Goal: Task Accomplishment & Management: Manage account settings

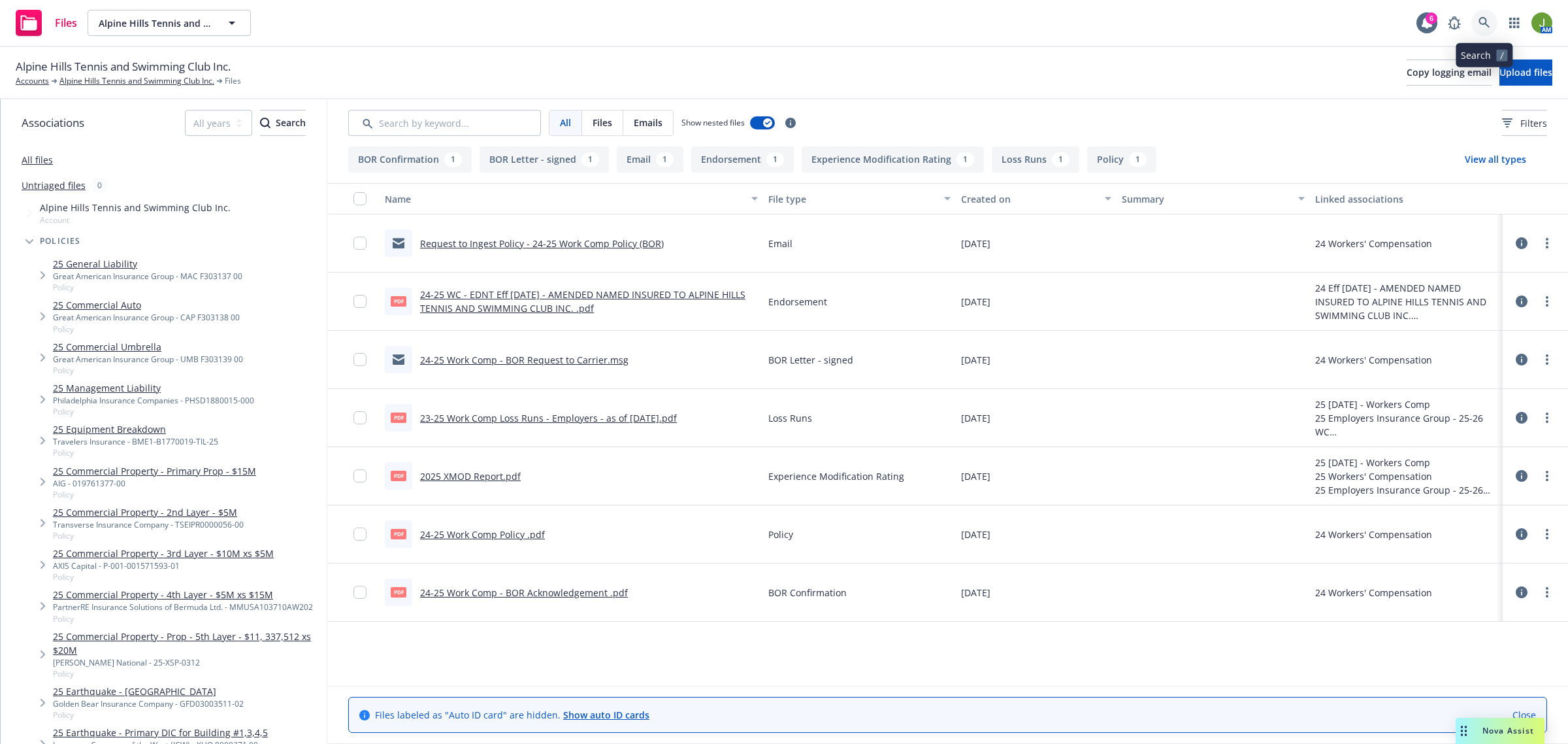
click at [1487, 22] on icon at bounding box center [1484, 23] width 11 height 11
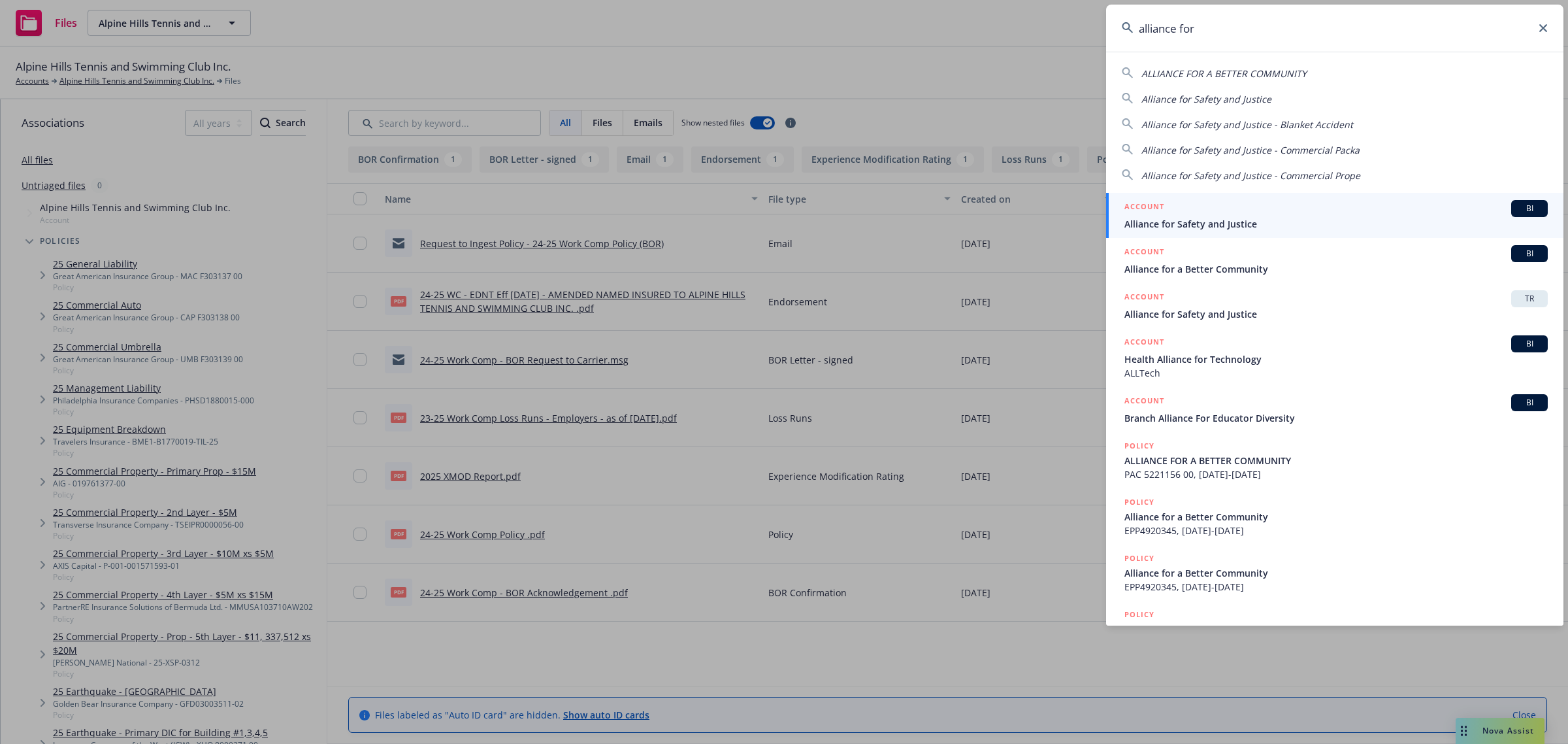
type input "alliance for"
click at [1243, 220] on span "Alliance for Safety and Justice" at bounding box center [1336, 224] width 423 height 14
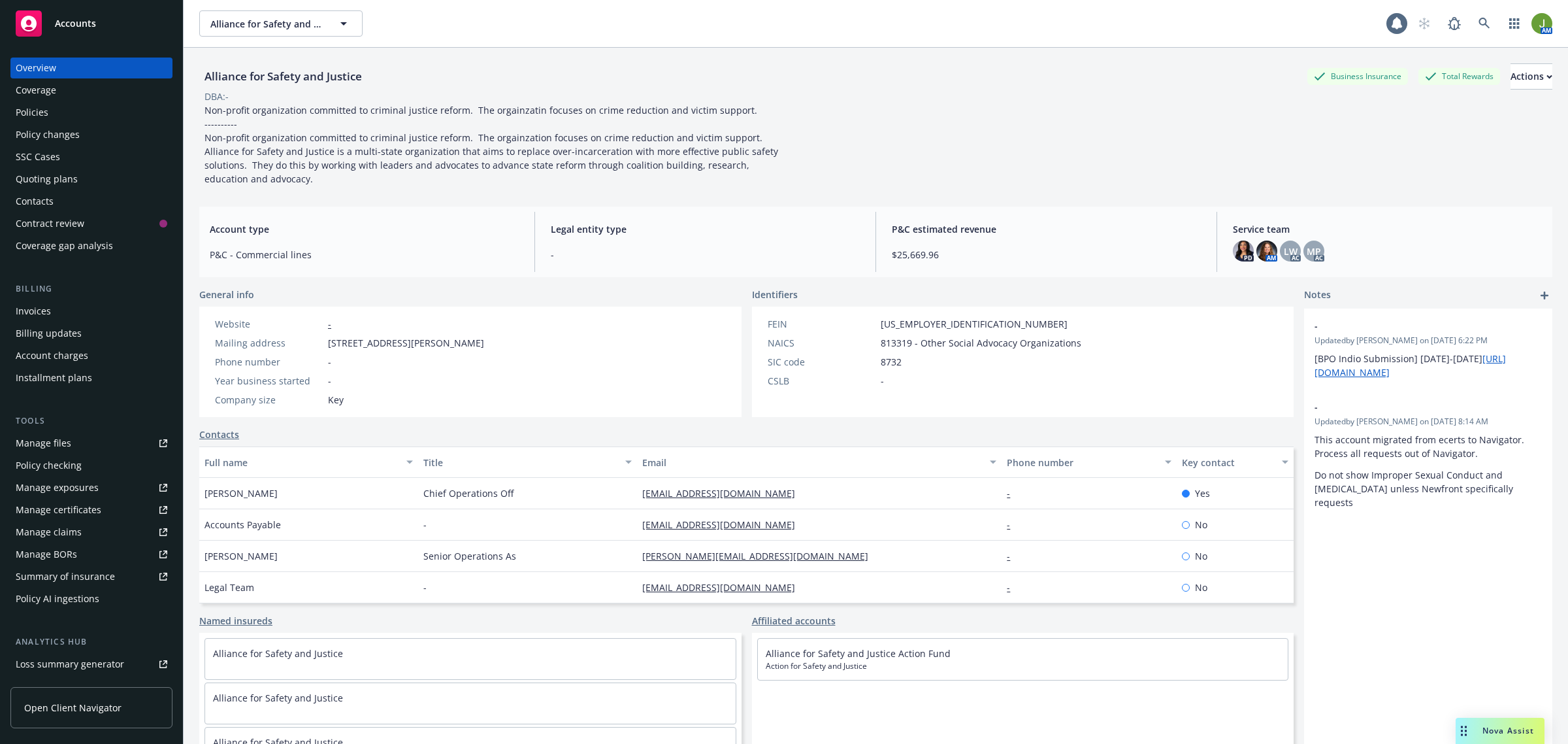
click at [61, 181] on div "Quoting plans" at bounding box center [47, 179] width 62 height 21
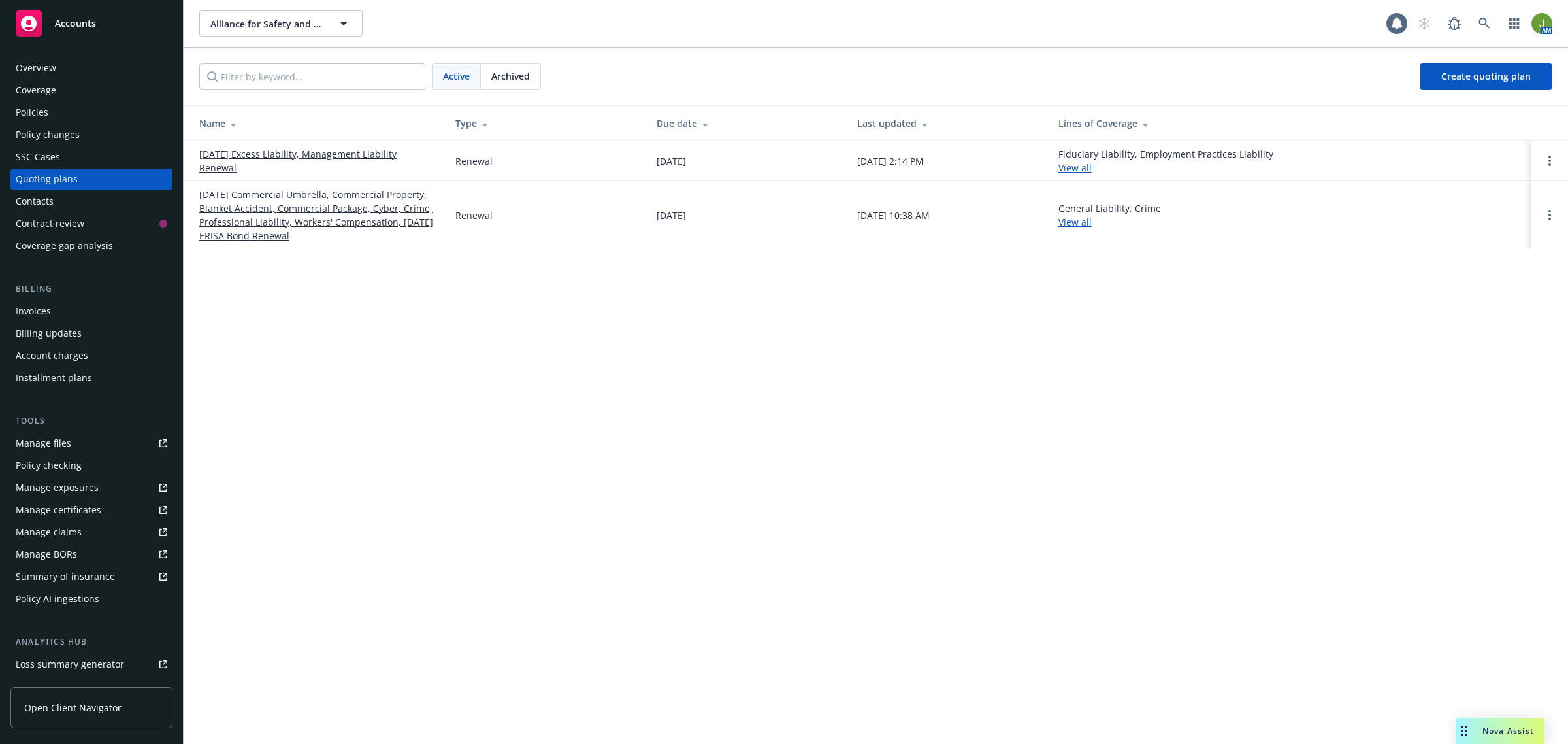
click at [270, 220] on link "[DATE] Commercial Umbrella, Commercial Property, Blanket Accident, Commercial P…" at bounding box center [317, 215] width 236 height 55
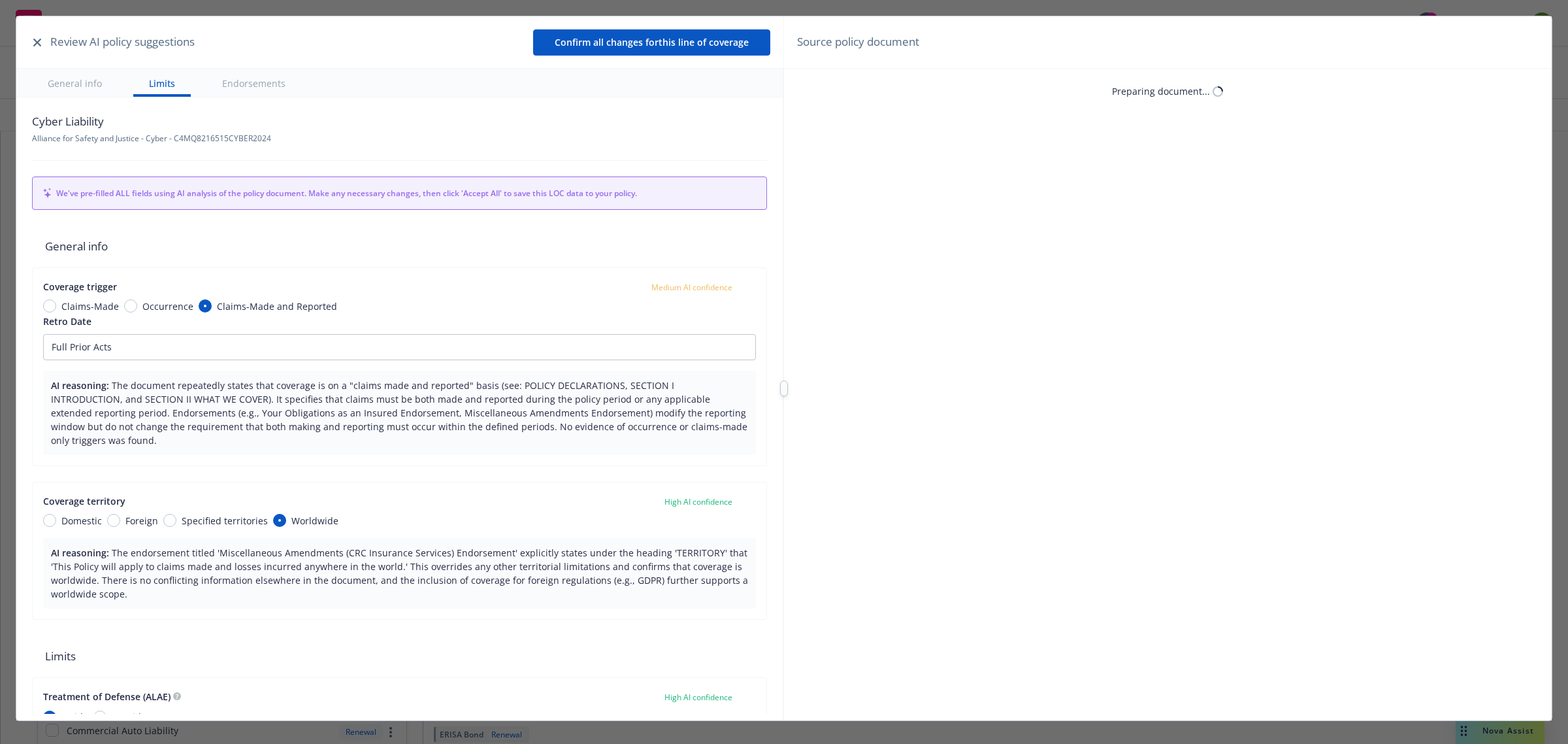
click at [37, 42] on icon "button" at bounding box center [36, 42] width 8 height 8
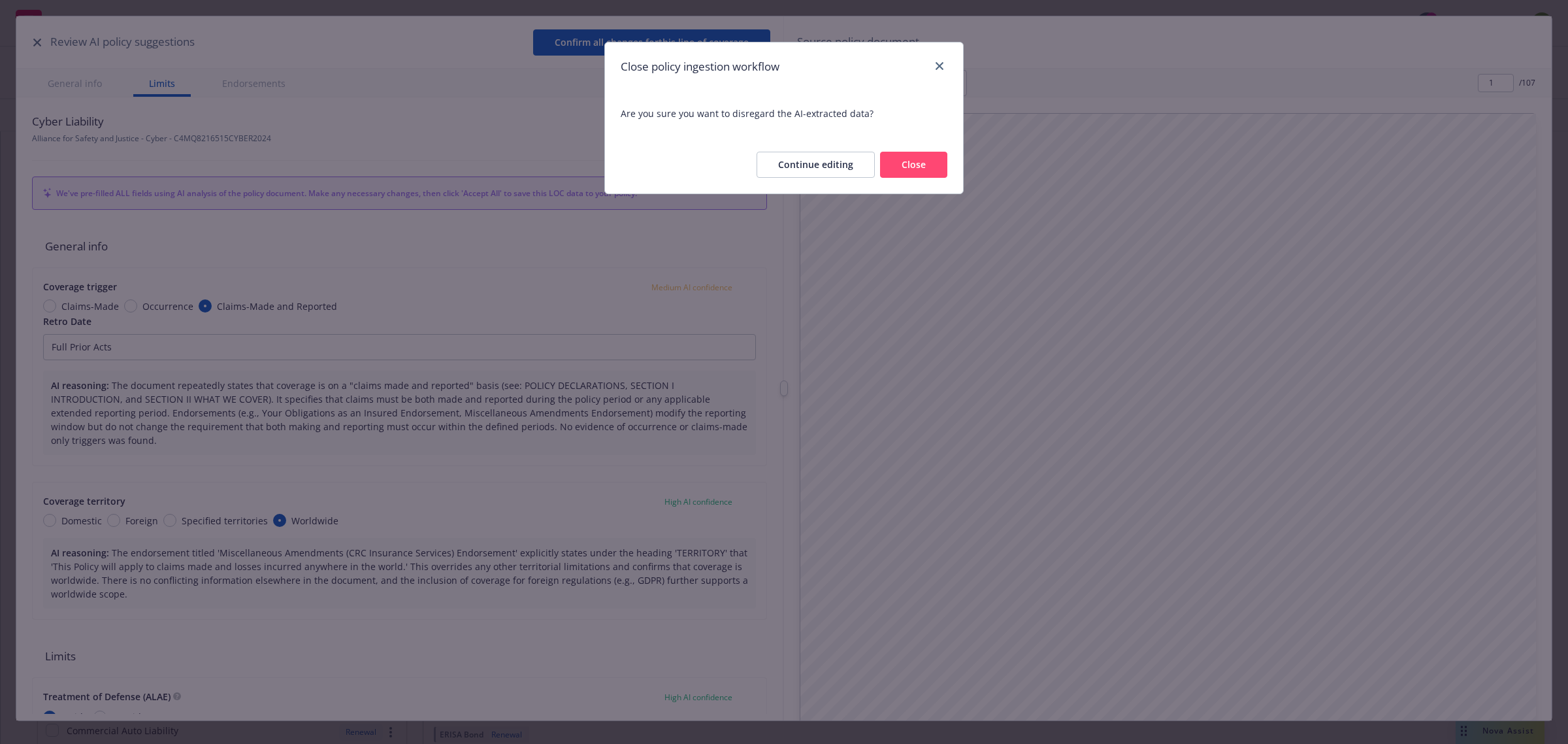
click at [938, 161] on button "Close" at bounding box center [914, 165] width 68 height 26
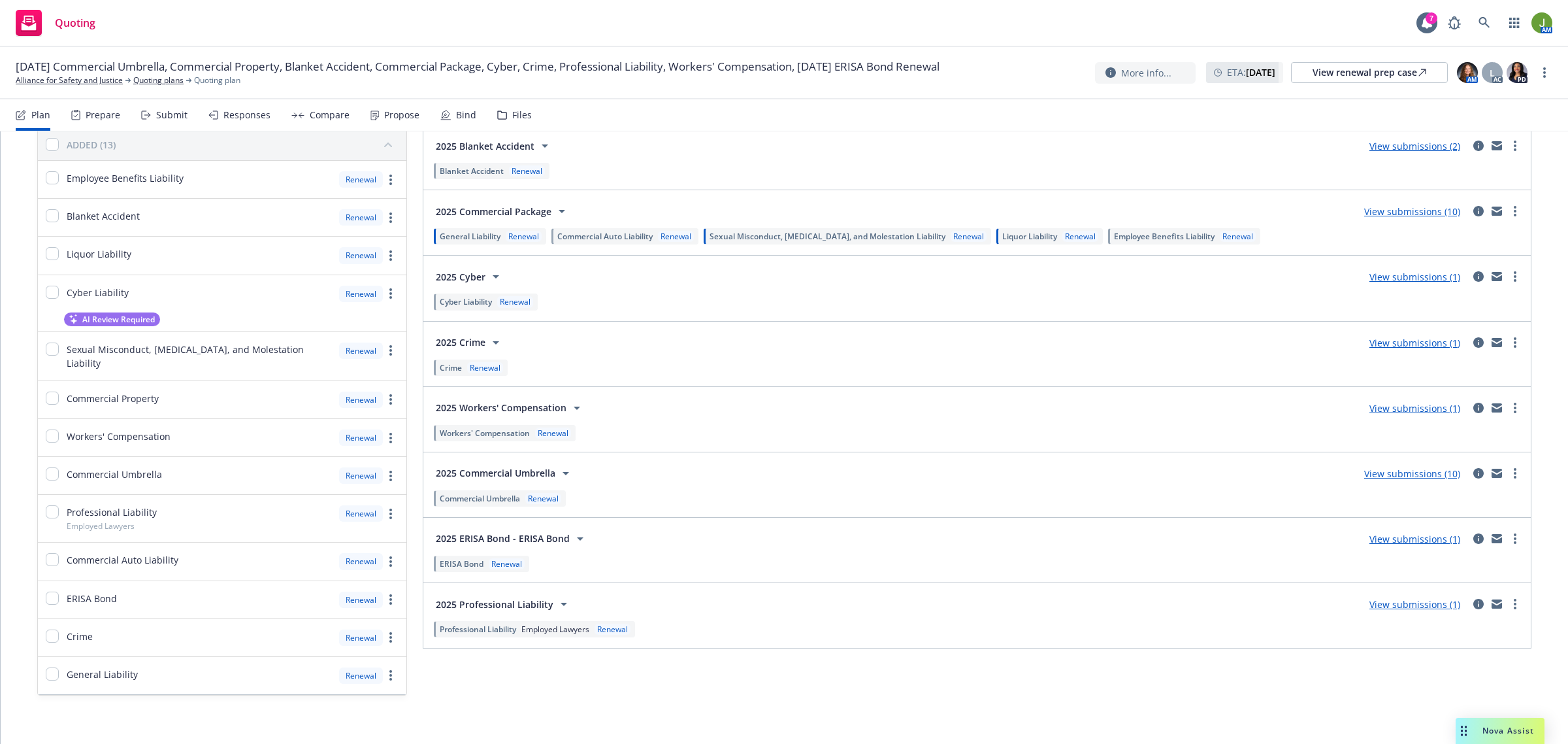
scroll to position [89, 0]
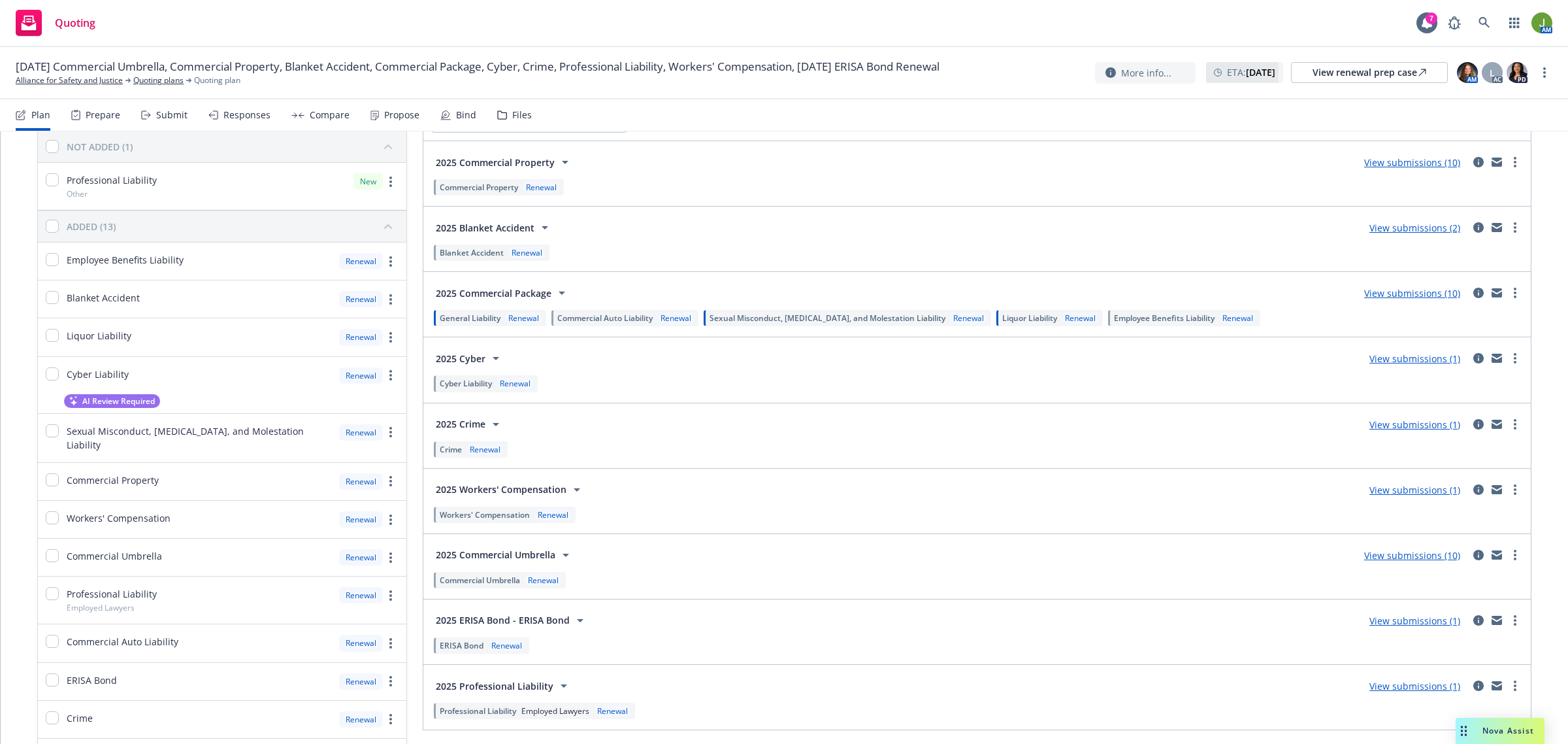
click at [1390, 298] on link "View submissions (10)" at bounding box center [1412, 293] width 96 height 12
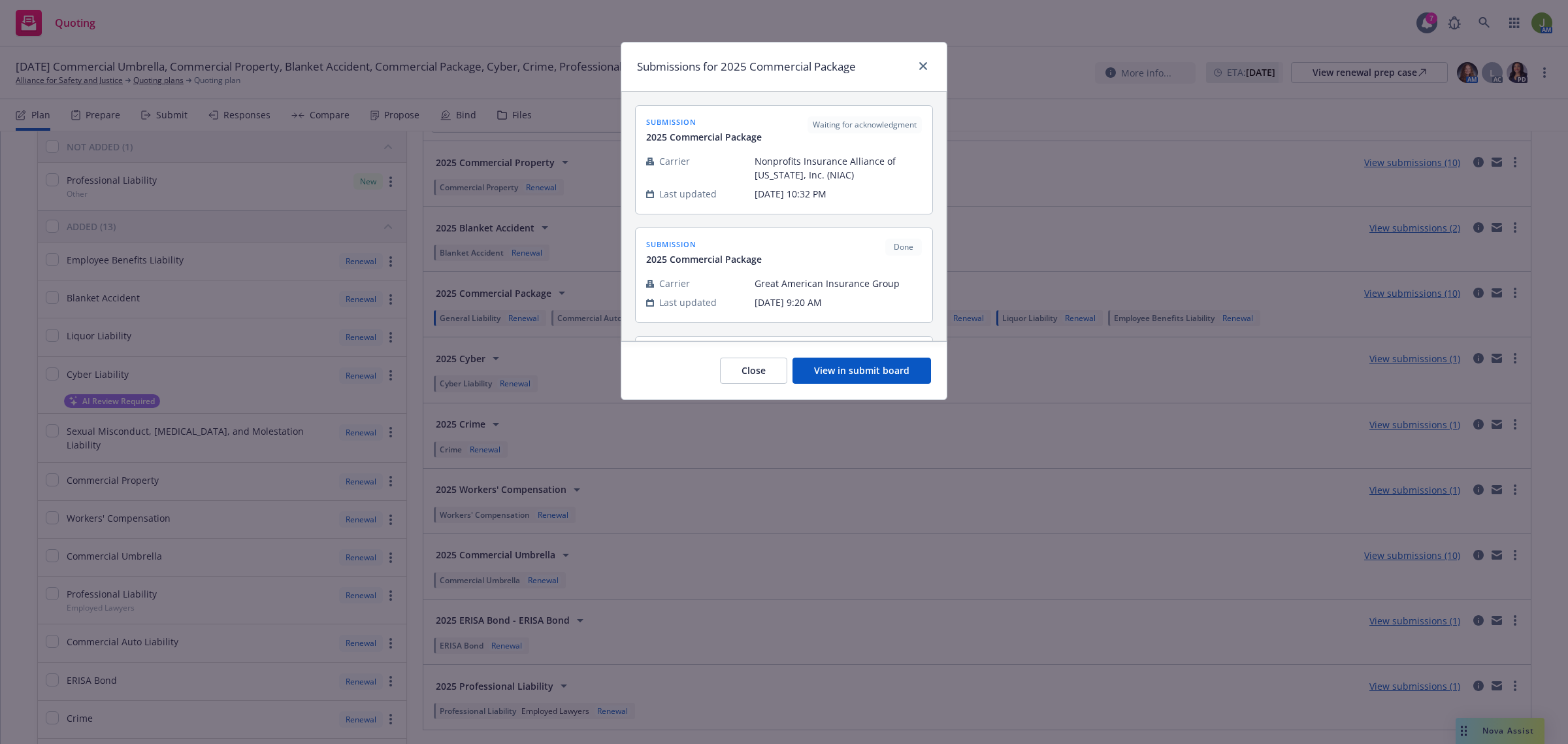
click at [874, 377] on button "View in submit board" at bounding box center [862, 371] width 139 height 26
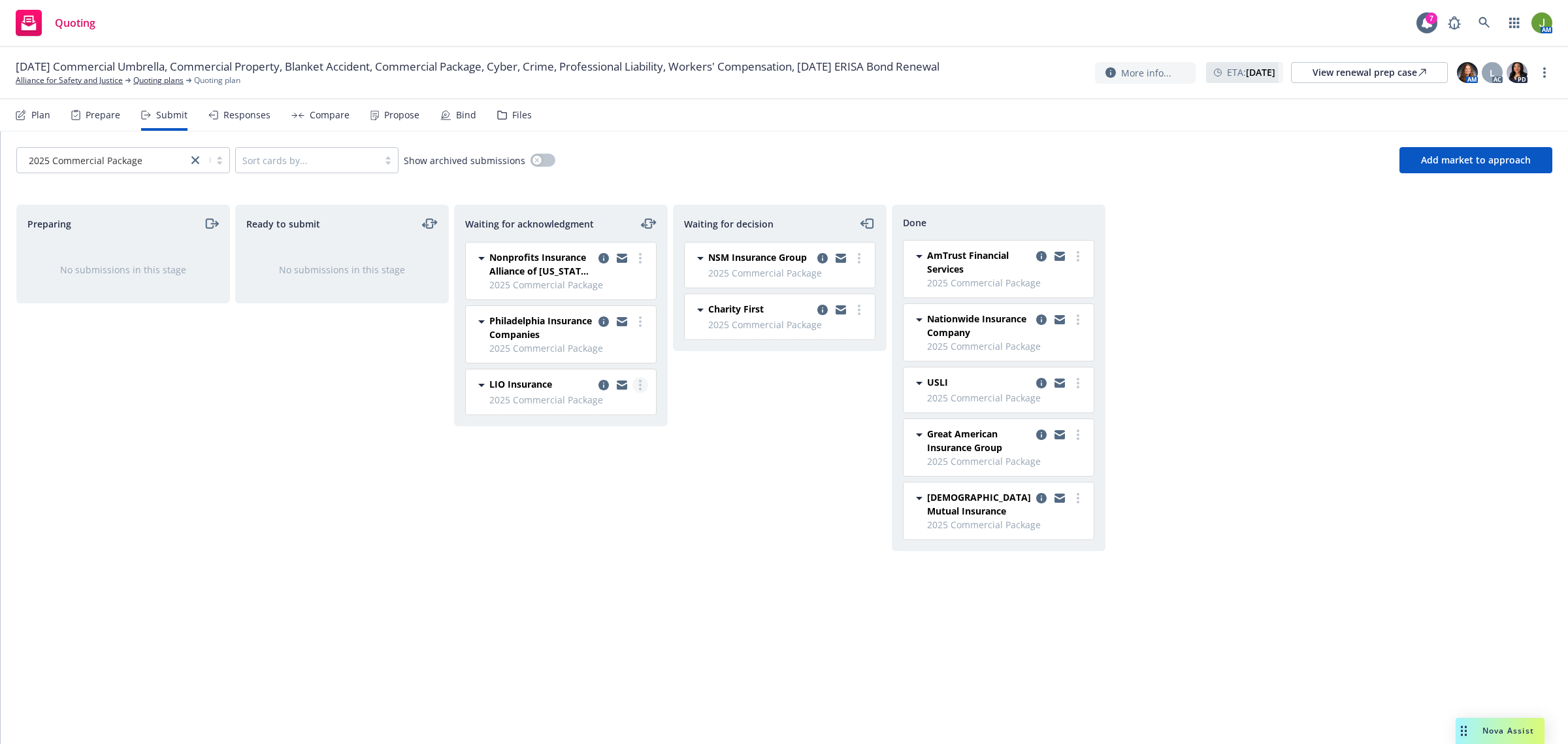
click at [642, 384] on link "more" at bounding box center [641, 385] width 16 height 16
click at [587, 524] on link "Add declined decision" at bounding box center [581, 517] width 131 height 26
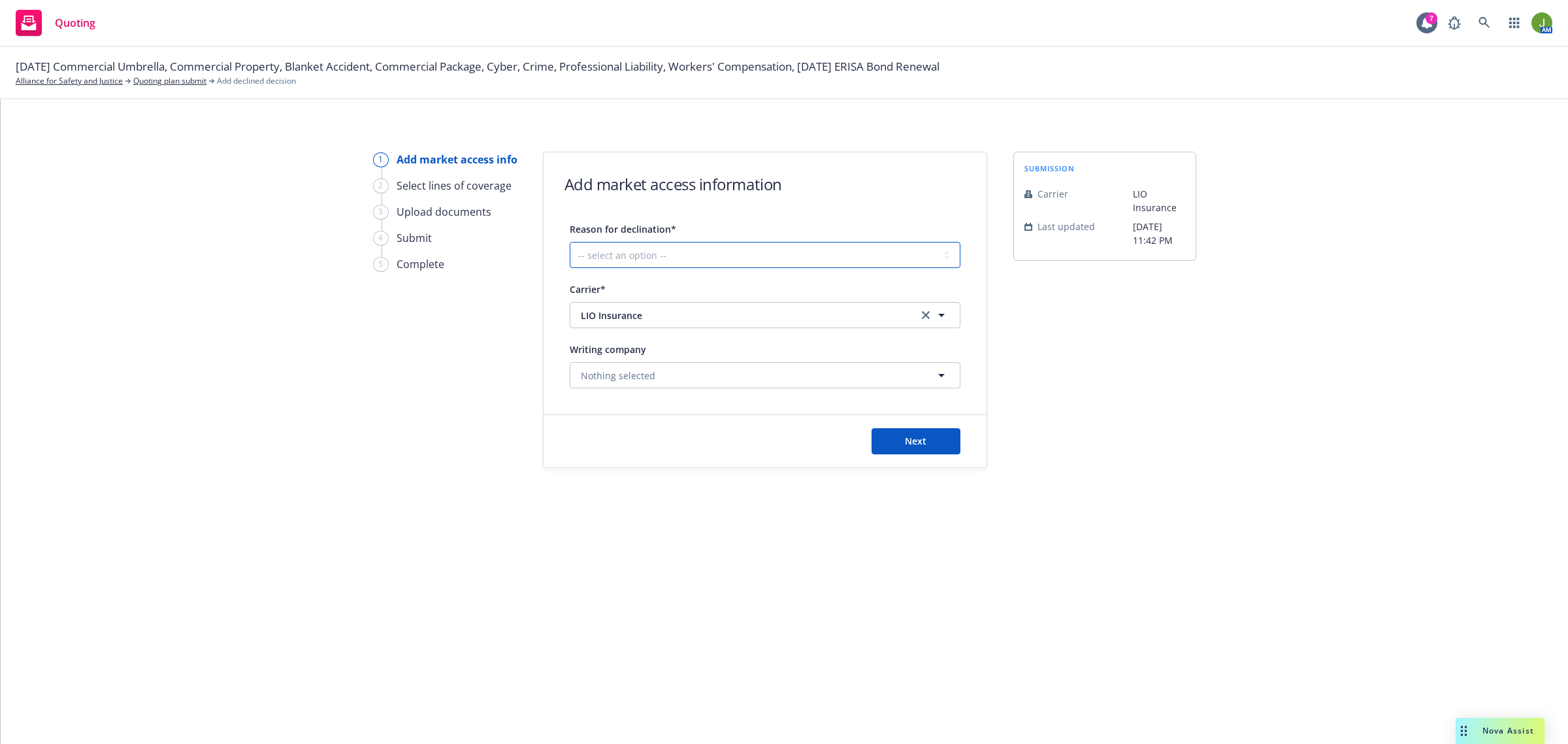
click at [677, 254] on select "-- select an option -- Cannot compete with other markets Carrier non-renewed Ca…" at bounding box center [765, 255] width 390 height 26
select select "OTHER"
click at [570, 242] on select "-- select an option -- Cannot compete with other markets Carrier non-renewed Ca…" at bounding box center [765, 255] width 390 height 26
click at [929, 443] on button "Next" at bounding box center [916, 441] width 89 height 26
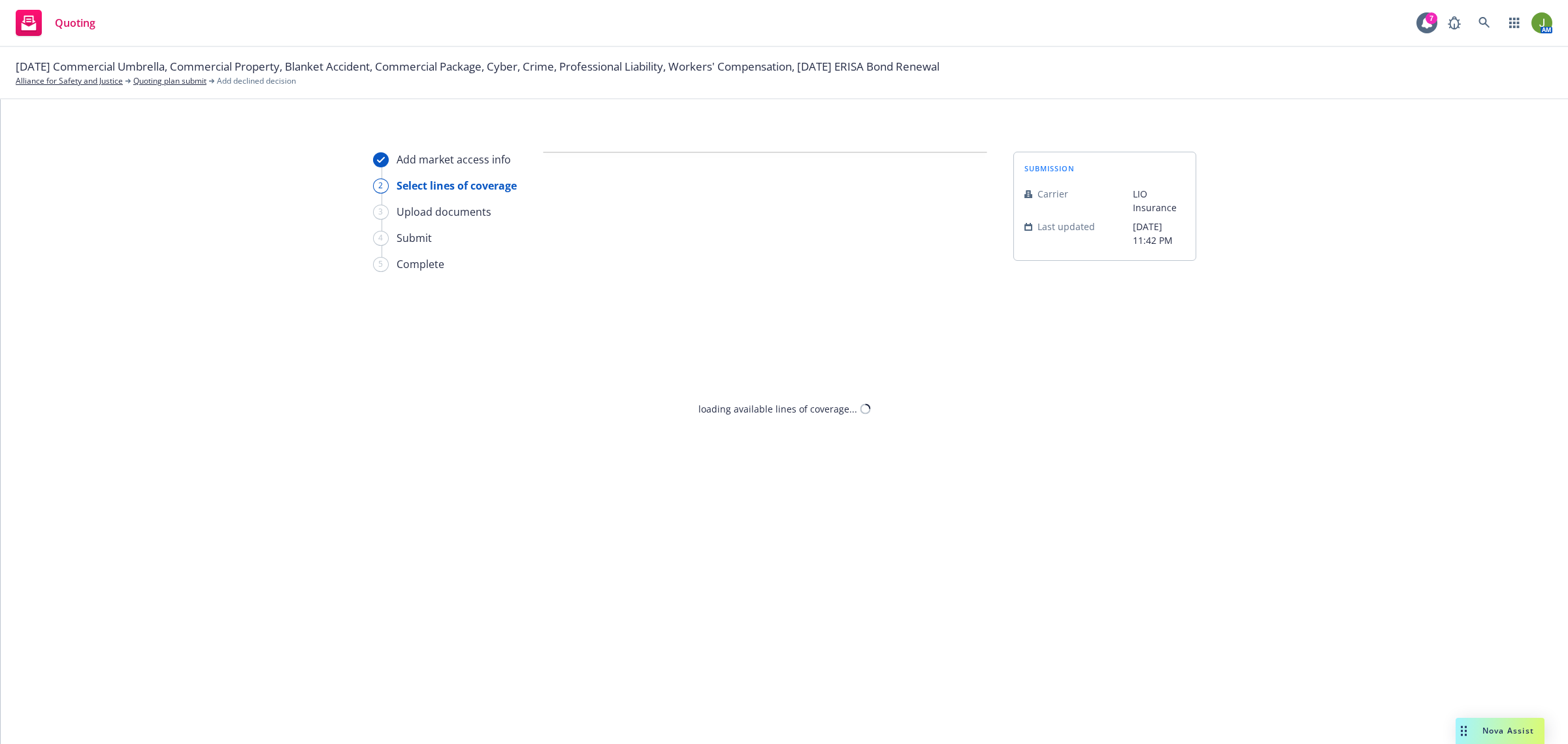
select select "OTHER"
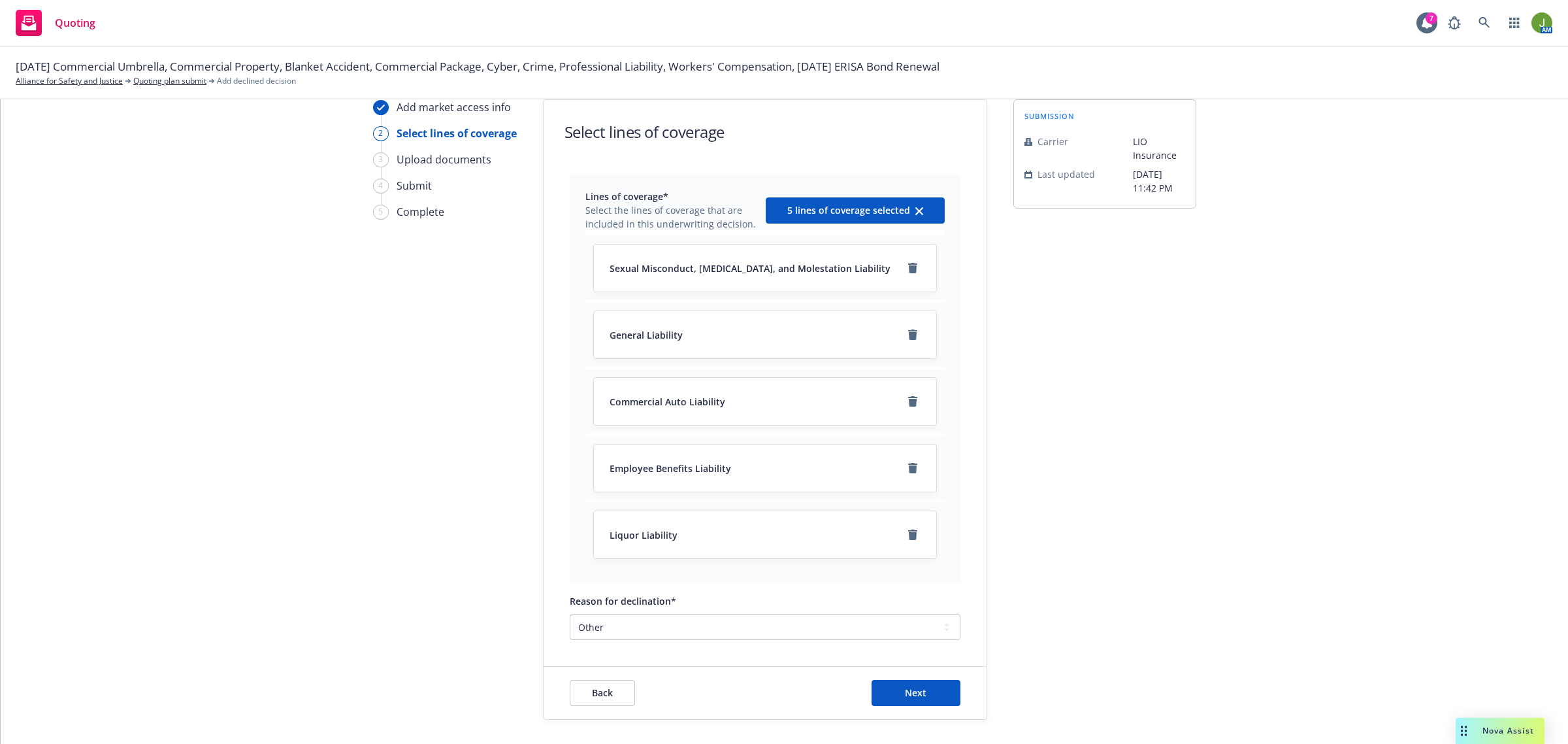
scroll to position [113, 0]
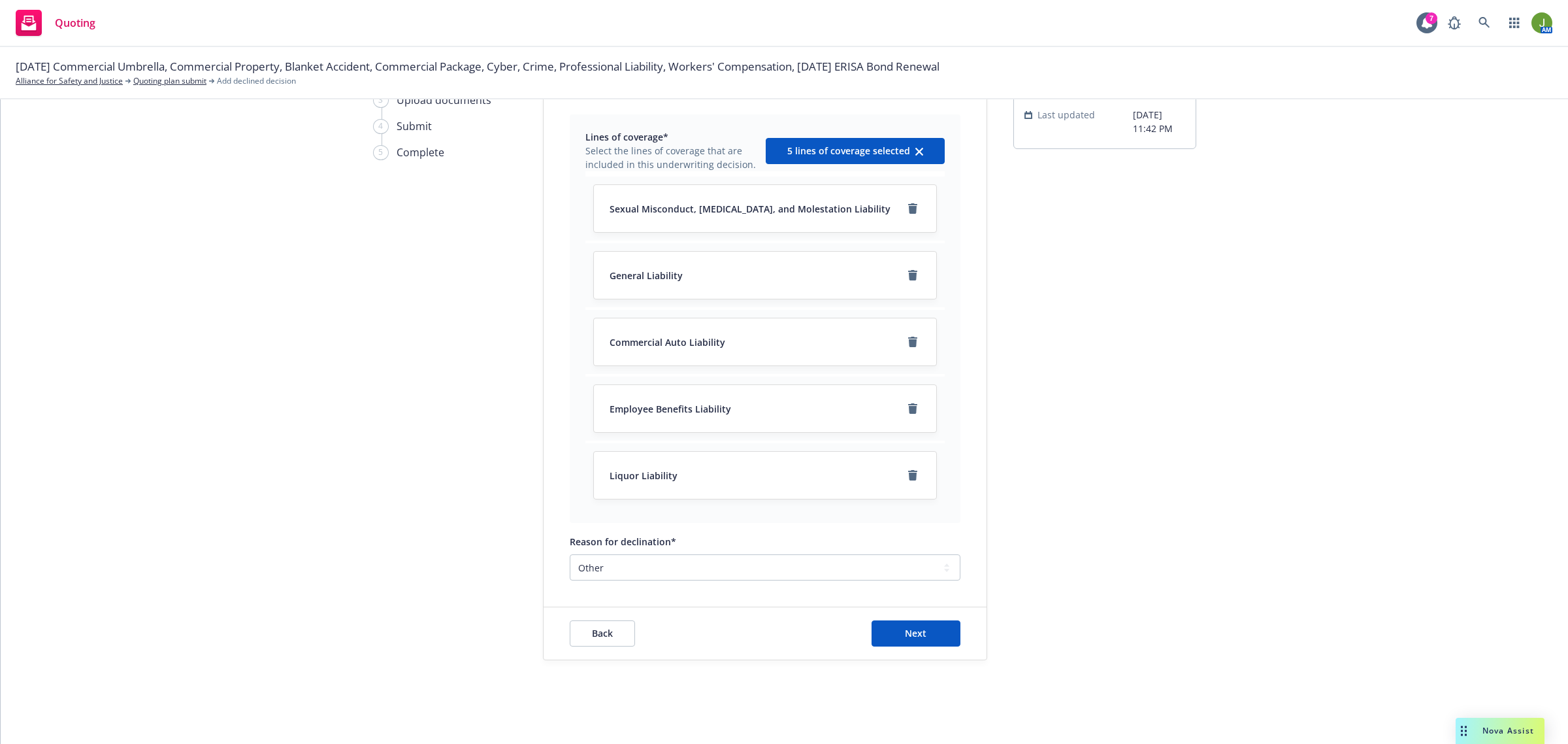
click at [928, 618] on div "Back Next" at bounding box center [765, 633] width 443 height 52
click at [916, 636] on span "Next" at bounding box center [915, 633] width 22 height 12
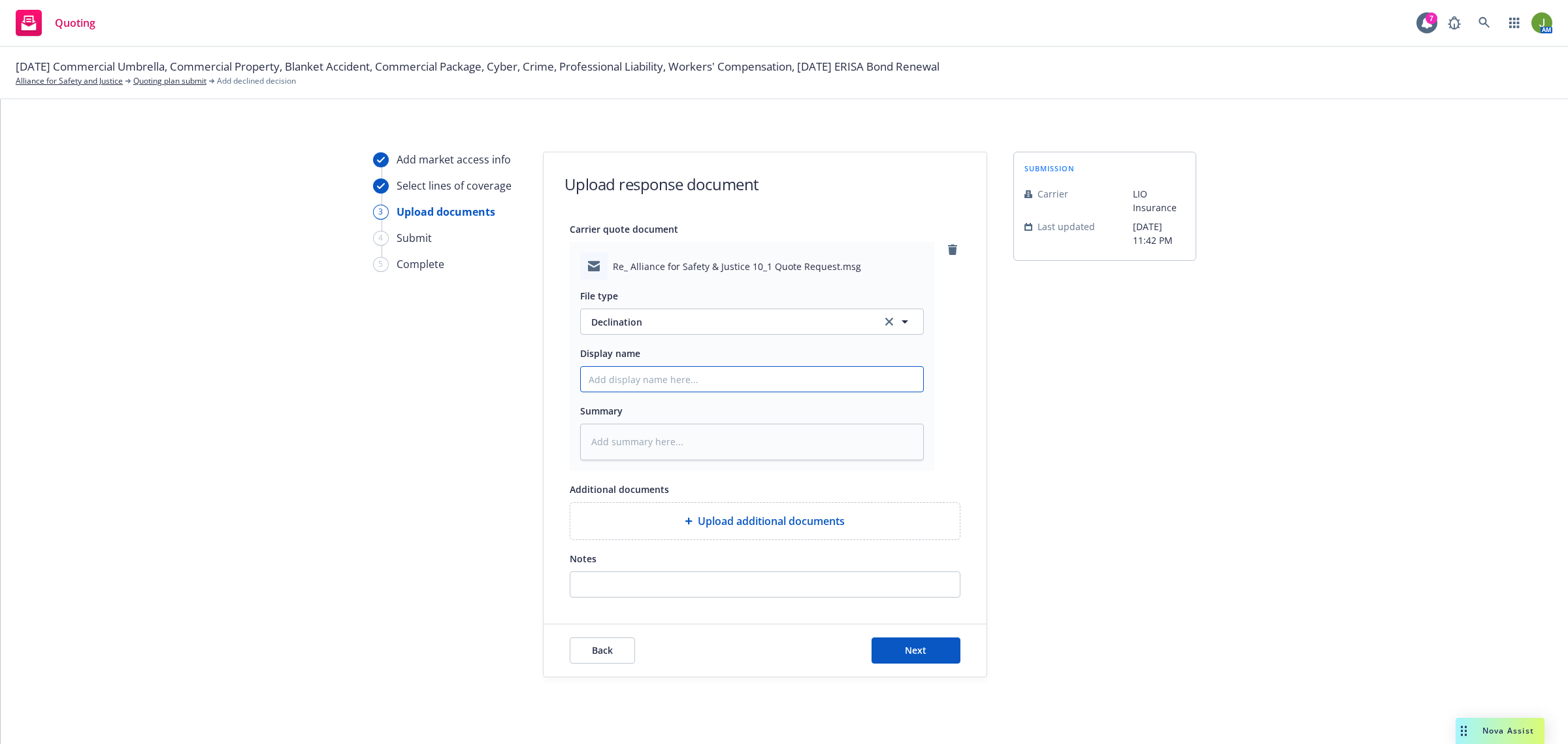
click at [605, 372] on input "Display name" at bounding box center [752, 378] width 342 height 25
type textarea "x"
type input "F"
type textarea "x"
type input "Fr"
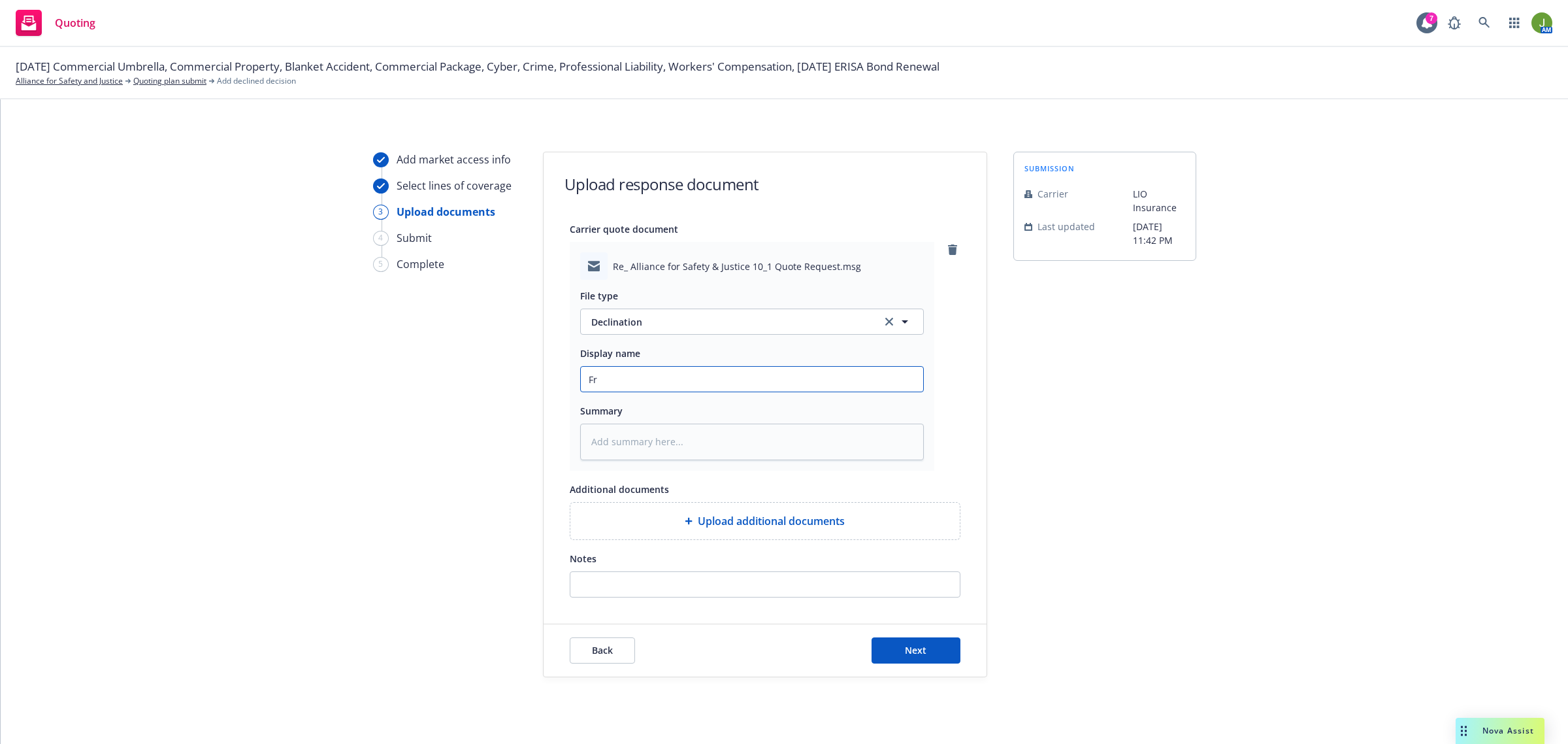
type textarea "x"
type input "Fro"
type textarea "x"
type input "From"
type textarea "x"
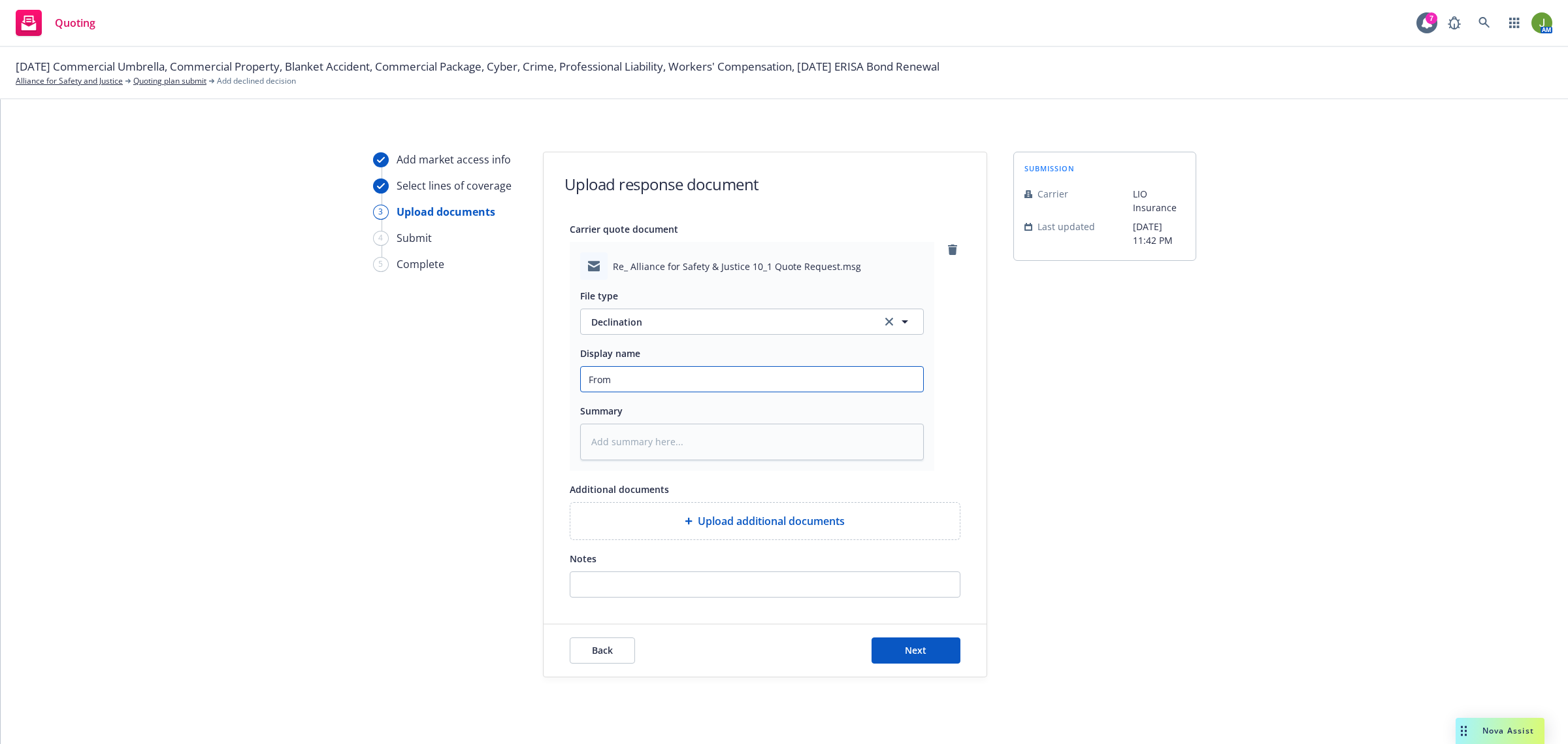
type input "From"
type textarea "x"
type input "From C"
type textarea "x"
type input "From Ca"
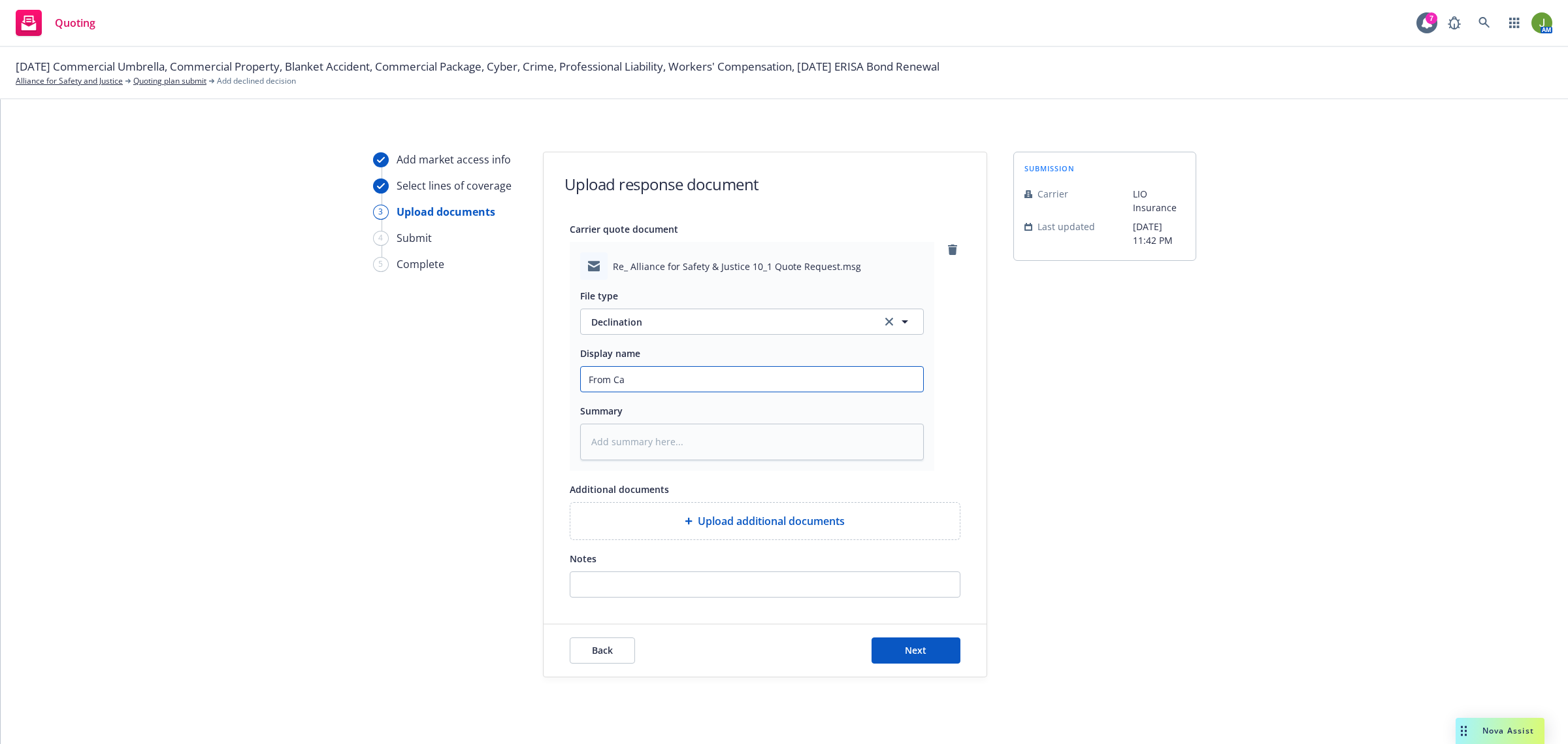
type textarea "x"
type input "From Car"
type textarea "x"
type input "From [PERSON_NAME]"
type textarea "x"
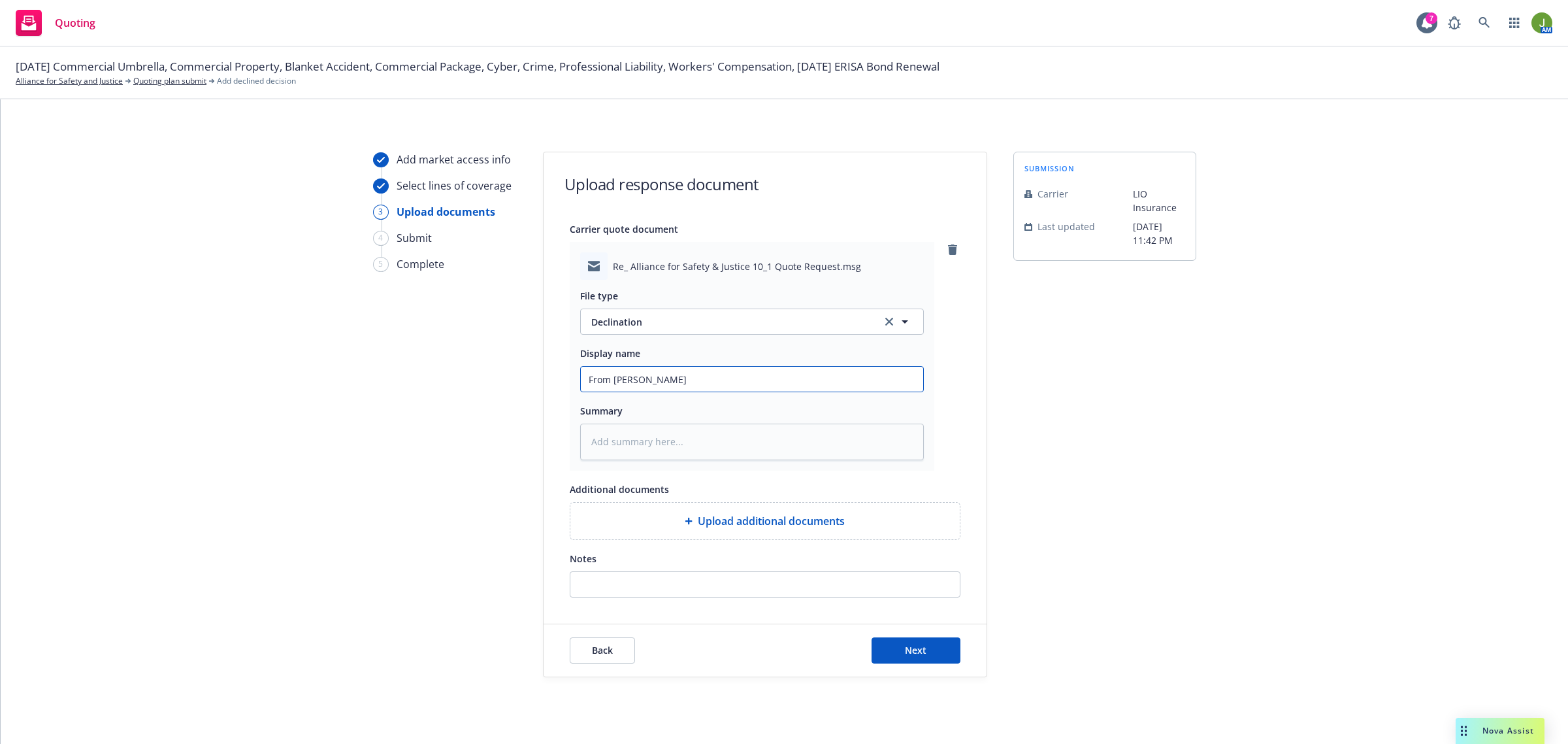
type input "From [PERSON_NAME]"
type textarea "x"
type input "From [PERSON_NAME]"
type textarea "x"
type input "From Carrier"
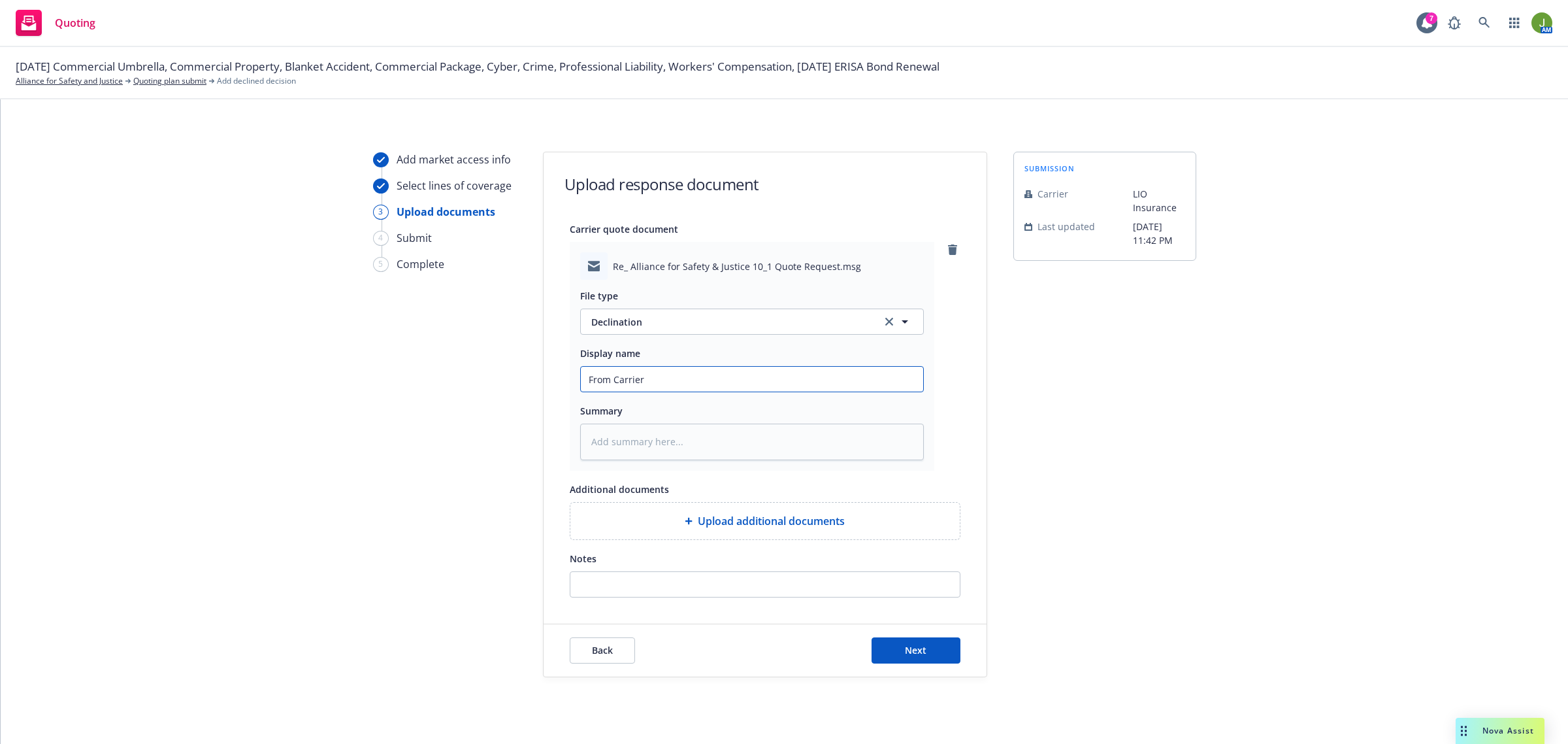
type textarea "x"
type input "From Carrier:"
type textarea "x"
type input "From Carrier:"
type textarea "x"
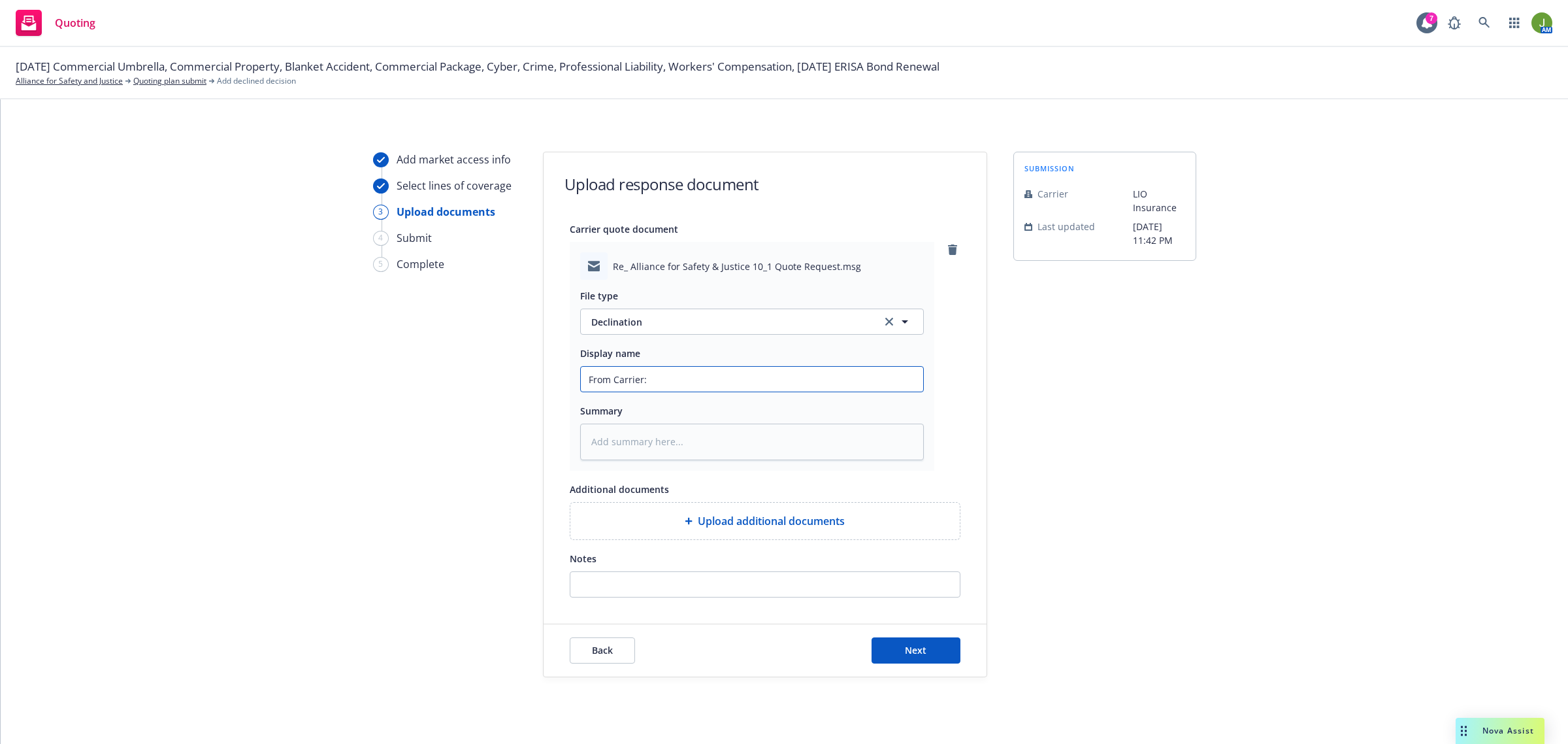
type input "From Carrier: D"
type textarea "x"
type input "From Carrier: De"
type textarea "x"
type input "From Carrier: Dec"
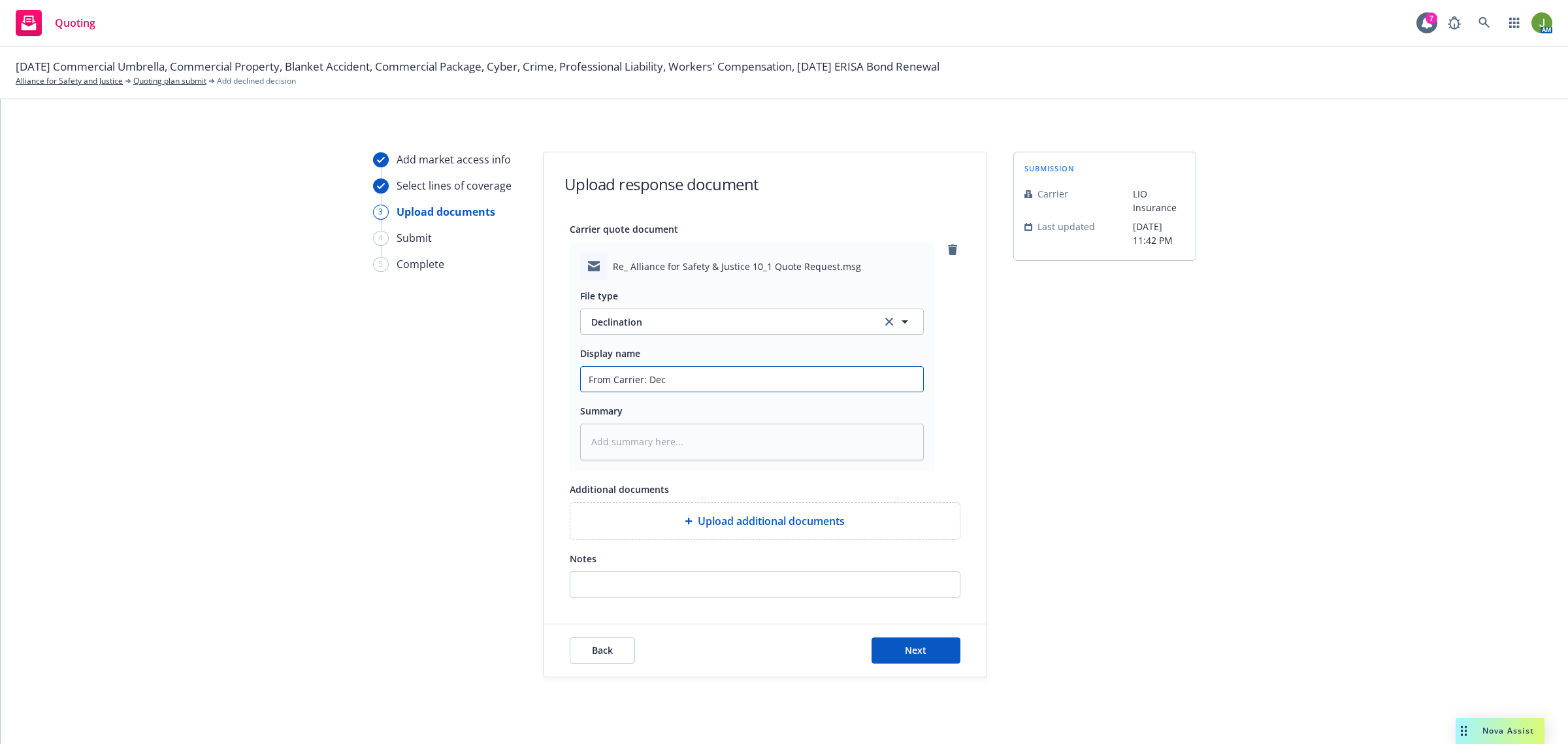
type textarea "x"
type input "From Carrier: Decl"
type textarea "x"
type input "From Carrier: Decli"
type textarea "x"
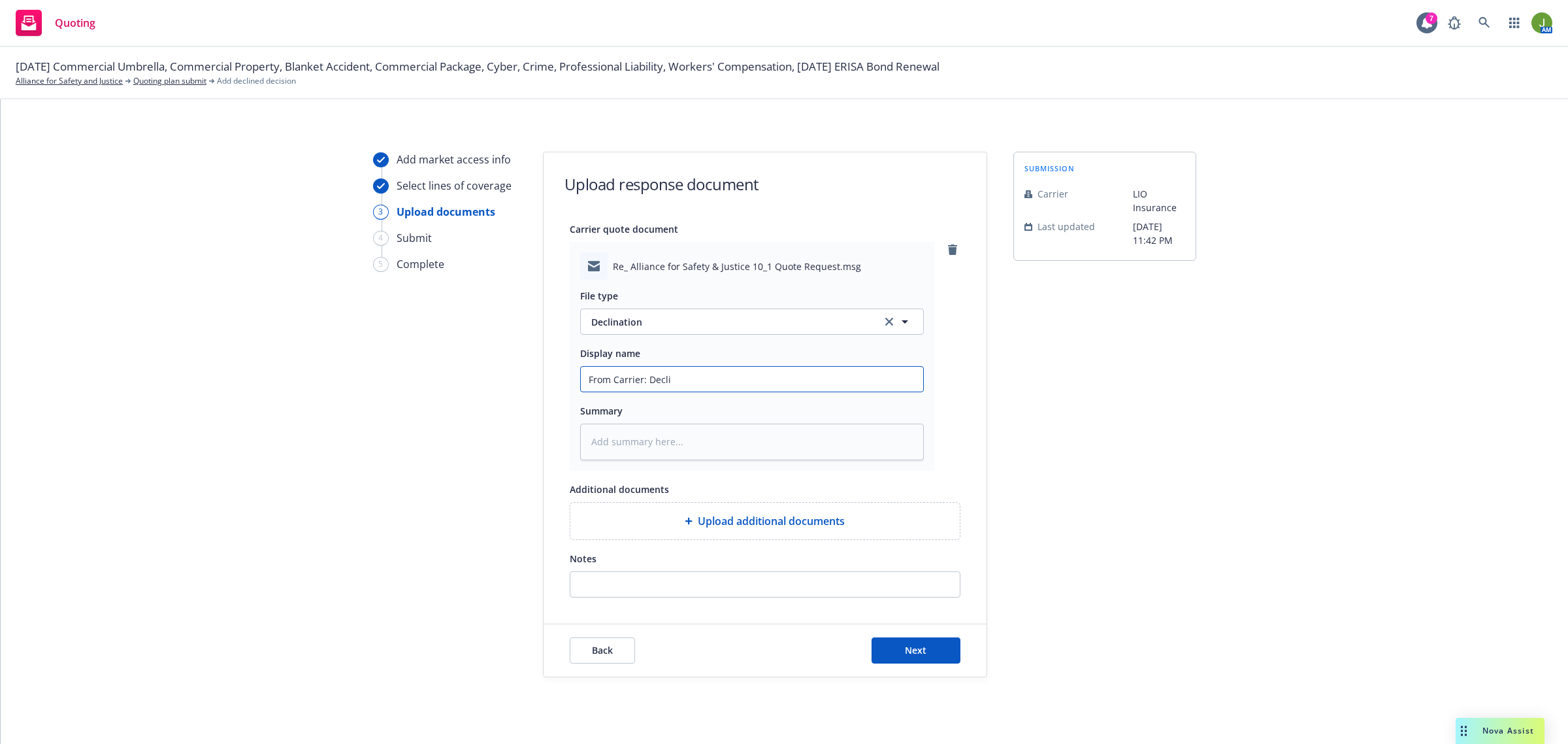
type input "From Carrier: Declin"
type textarea "x"
type input "From Carrier: Declina"
type textarea "x"
type input "From Carrier: Declinat"
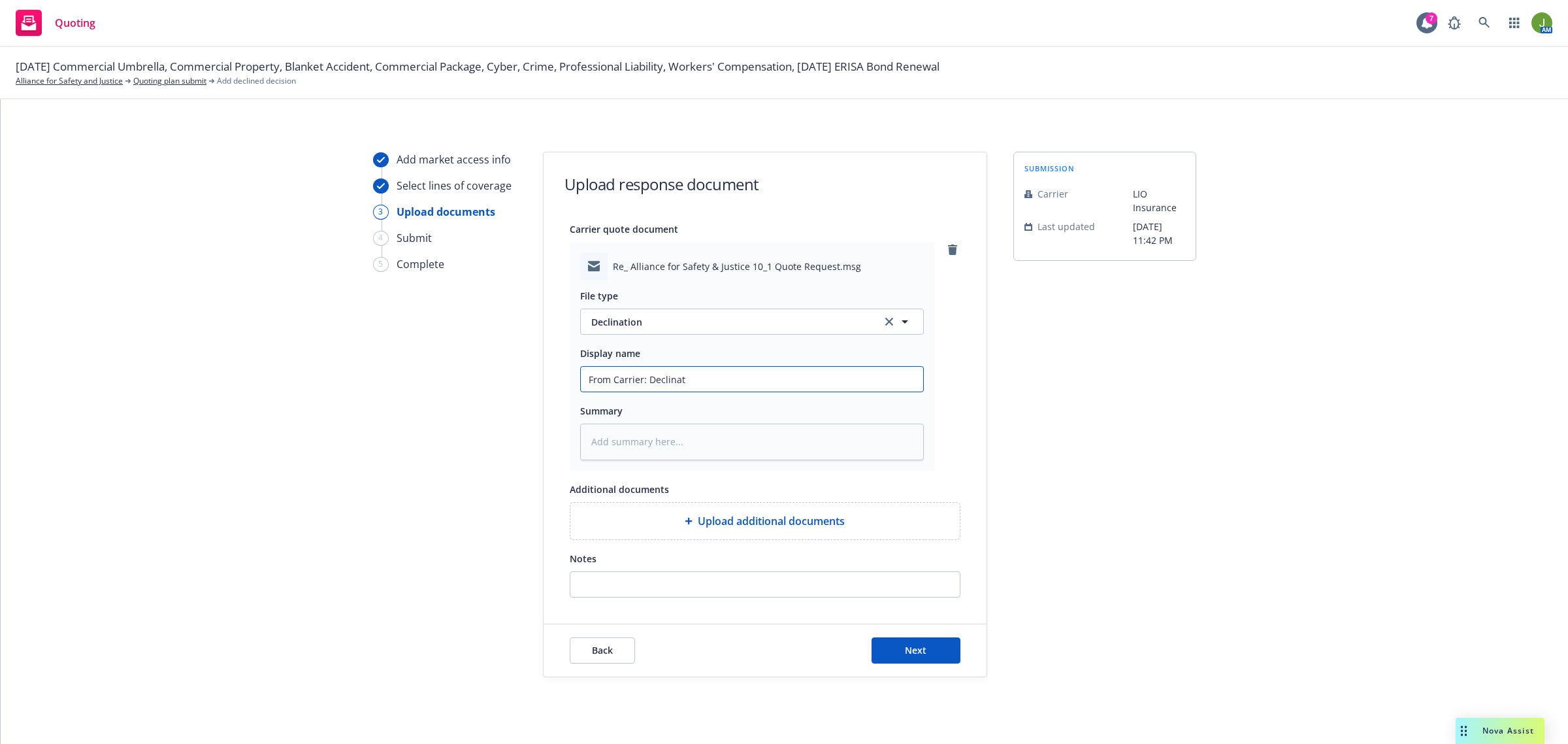
type textarea "x"
type input "From Carrier: Declinati"
type textarea "x"
type input "From Carrier: Declinatio"
type textarea "x"
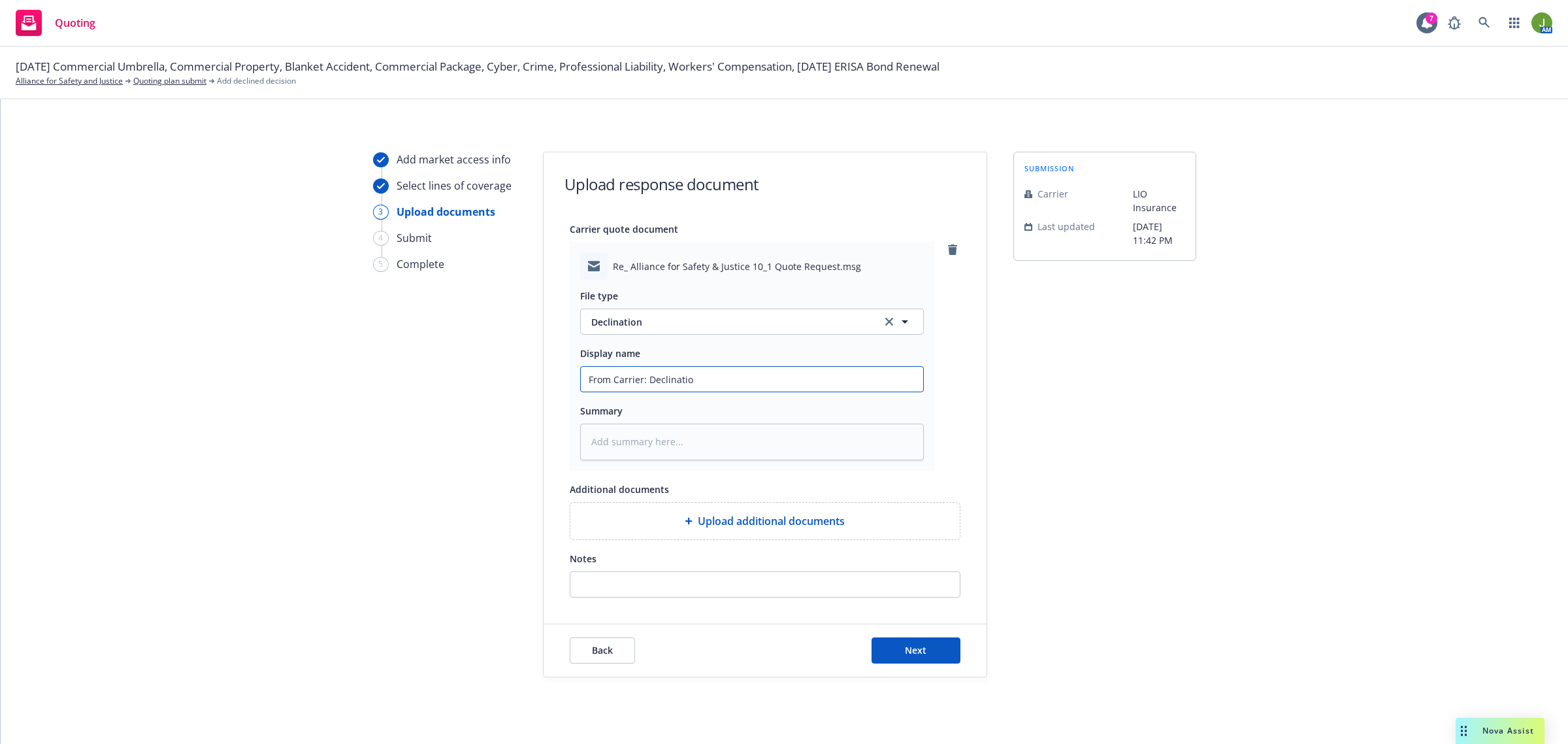
type input "From Carrier: Declination"
type textarea "x"
type input "From Carrier: Declination"
type textarea "x"
type input "From Carrier: Declination -"
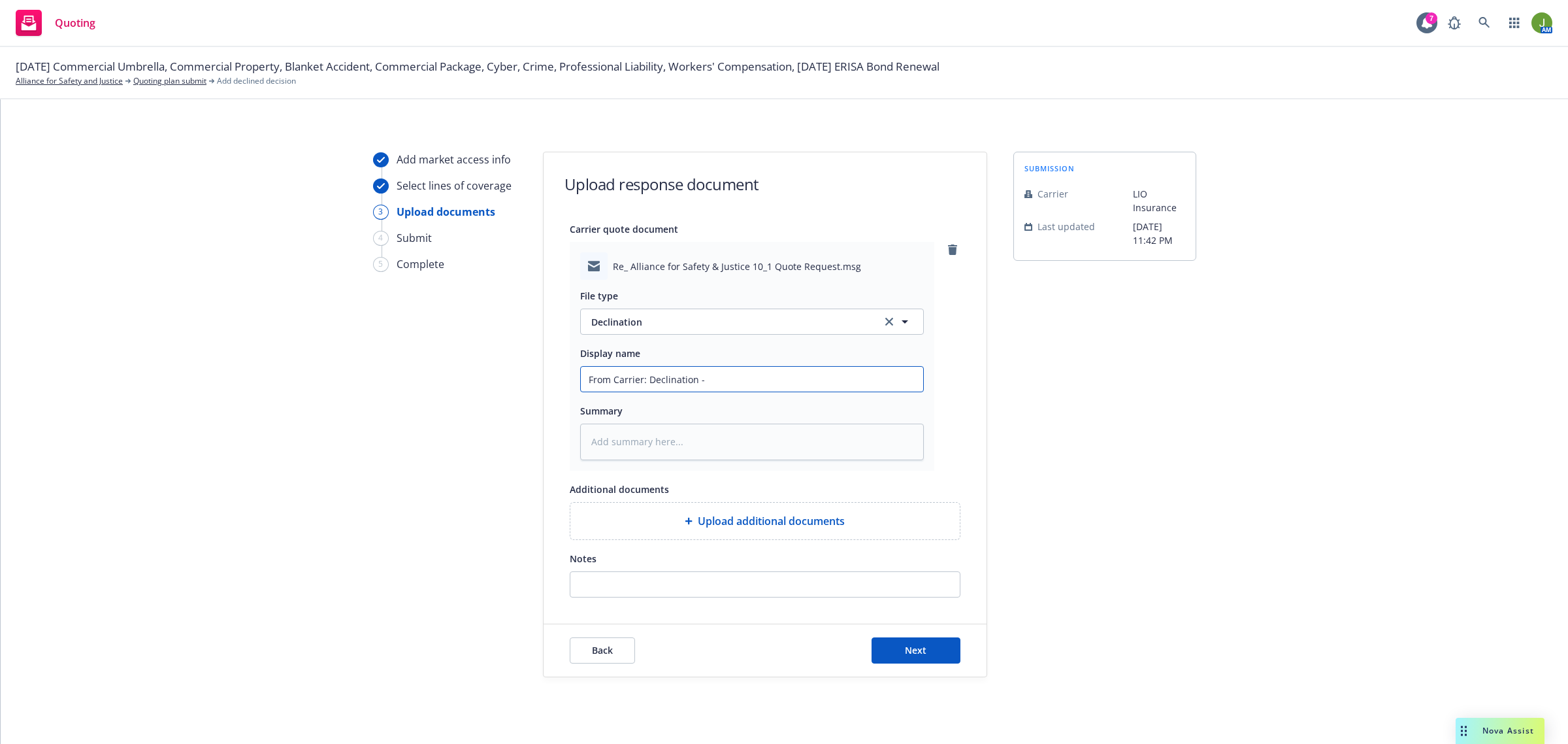
type textarea "x"
type input "From Carrier: Declination -"
type textarea "x"
type input "From Carrier: Declination - w"
type textarea "x"
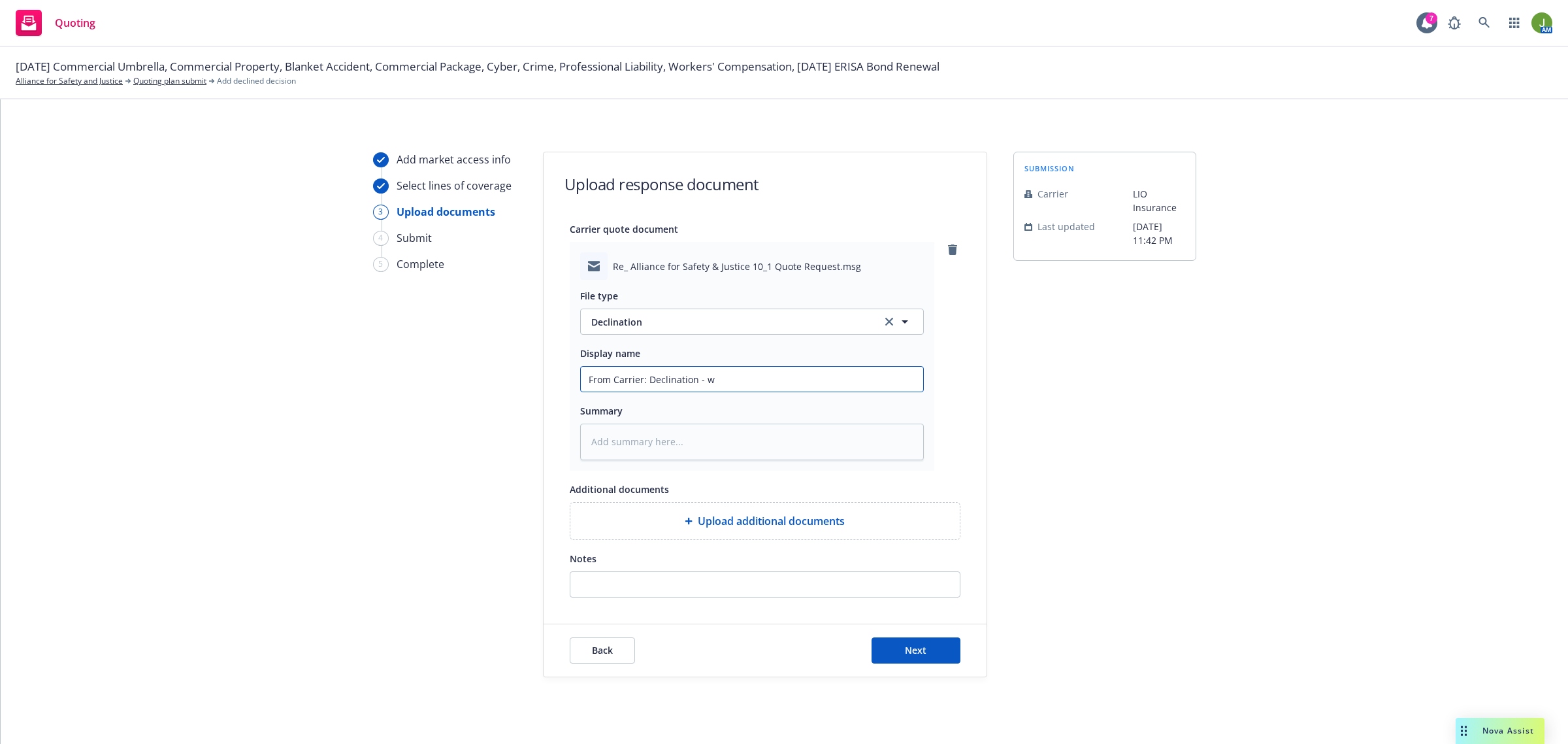
type input "From Carrier: Declination - wa"
type textarea "x"
type input "From Carrier: Declination - want"
type textarea "x"
type input "From Carrier: Declination - want"
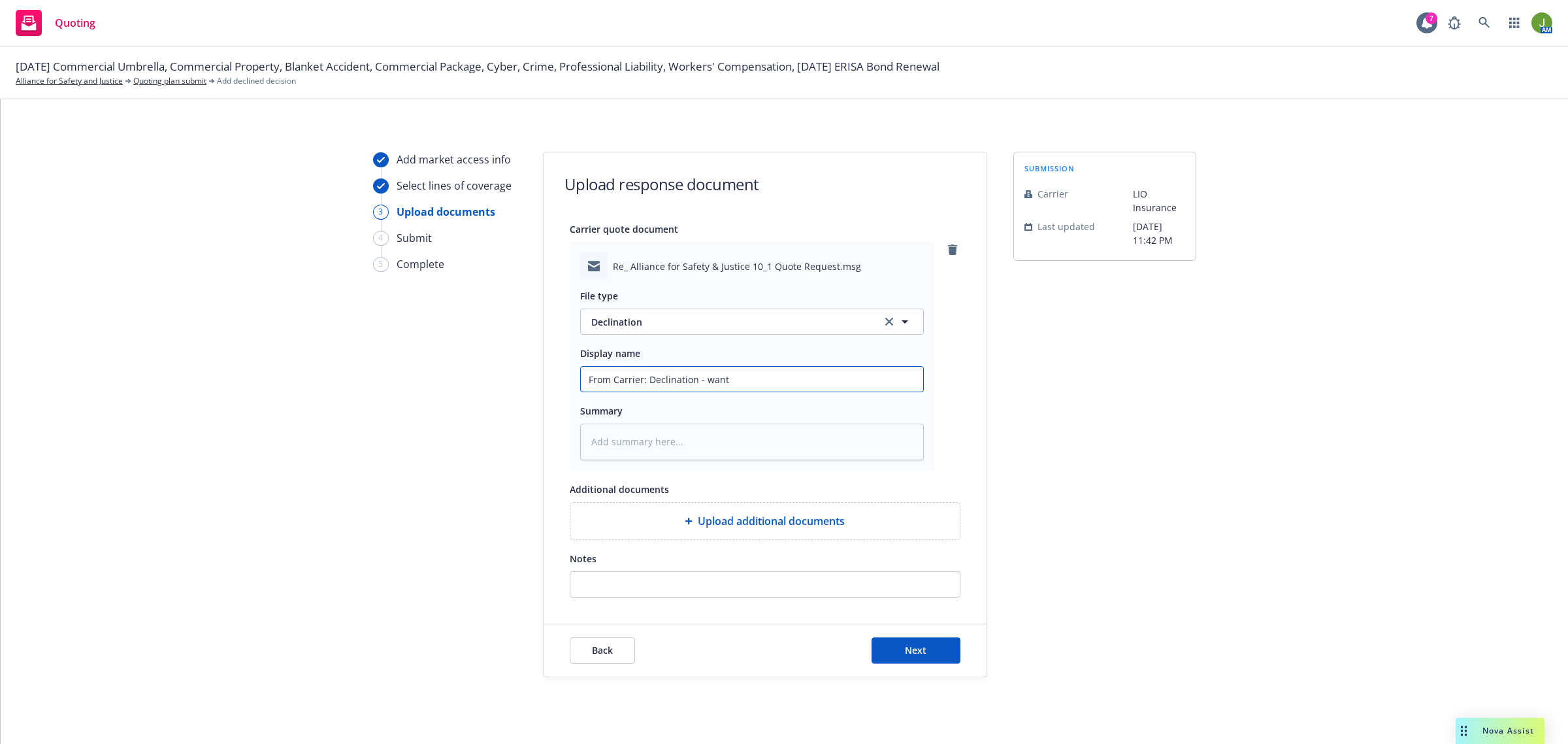
type textarea "x"
type input "From Carrier: Declination - want t"
type textarea "x"
type input "From Carrier: Declination - want to"
type textarea "x"
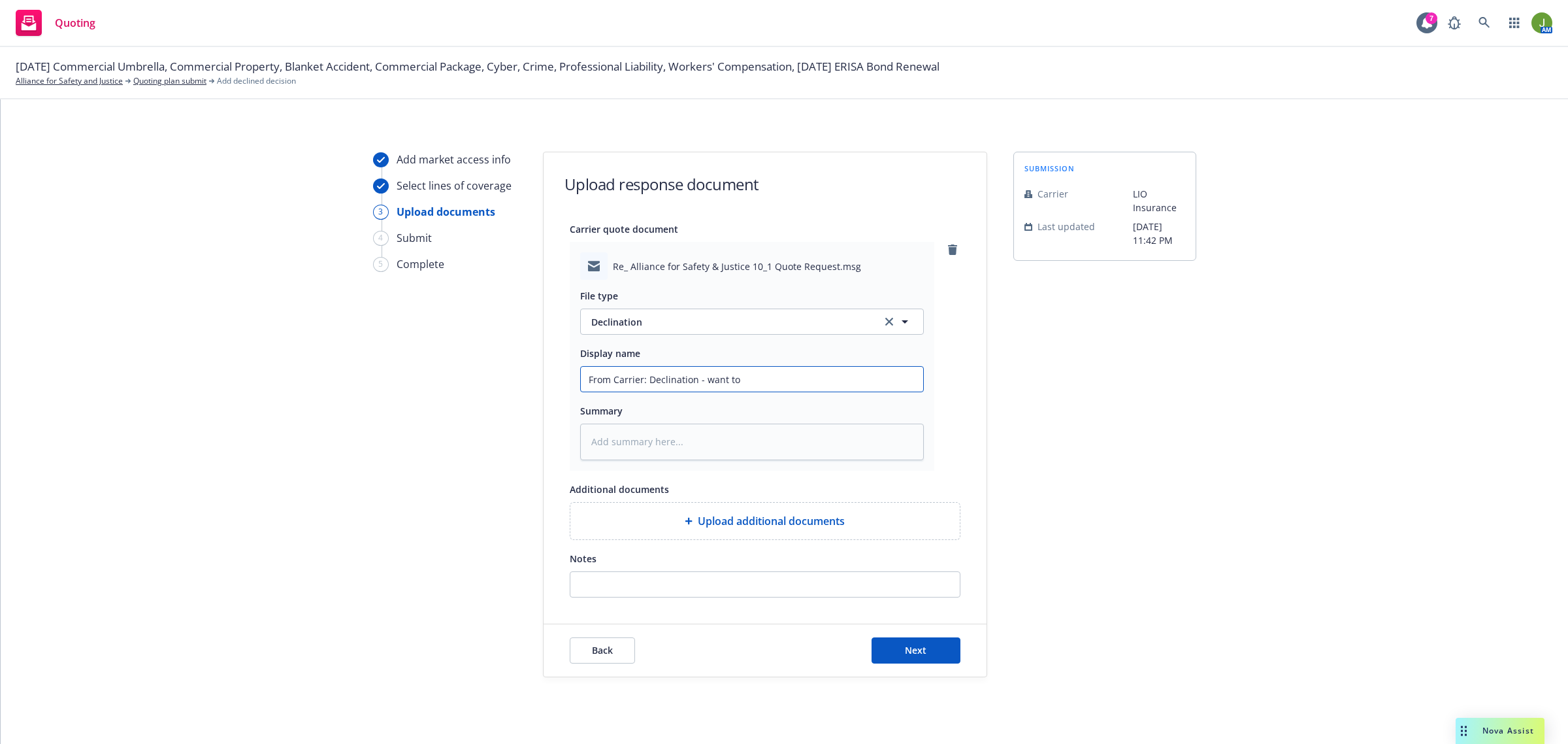
type input "From Carrier: Declination - want to s"
type textarea "x"
type input "From Carrier: Declination - want to se"
type textarea "x"
type input "From Carrier: Declination - want to see"
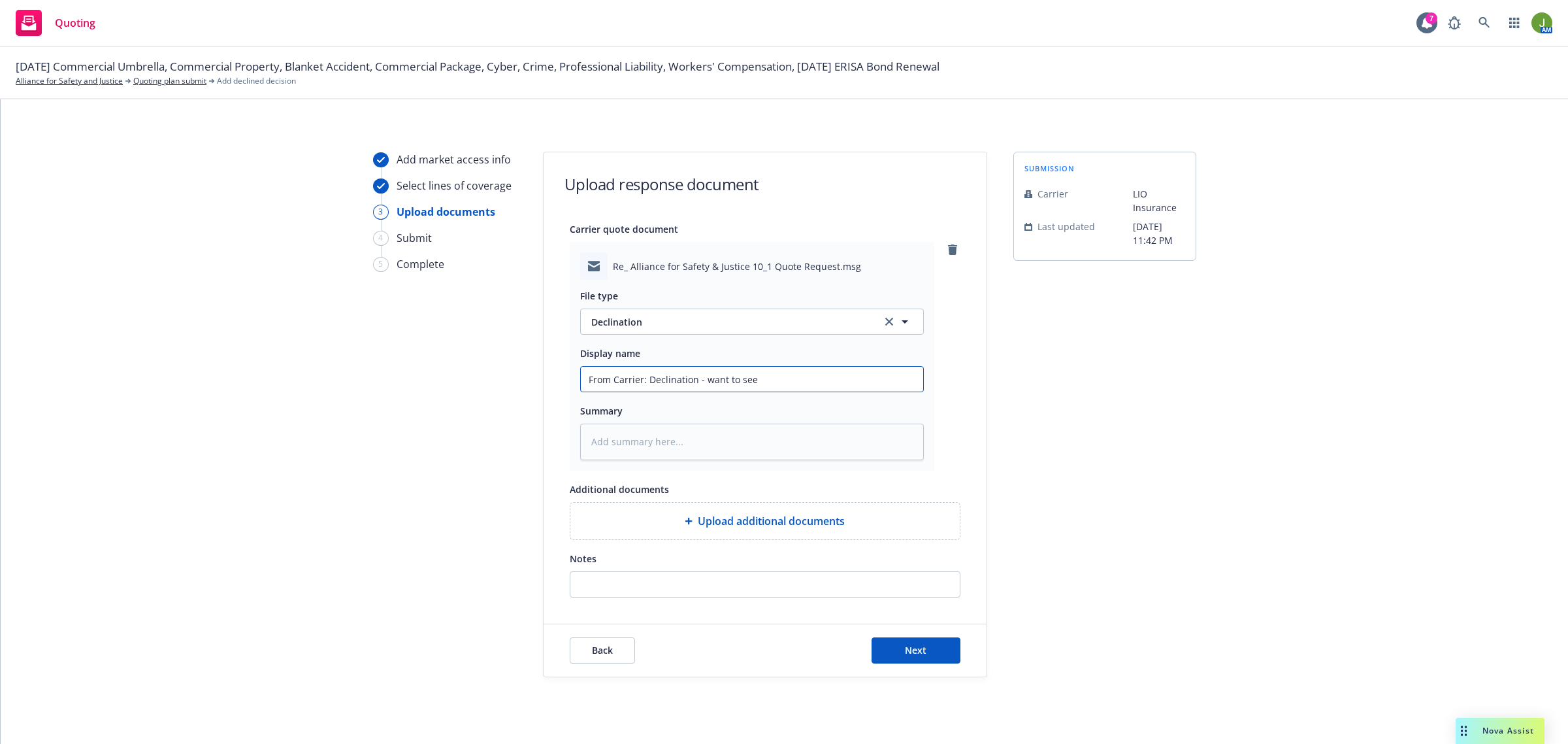
type textarea "x"
type input "From Carrier: Declination - want to see"
type textarea "x"
type input "From Carrier: Declination - want to see o"
type textarea "x"
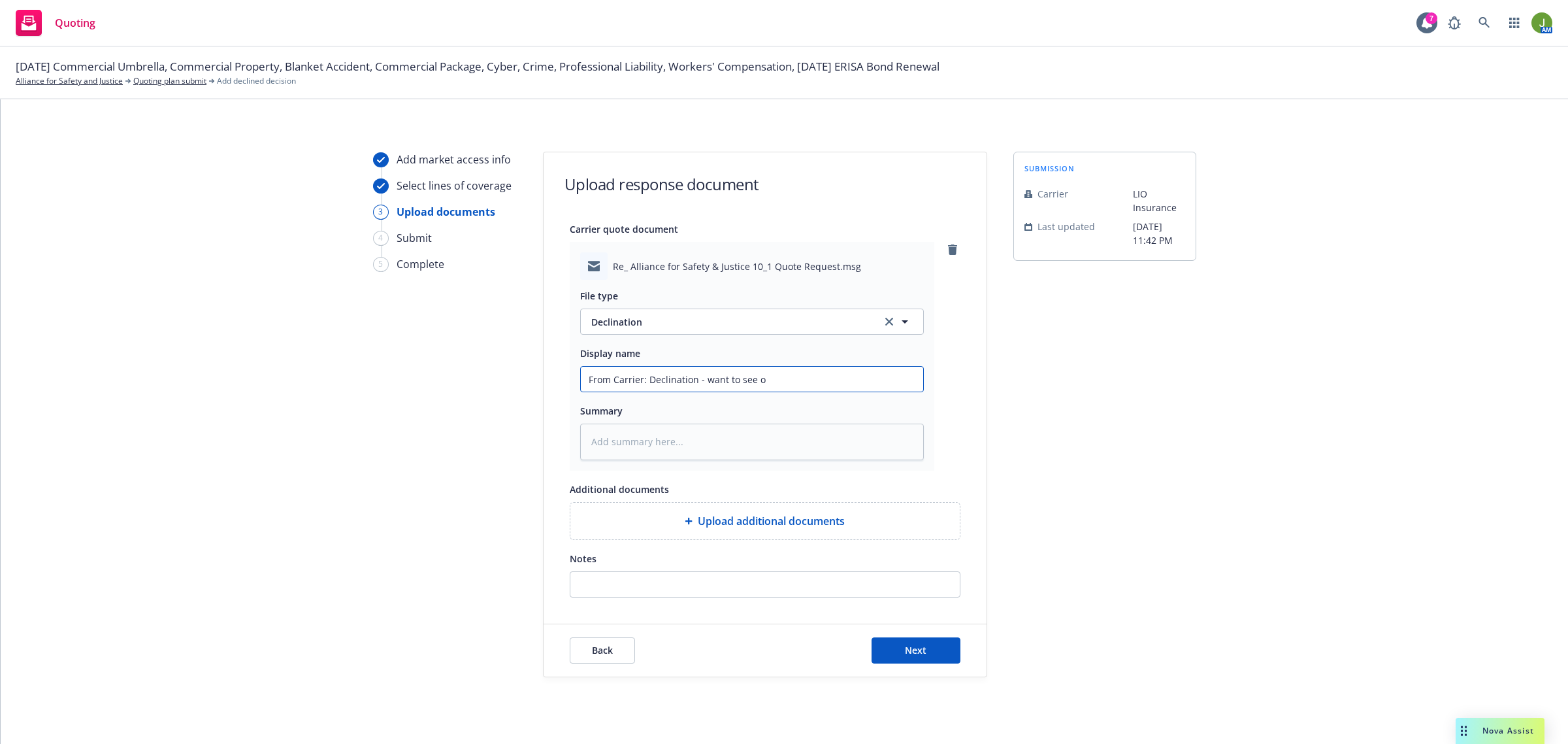
type input "From Carrier: Declination - want to see on"
type textarea "x"
type input "From Carrier: Declination - want to see one"
type textarea "x"
type input "From Carrier: Declination - want to see one"
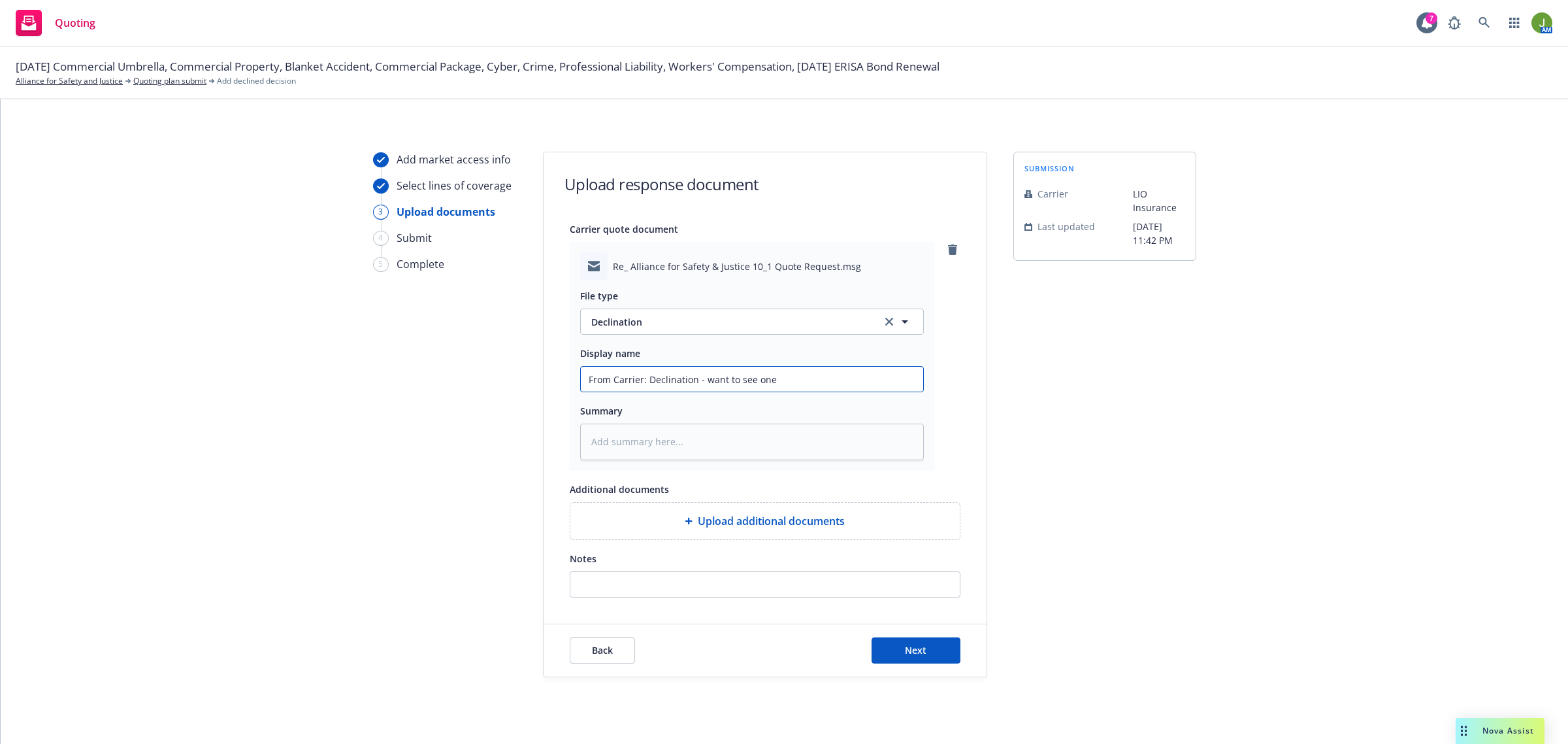
type textarea "x"
type input "From Carrier: Declination - want to see one m"
type textarea "x"
type input "From Carrier: Declination - want to see one mor"
type textarea "x"
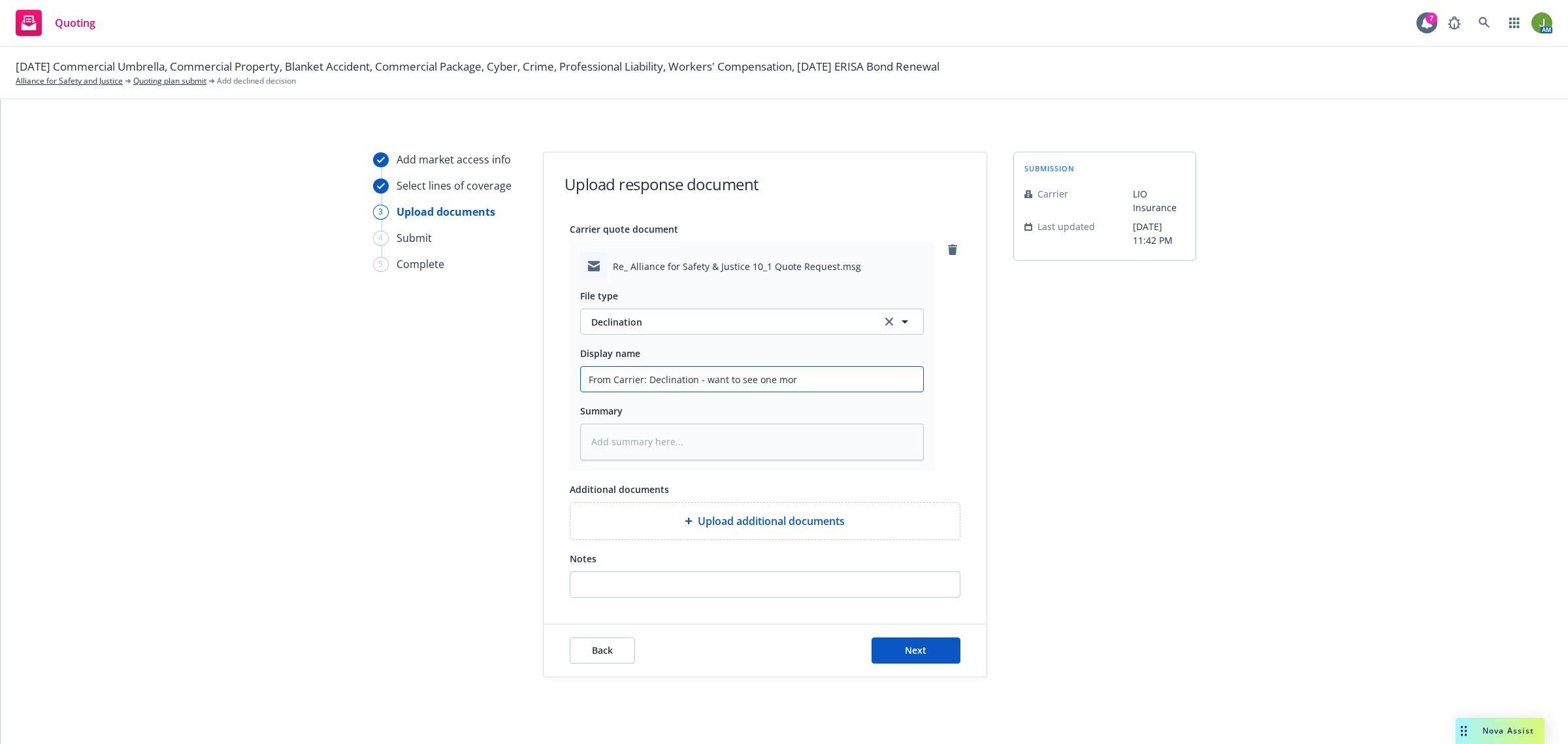
type input "From Carrier: Declination - want to see one more"
type textarea "x"
type input "From Carrier: Declination - want to see one more"
type textarea "x"
type input "From Carrier: Declination - want to see one more y"
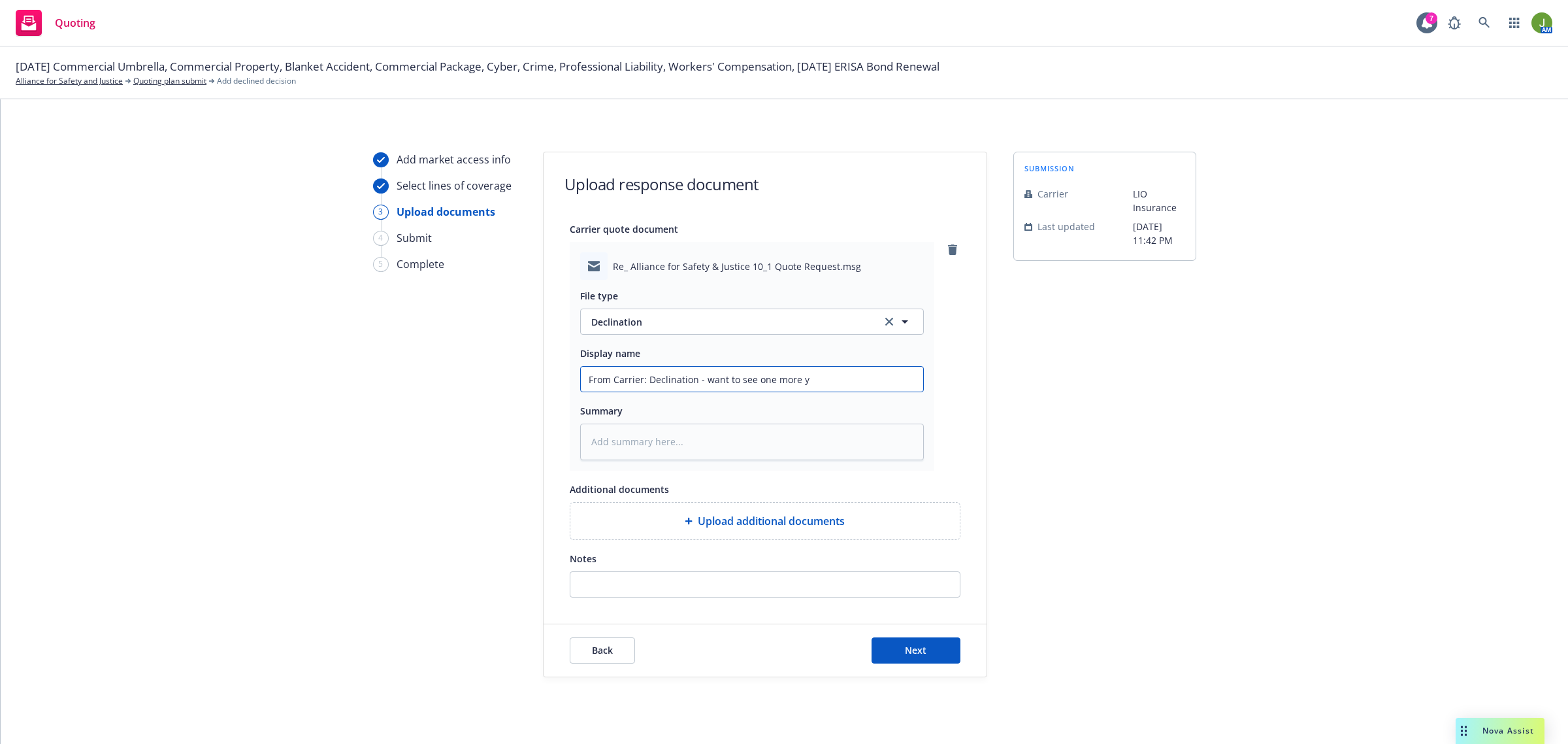
type textarea "x"
type input "From Carrier: Declination - want to see one more ye"
type textarea "x"
type input "From Carrier: Declination - want to see one more yea"
type textarea "x"
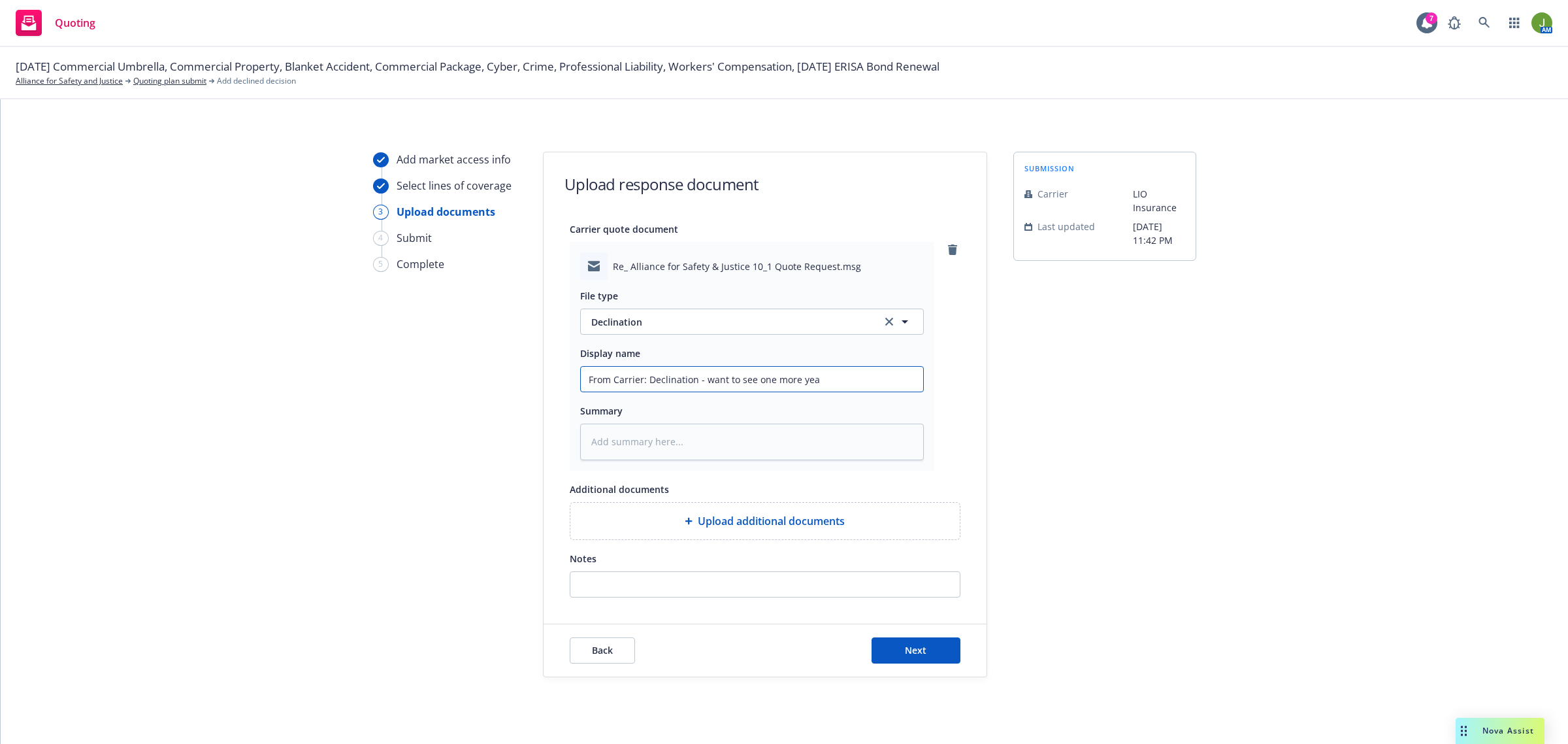
type input "From Carrier: Declination - want to see one more year"
type textarea "x"
type input "From Carrier: Declination - want to see one more year"
type textarea "x"
type input "From Carrier: Declination - want to see one more year l"
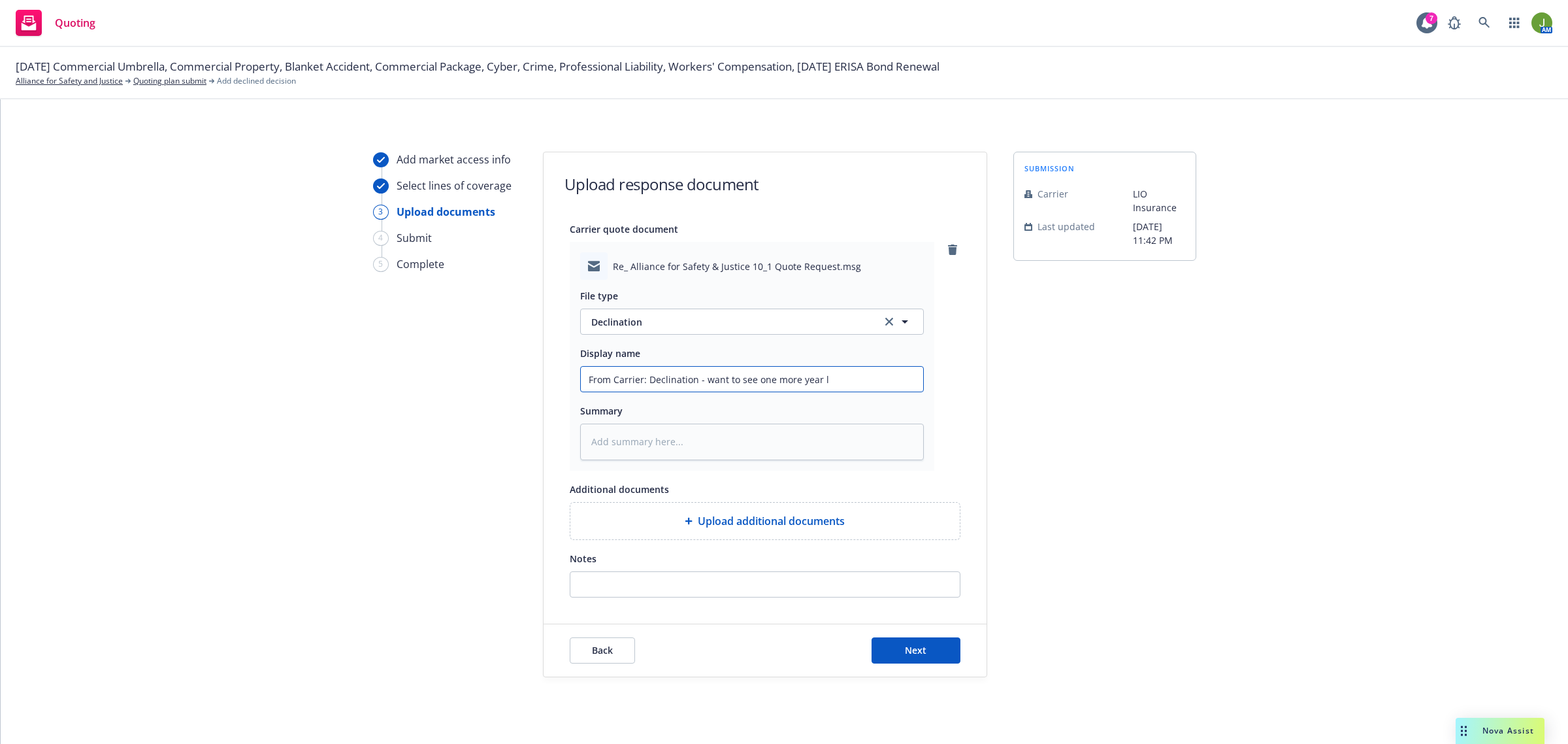
type textarea "x"
type input "From Carrier: Declination - want to see one more year lo"
type textarea "x"
type input "From Carrier: Declination - want to see one more year los"
type textarea "x"
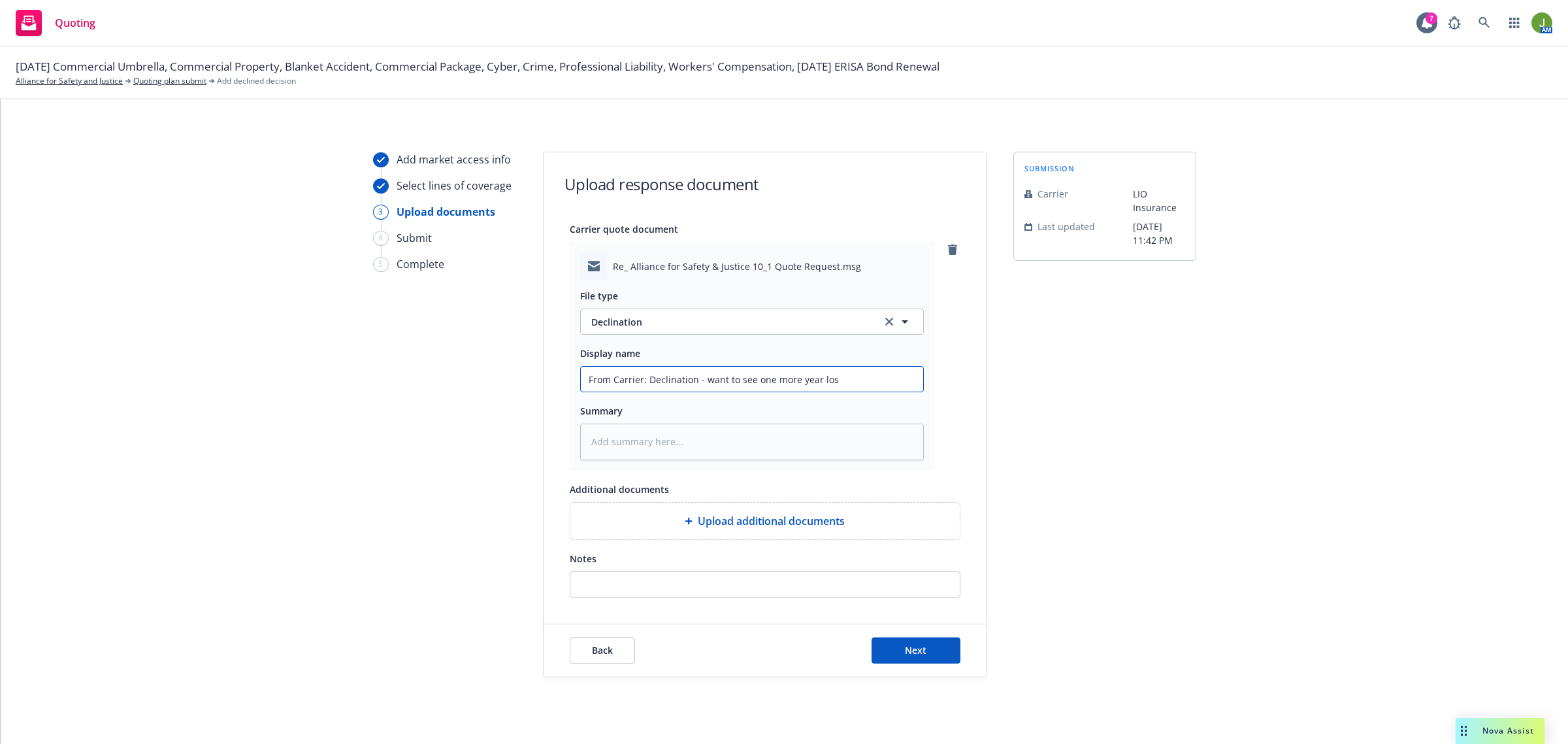
type input "From Carrier: Declination - want to see one more year loss"
type textarea "x"
type input "From Carrier: Declination - want to see one more year loss"
type textarea "x"
type input "From Carrier: Declination - want to see one more year loss f"
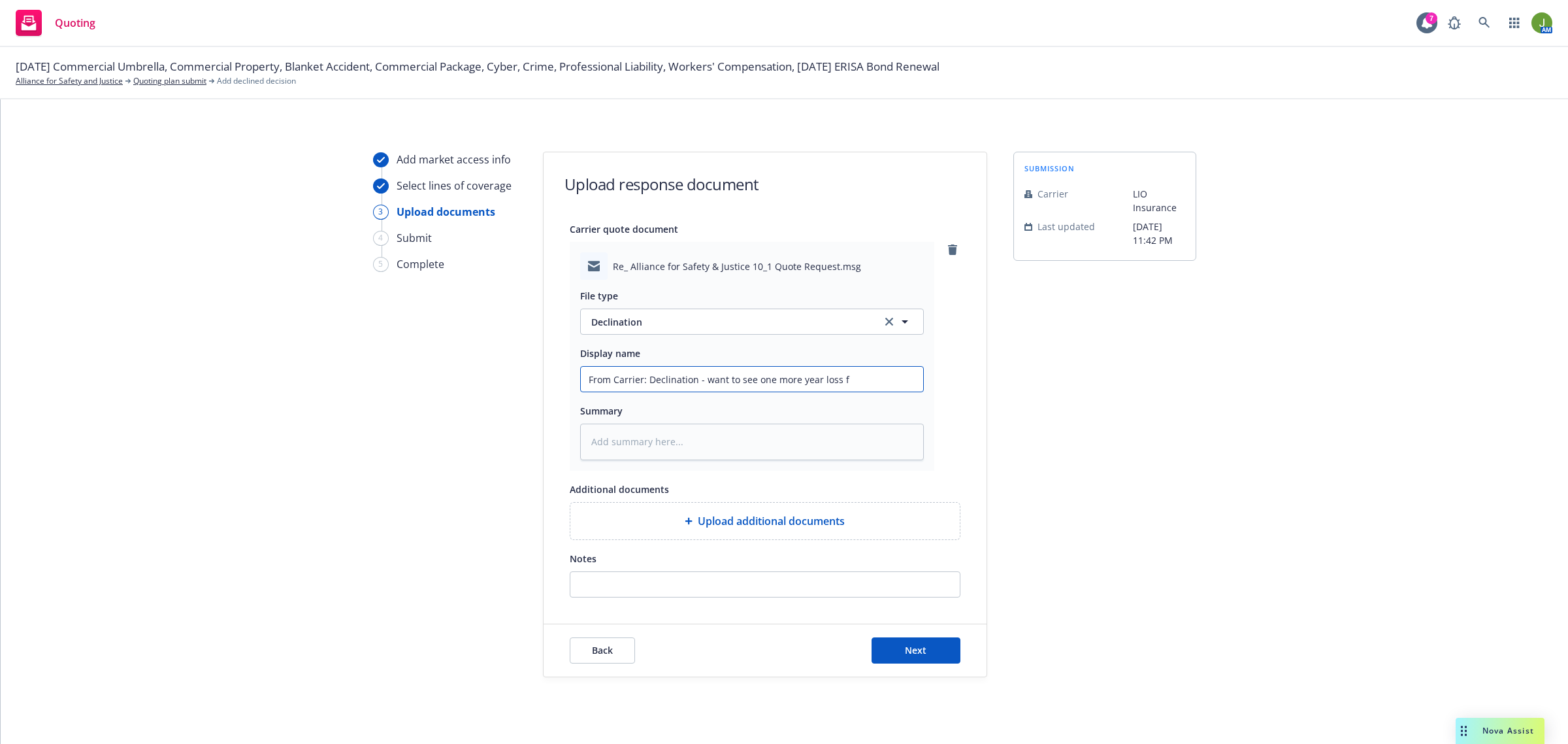
type textarea "x"
type input "From Carrier: Declination - want to see one more year loss fr"
type textarea "x"
type input "From Carrier: Declination - want to see one more year loss fre"
type textarea "x"
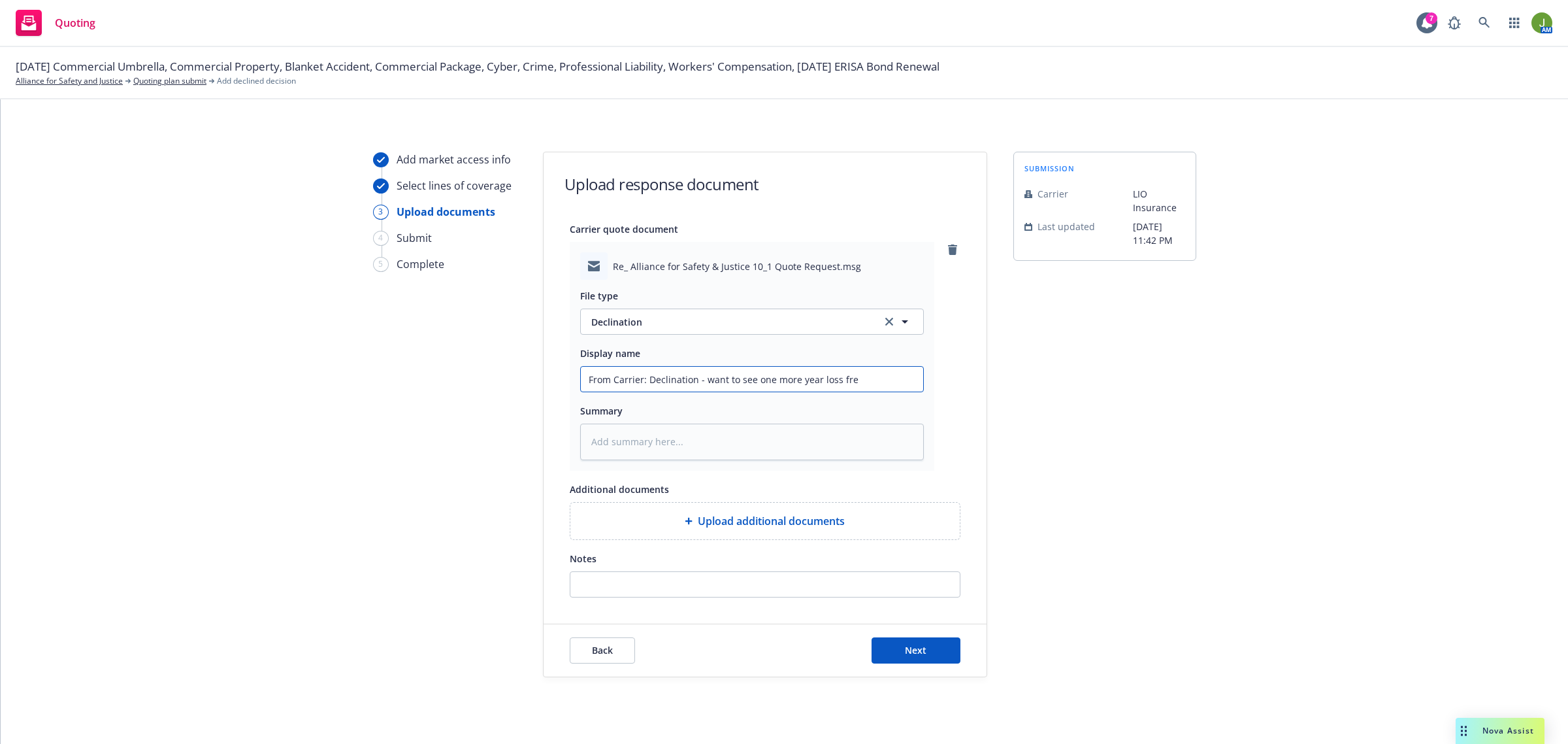
type input "From Carrier: Declination - want to see one more year loss free"
type textarea "x"
type input "From Carrier: Declination - want to see one more year loss freeb"
type textarea "x"
type input "From Carrier: Declination - want to see one more year loss freebe"
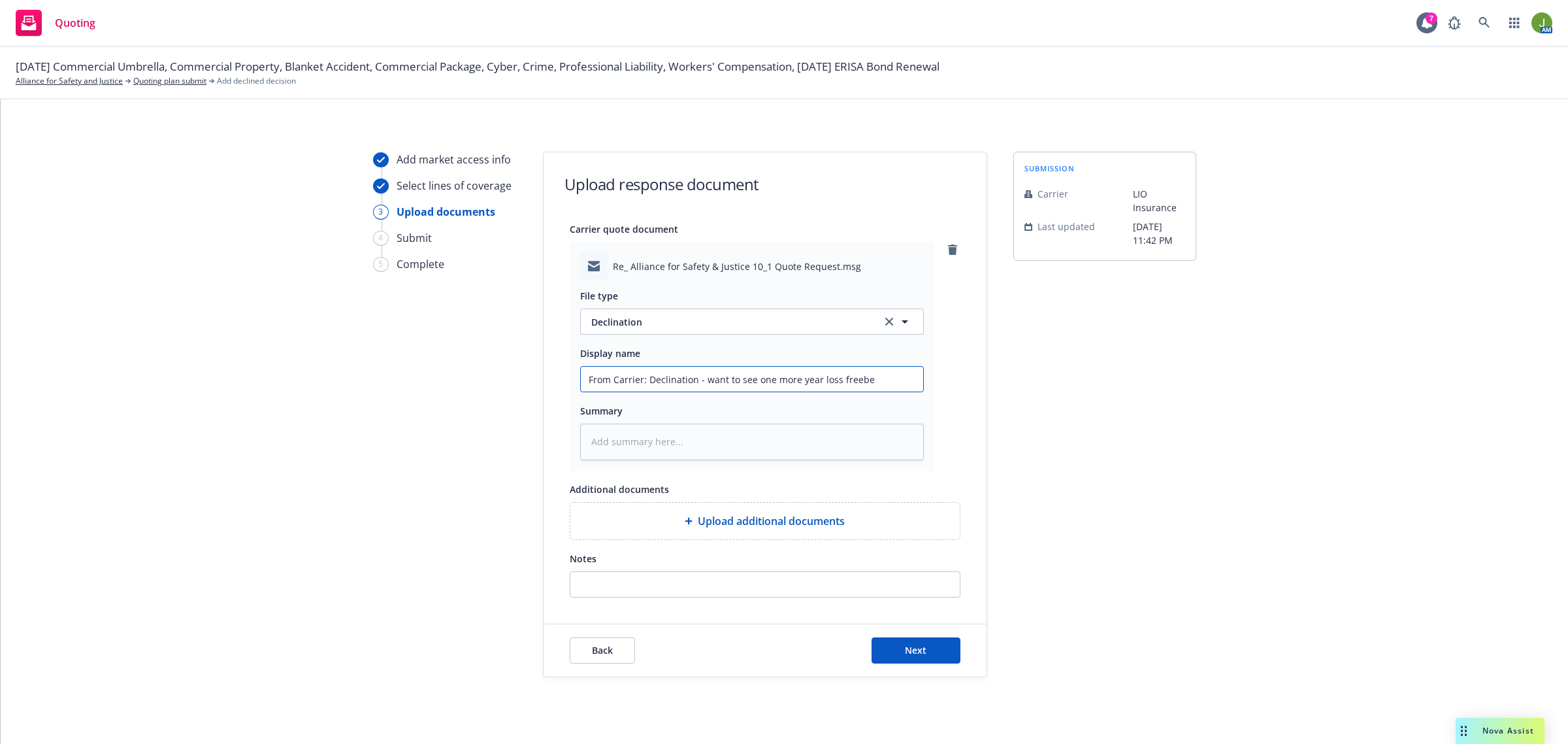
type textarea "x"
type input "From Carrier: Declination - want to see one more year loss freebef"
type textarea "x"
type input "From Carrier: Declination - want to see one more year loss freebefo"
type textarea "x"
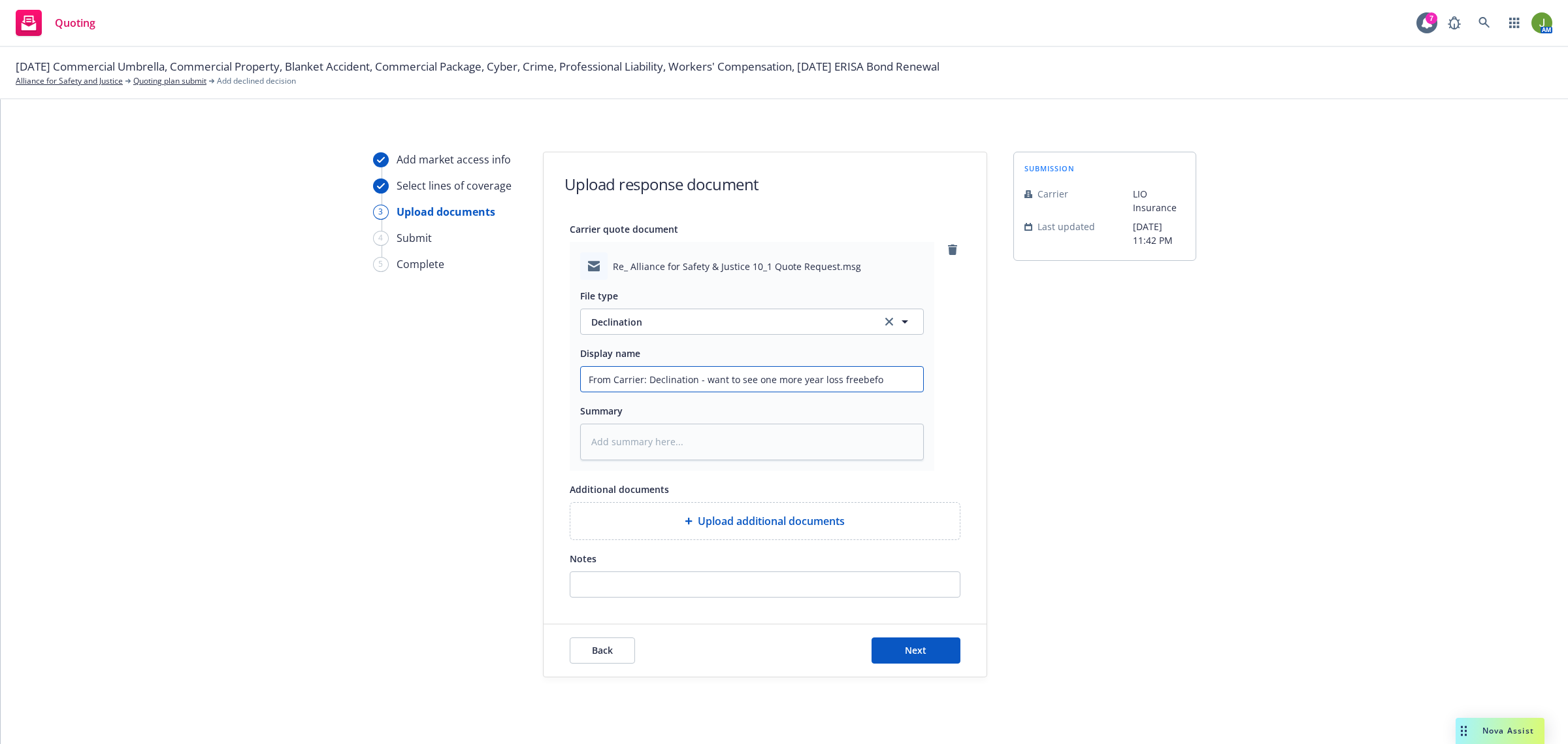
type input "From Carrier: Declination - want to see one more year loss freebefor"
type textarea "x"
type input "From Carrier: Declination - want to see one more year loss freebefore"
type textarea "x"
type input "From Carrier: Declination - want to see one more year loss freebefore t"
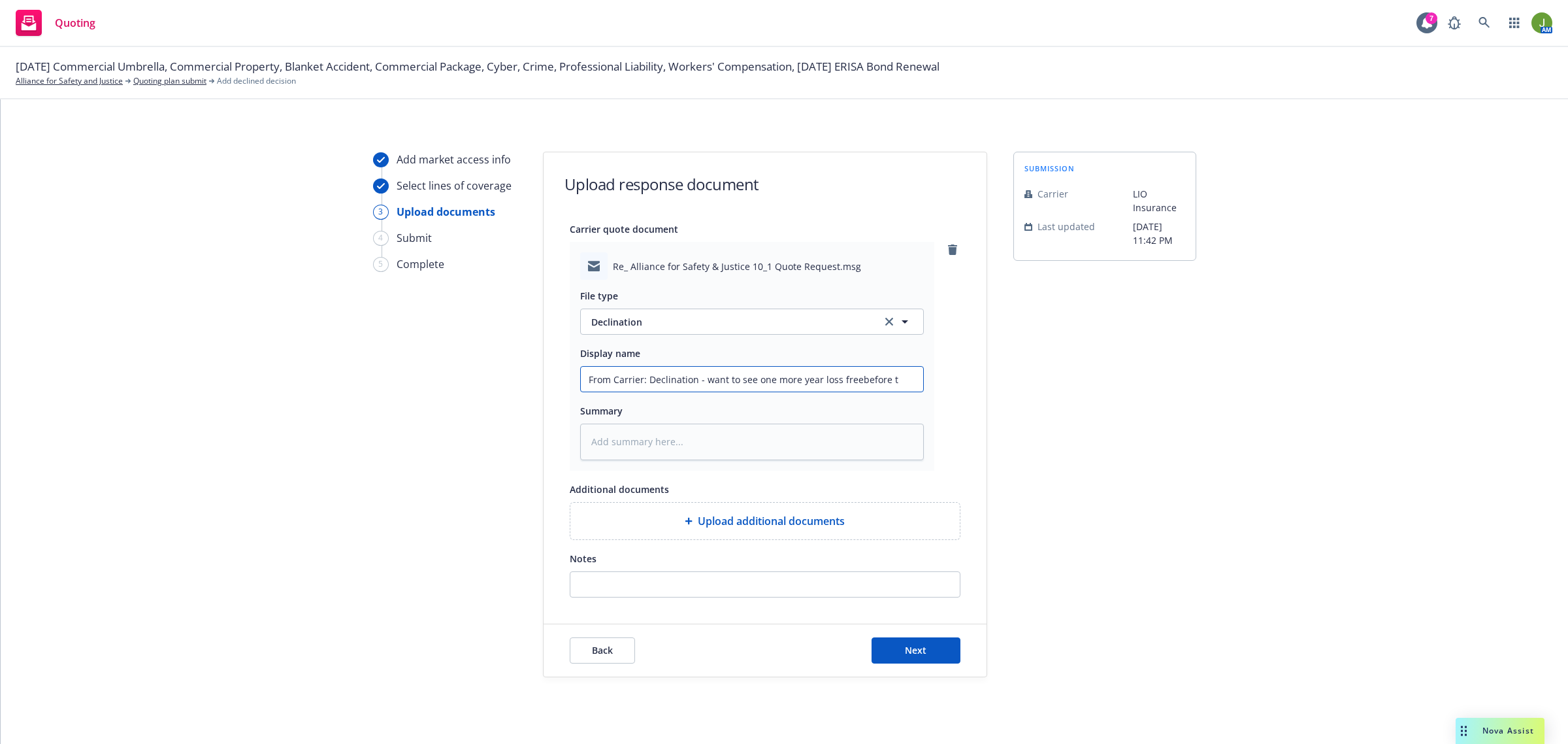
type textarea "x"
type input "From Carrier: Declination - want to see one more year loss freebefore th"
type textarea "x"
type input "From Carrier: Declination - want to see one more year loss freebefore the"
type textarea "x"
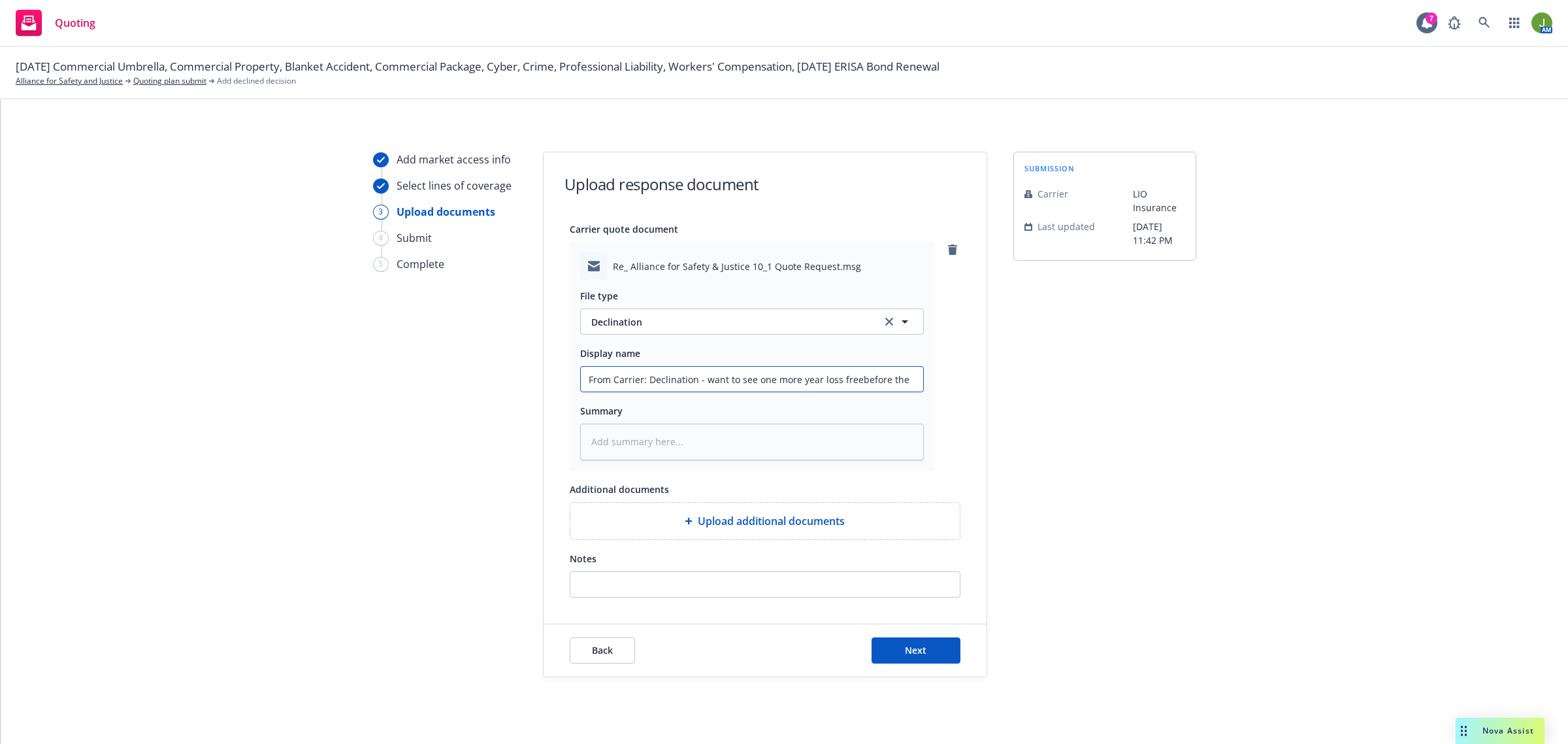
type input "From Carrier: Declination - want to see one more year loss freebefore they"
type textarea "x"
type input "From Carrier: Declination - want to see one more year loss freebefore they"
type textarea "x"
type input "From Carrier: Declination - want to see one more year loss freebefore they c"
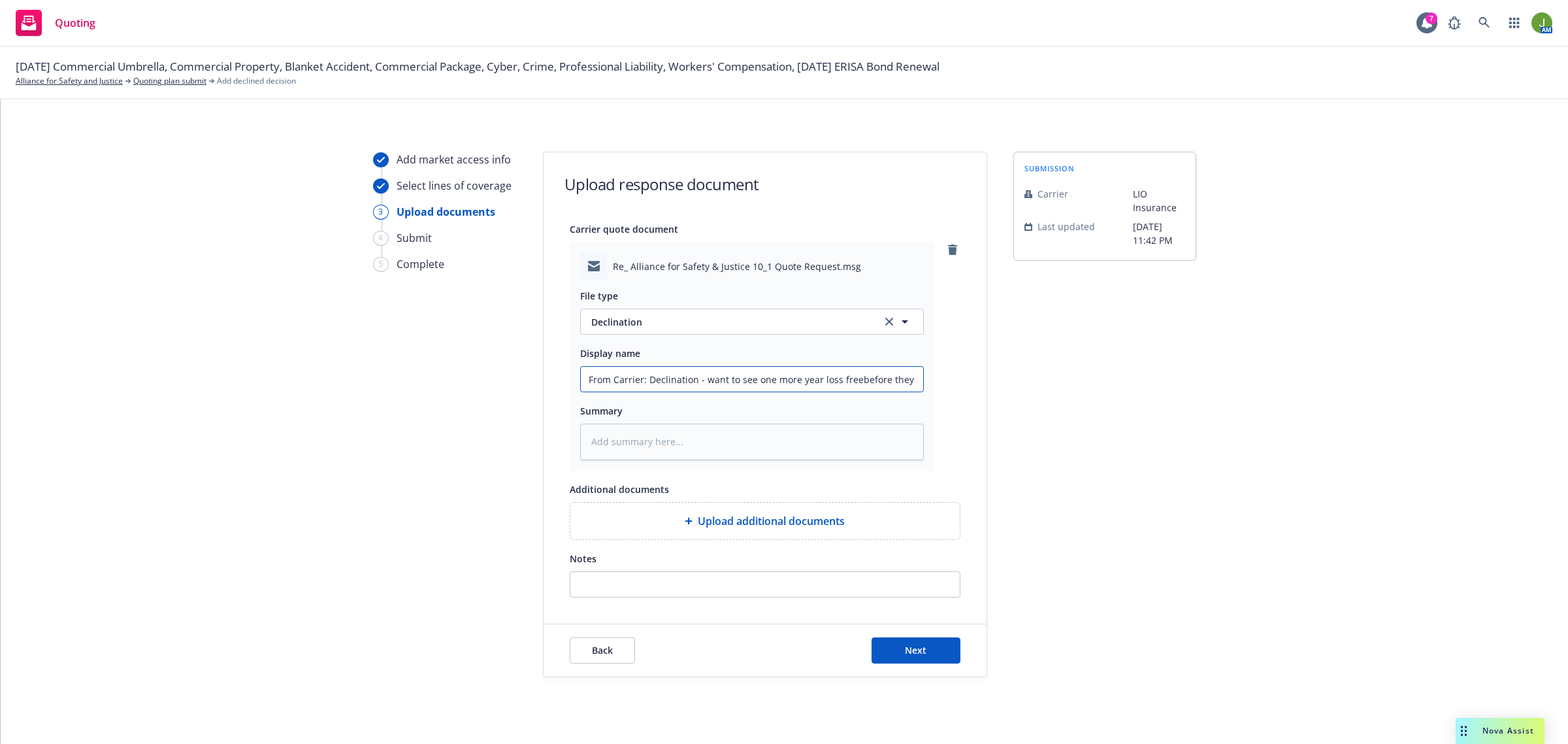
type textarea "x"
type input "From Carrier: Declination - want to see one more year loss freebefore they ca"
type textarea "x"
type input "From Carrier: Declination - want to see one more year loss freebefore they can"
type textarea "x"
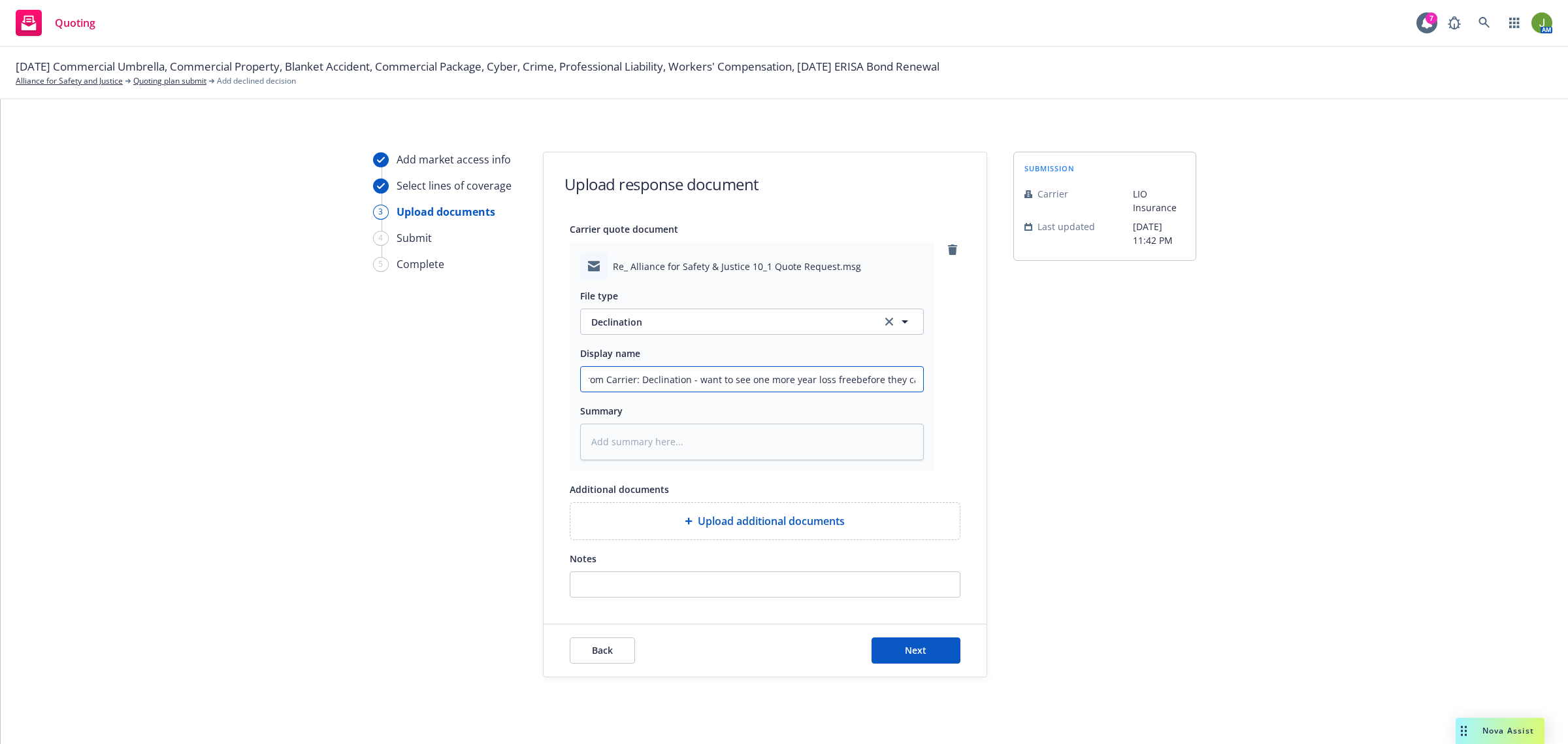
type input "From Carrier: Declination - want to see one more year loss freebefore they can"
type textarea "x"
type input "From Carrier: Declination - want to see one more year loss freebefore they can c"
type textarea "x"
type input "From Carrier: Declination - want to see one more year loss freebefore they can …"
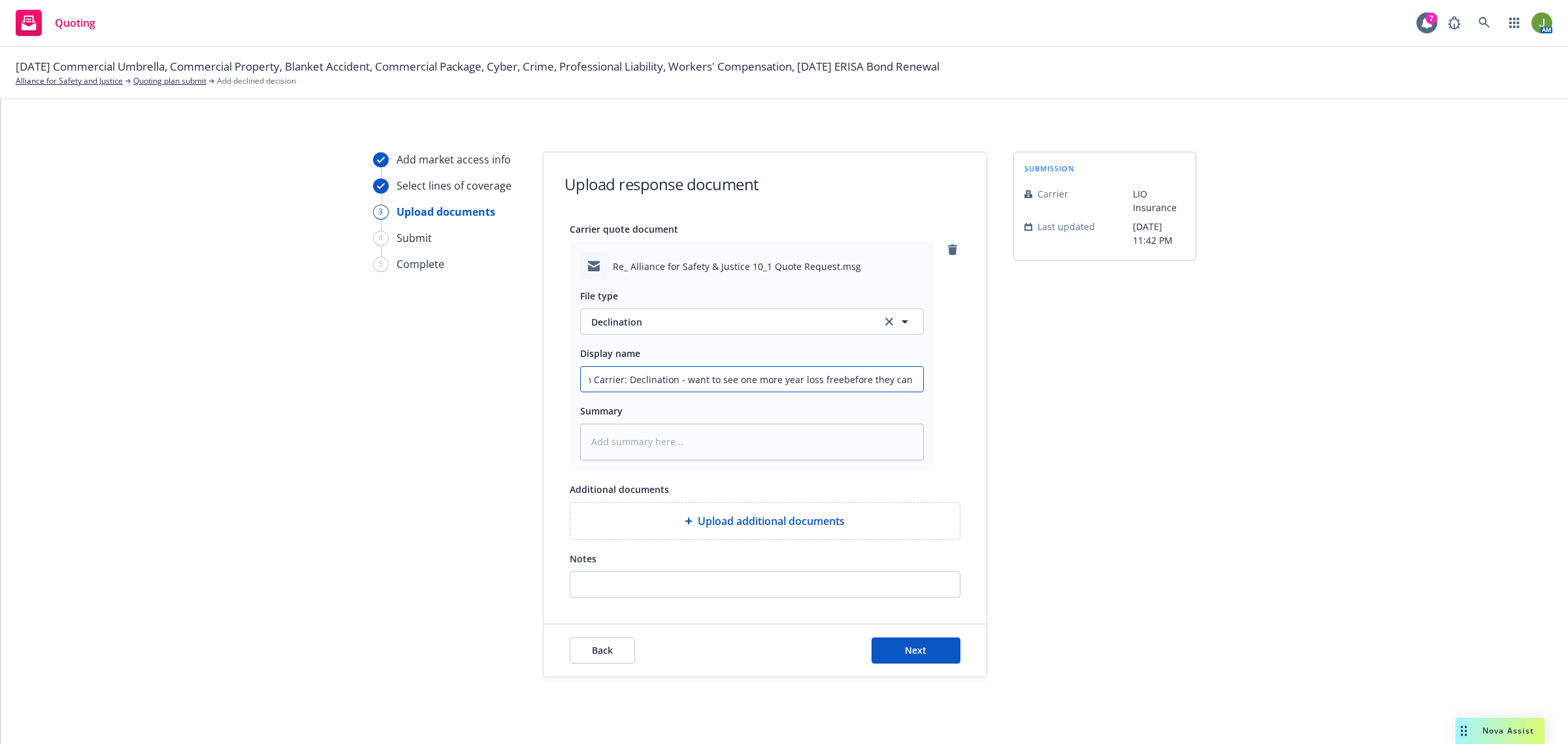
type textarea "x"
type input "From Carrier: Declination - want to see one more year loss freebefore they can …"
type textarea "x"
type input "From Carrier: Declination - want to see one more year loss freebefore they can …"
type textarea "x"
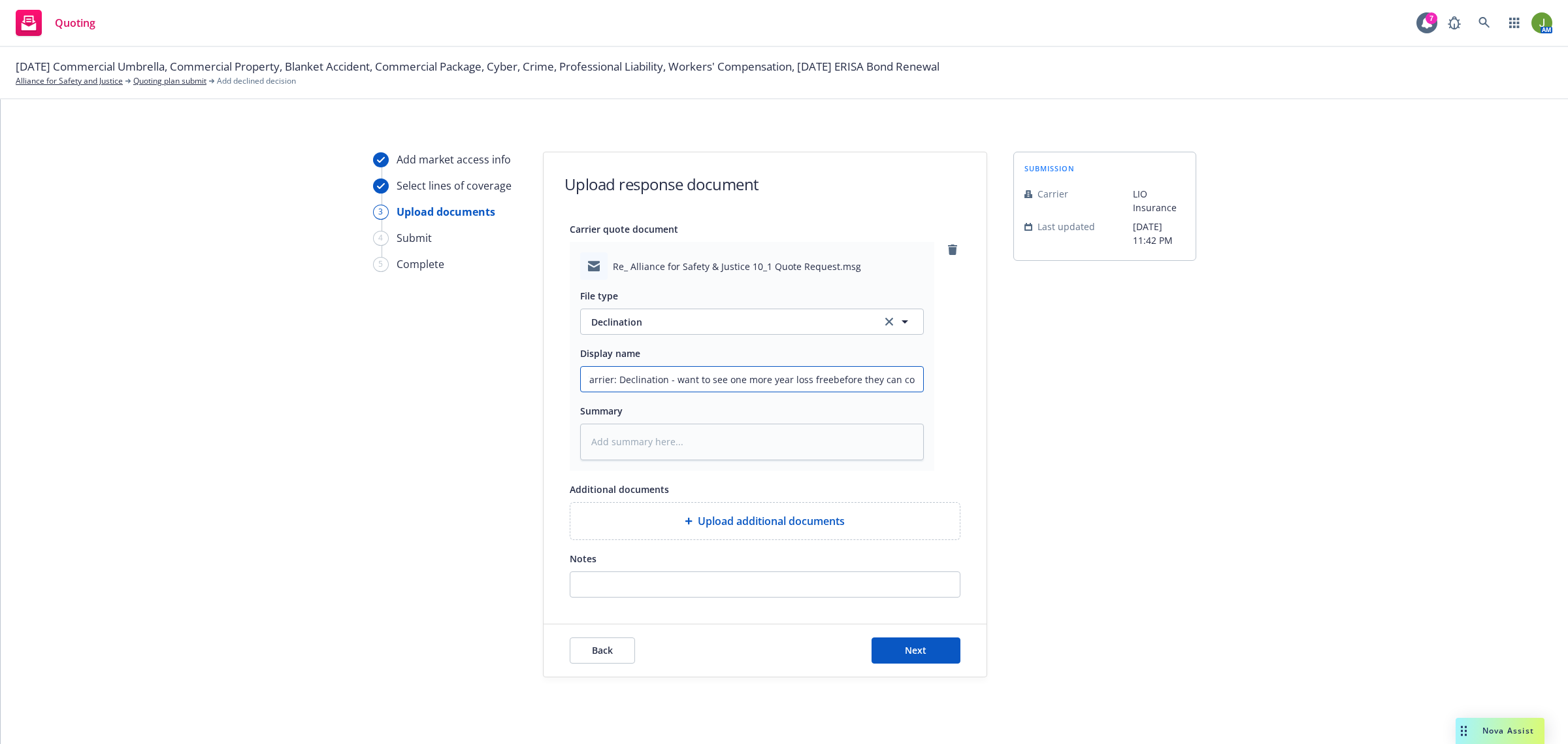
type input "From Carrier: Declination - want to see one more year loss freebefore they can …"
type textarea "x"
type input "From Carrier: Declination - want to see one more year loss freebefore they can …"
type textarea "x"
type input "From Carrier: Declination - want to see one more year loss freebefore they can …"
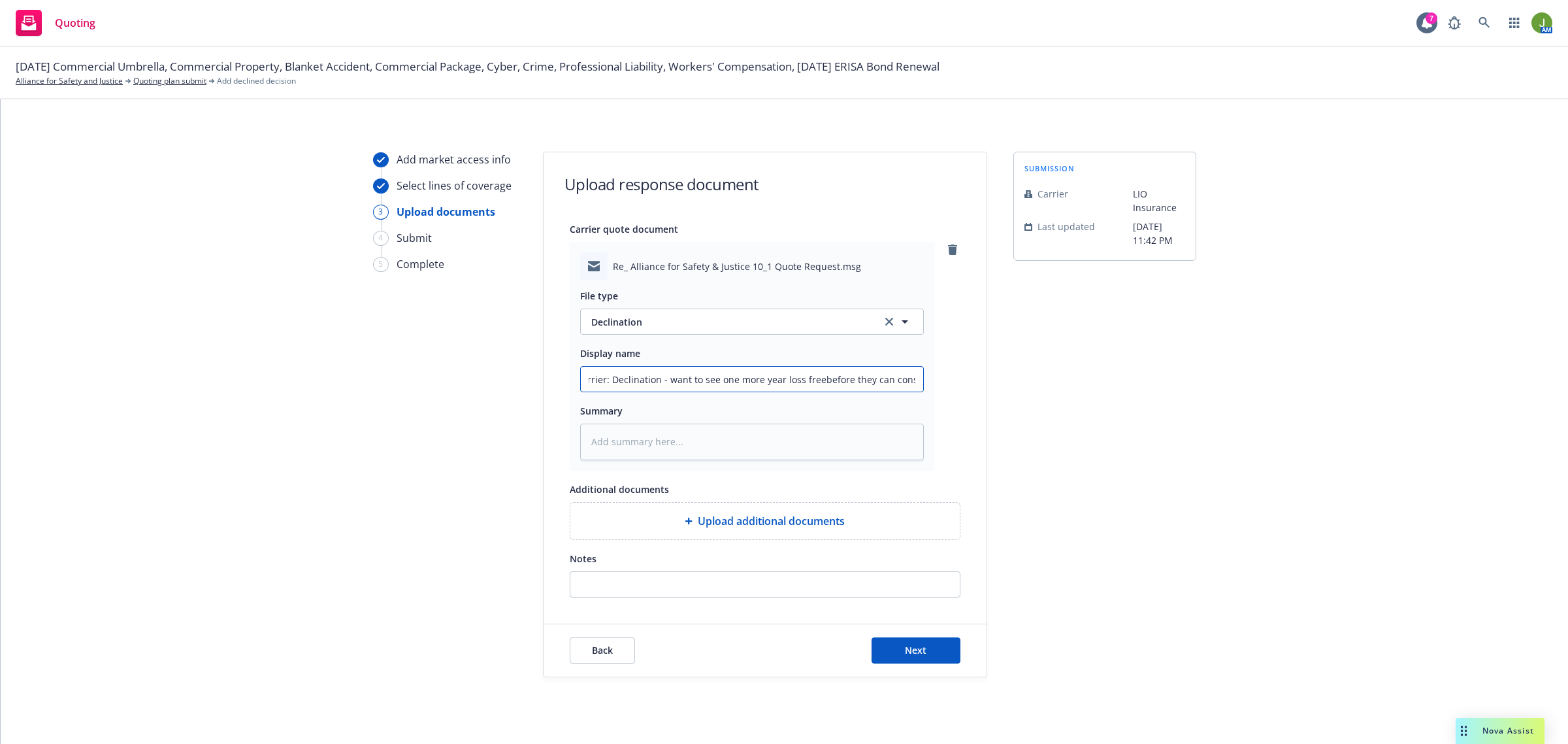
type textarea "x"
type input "From Carrier: Declination - want to see one more year loss freebefore they can …"
click at [805, 379] on input "From Carrier: Declination - want to see one more year loss freebefore they can …" at bounding box center [752, 378] width 342 height 25
type textarea "x"
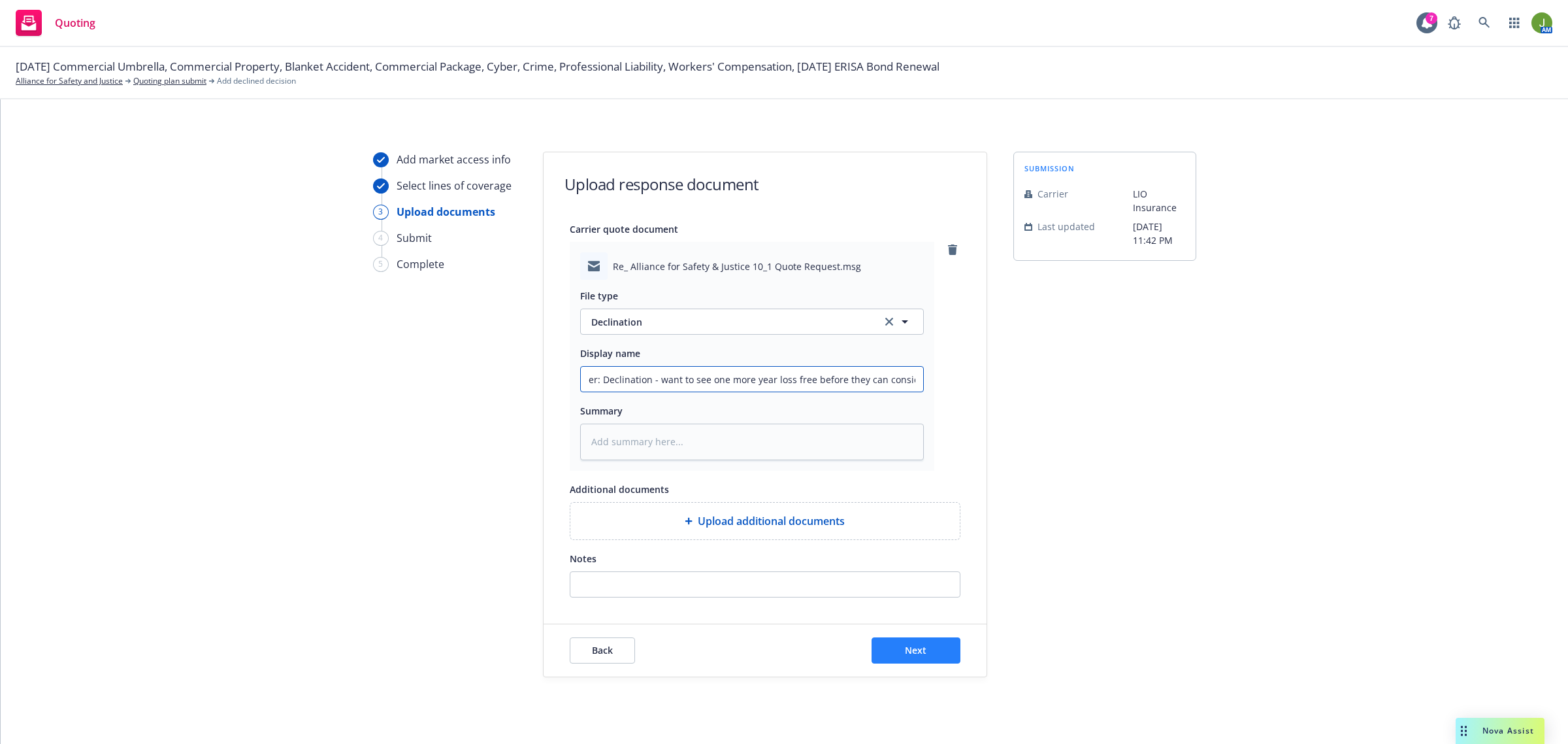
type input "From Carrier: Declination - want to see one more year loss free before they can…"
click at [926, 644] on button "Next" at bounding box center [916, 650] width 89 height 26
type textarea "x"
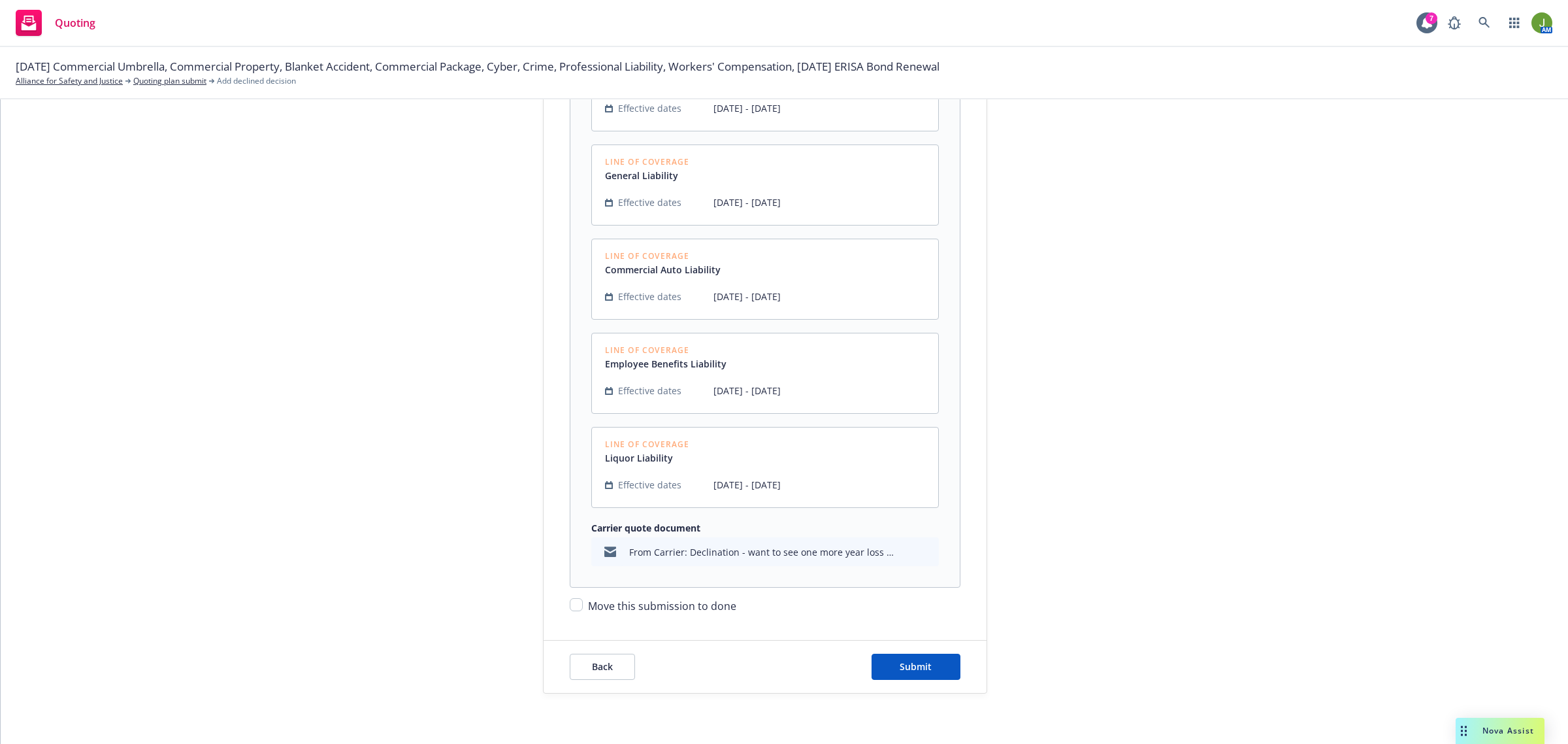
scroll to position [398, 0]
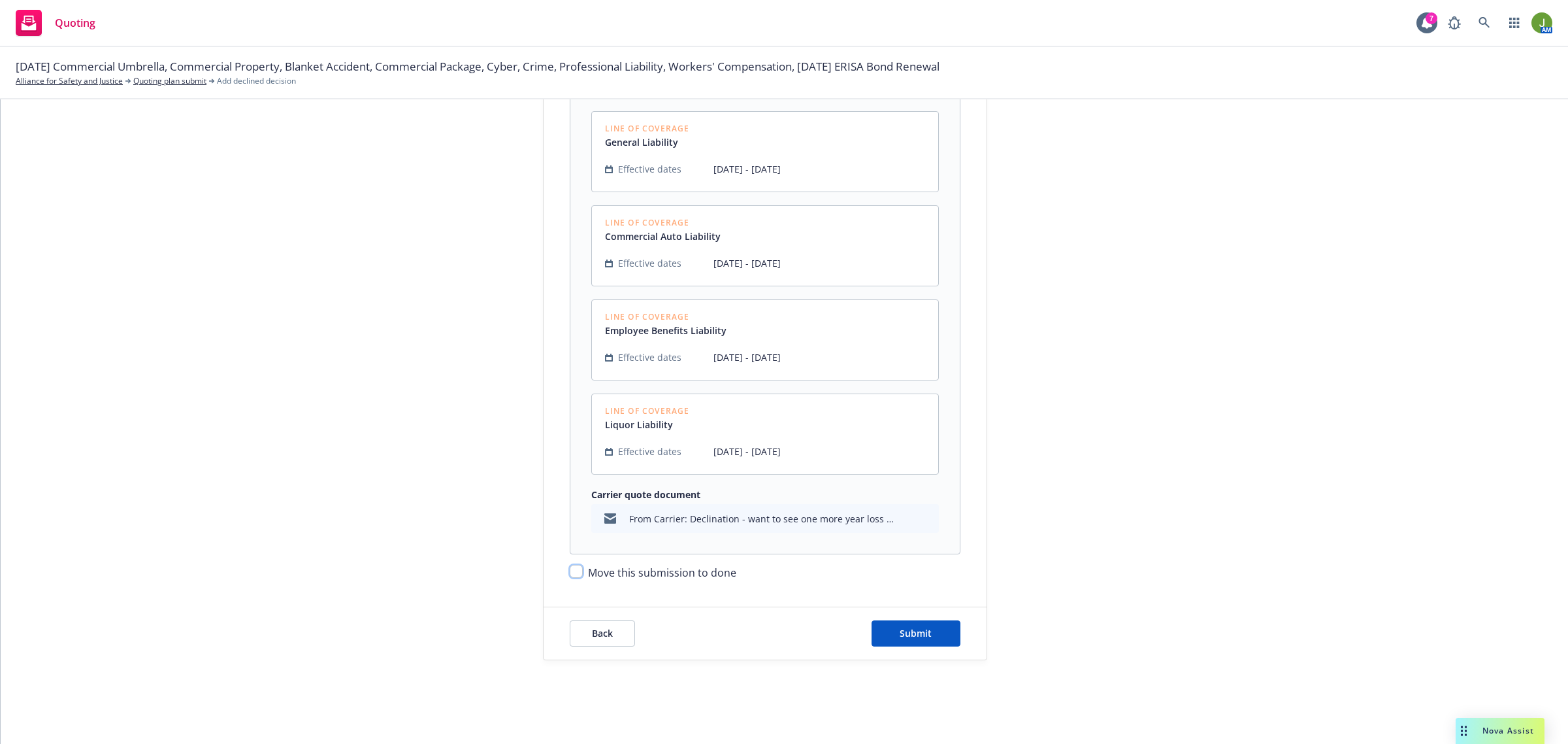
click at [570, 571] on input "Move this submission to done" at bounding box center [576, 571] width 13 height 13
checkbox input "true"
click at [913, 638] on span "Submit" at bounding box center [915, 633] width 32 height 12
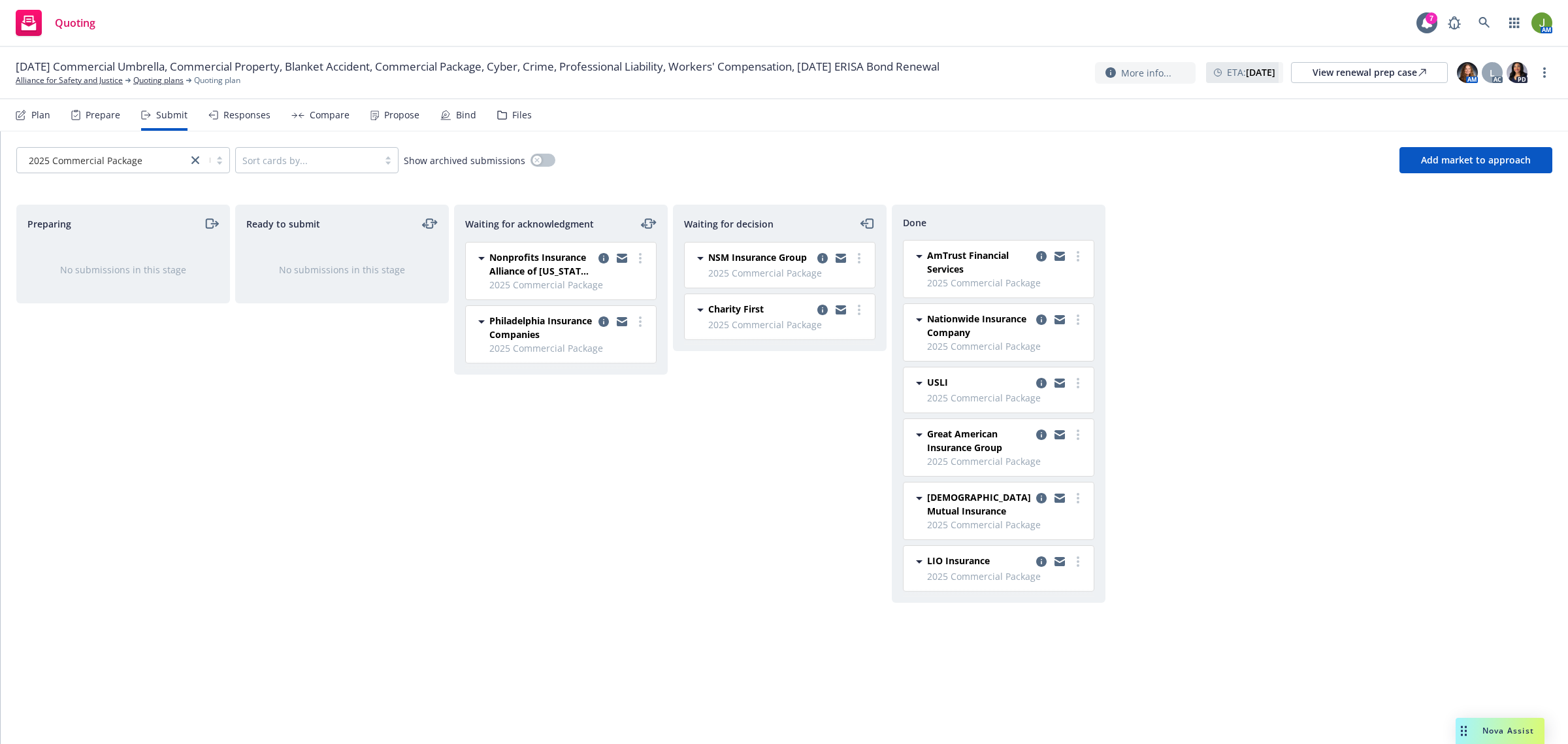
click at [1474, 332] on div "Preparing No submissions in this stage Ready to submit No submissions in this s…" at bounding box center [784, 460] width 1536 height 512
click at [643, 256] on link "more" at bounding box center [641, 258] width 16 height 16
click at [630, 361] on span "Add accepted decision" at bounding box center [581, 364] width 131 height 12
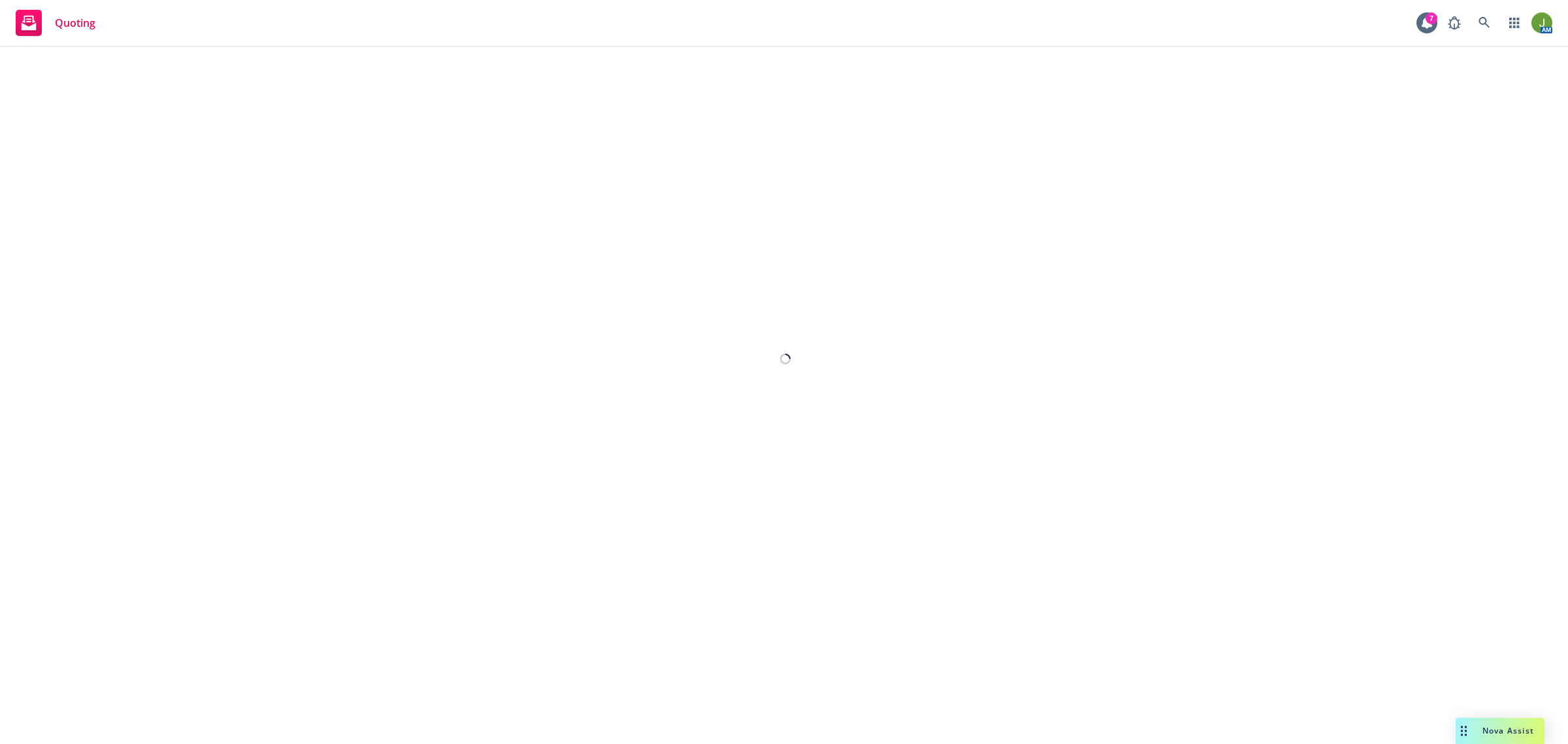
select select "12"
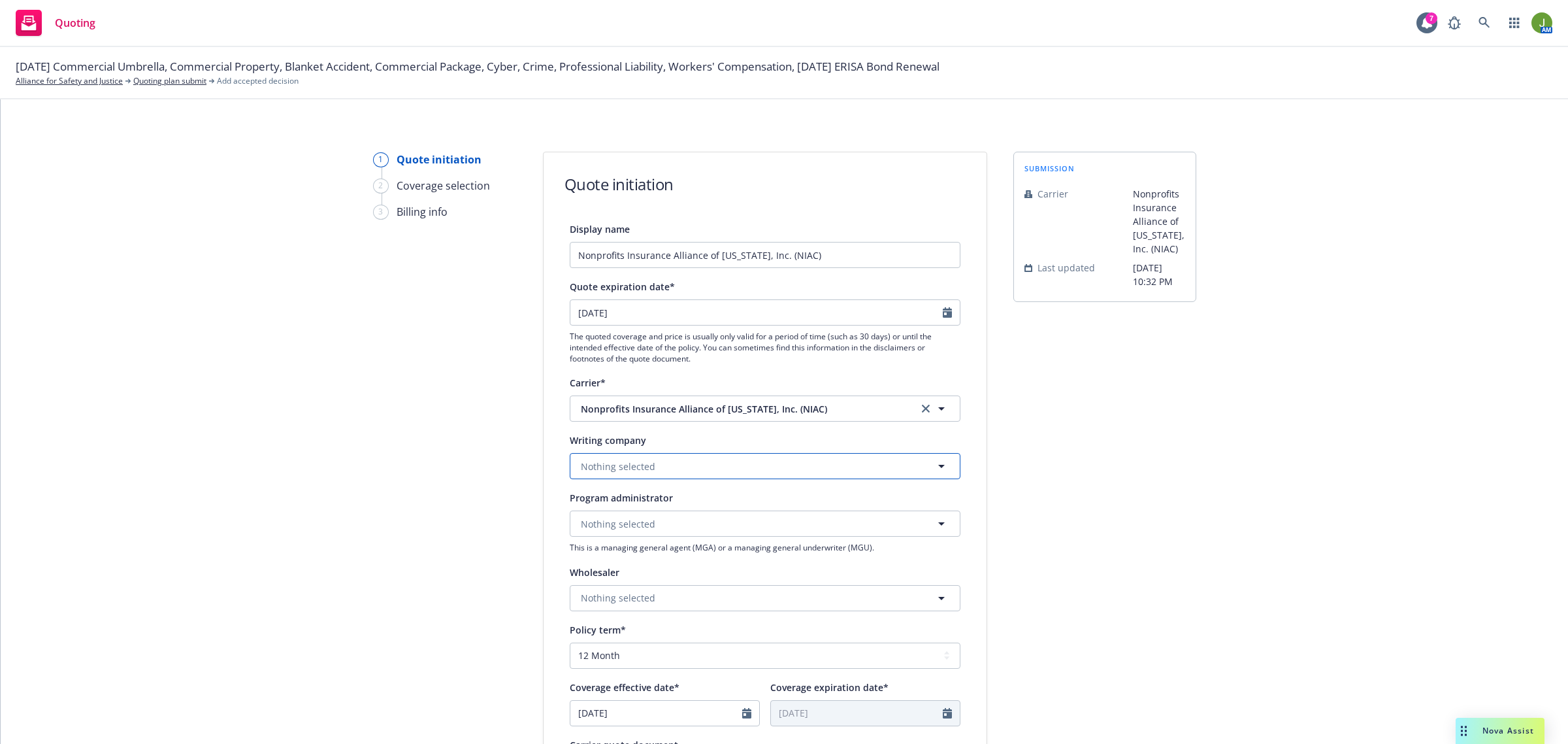
click at [662, 466] on button "Nothing selected" at bounding box center [765, 466] width 390 height 26
click at [629, 464] on span "Nothing selected" at bounding box center [618, 467] width 74 height 14
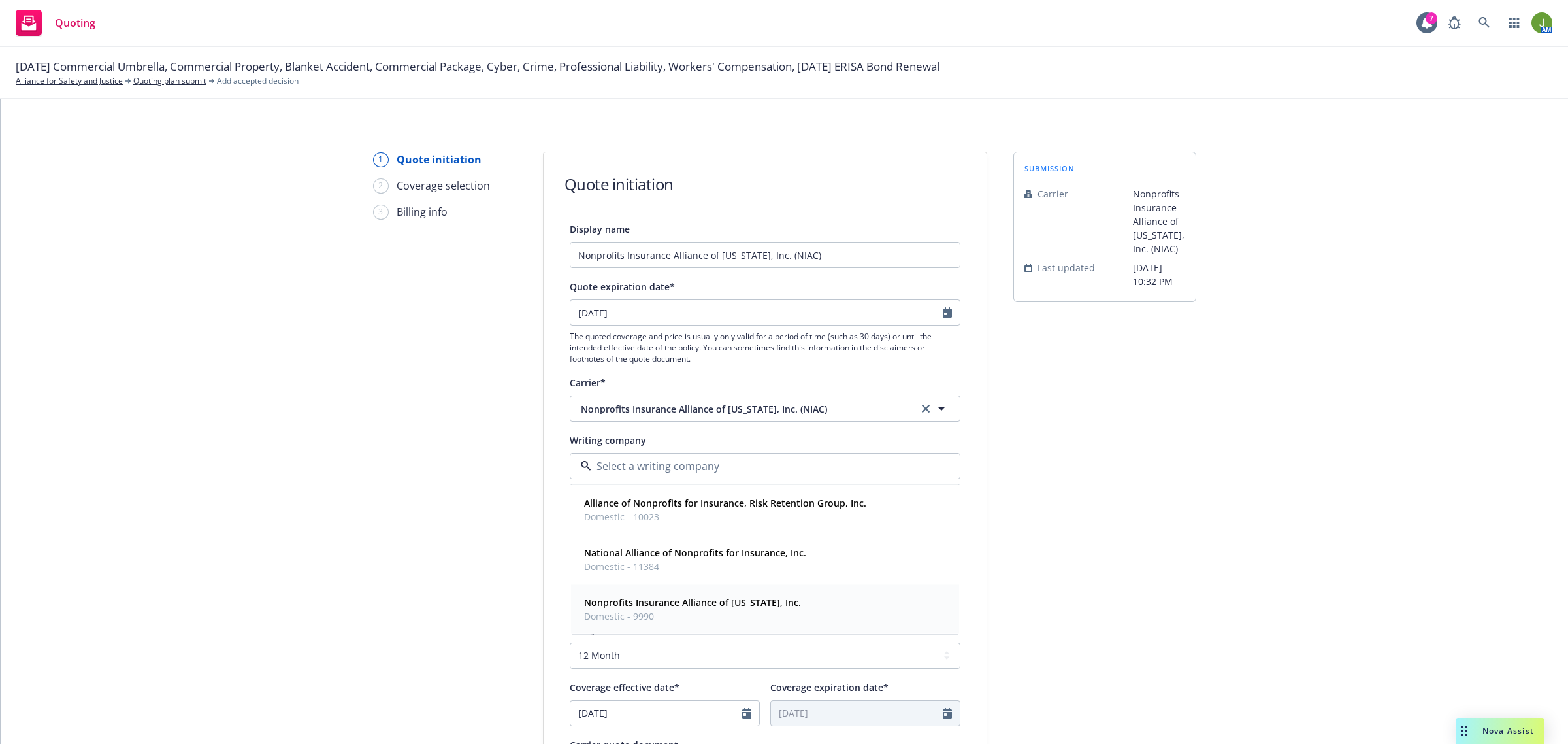
click at [670, 600] on strong "Nonprofits Insurance Alliance of California, Inc." at bounding box center [693, 602] width 217 height 12
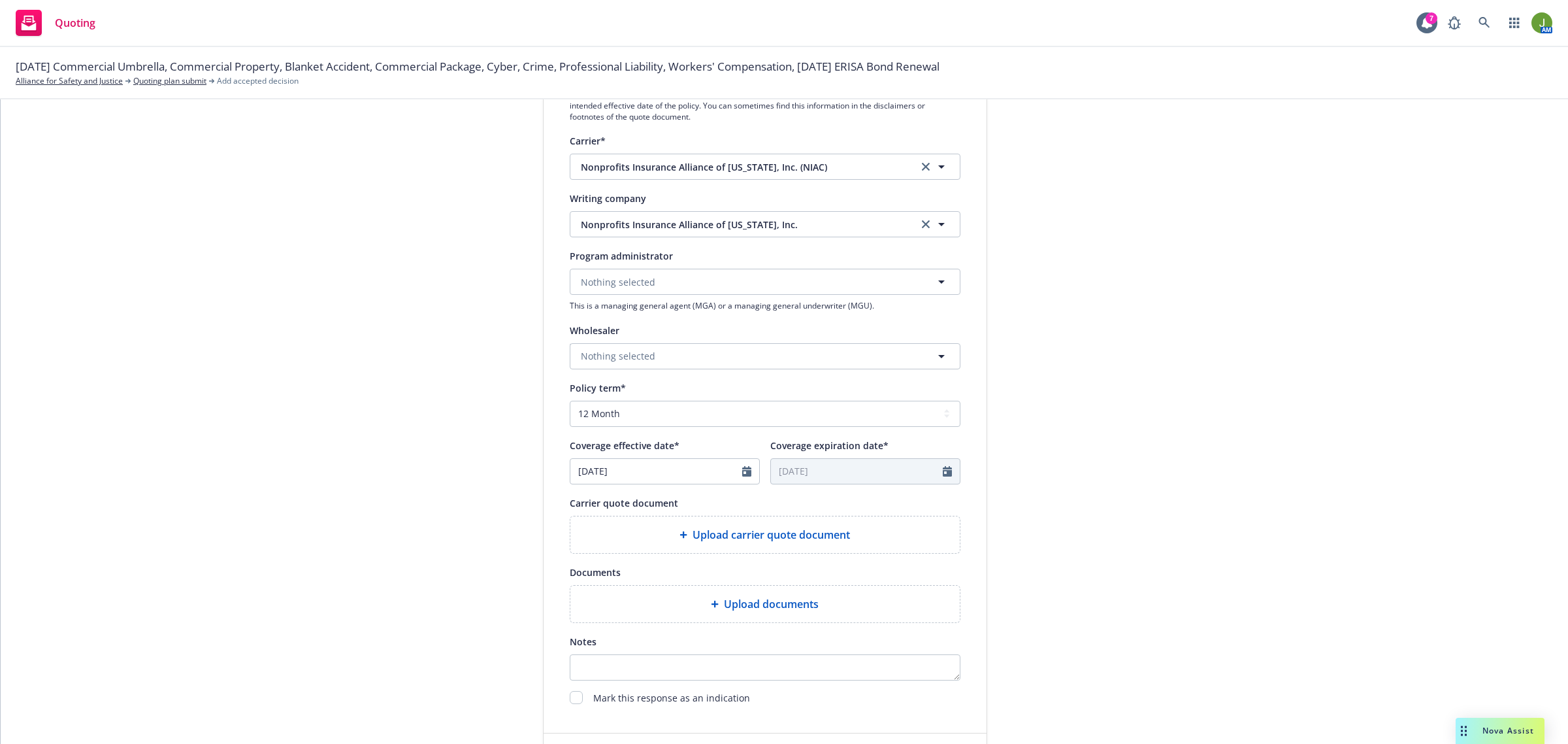
scroll to position [245, 0]
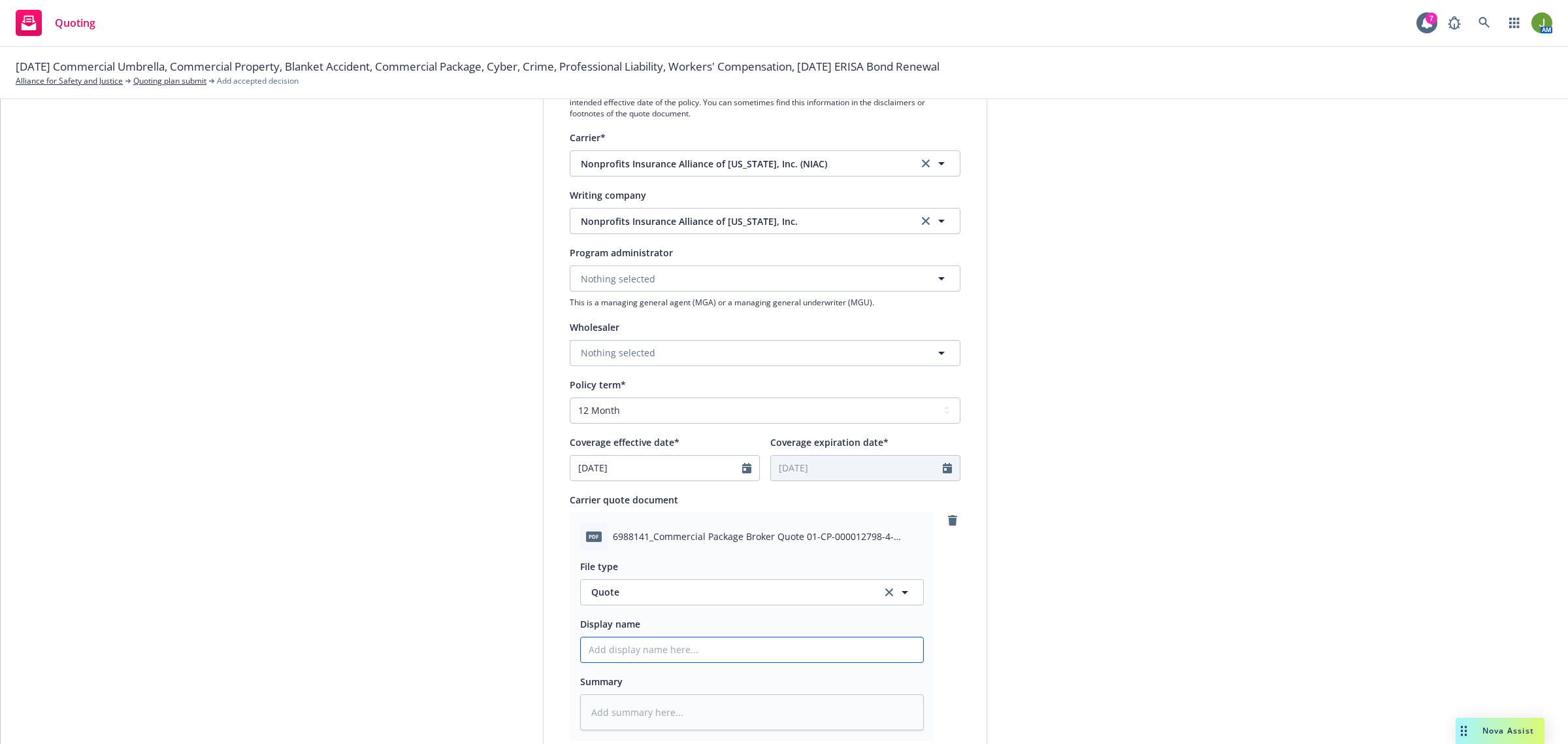
click at [616, 651] on input "Display name" at bounding box center [752, 650] width 342 height 25
type textarea "x"
type input "2"
type textarea "x"
type input "25"
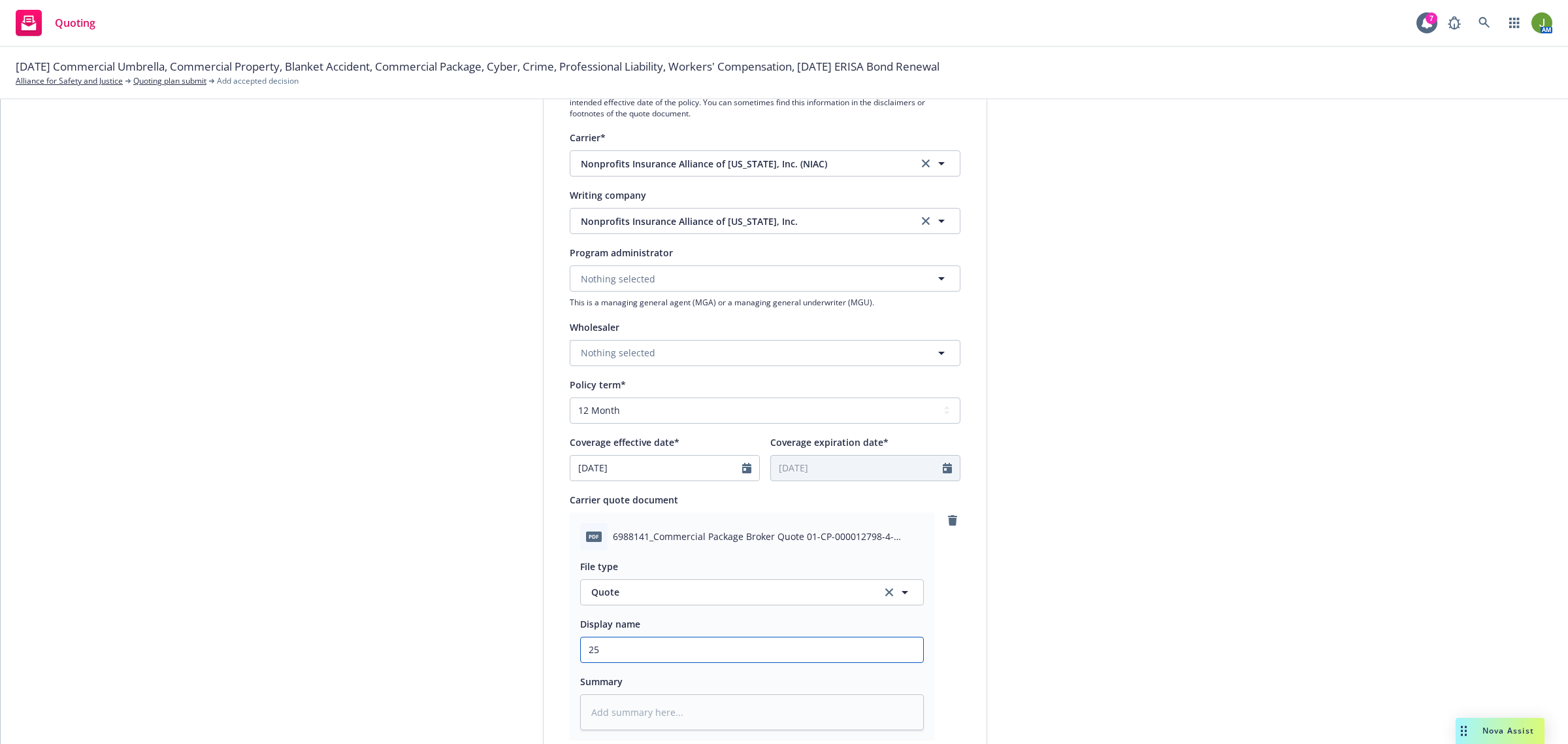
type textarea "x"
type input "25"
type textarea "x"
type input "25 P"
type textarea "x"
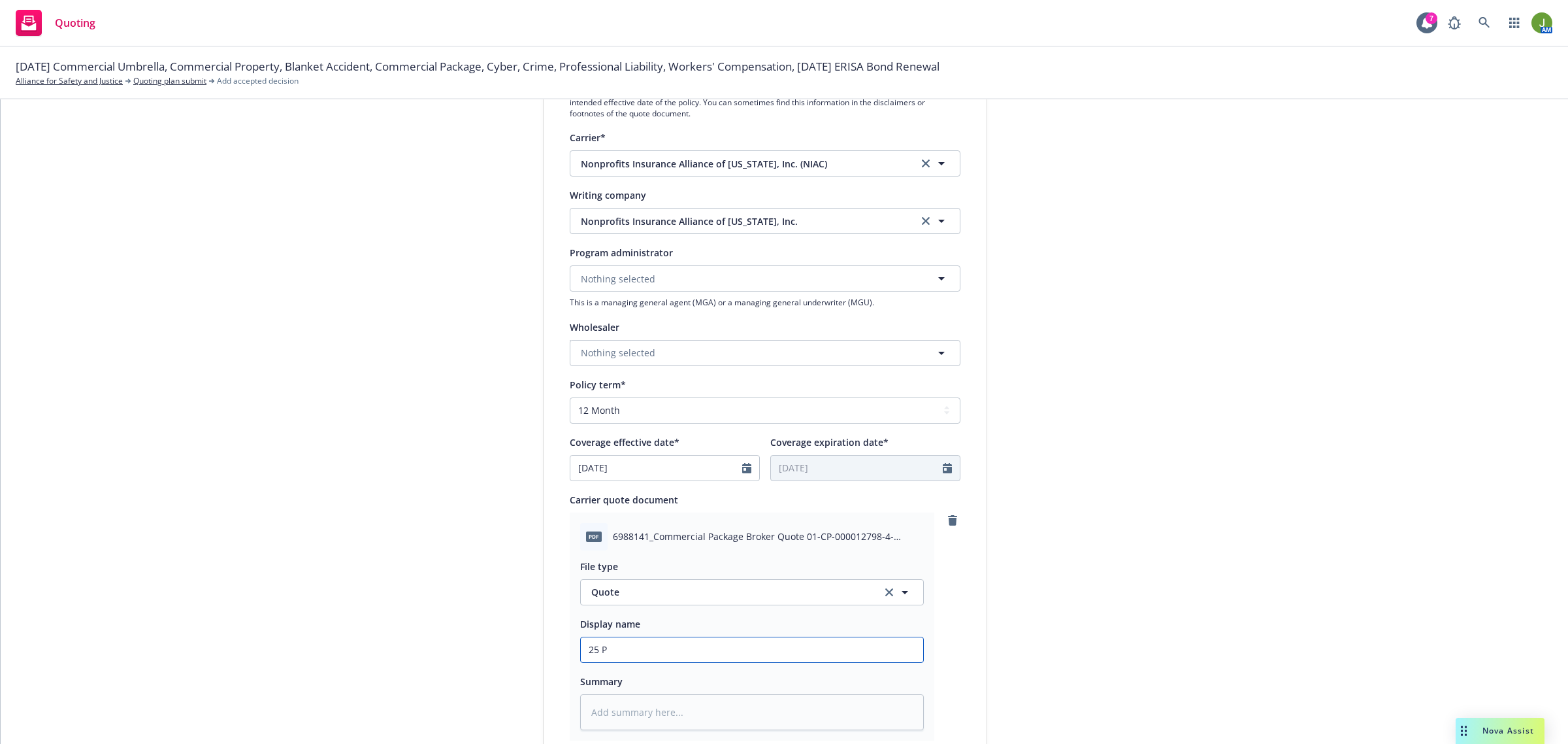
type input "25 Pa"
type textarea "x"
type input "25 Pac"
type textarea "x"
type input "25 Pack"
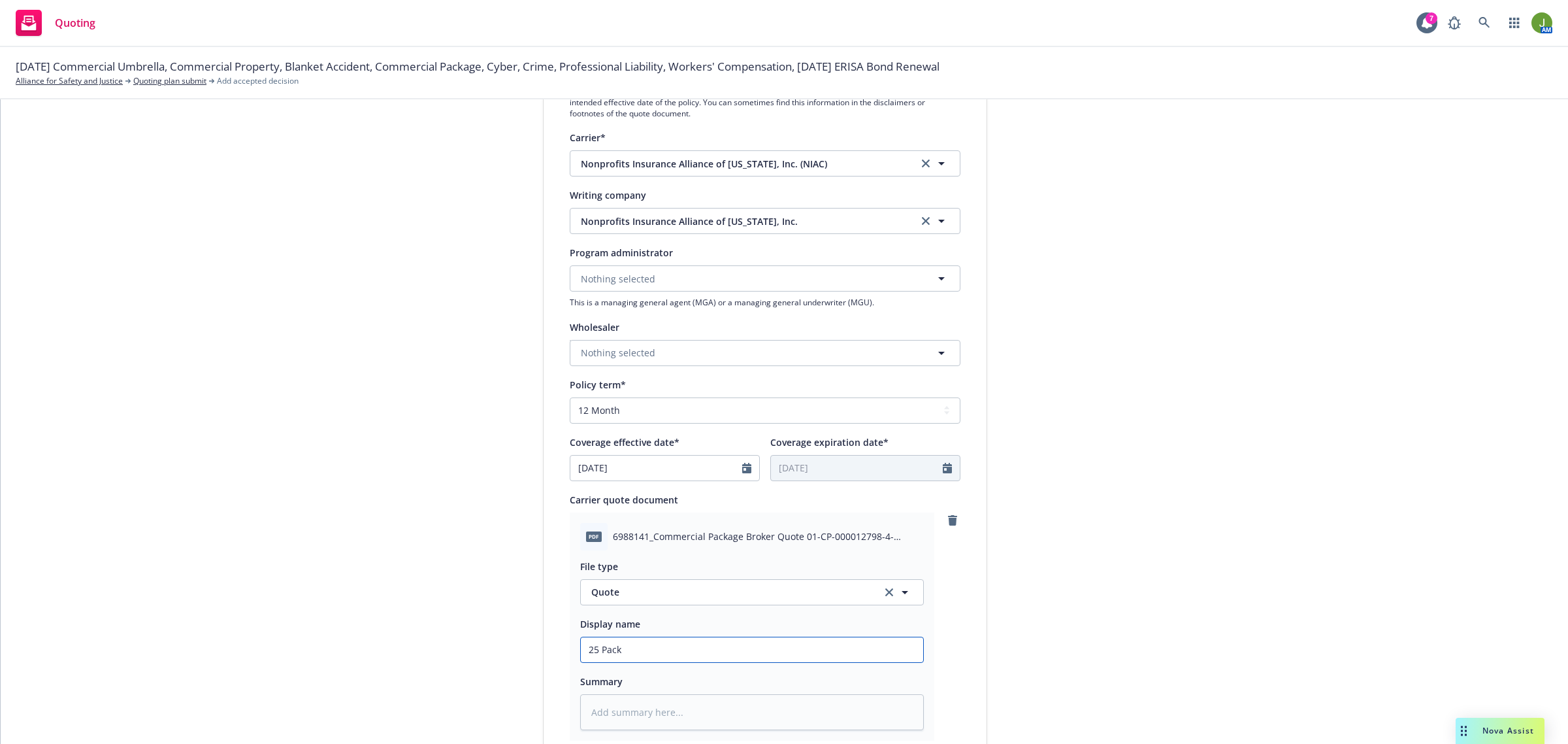
type textarea "x"
type input "25 Packa"
type textarea "x"
type input "25 Packag"
type textarea "x"
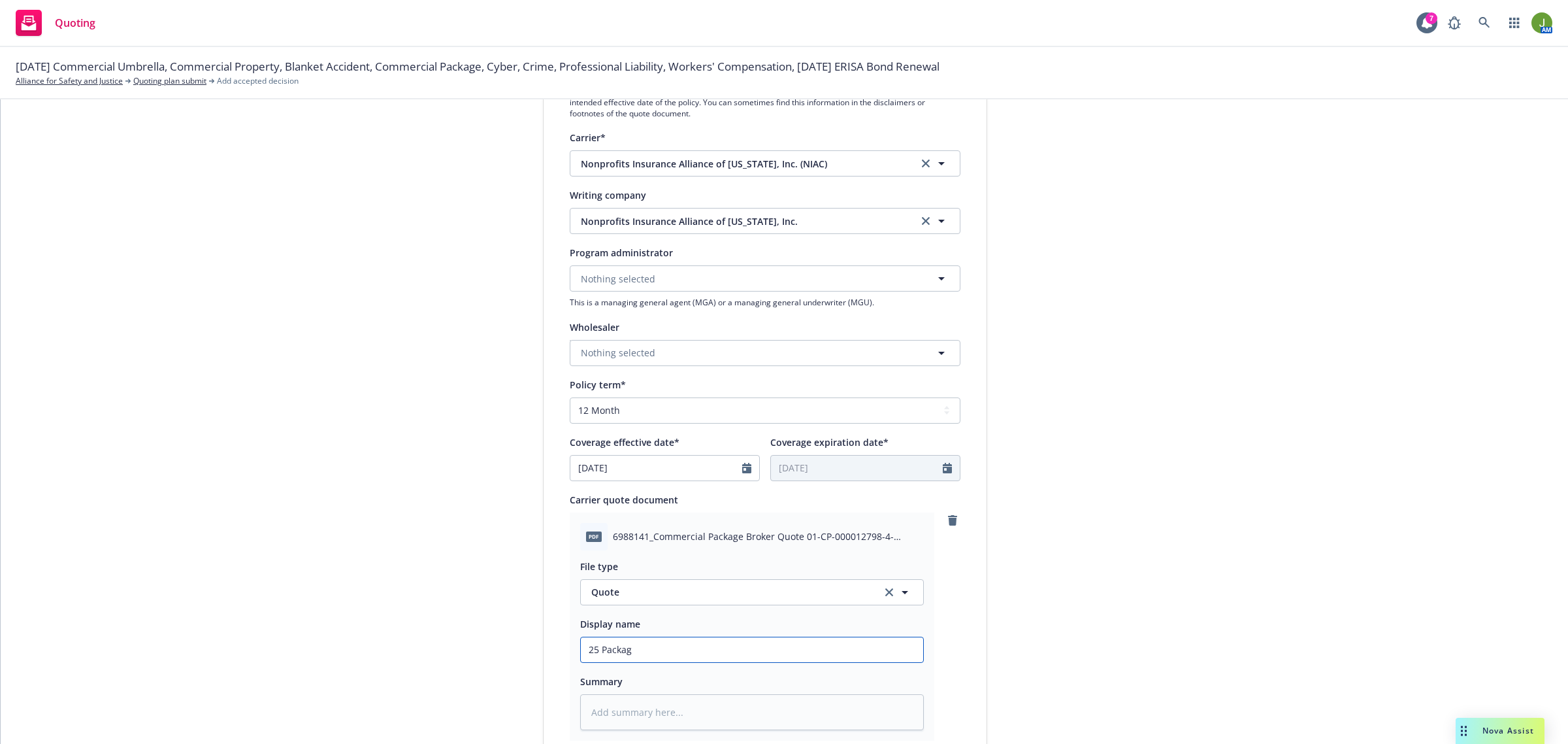
type input "25 Package"
type textarea "x"
type input "25 Package"
type textarea "x"
type input "25 Package Q"
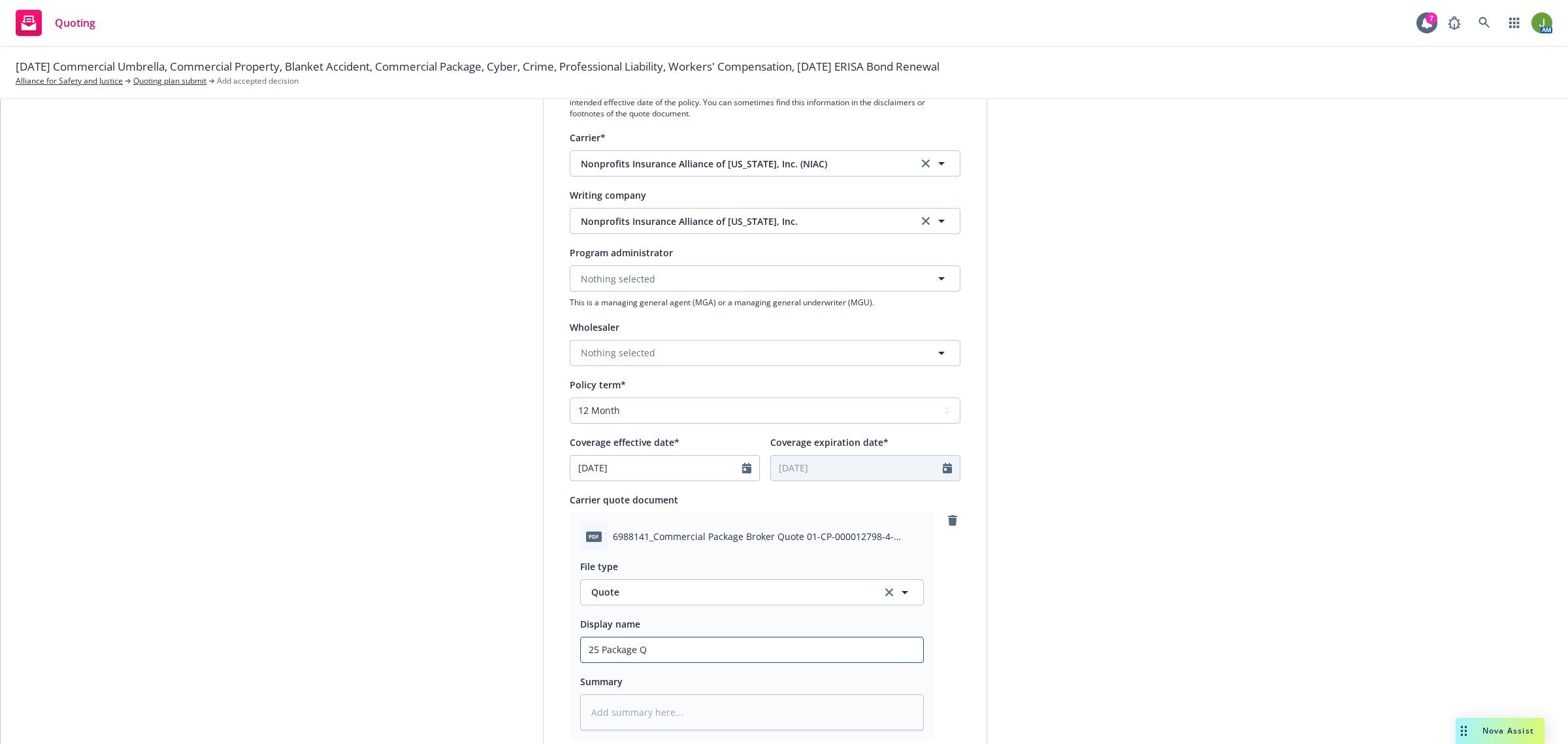
type textarea "x"
type input "25 Package Qu"
type textarea "x"
type input "25 Package Quo"
type textarea "x"
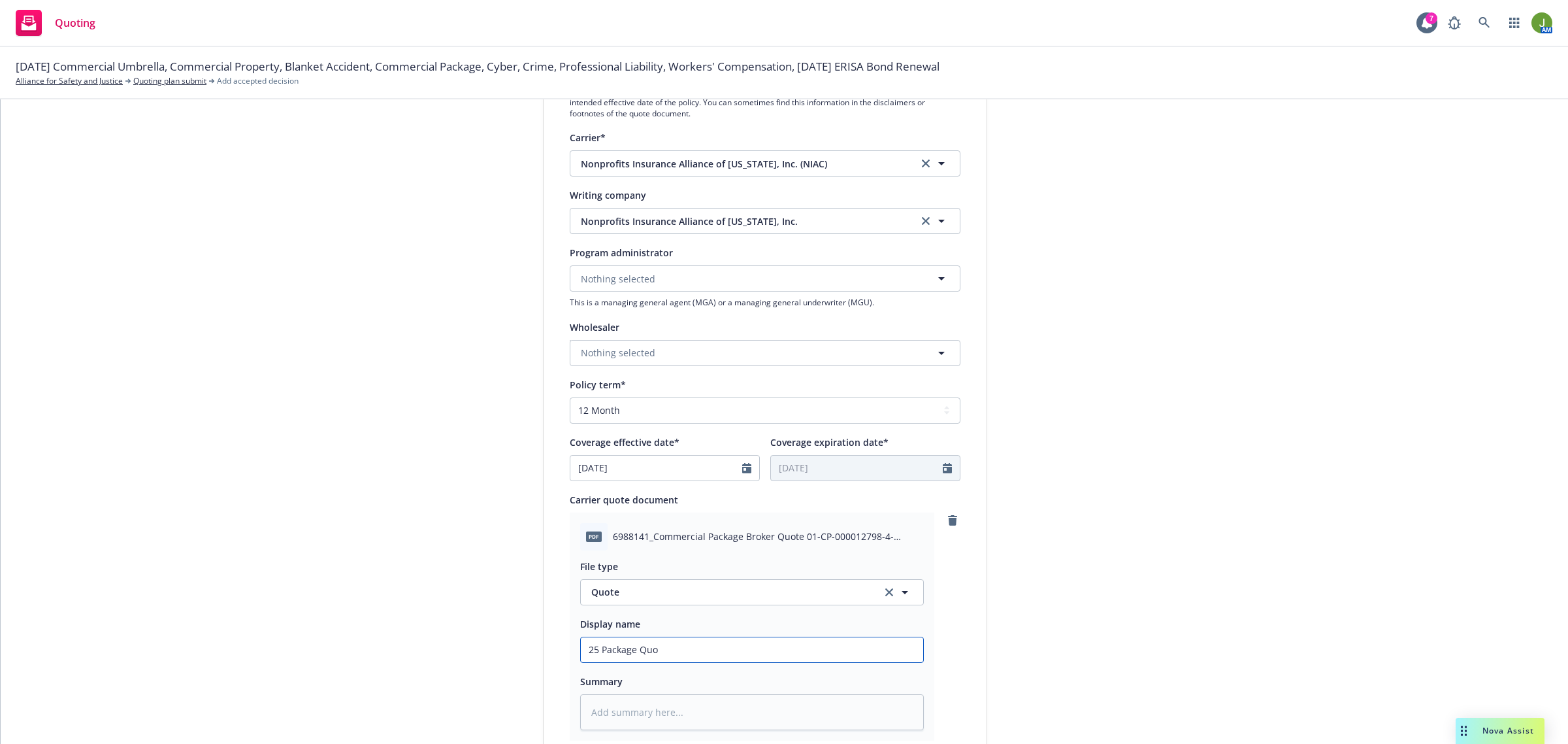
type input "25 Package Quot"
type textarea "x"
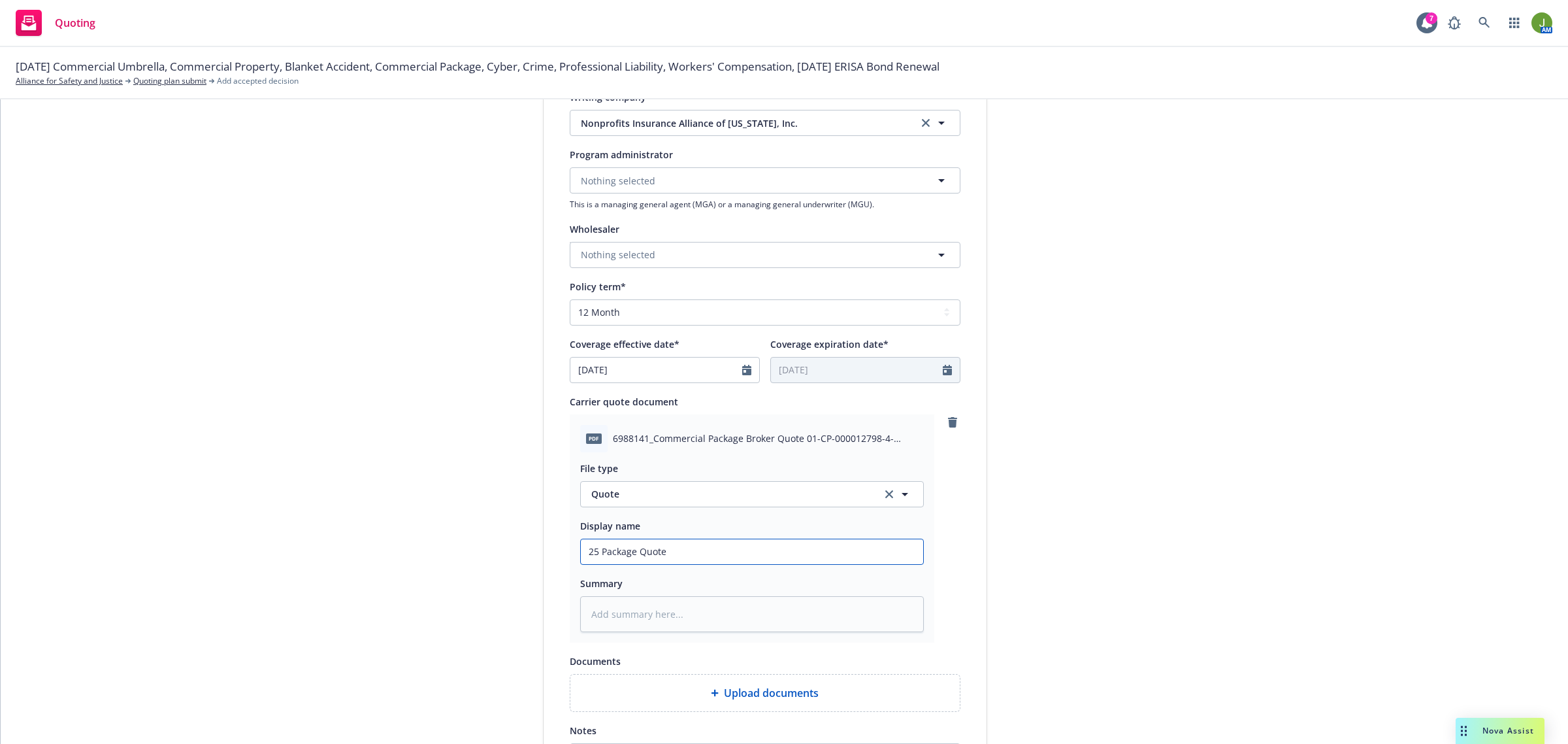
scroll to position [558, 0]
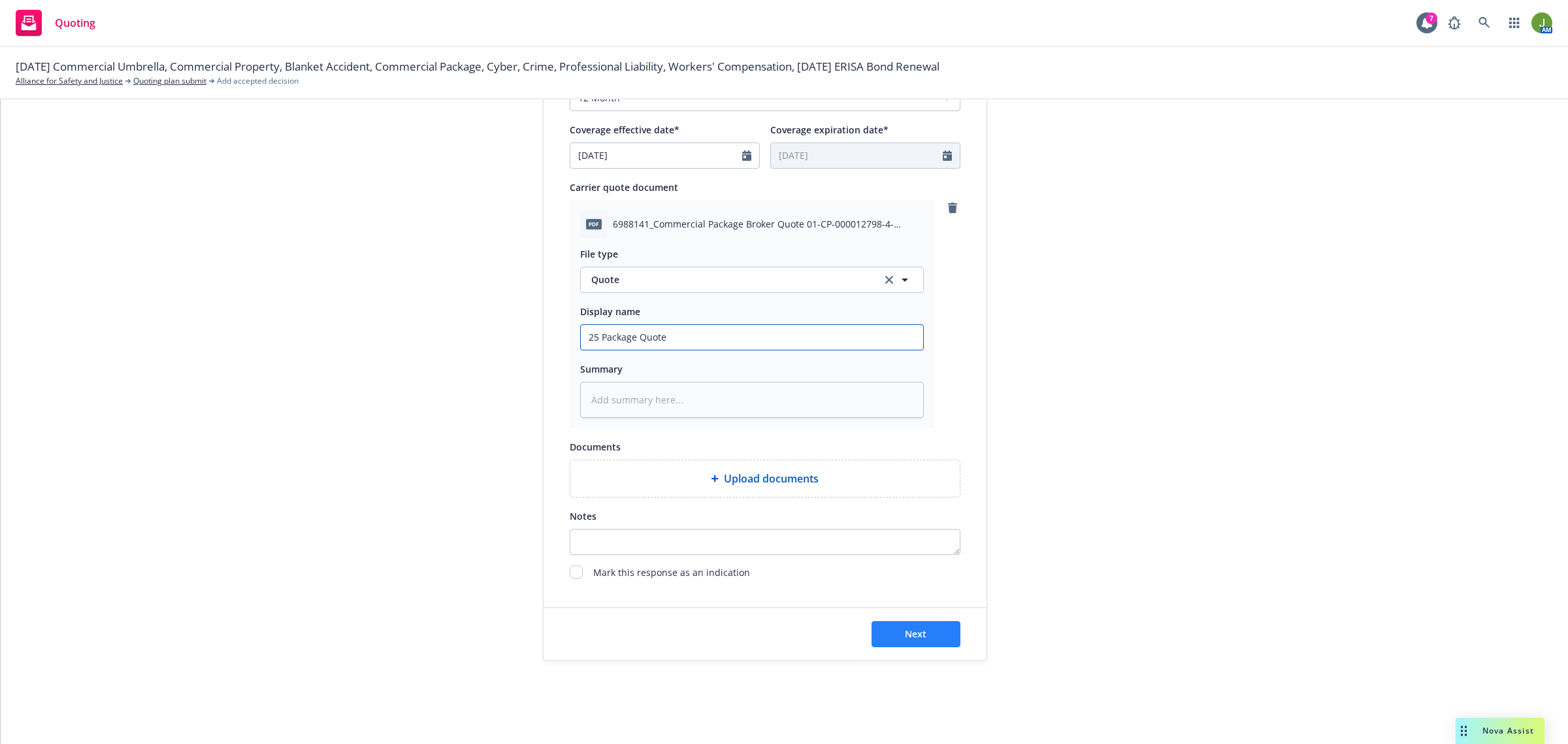
type input "25 Package Quote"
click at [892, 637] on button "Next" at bounding box center [916, 634] width 89 height 26
type textarea "x"
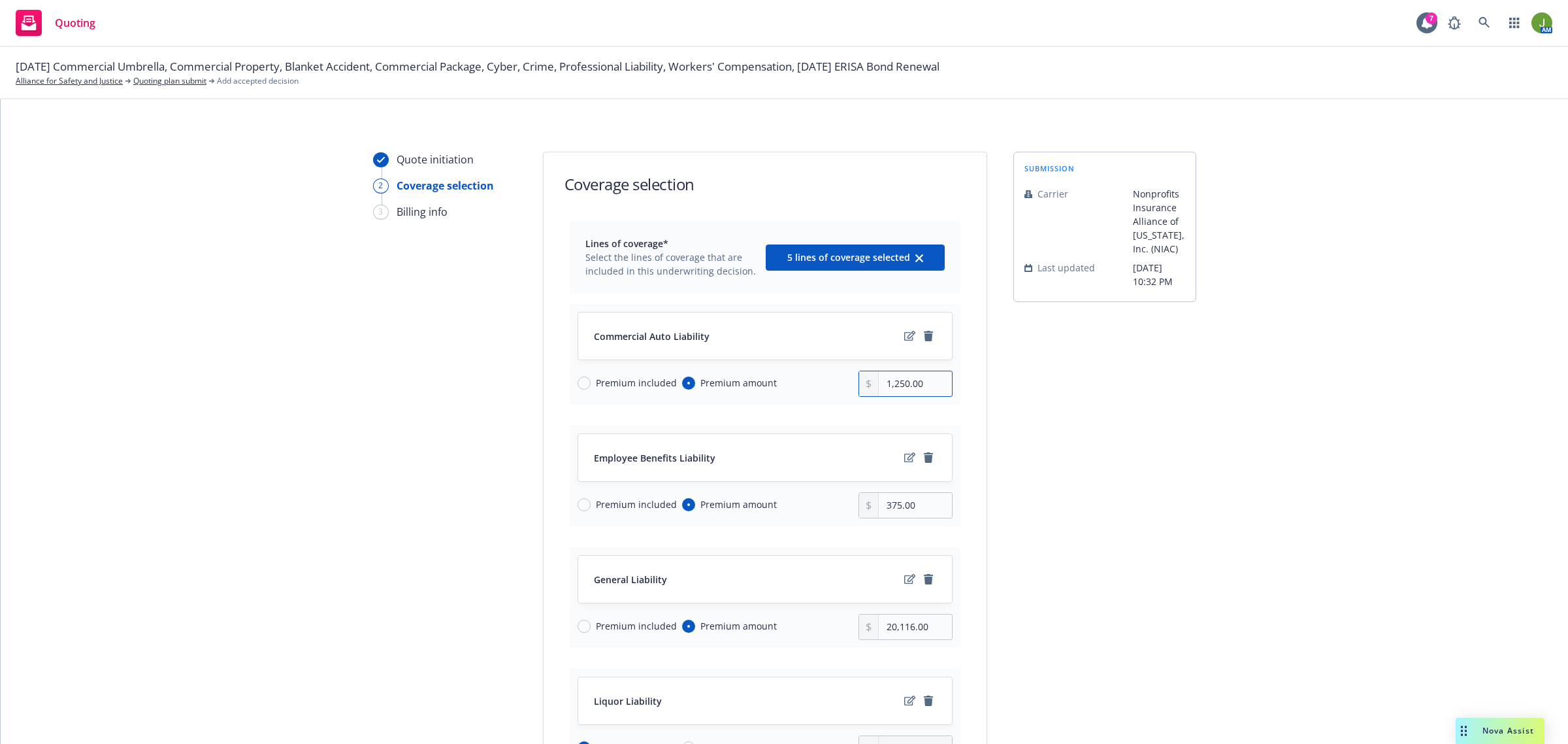
drag, startPoint x: 920, startPoint y: 381, endPoint x: 777, endPoint y: 383, distance: 143.0
click at [779, 383] on div "Premium included Premium amount 1,250.00" at bounding box center [765, 384] width 375 height 26
type input "1,496.00"
drag, startPoint x: 932, startPoint y: 389, endPoint x: 824, endPoint y: 384, distance: 108.1
click at [825, 384] on div "Premium included Premium amount 1,496.00" at bounding box center [765, 384] width 375 height 26
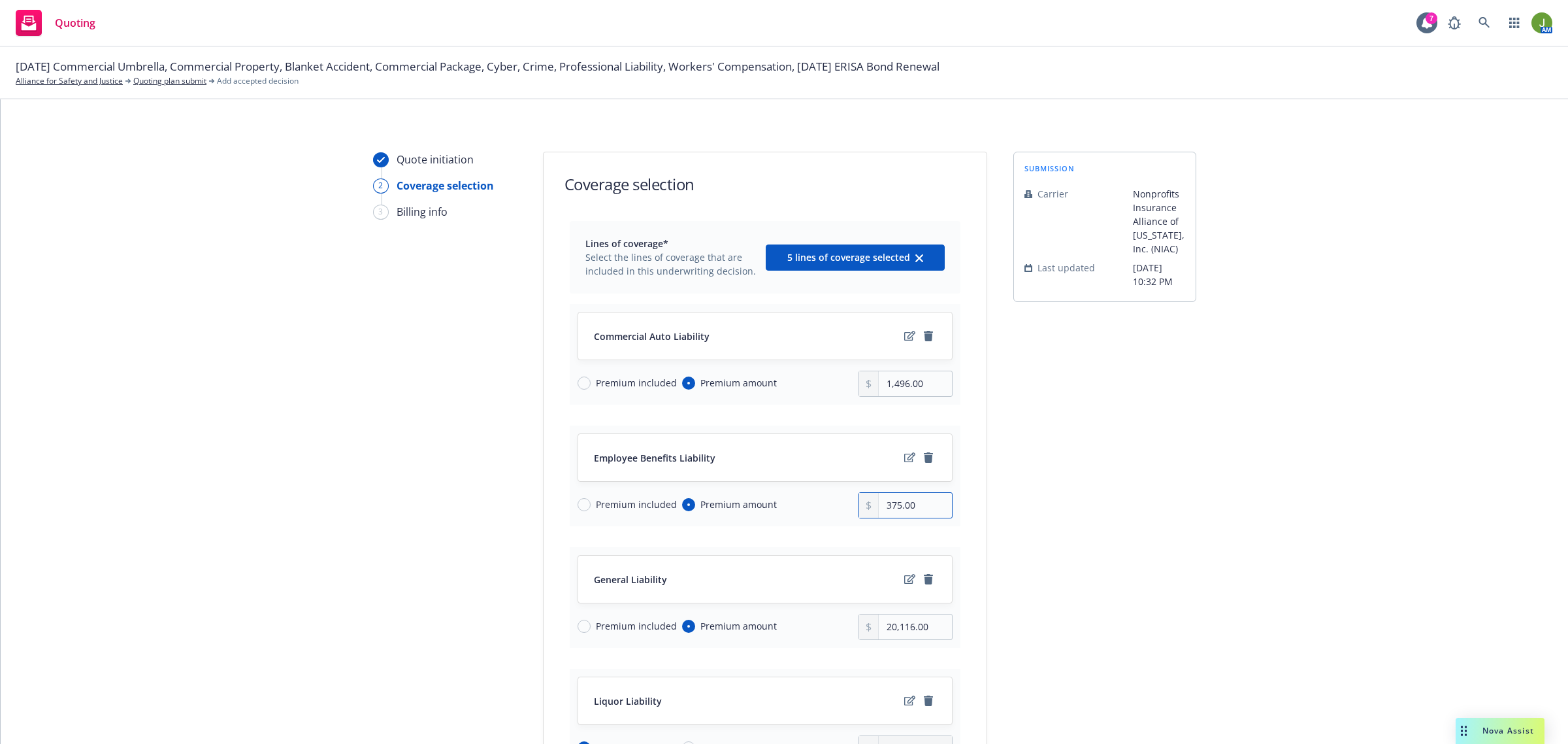
drag, startPoint x: 930, startPoint y: 503, endPoint x: 750, endPoint y: 502, distance: 180.0
click at [781, 498] on div "Premium included Premium amount 375.00" at bounding box center [765, 505] width 375 height 26
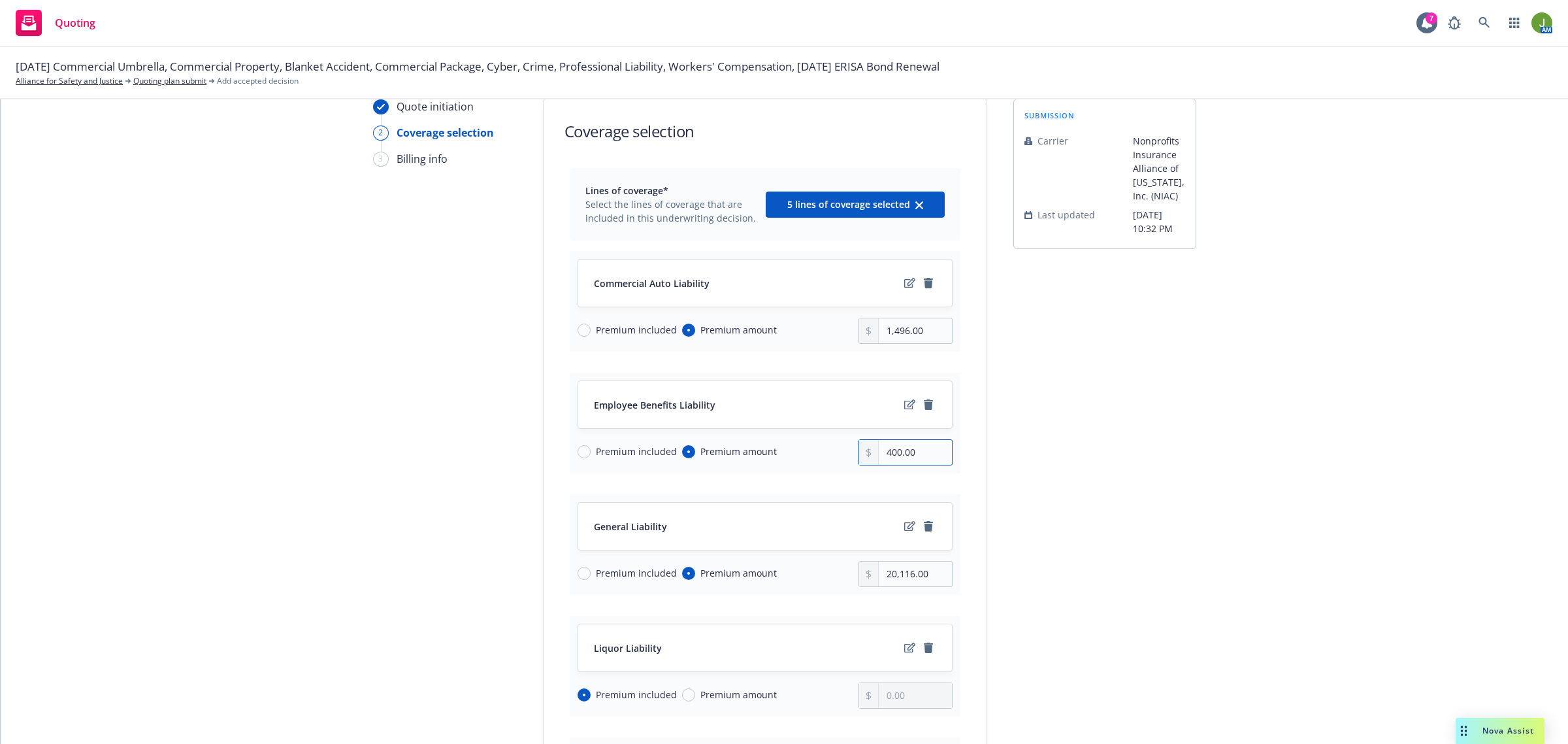
scroll to position [81, 0]
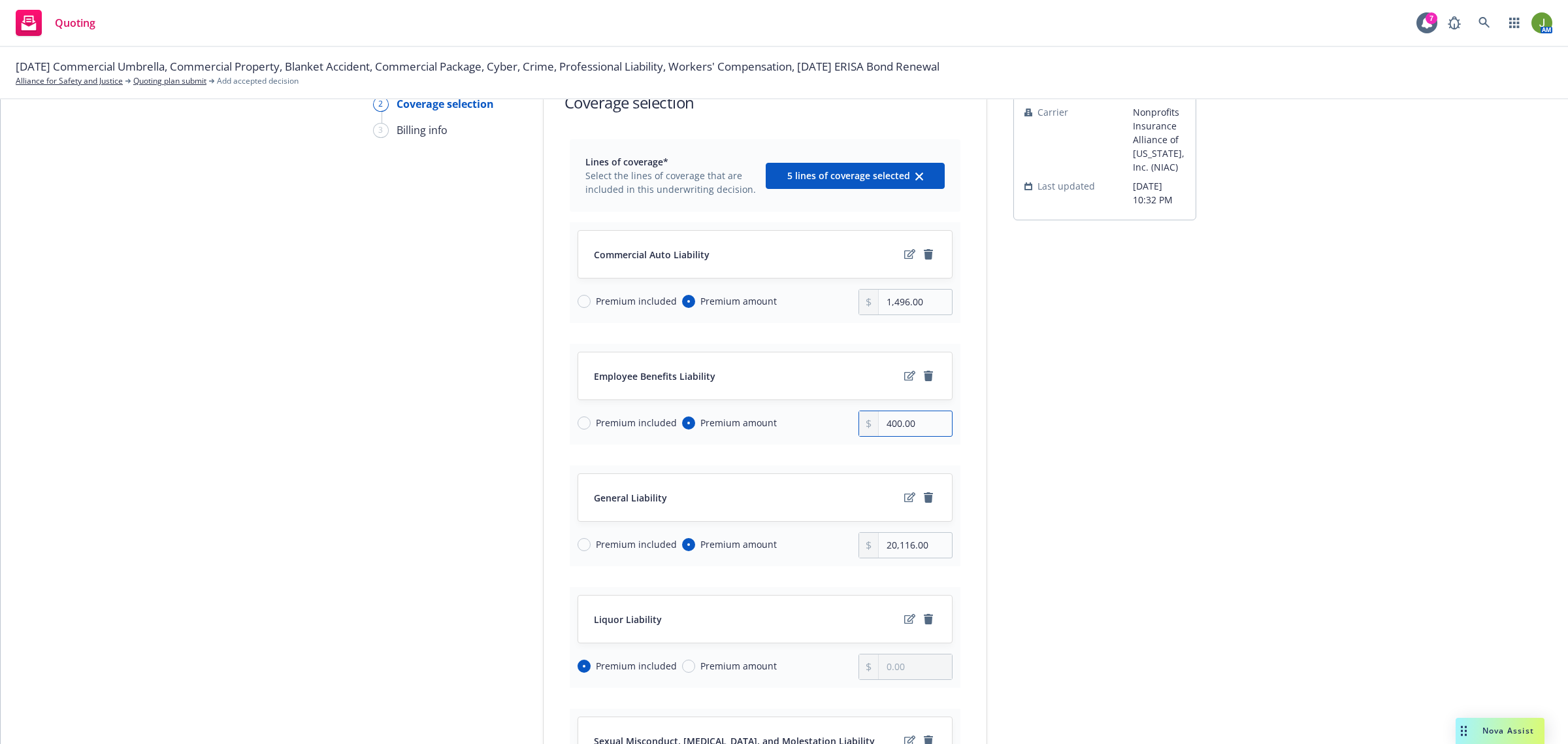
type input "400.00"
drag, startPoint x: 938, startPoint y: 547, endPoint x: 820, endPoint y: 547, distance: 118.0
click at [820, 547] on div "Premium included Premium amount 20,116.00" at bounding box center [765, 545] width 375 height 26
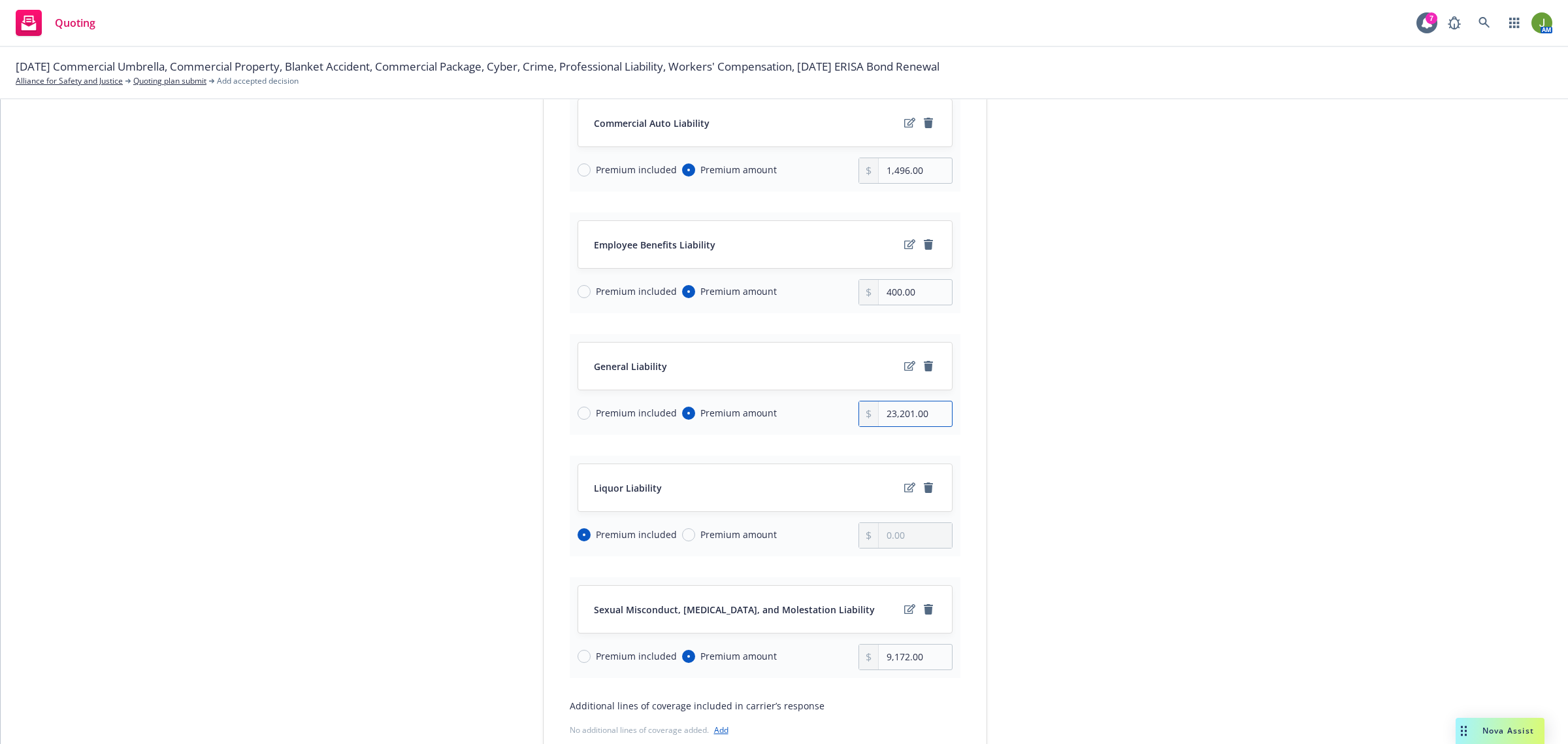
scroll to position [245, 0]
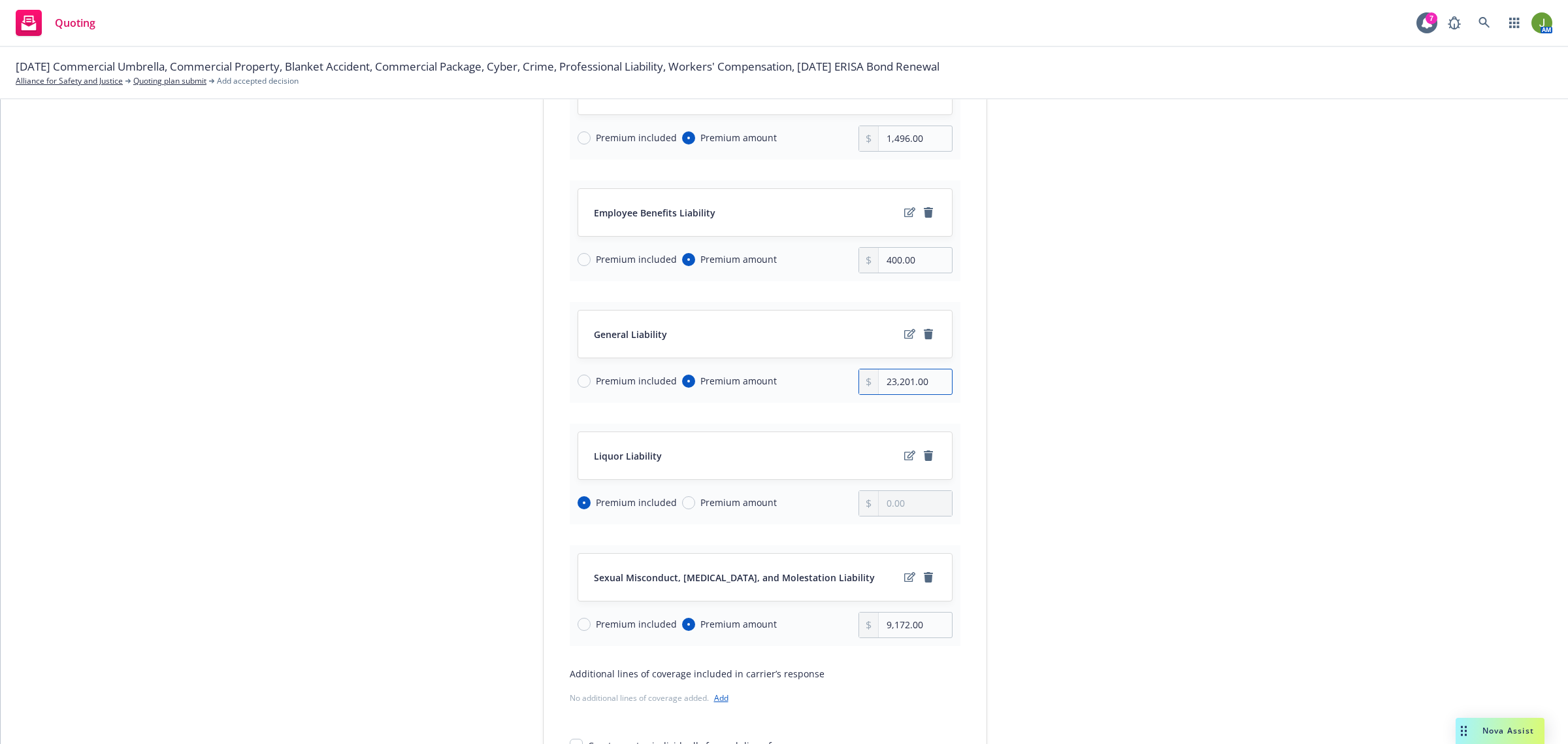
type input "23,201.00"
drag, startPoint x: 923, startPoint y: 626, endPoint x: 796, endPoint y: 621, distance: 127.1
click at [801, 625] on div "Premium included Premium amount 9,172.00" at bounding box center [765, 624] width 375 height 26
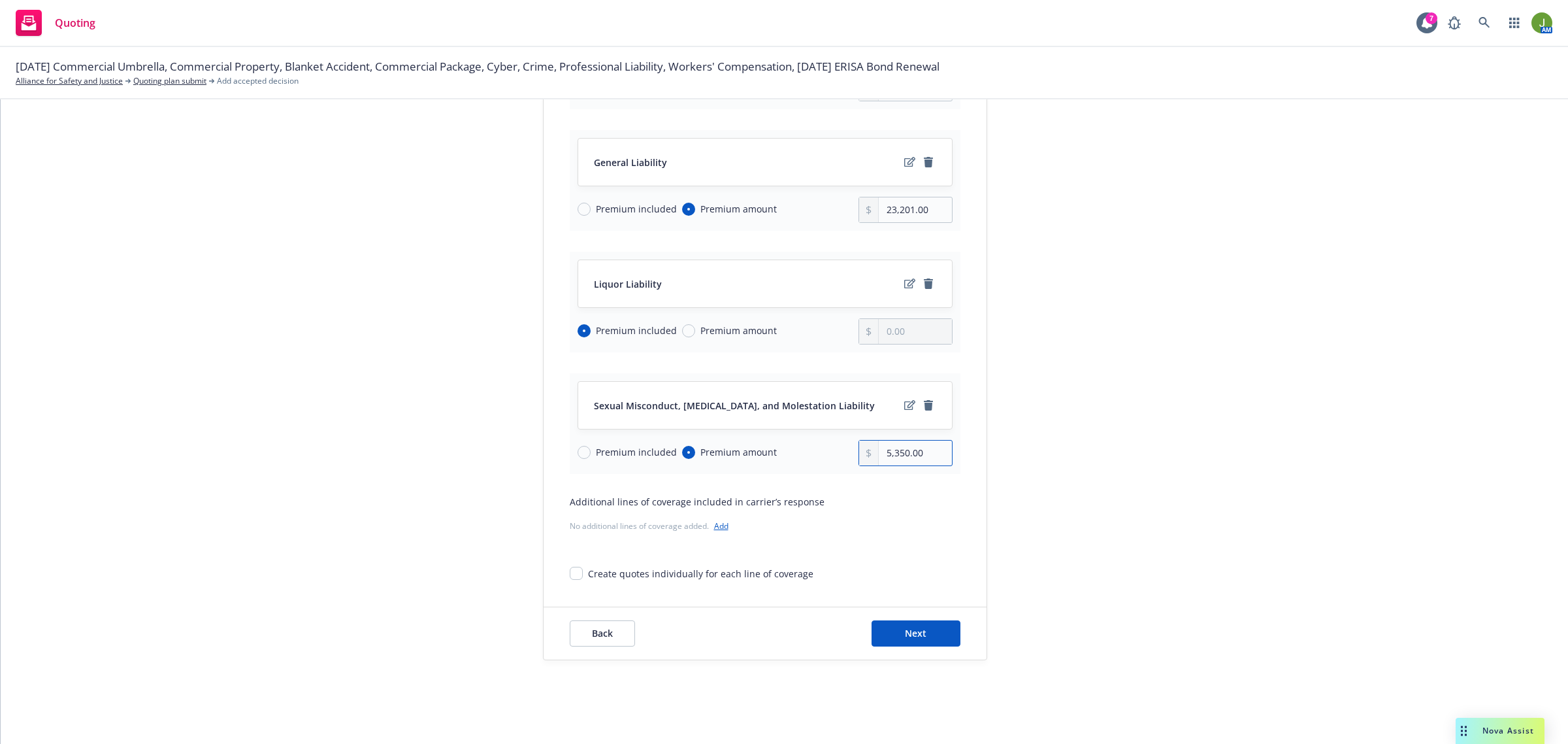
scroll to position [420, 0]
type input "5,350.00"
click at [714, 527] on link "Add" at bounding box center [721, 526] width 15 height 11
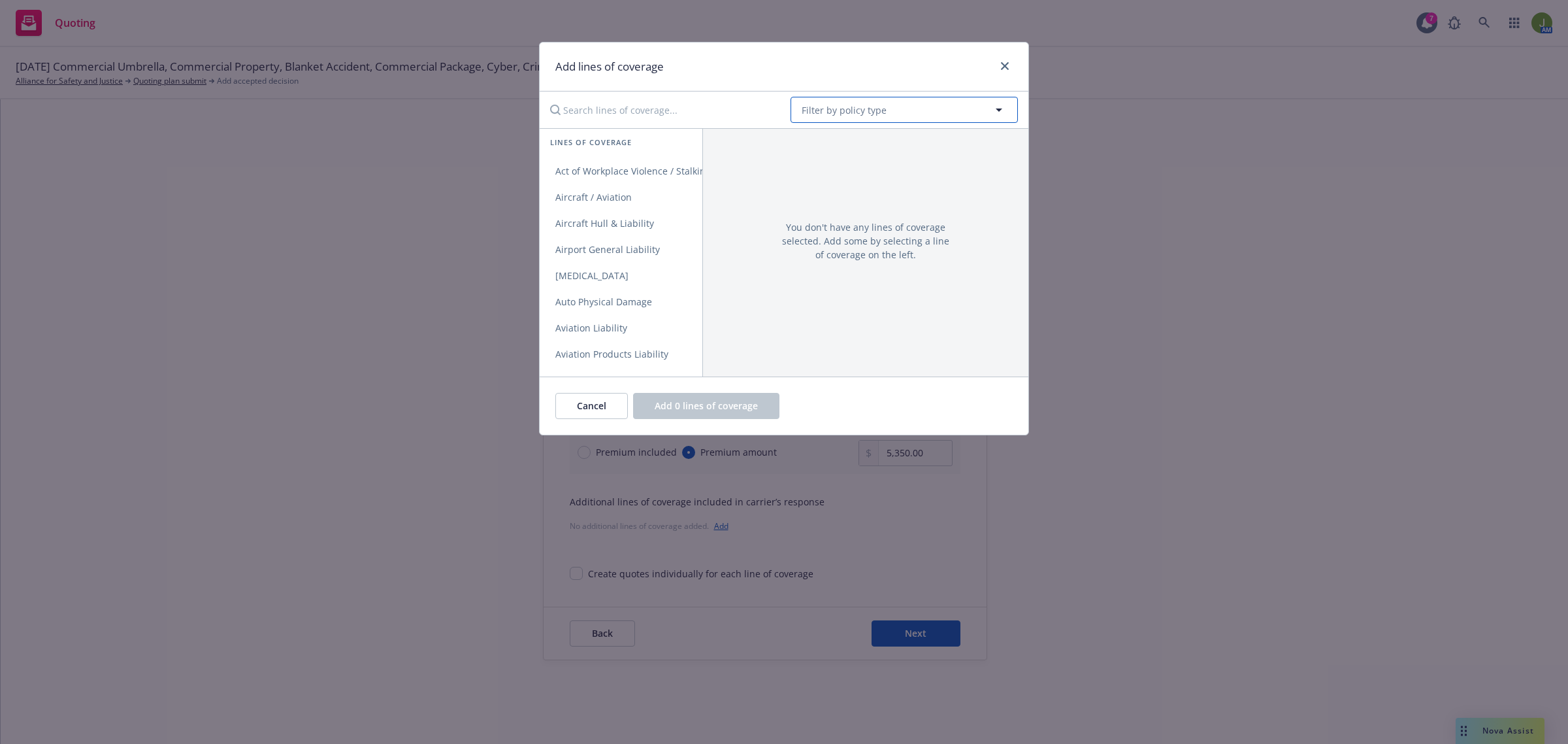
click at [831, 109] on span "Filter by policy type" at bounding box center [844, 110] width 85 height 14
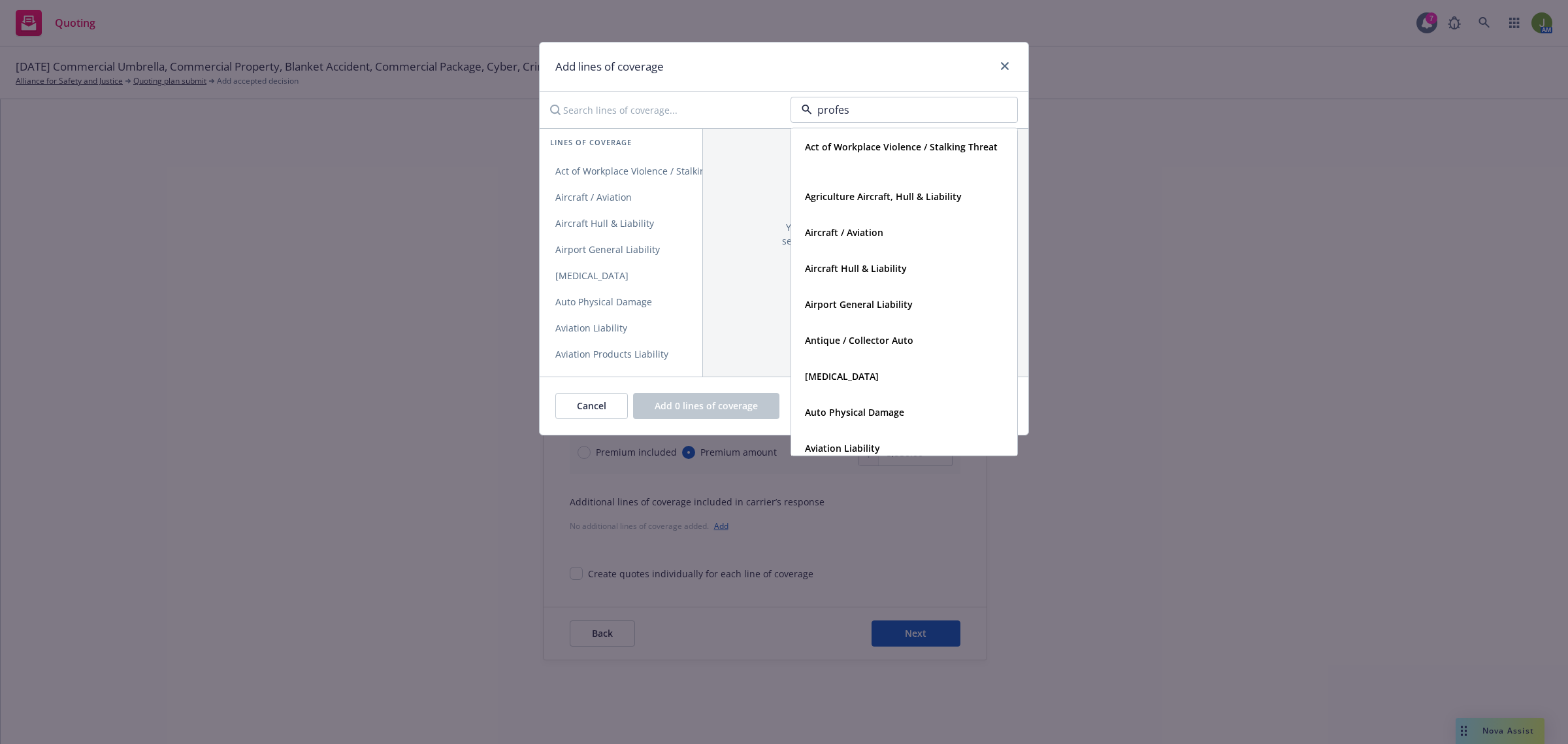
type input "profess"
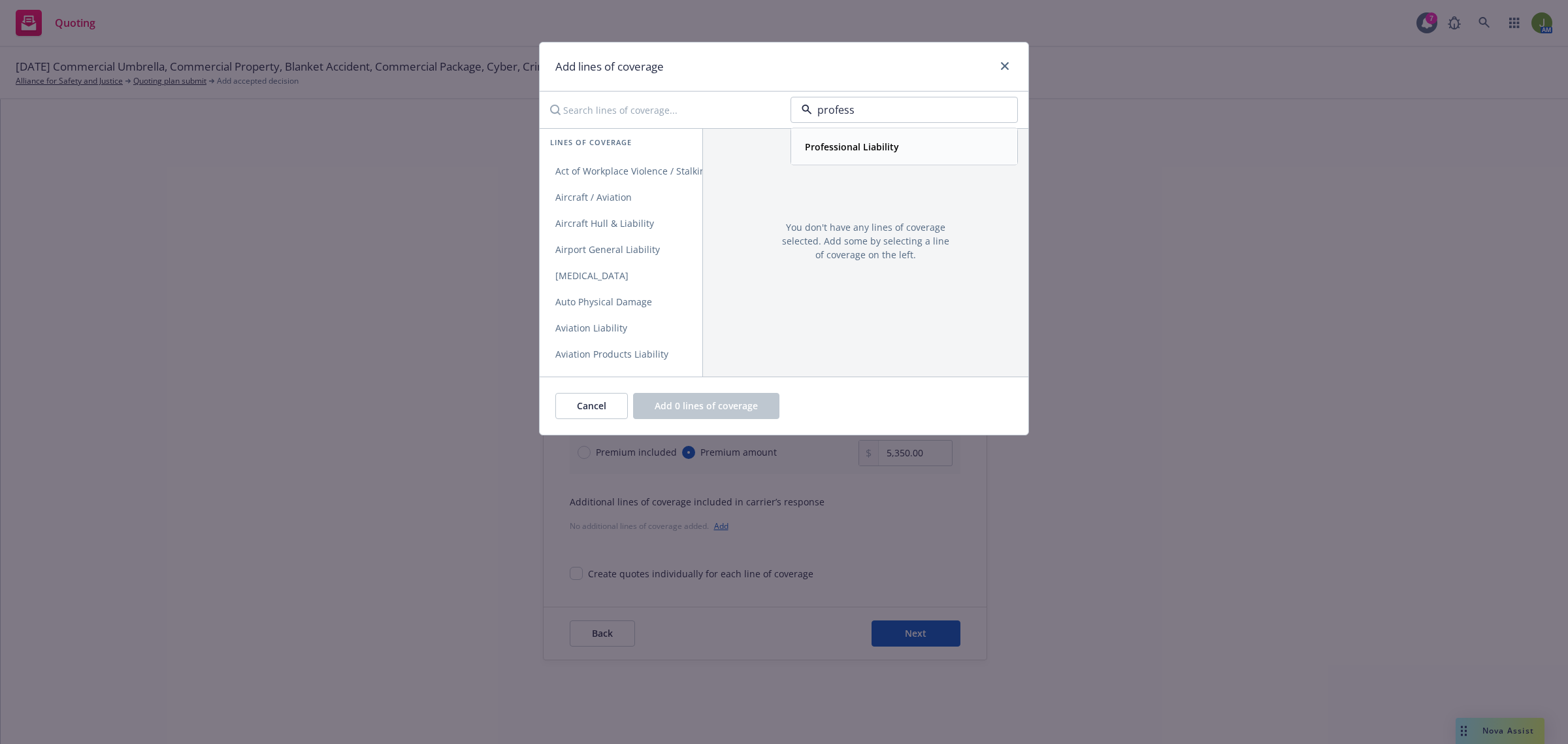
click at [854, 146] on strong "Professional Liability" at bounding box center [852, 146] width 94 height 12
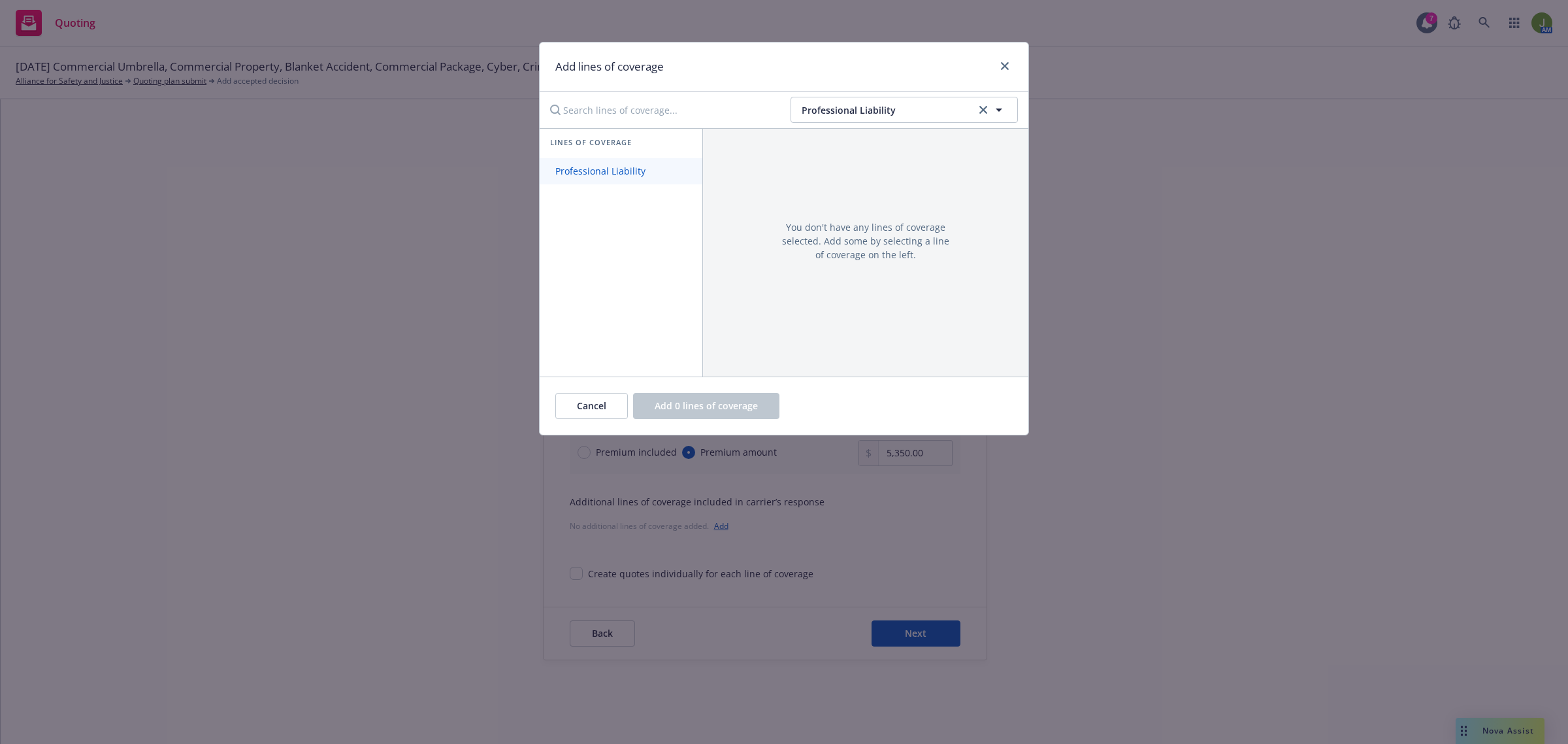
click at [620, 168] on span "Professional Liability" at bounding box center [600, 171] width 121 height 12
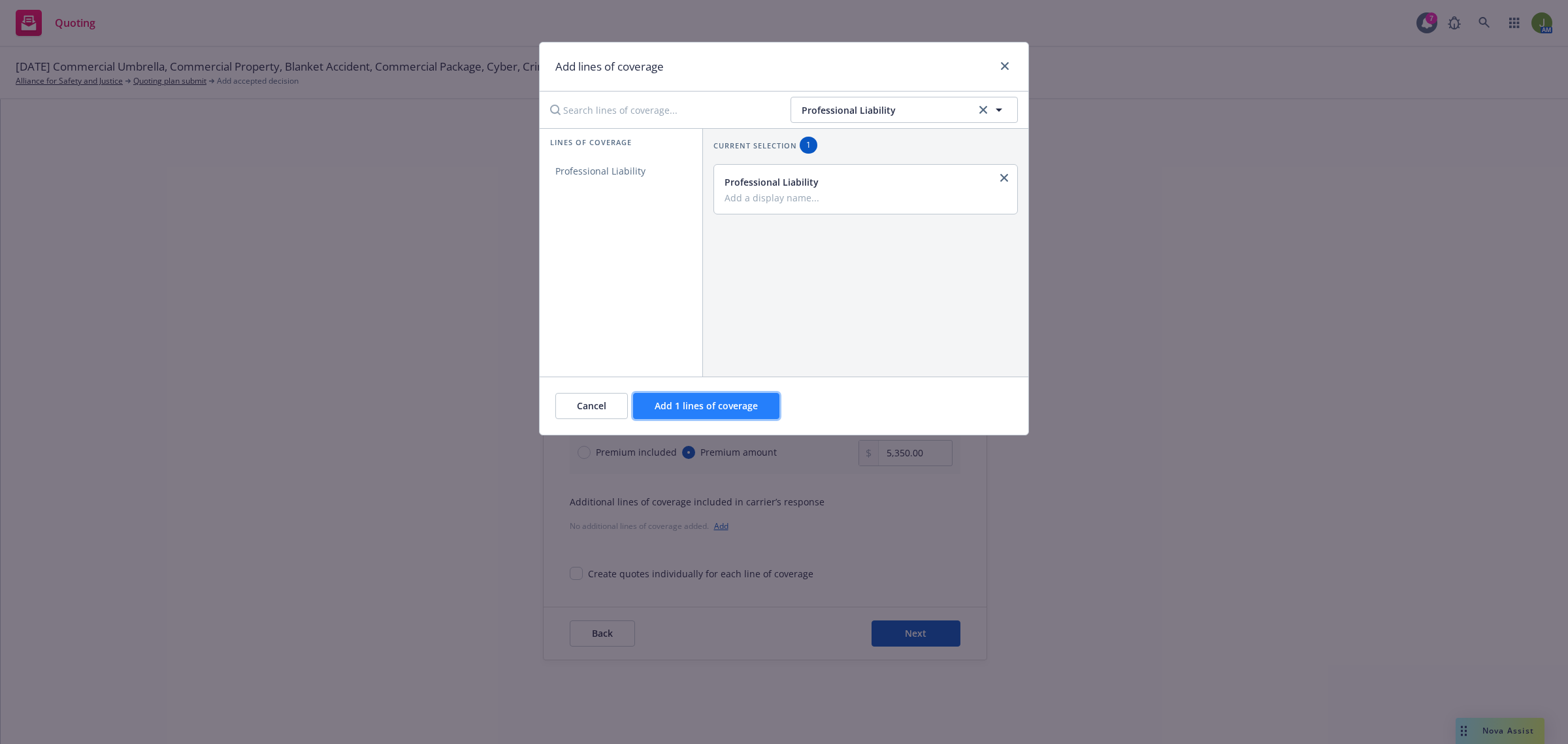
click at [694, 409] on span "Add 1 lines of coverage" at bounding box center [706, 405] width 103 height 12
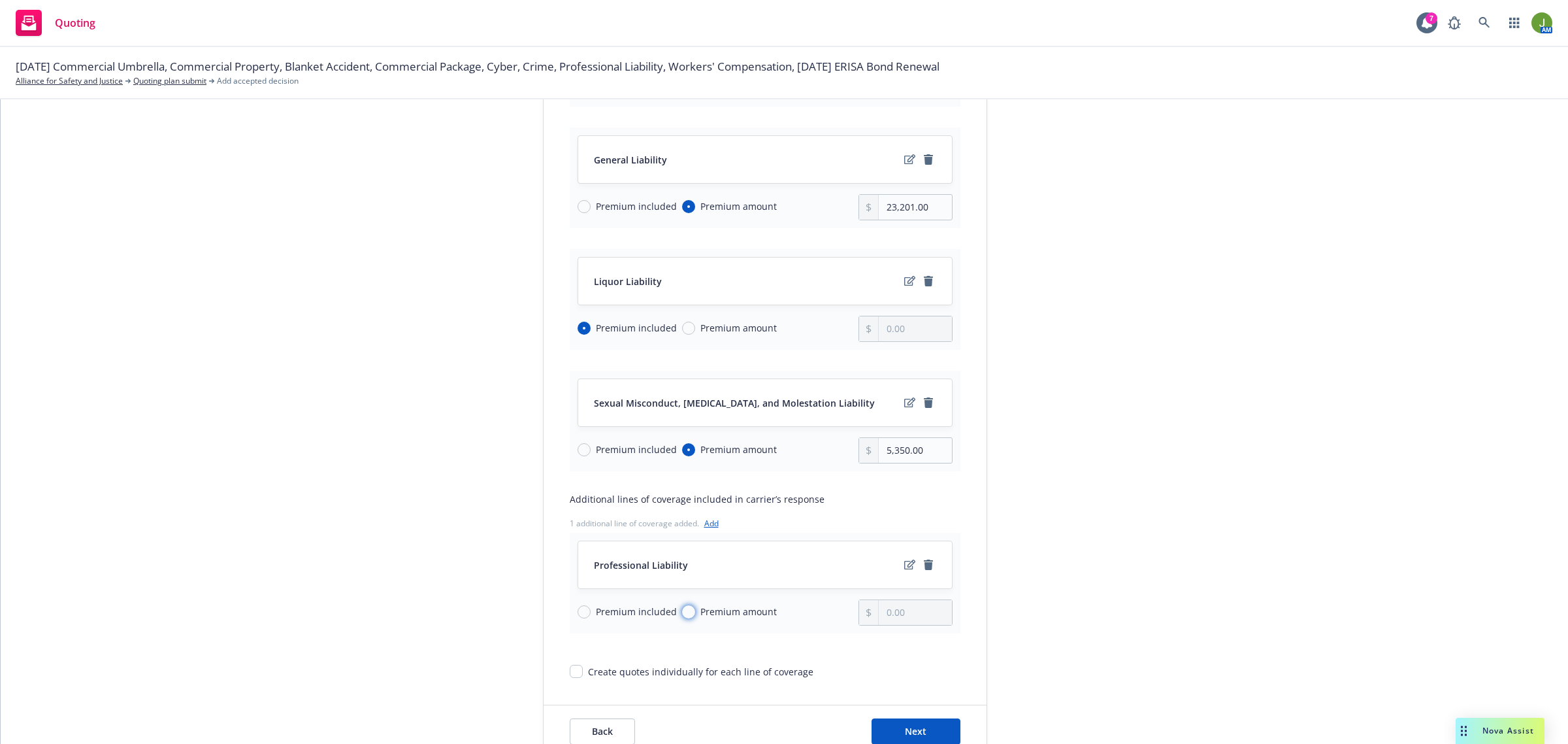
click at [682, 614] on input "Premium amount" at bounding box center [688, 611] width 13 height 13
radio input "true"
drag, startPoint x: 881, startPoint y: 616, endPoint x: 966, endPoint y: 630, distance: 86.1
click at [884, 617] on input "0.00" at bounding box center [915, 612] width 73 height 25
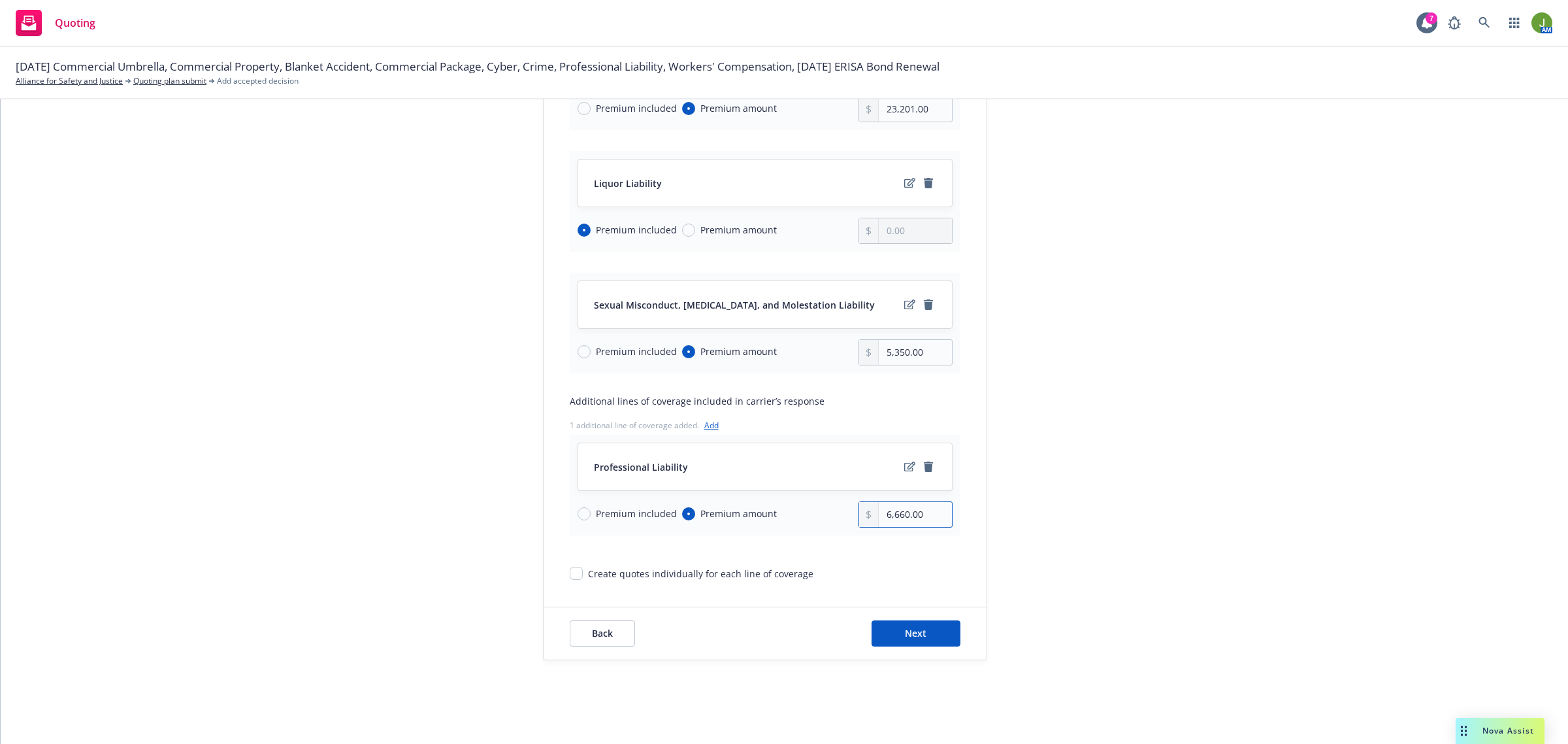
scroll to position [521, 0]
type input "6,660.00"
click at [709, 423] on link "Add" at bounding box center [712, 425] width 15 height 11
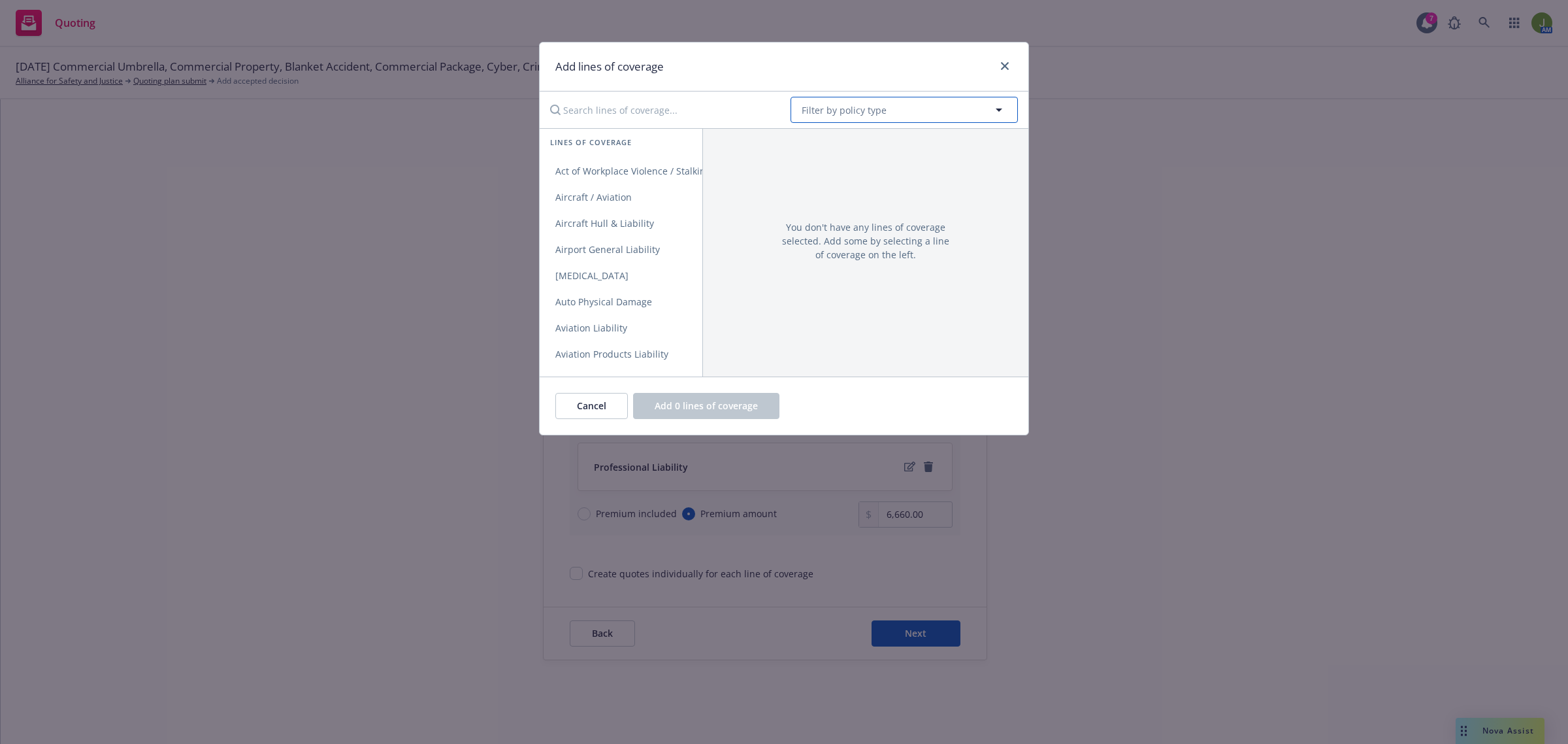
click at [859, 114] on span "Filter by policy type" at bounding box center [844, 110] width 85 height 14
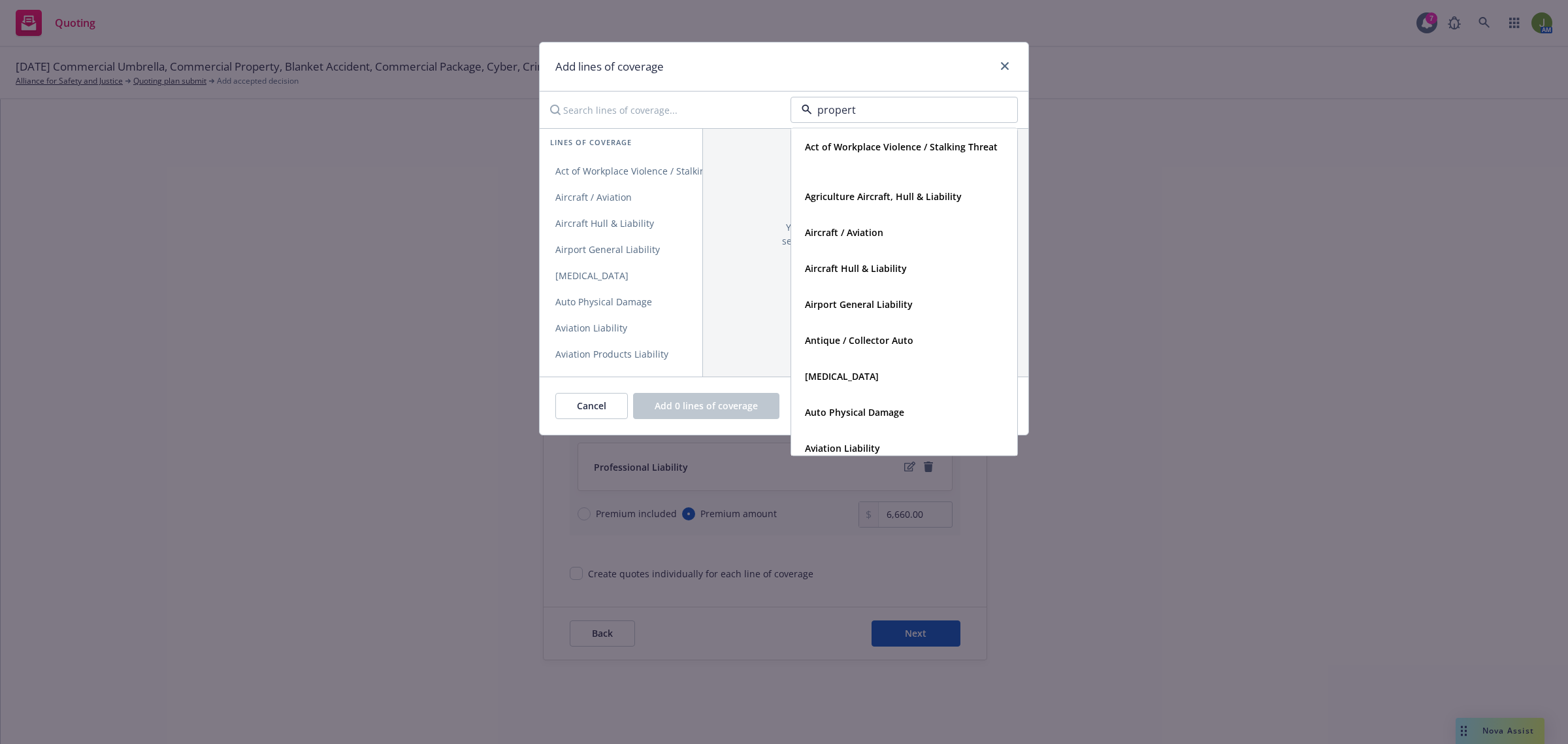
type input "property"
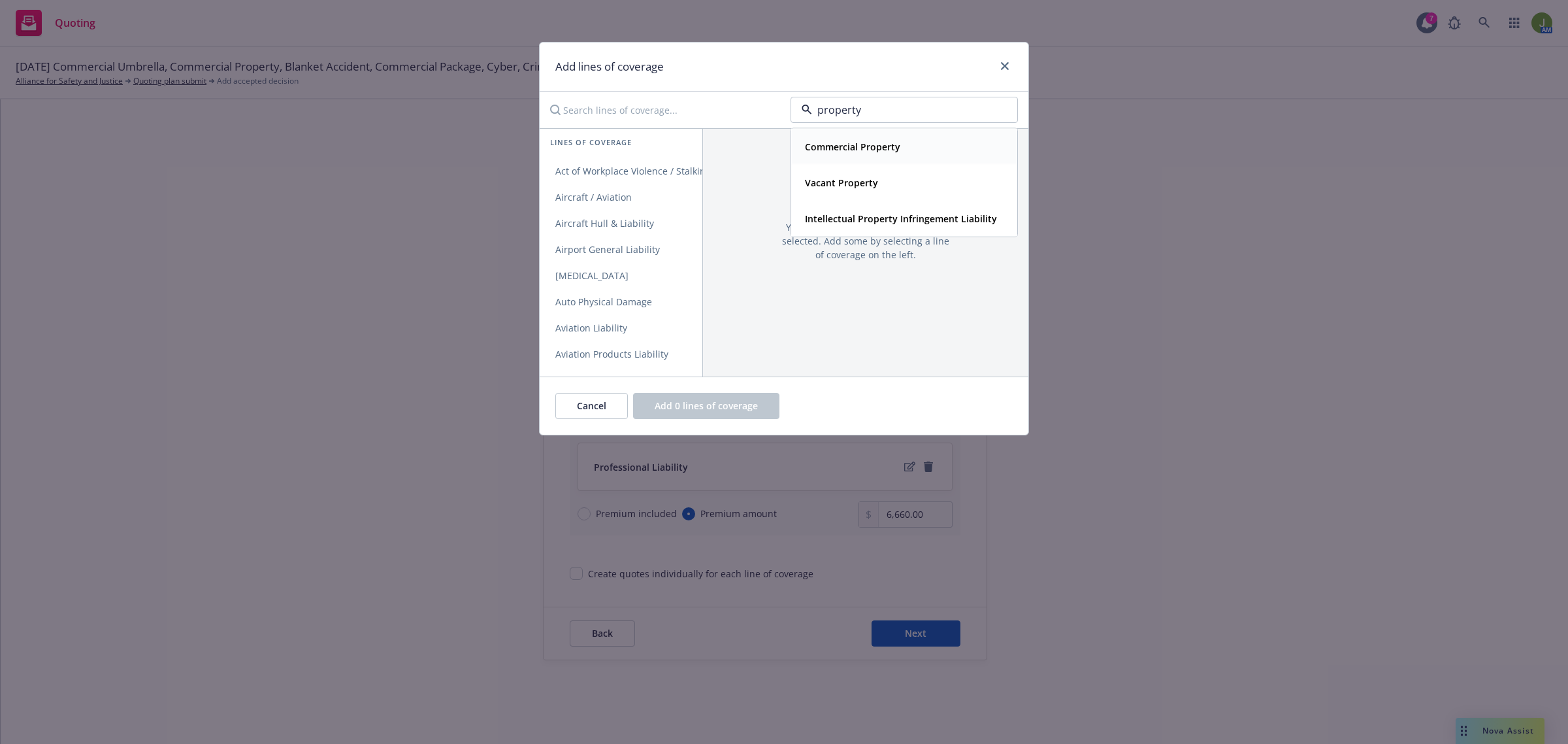
click at [846, 146] on strong "Commercial Property" at bounding box center [853, 146] width 95 height 12
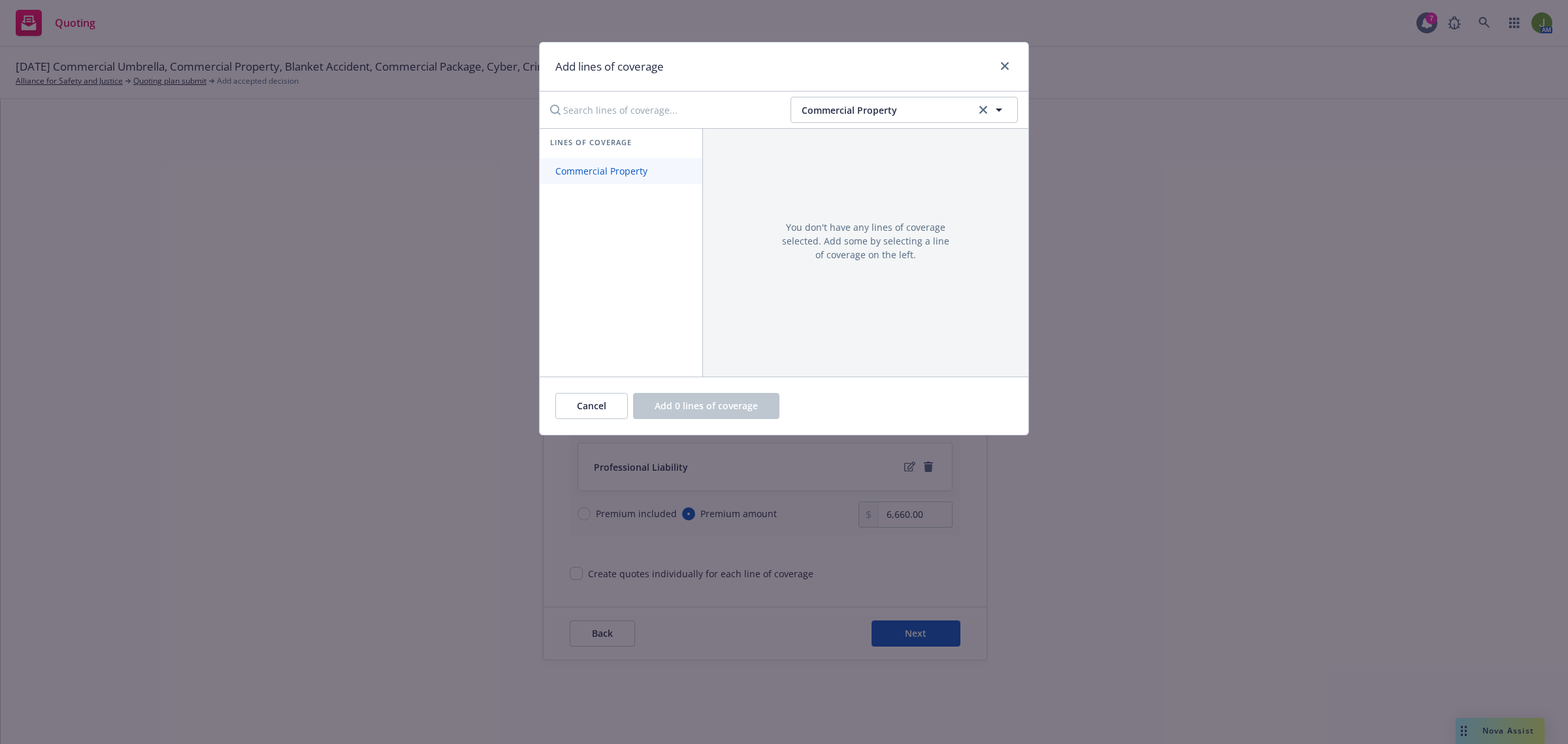
click at [604, 175] on span "Commercial Property" at bounding box center [601, 171] width 124 height 12
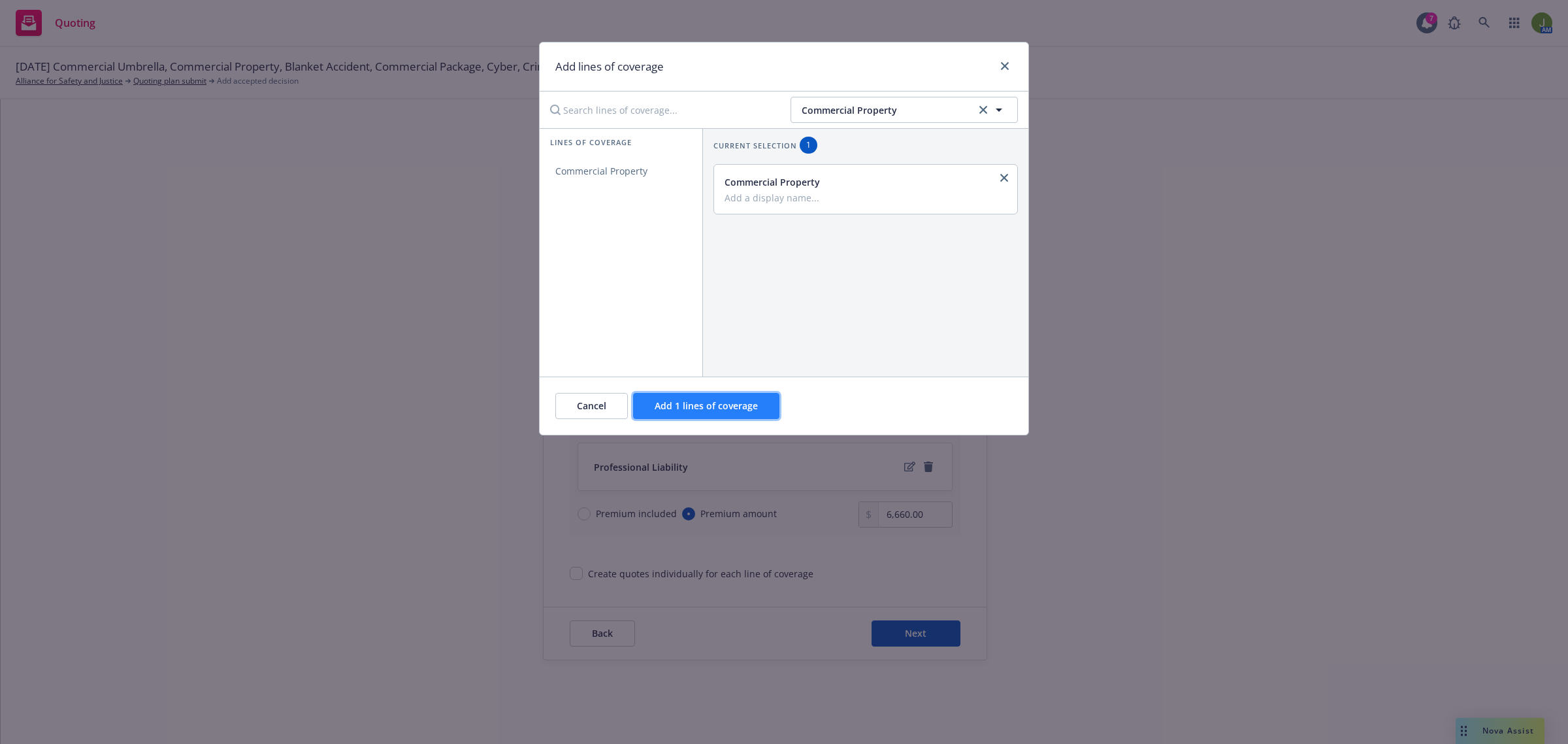
click at [713, 412] on button "Add 1 lines of coverage" at bounding box center [706, 406] width 146 height 26
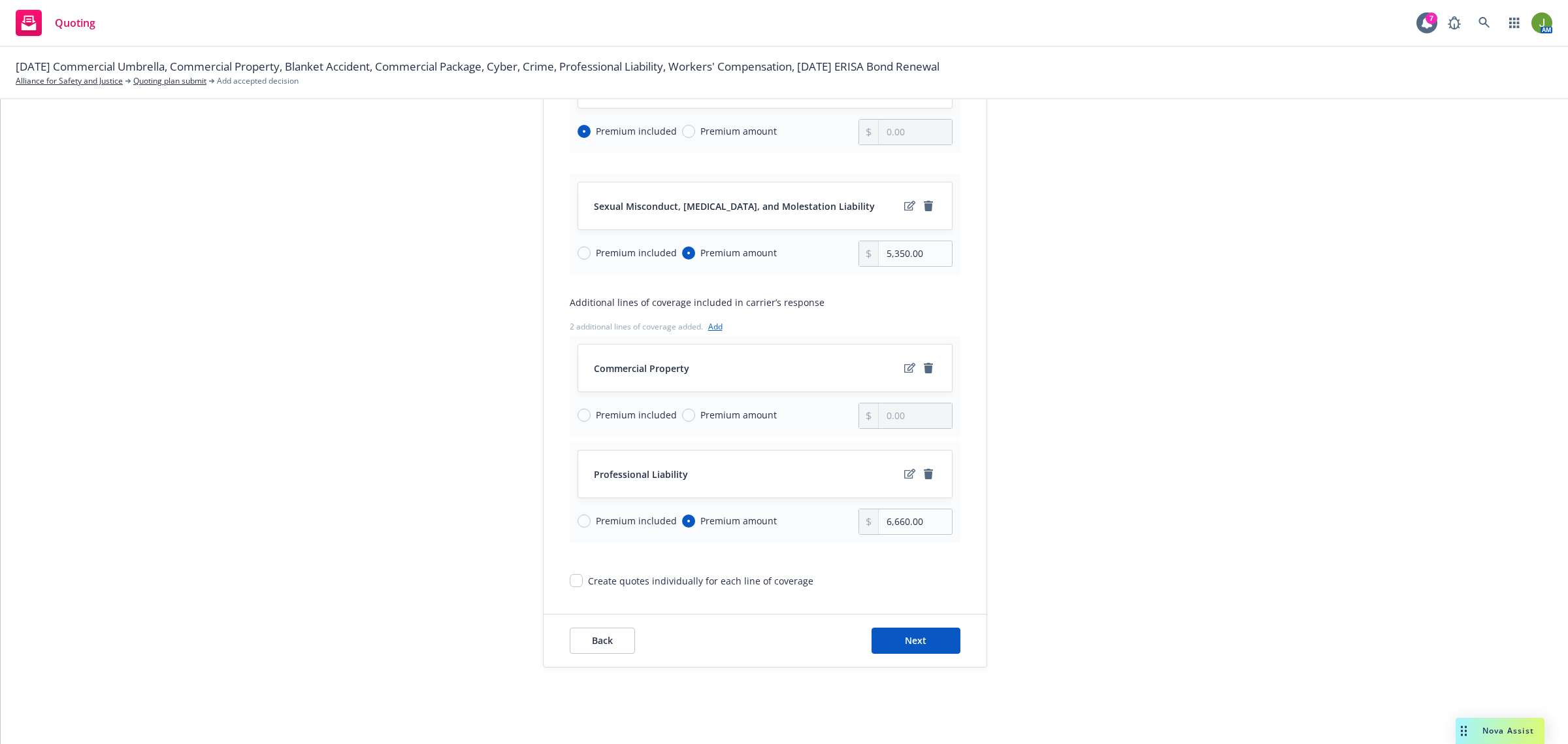
scroll to position [628, 0]
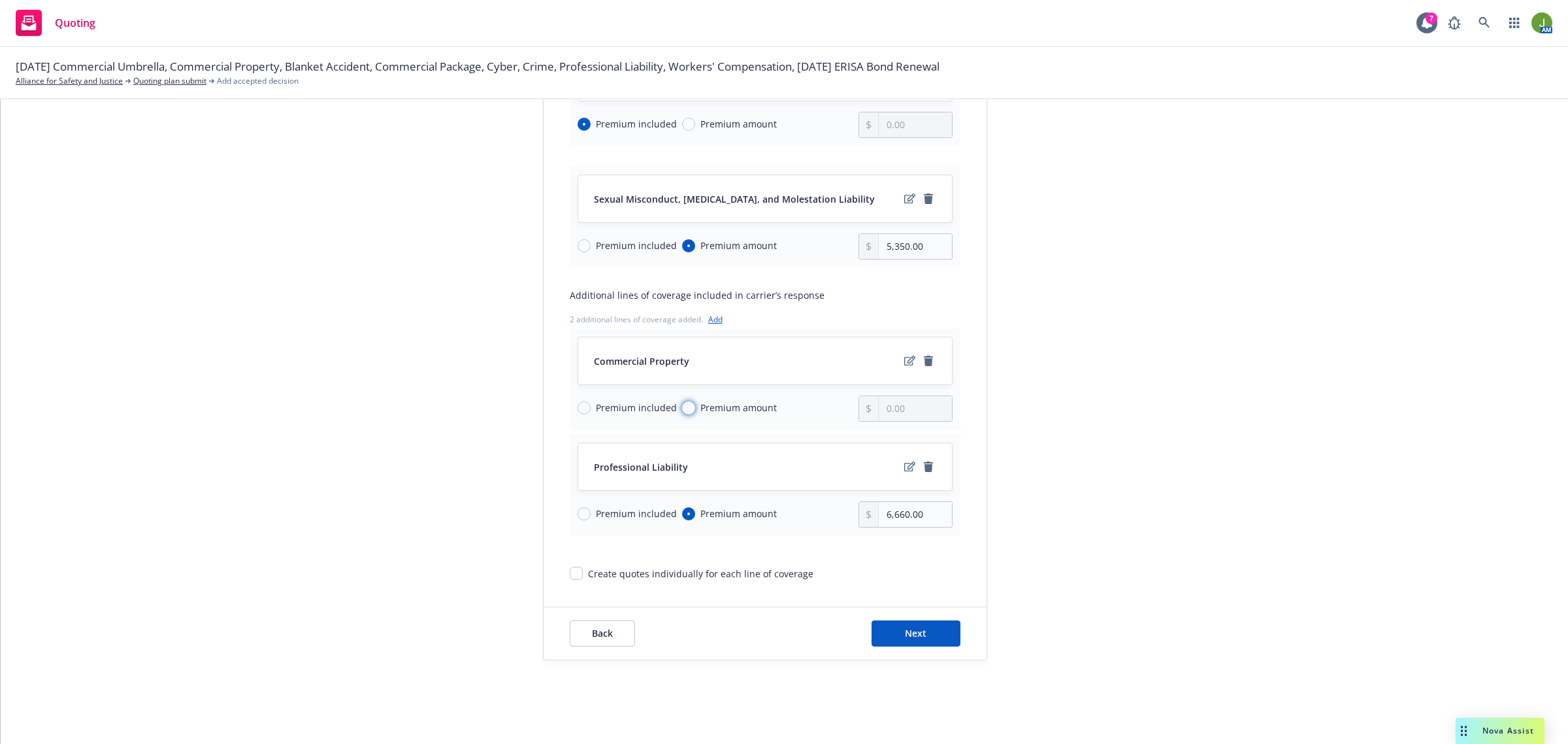
click at [682, 405] on input "Premium amount" at bounding box center [688, 407] width 13 height 13
radio input "true"
click at [883, 404] on input "0.00" at bounding box center [915, 408] width 73 height 25
type input "1,072.00"
click at [929, 638] on button "Next" at bounding box center [916, 633] width 89 height 26
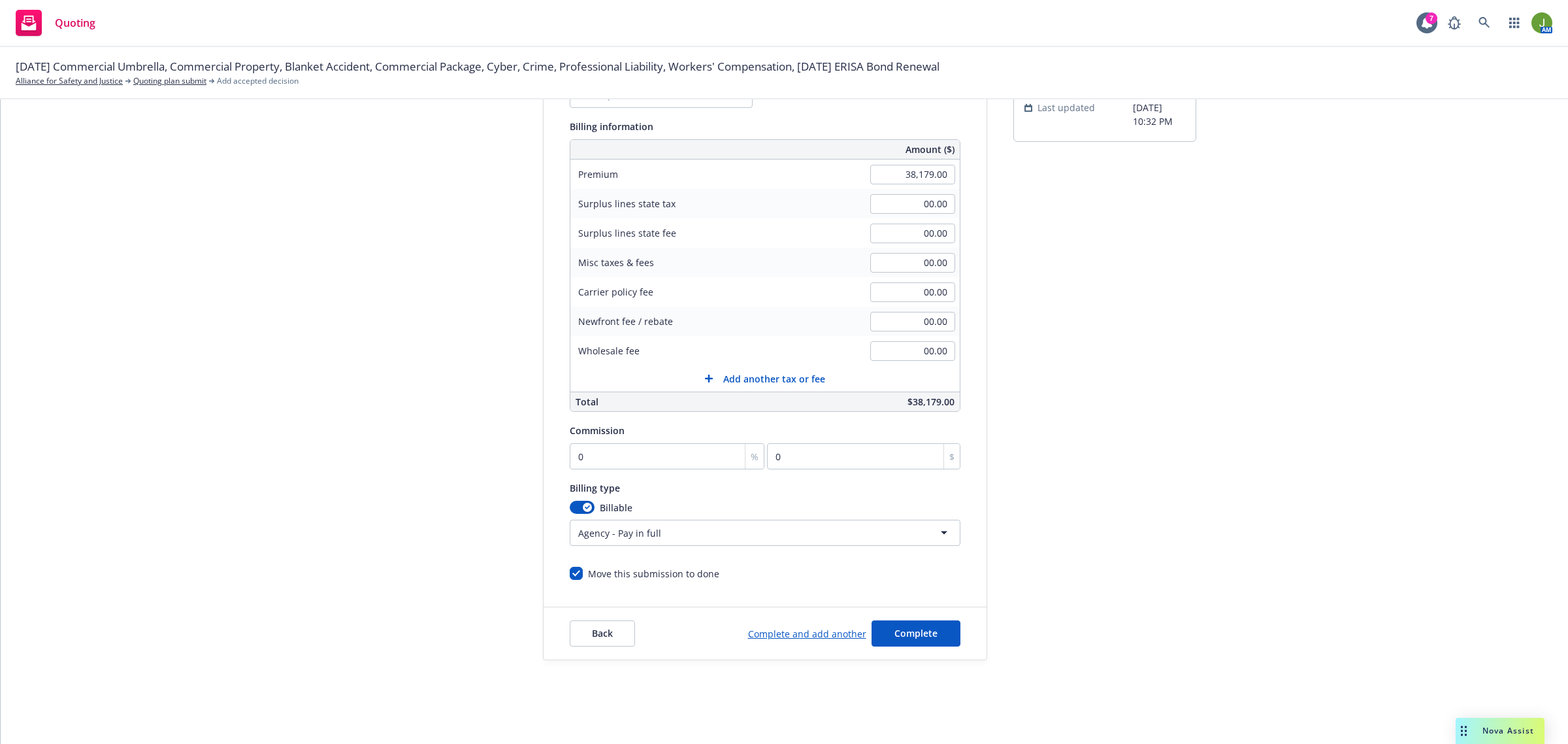
scroll to position [161, 0]
click at [592, 636] on span "Back" at bounding box center [603, 633] width 21 height 12
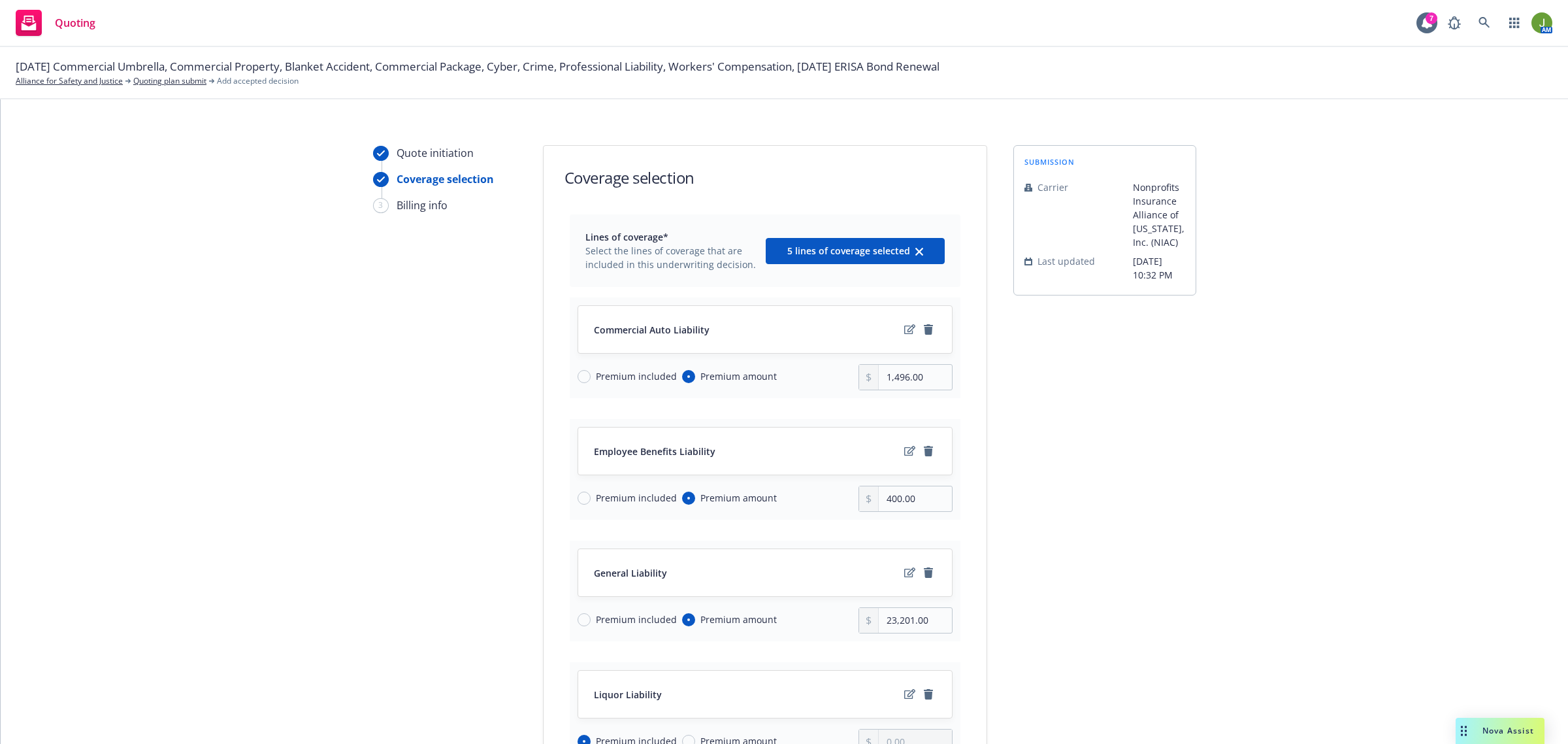
scroll to position [0, 0]
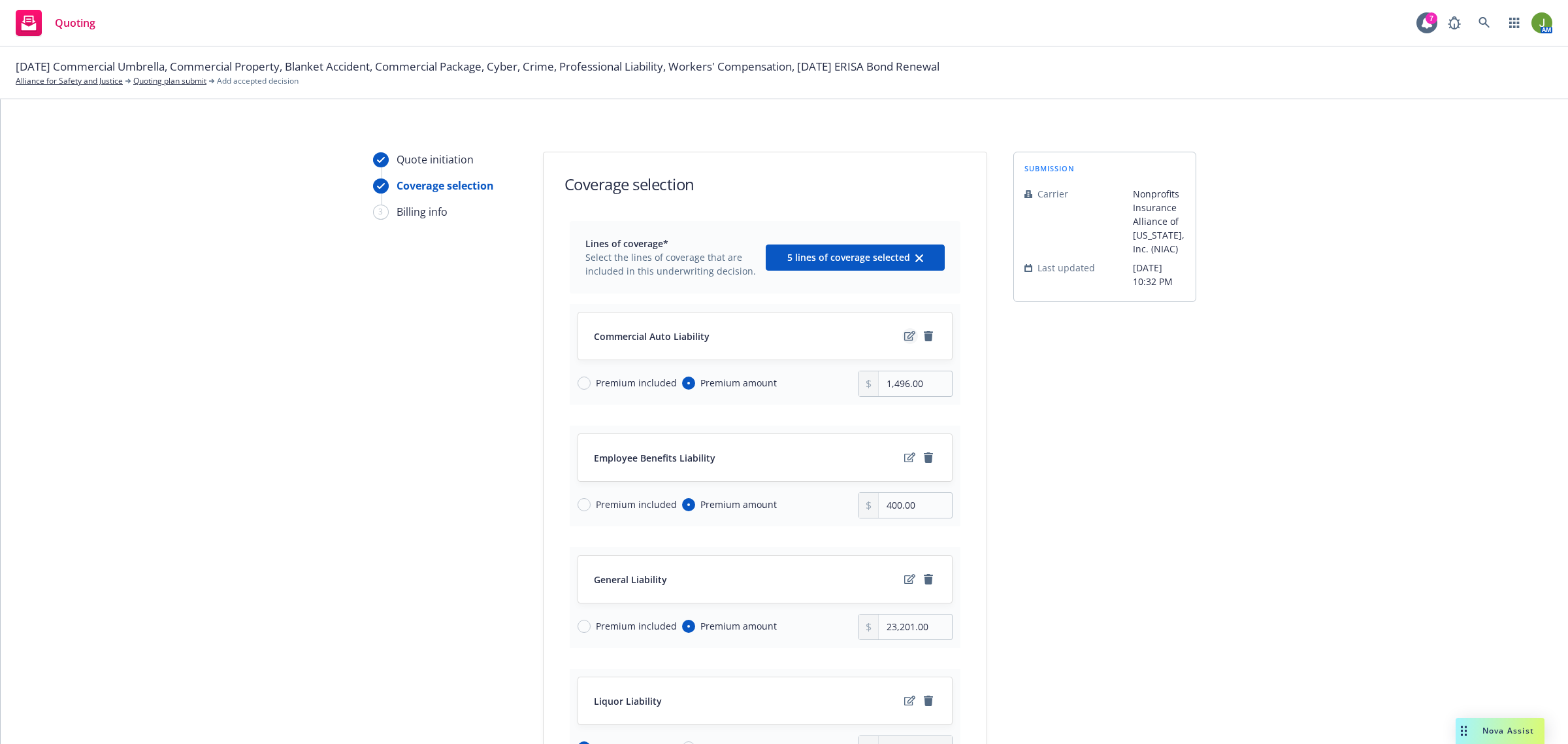
click at [905, 337] on icon "edit" at bounding box center [910, 335] width 11 height 10
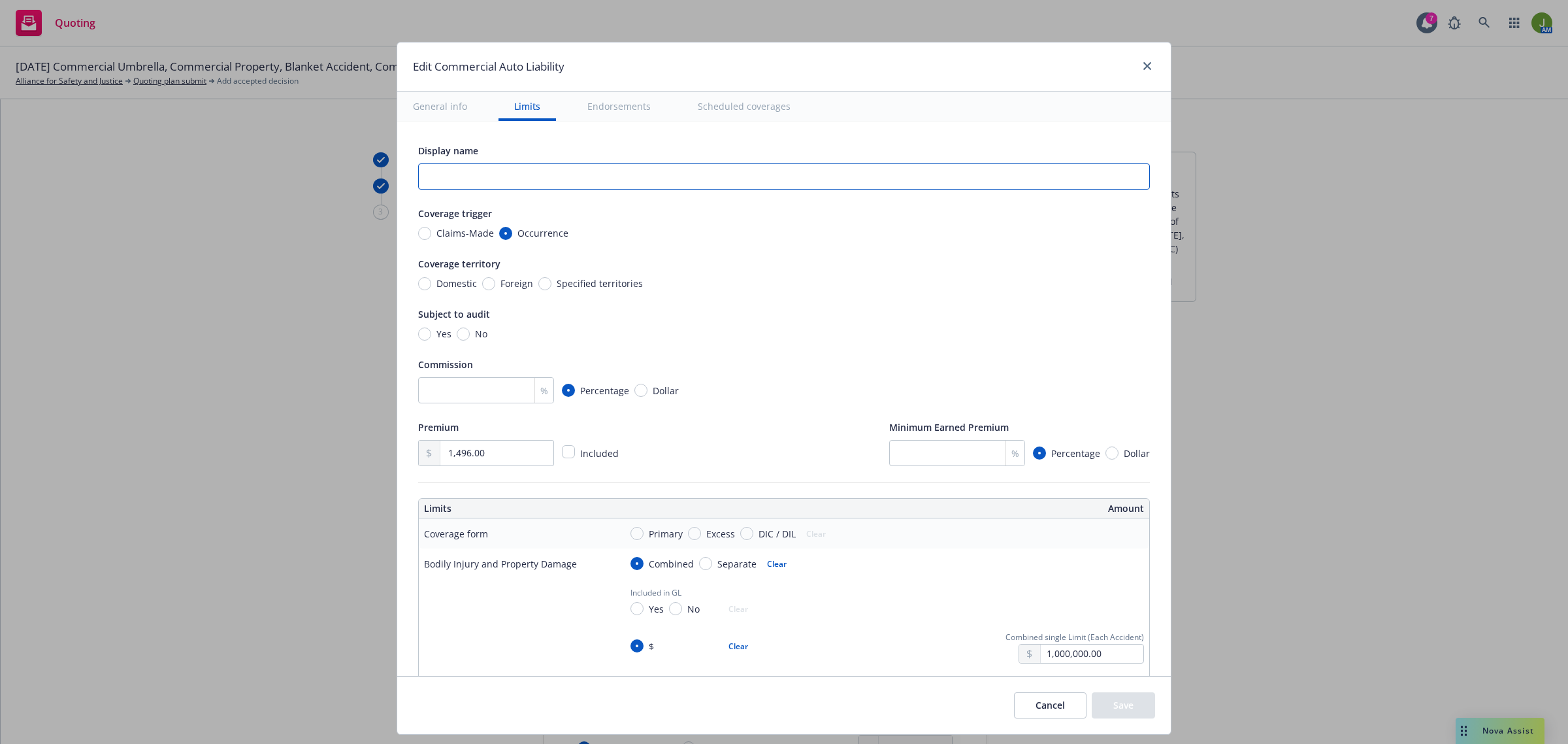
click at [497, 185] on input "text" at bounding box center [784, 177] width 732 height 26
type textarea "x"
type input "G"
type textarea "x"
type input "Ge"
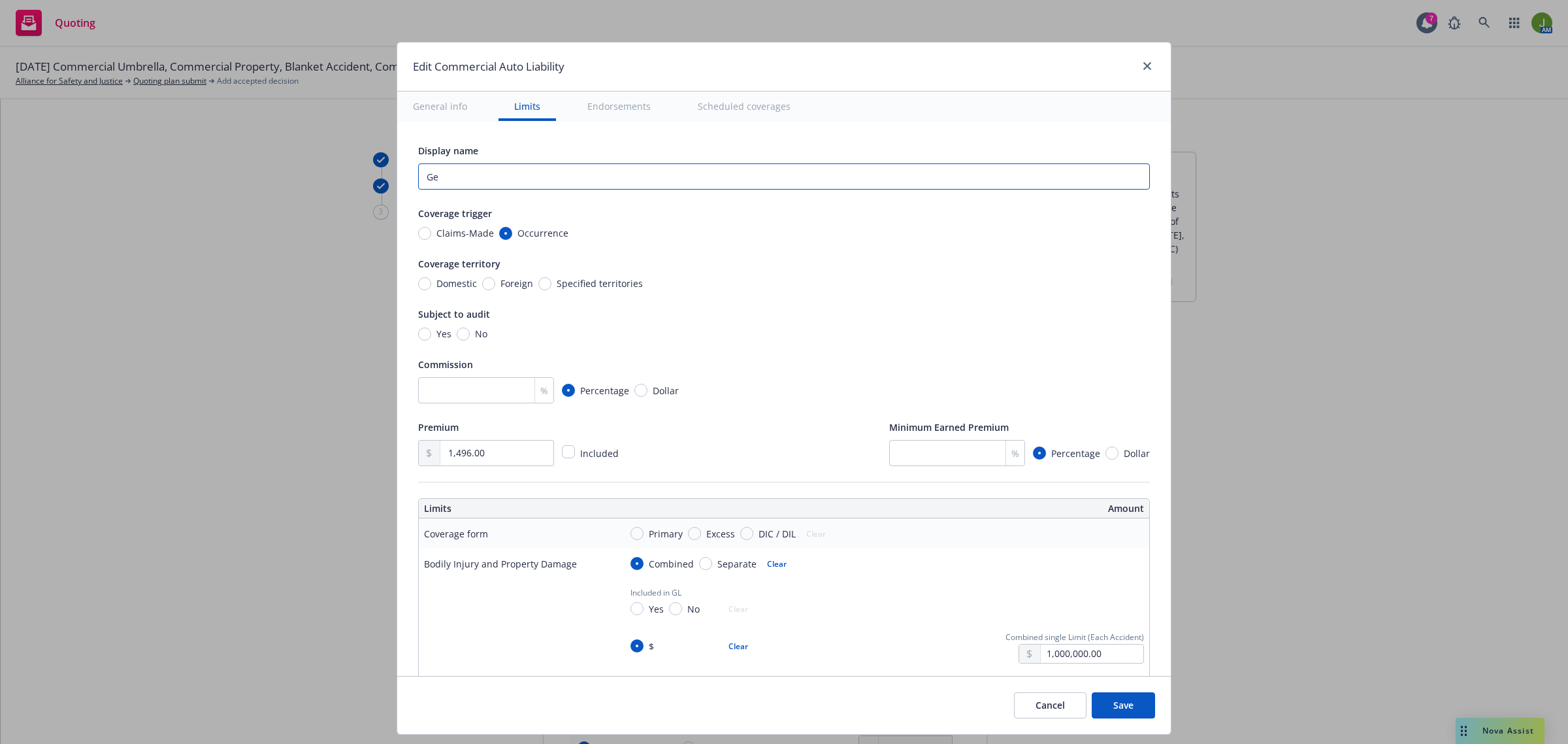
type textarea "x"
type input "Gene"
type textarea "x"
type input "Genera"
type textarea "x"
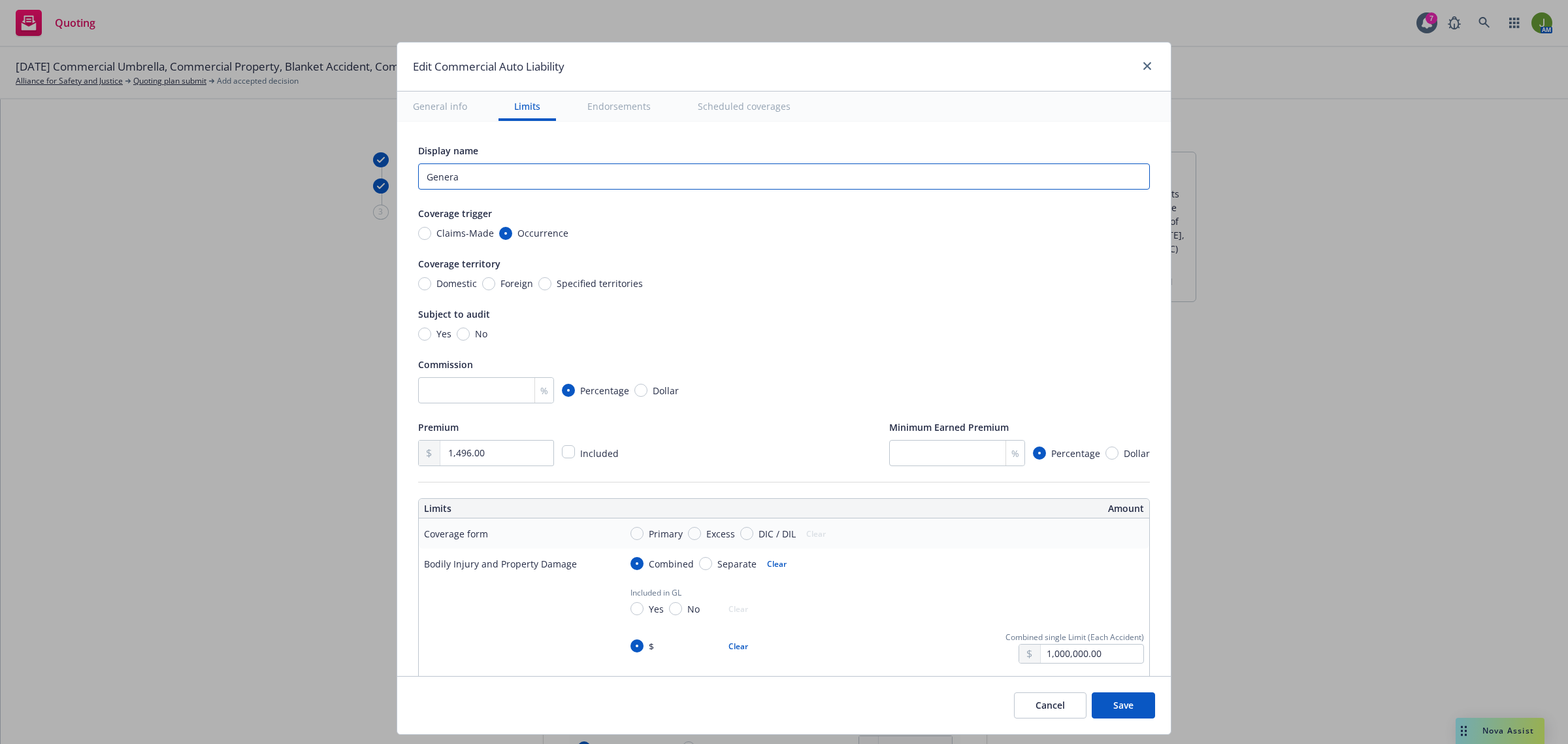
type input "General"
type textarea "x"
type input "General"
type textarea "x"
type input "General LI"
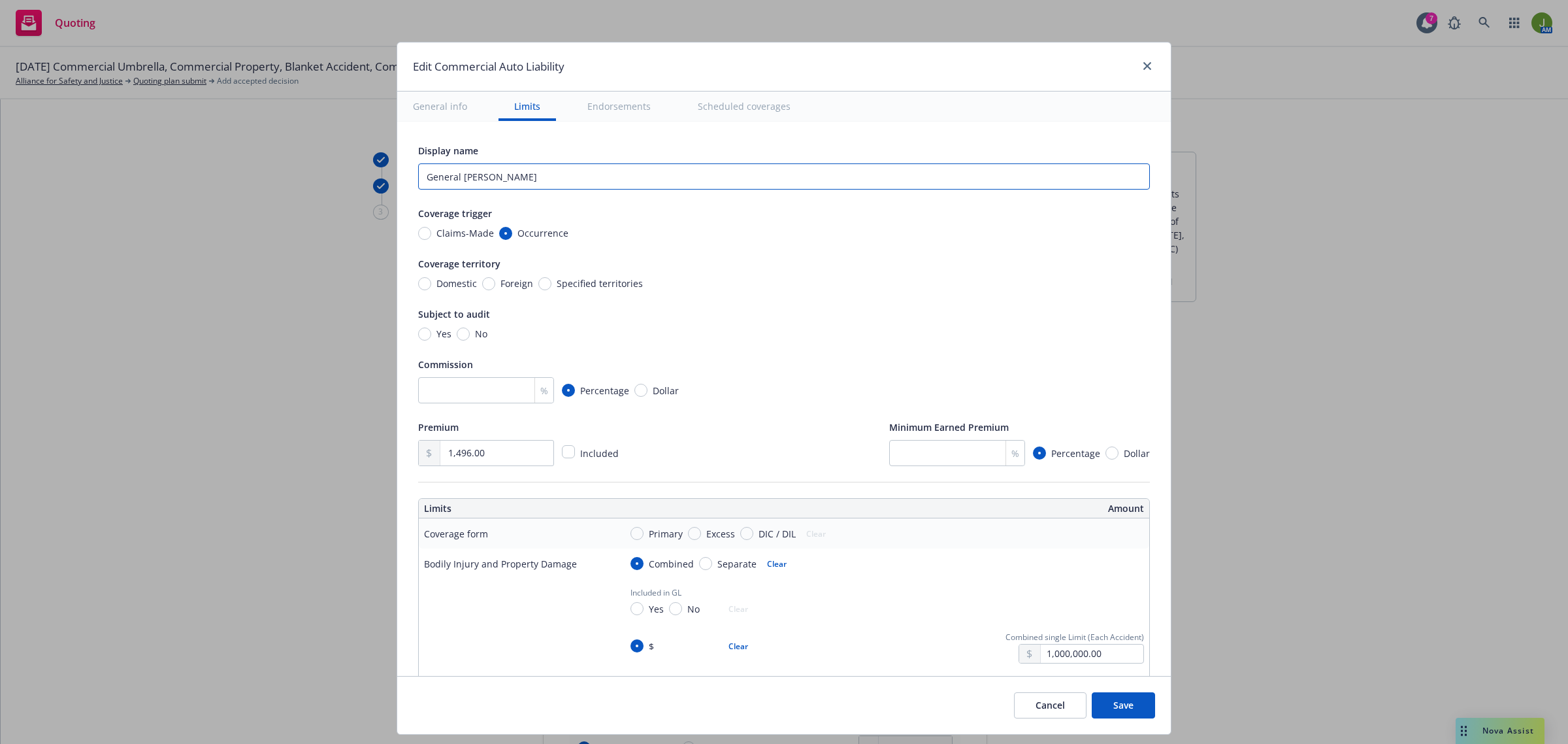
type textarea "x"
type input "General LIab"
type textarea "x"
type input "General LIabi"
type textarea "x"
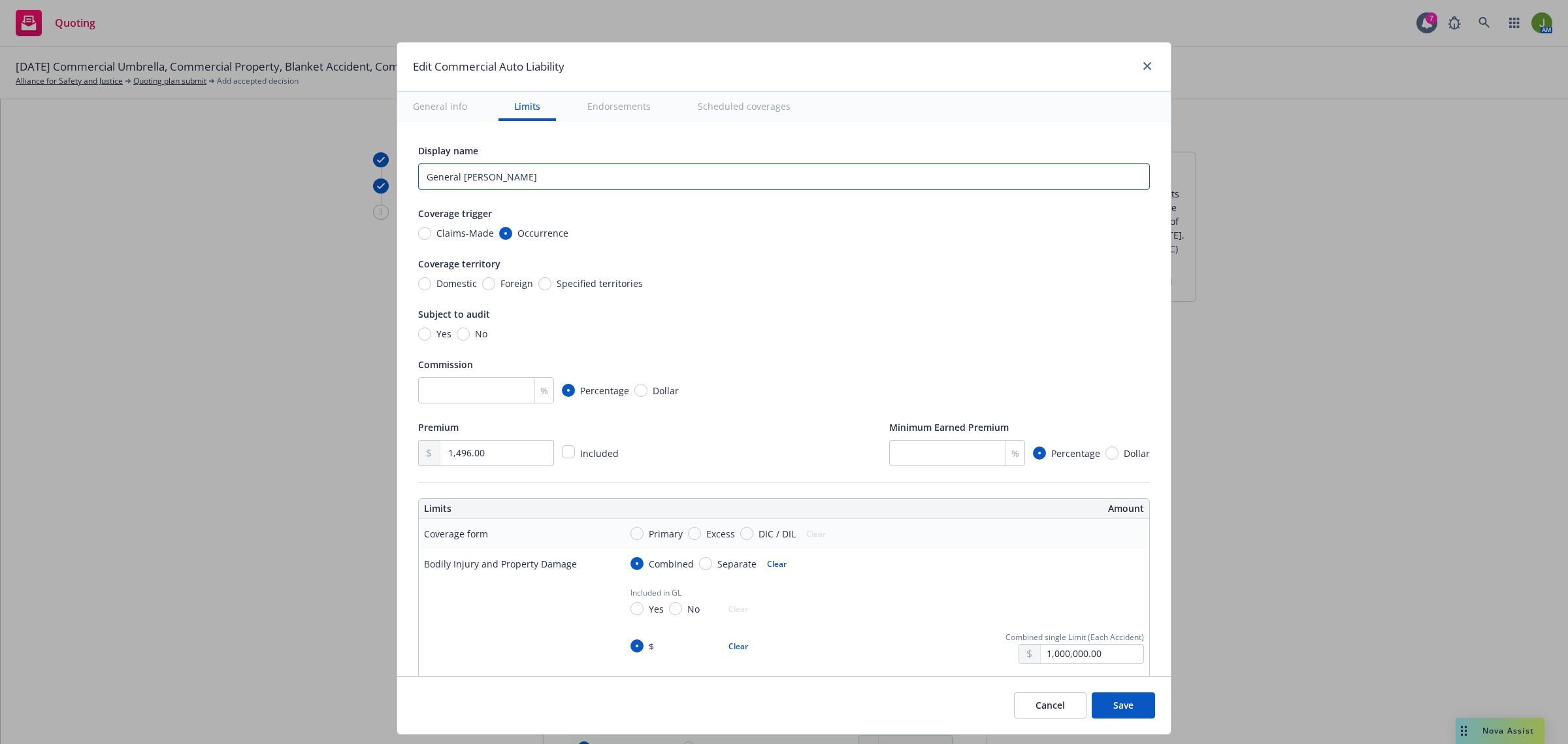
type input "General LIabili"
type textarea "x"
type input "General LIabilit"
type textarea "x"
type input "General LIability"
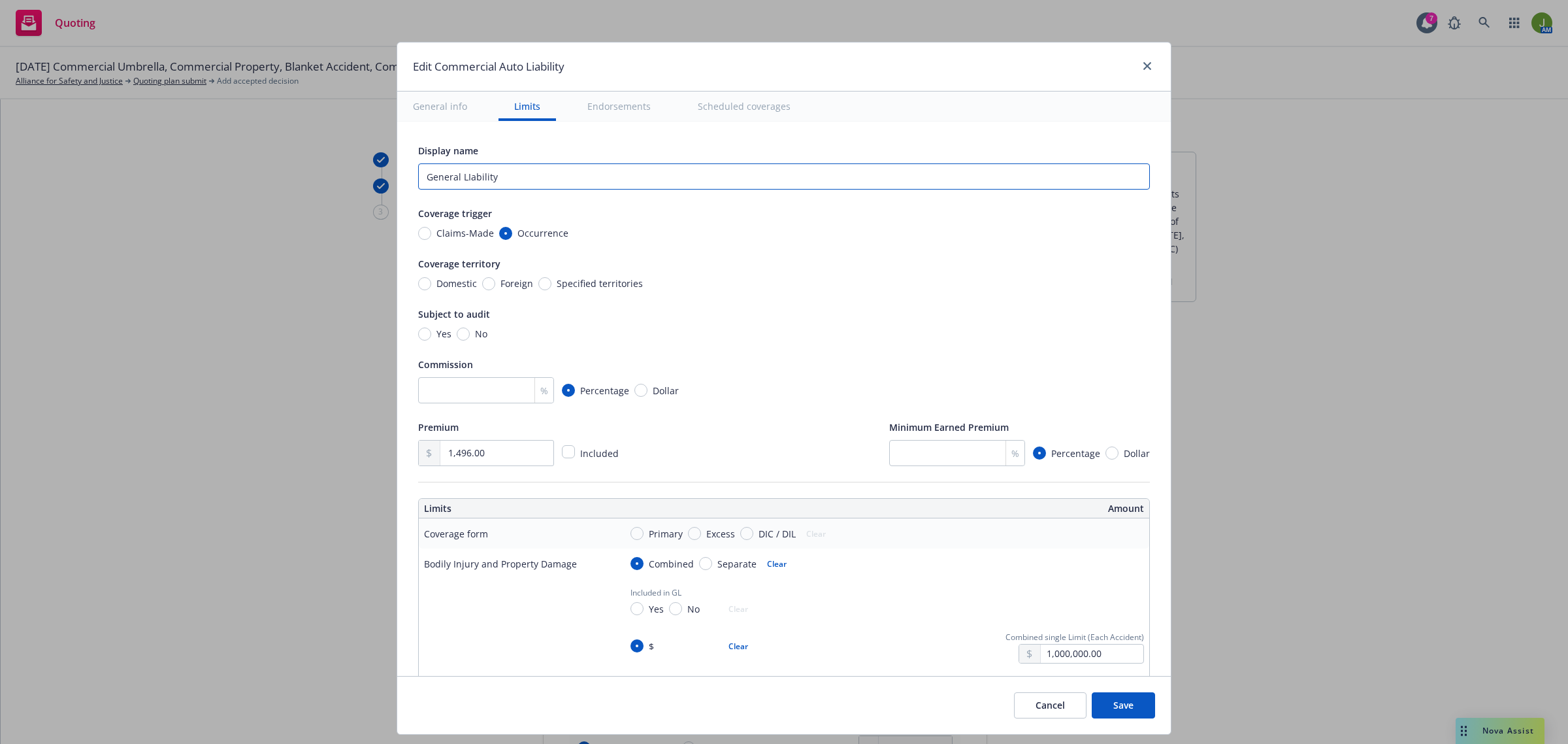
drag, startPoint x: 526, startPoint y: 178, endPoint x: 372, endPoint y: 168, distance: 154.3
click at [372, 168] on div "Edit Commercial Auto Liability General info Limits Endorsements Scheduled cover…" at bounding box center [784, 372] width 1568 height 744
type textarea "x"
type input "A"
type textarea "x"
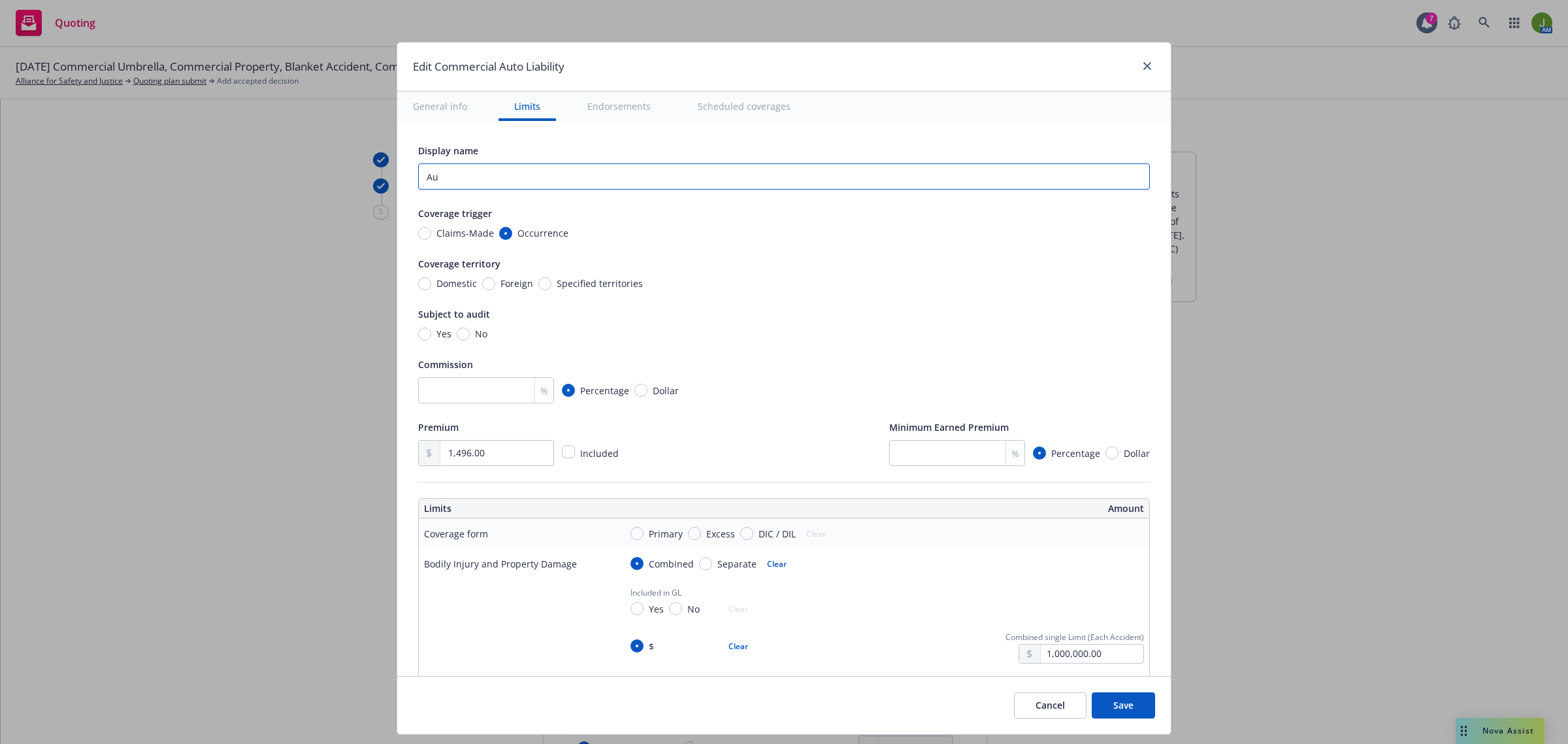
type input "Aut"
type textarea "x"
type input "Auto"
type textarea "x"
type input "Auto"
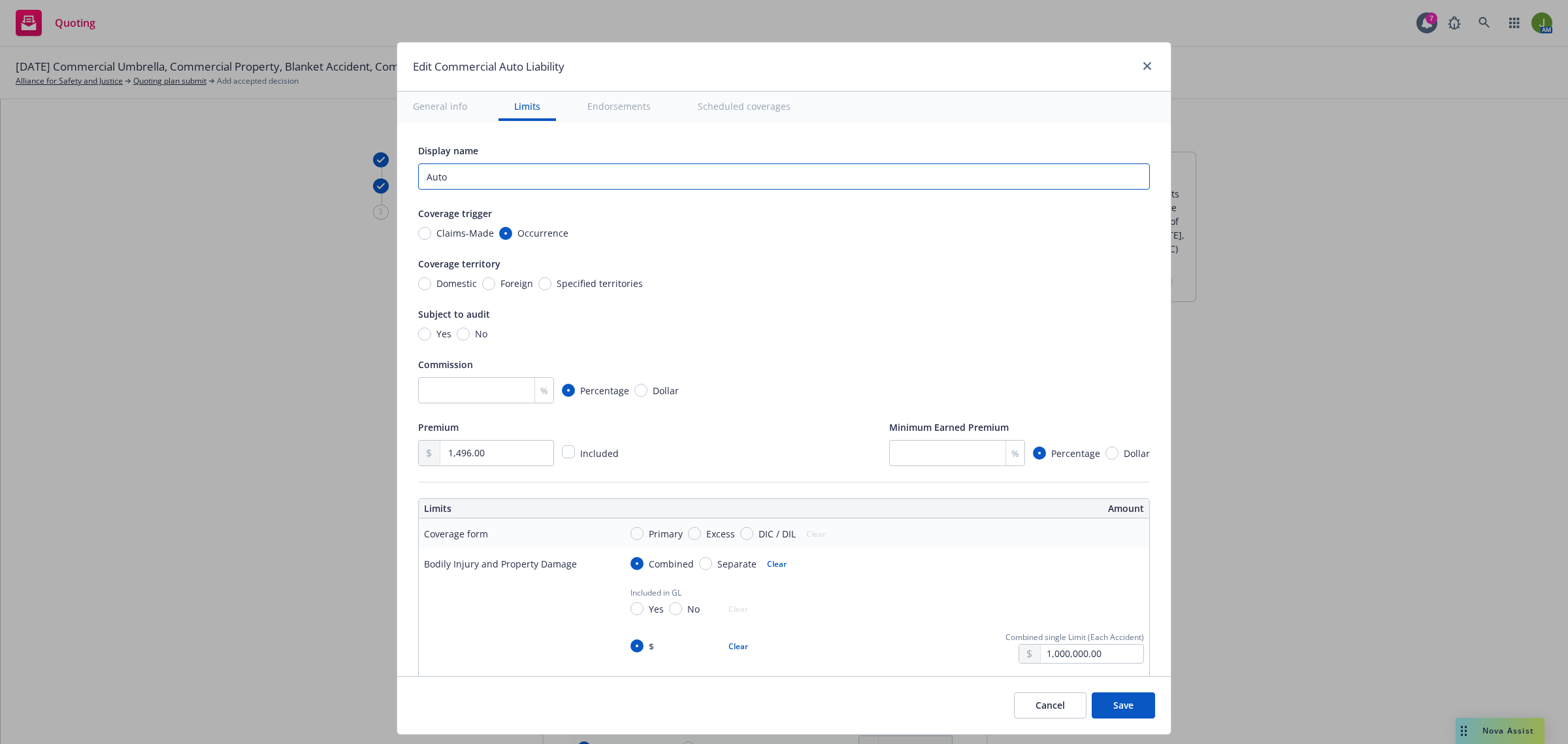
type textarea "x"
type input "Auto L"
type textarea "x"
type input "Auto Li"
type textarea "x"
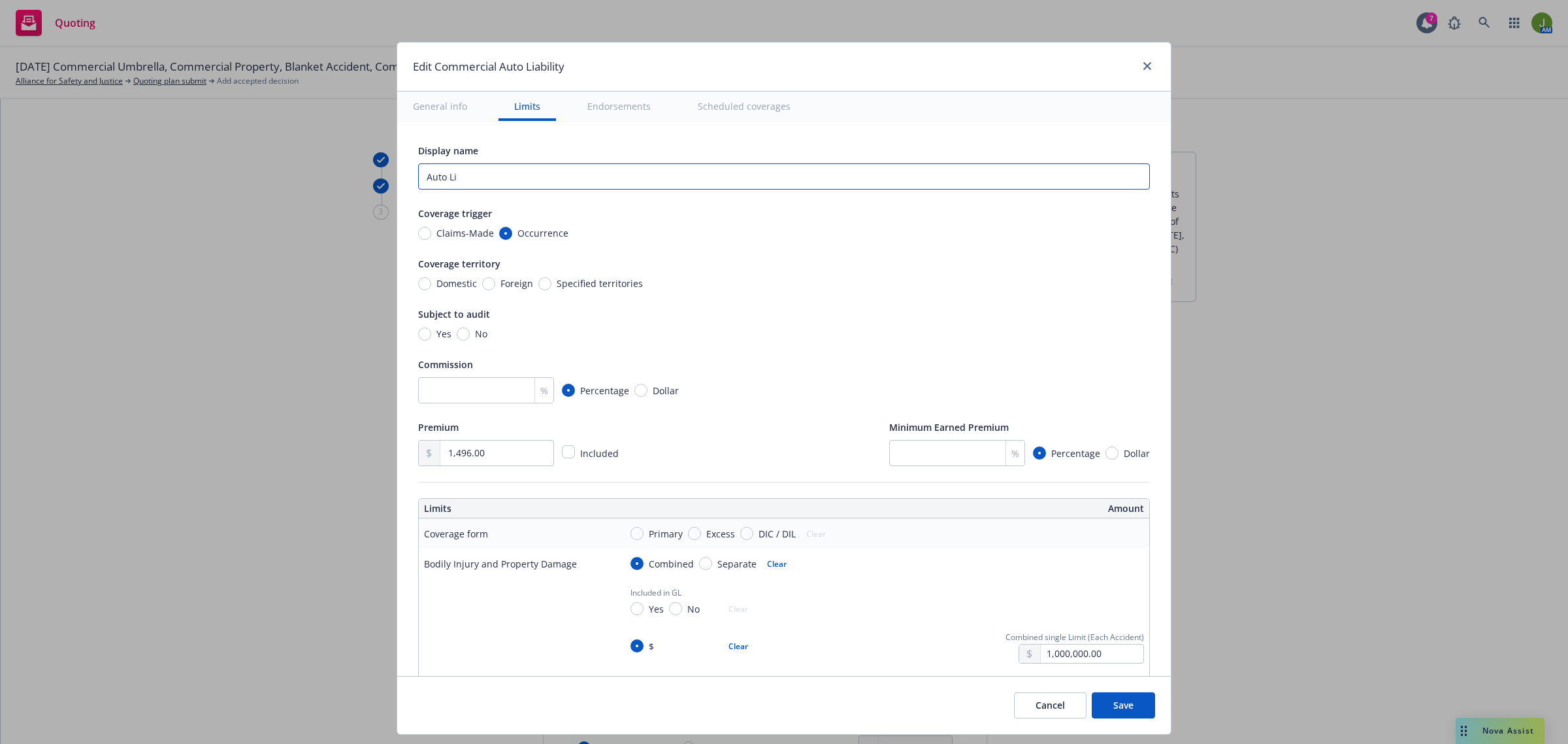
type input "Auto Lia"
type textarea "x"
type input "Auto Liab"
type textarea "x"
type input "Auto Liabi"
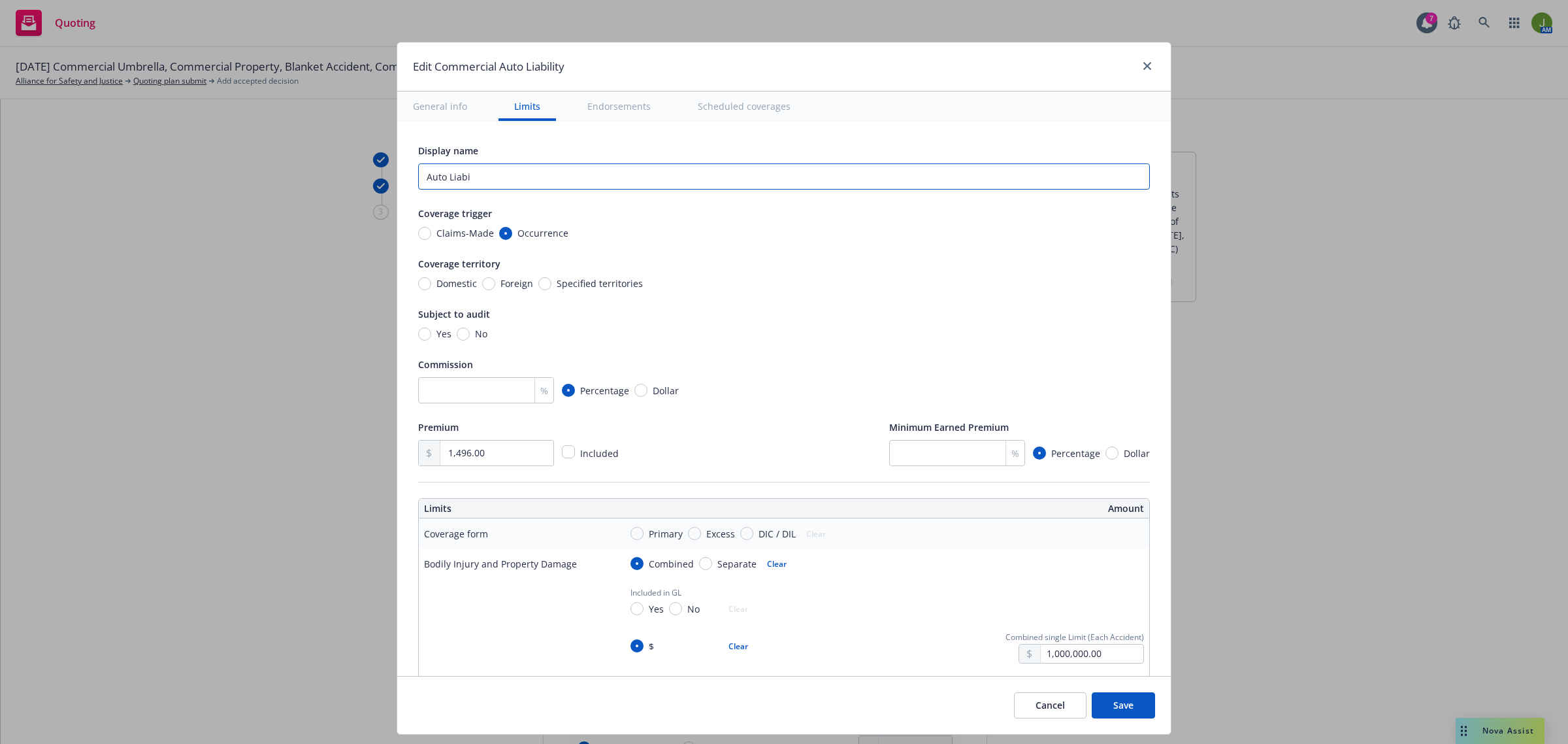
type textarea "x"
type input "Auto Liabil"
type textarea "x"
type input "Auto Liabili"
type textarea "x"
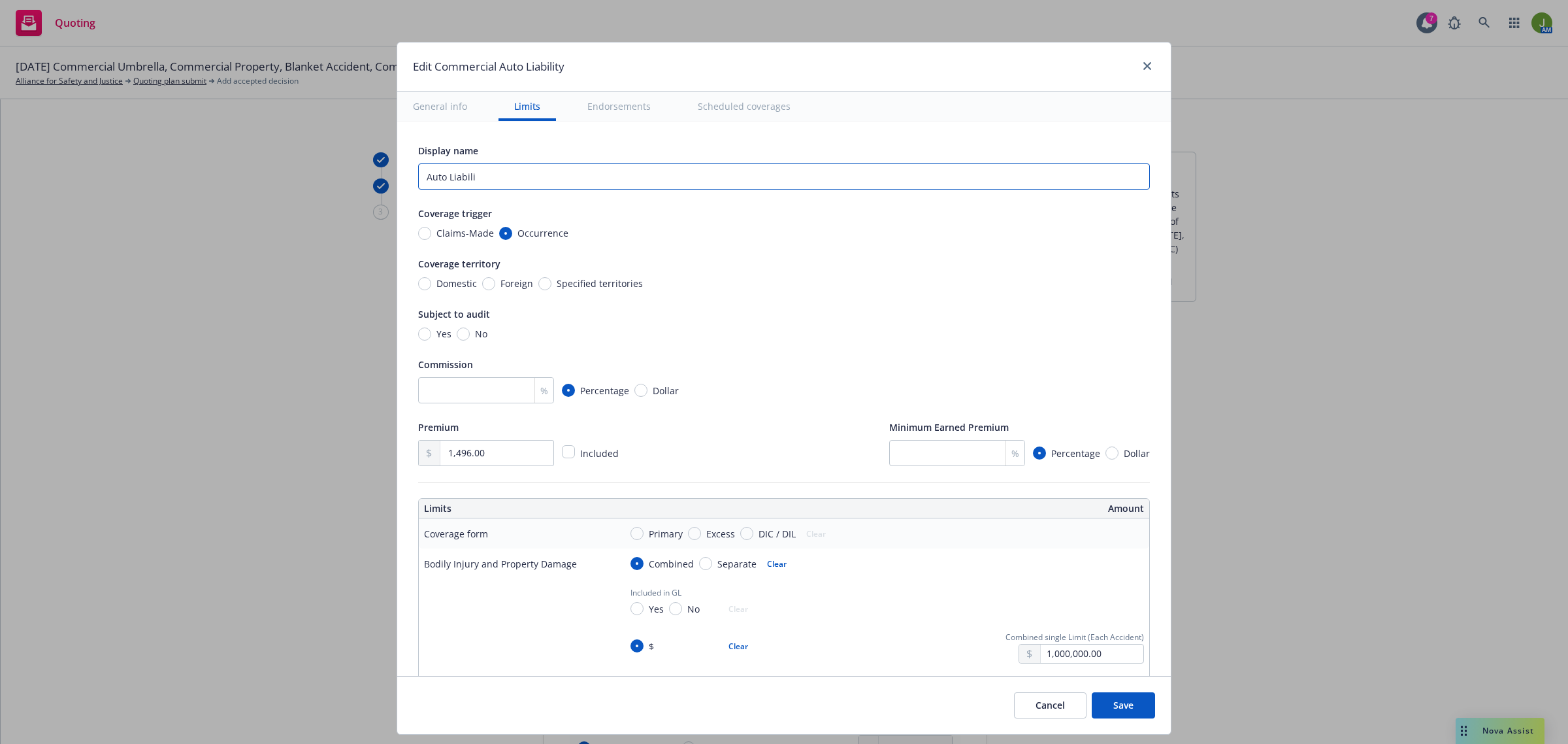
type input "Auto Liabilit"
type textarea "x"
type input "Auto Liability"
type textarea "x"
type input "Auto Liability"
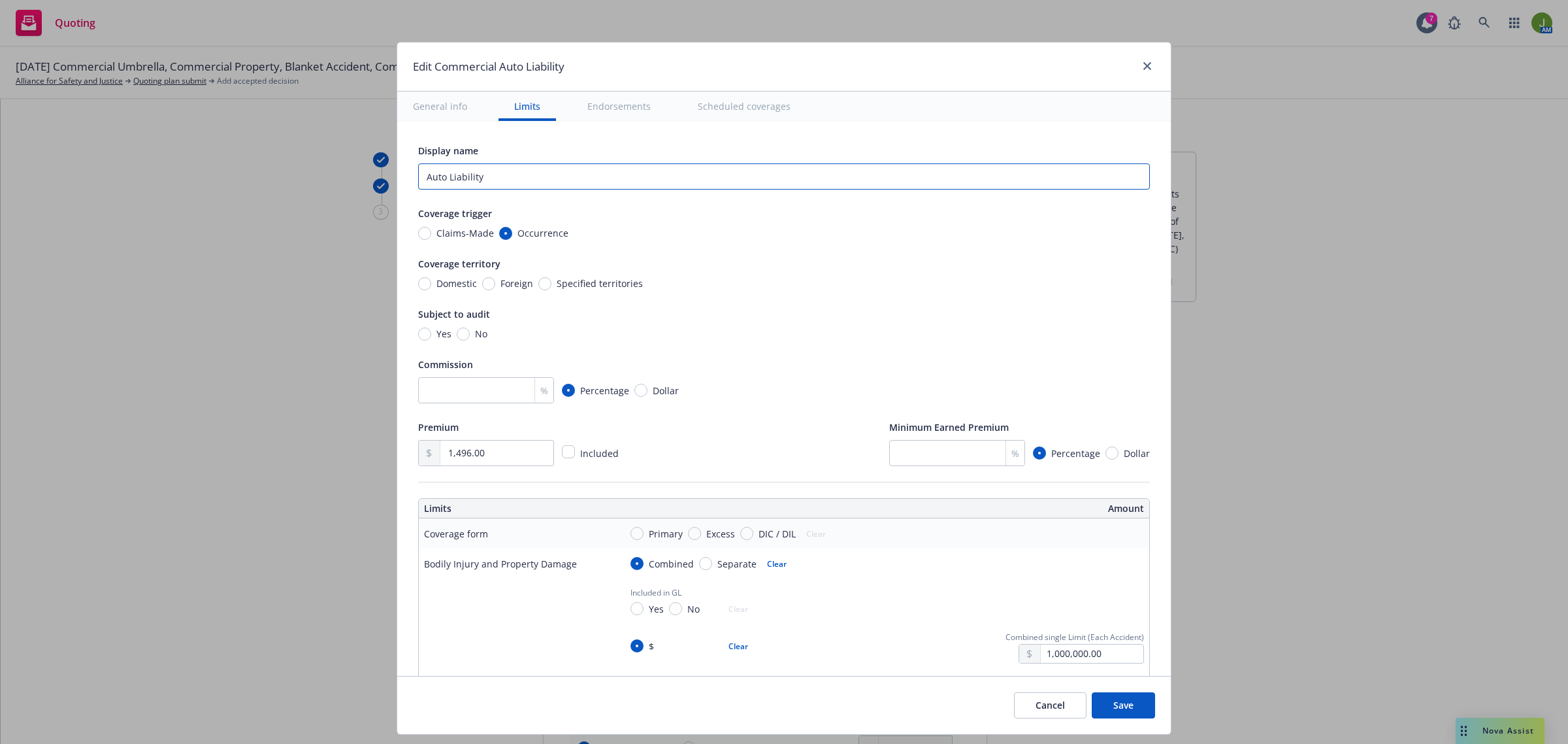
type textarea "x"
type input "HAuto Liability"
type textarea "x"
type input "HNAuto Liability"
type textarea "x"
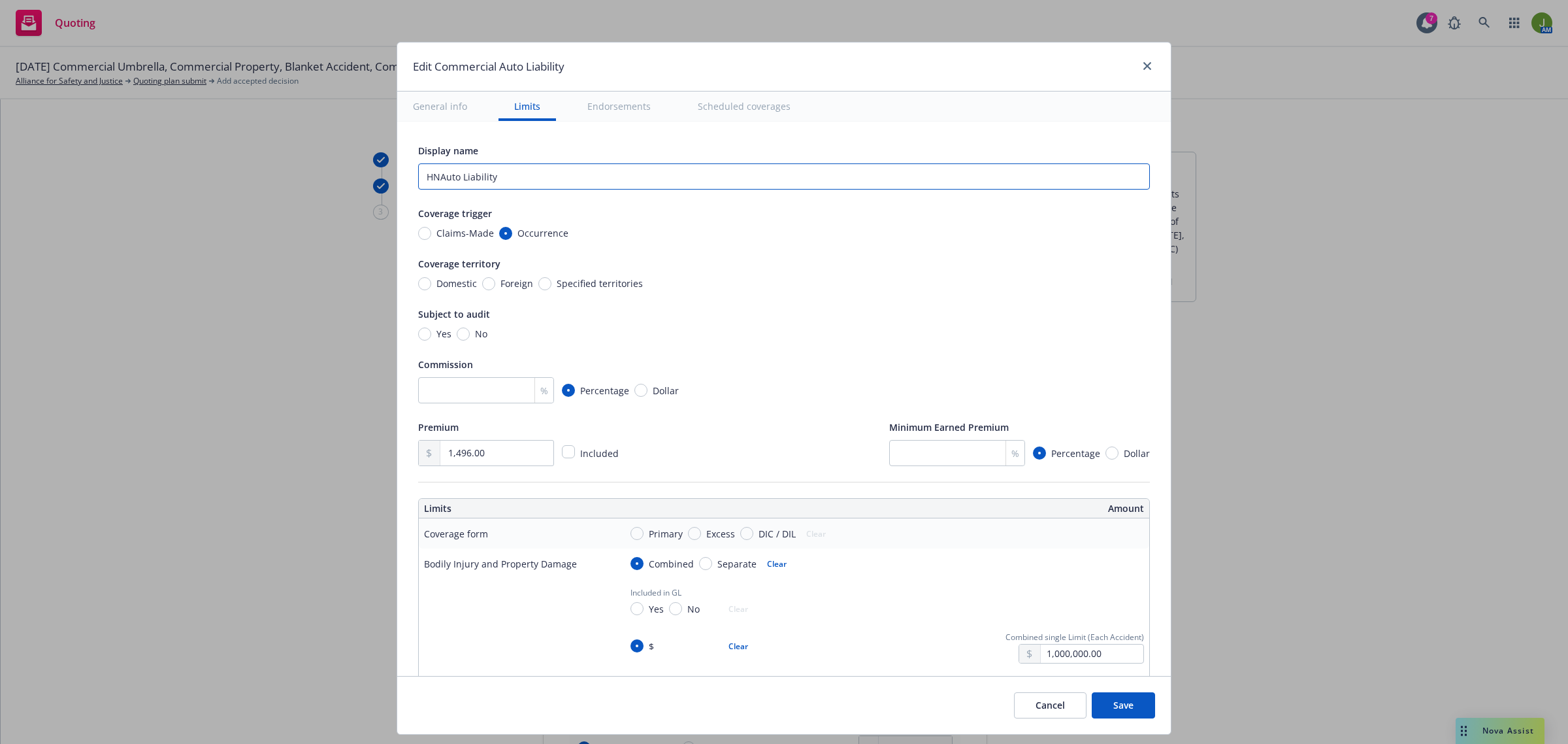
type input "HNOAuto Liability"
type textarea "x"
type input "HNOAAuto Liability"
type textarea "x"
type input "HNOA Auto Liability"
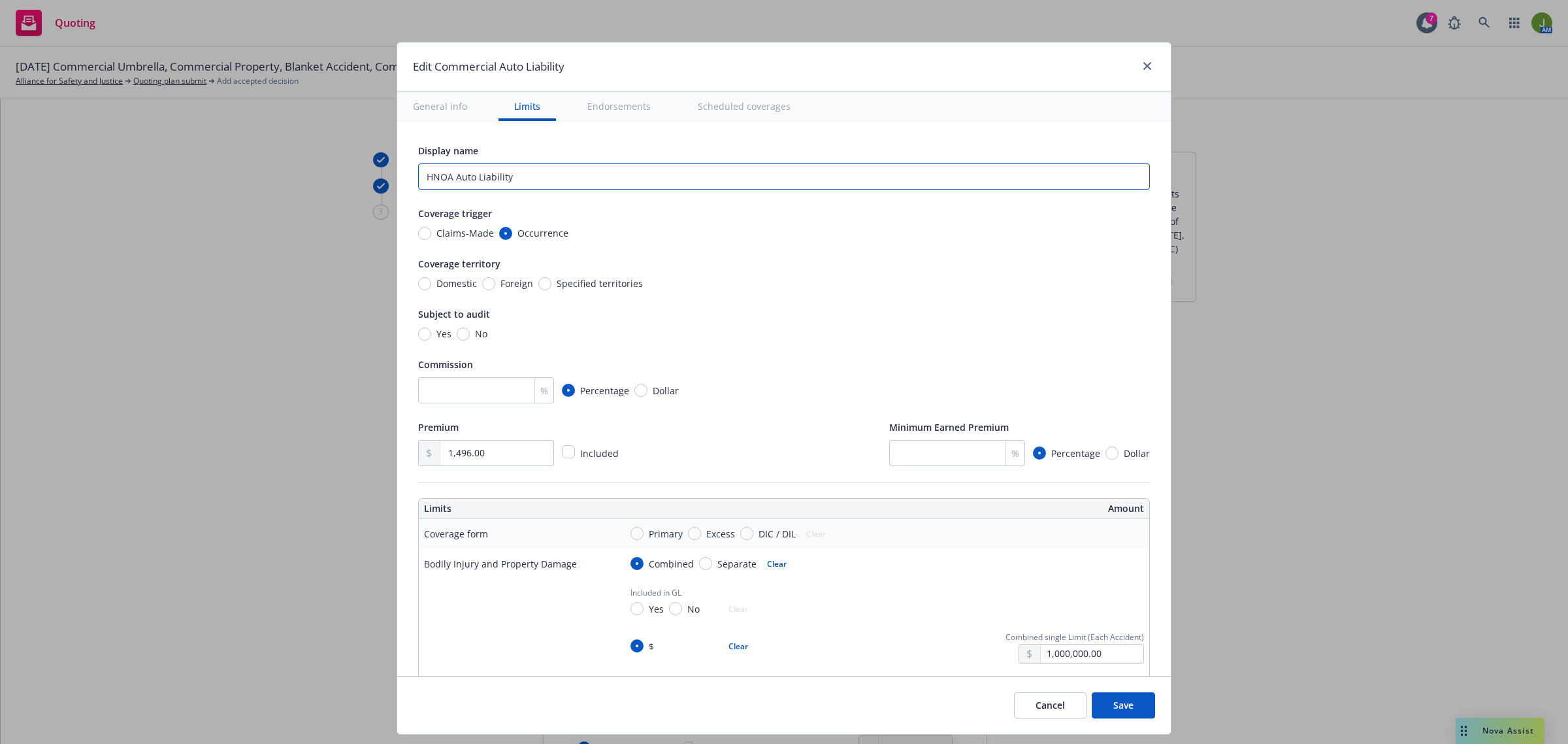
type textarea "x"
type input "HNOA uto Liability"
type textarea "x"
type input "HNOA to Liability"
type textarea "x"
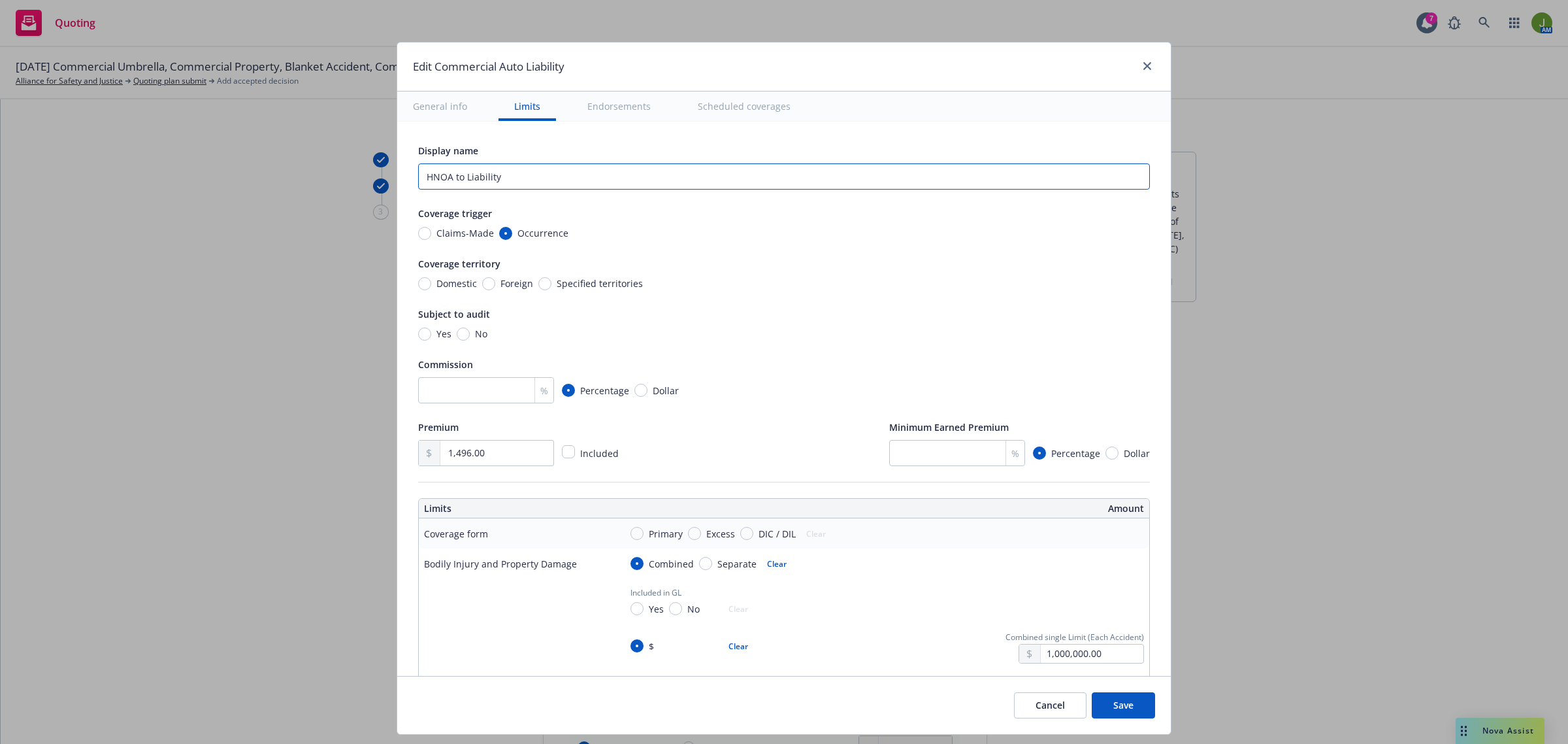
type input "HNOA o Liability"
type textarea "x"
type input "HNOA Liability"
type textarea "x"
type input "HNOA Liability"
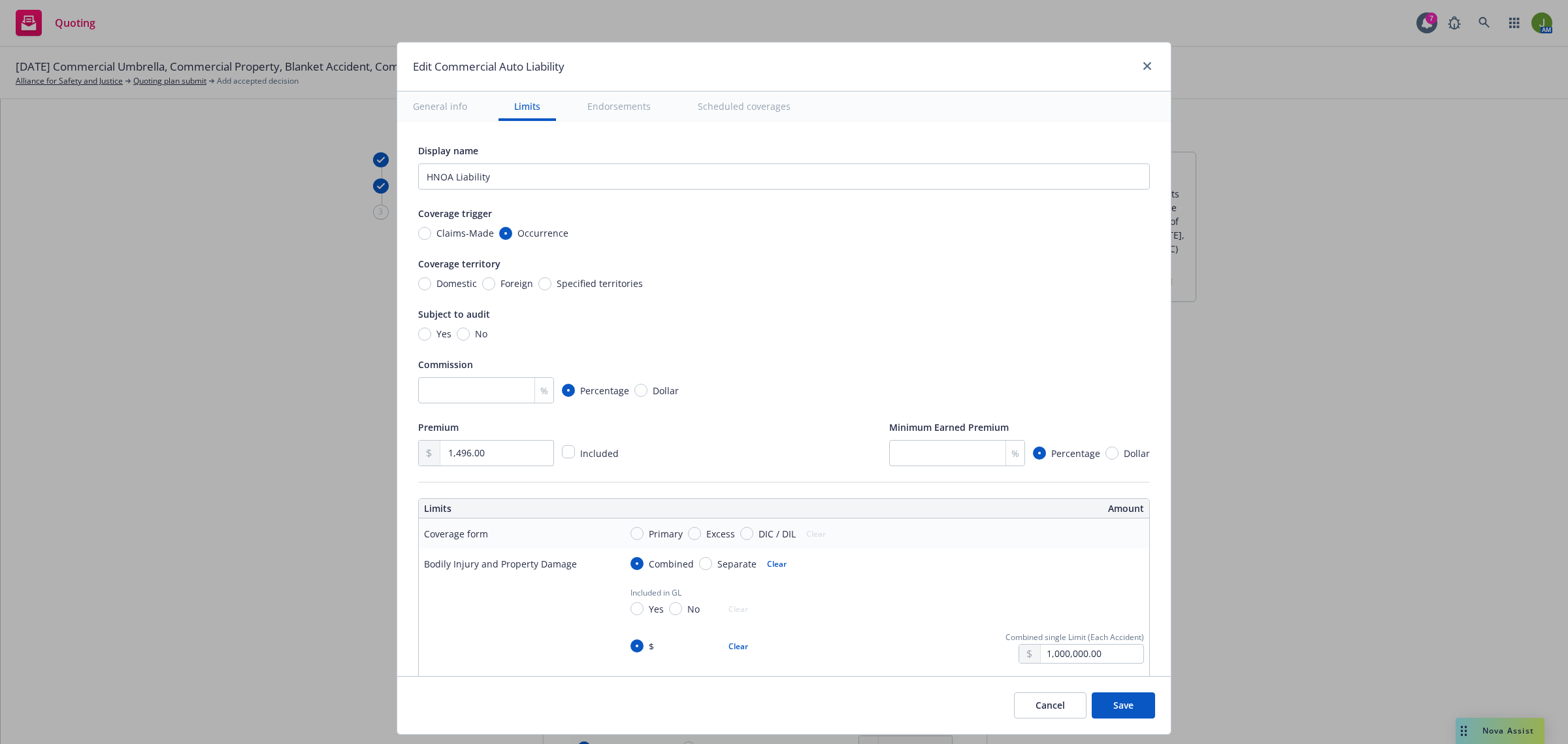
click at [1128, 708] on button "Save" at bounding box center [1123, 705] width 63 height 26
type textarea "x"
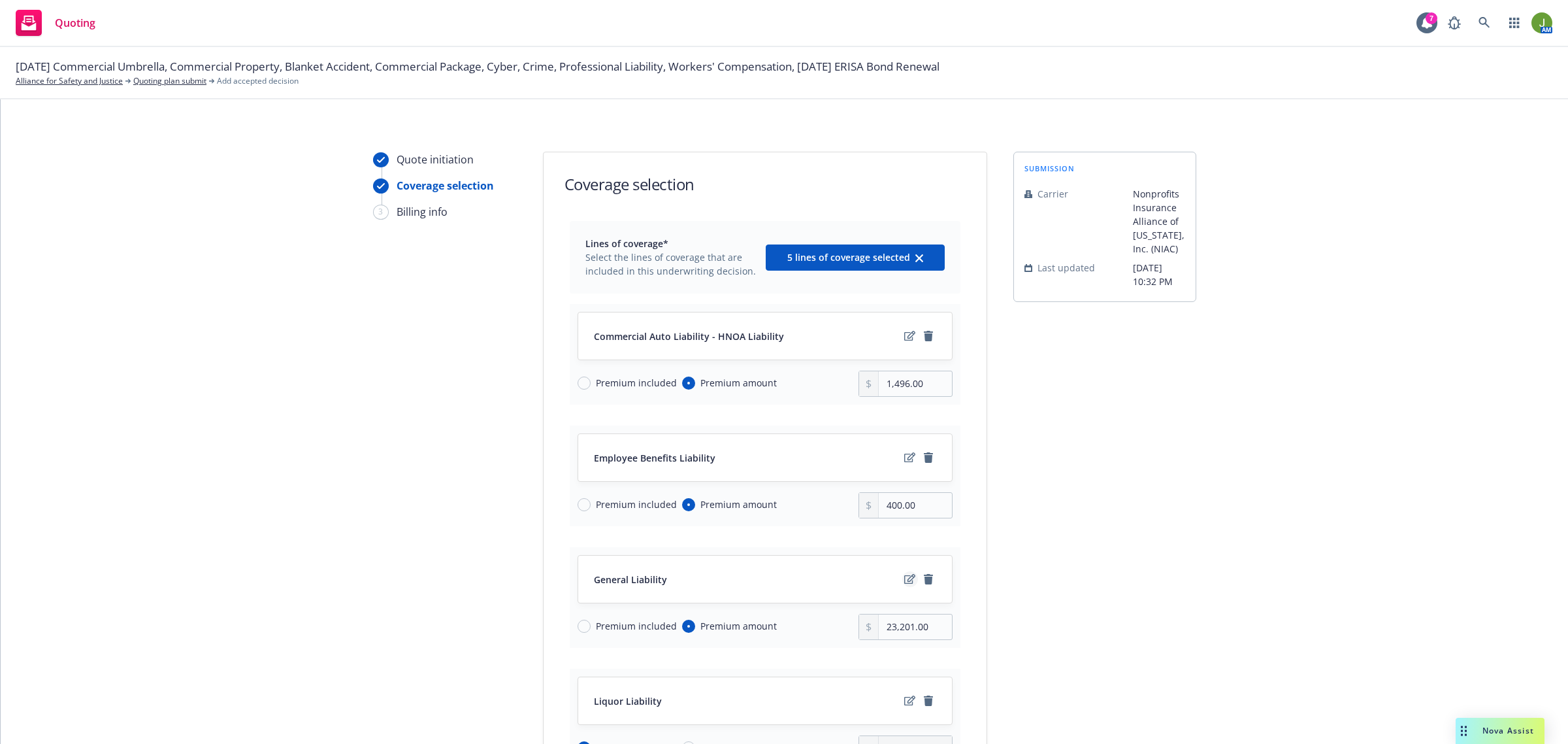
click at [905, 577] on icon "edit" at bounding box center [910, 579] width 11 height 10
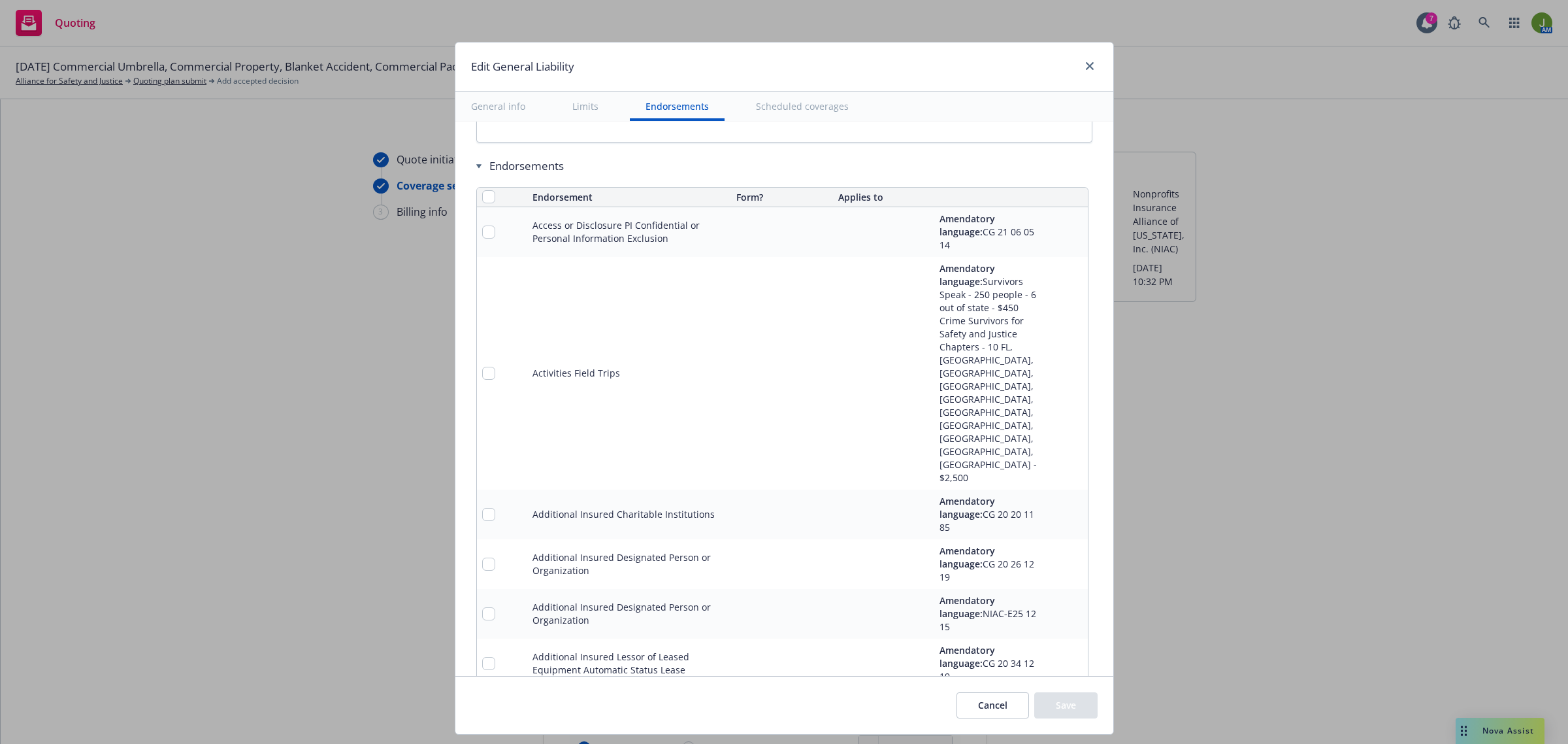
scroll to position [1701, 0]
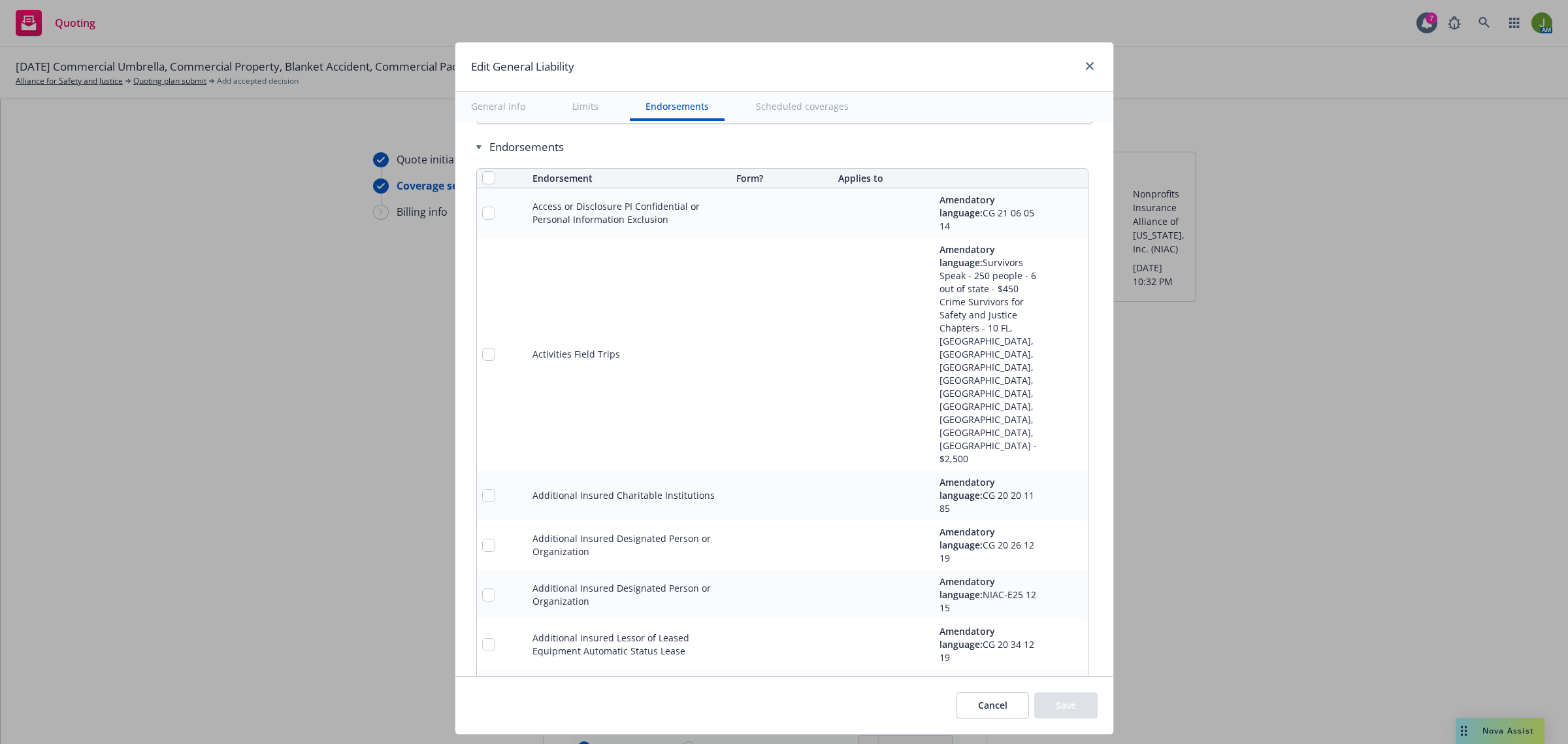
click at [985, 713] on button "Cancel" at bounding box center [993, 705] width 73 height 26
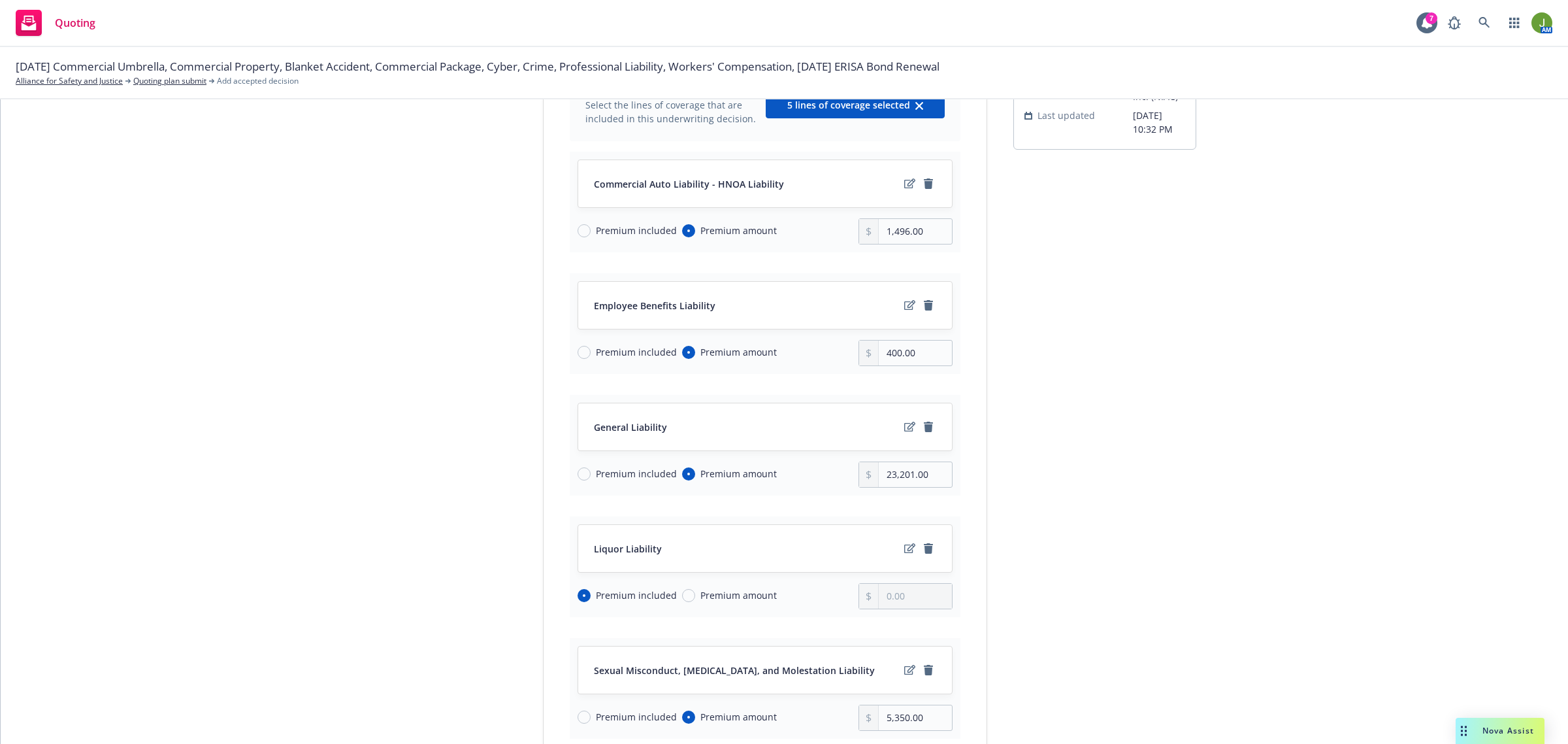
scroll to position [164, 0]
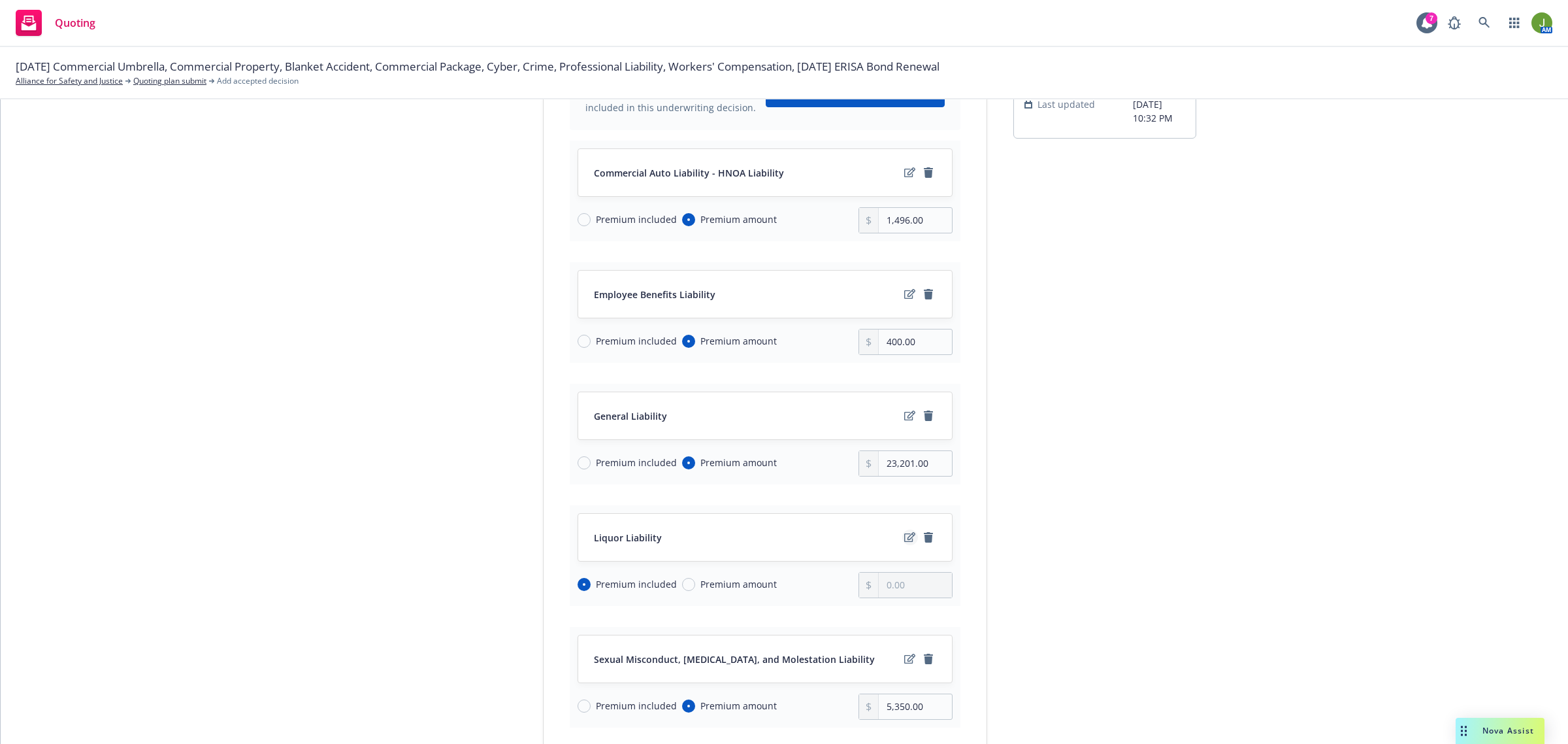
click at [905, 537] on icon "edit" at bounding box center [910, 537] width 11 height 10
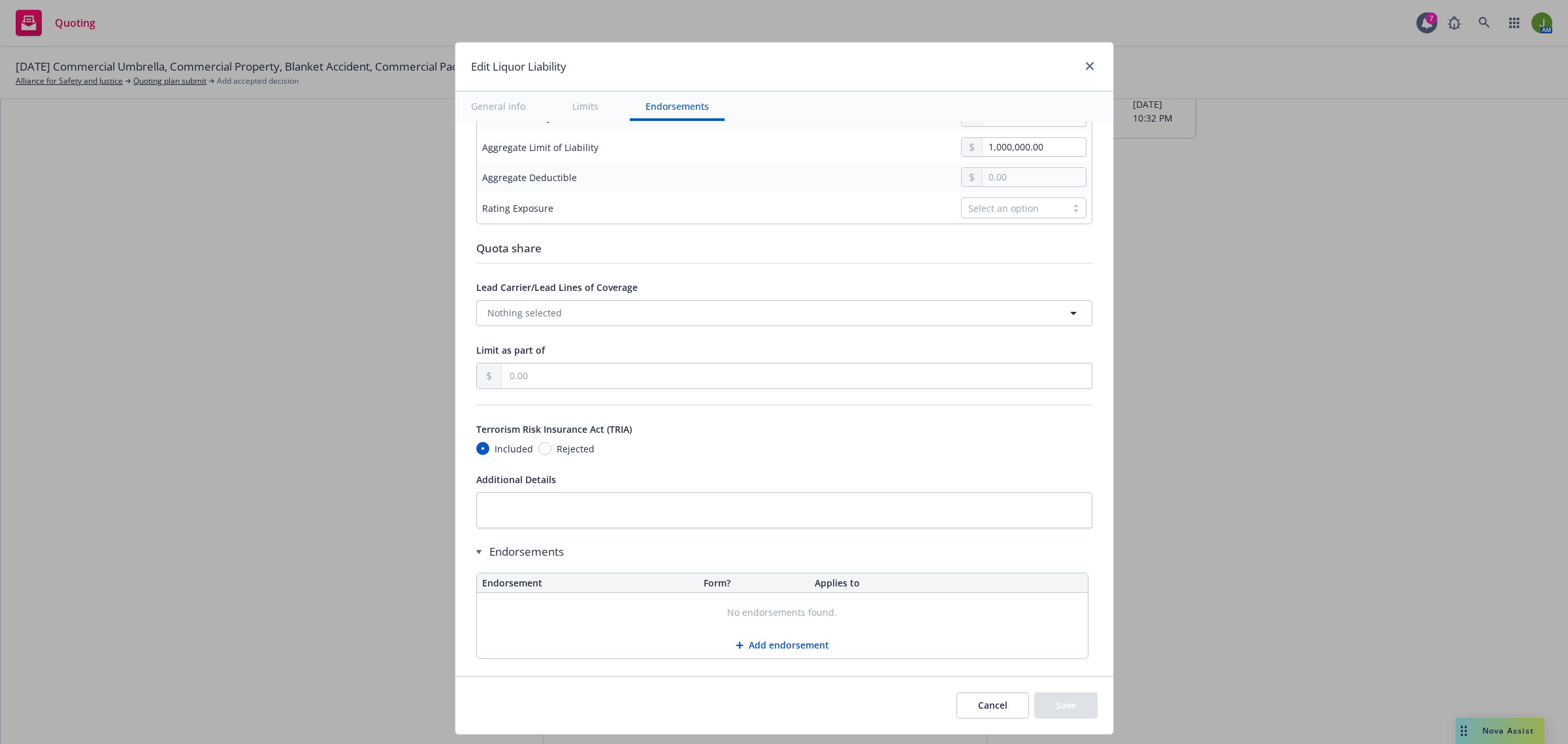
scroll to position [574, 0]
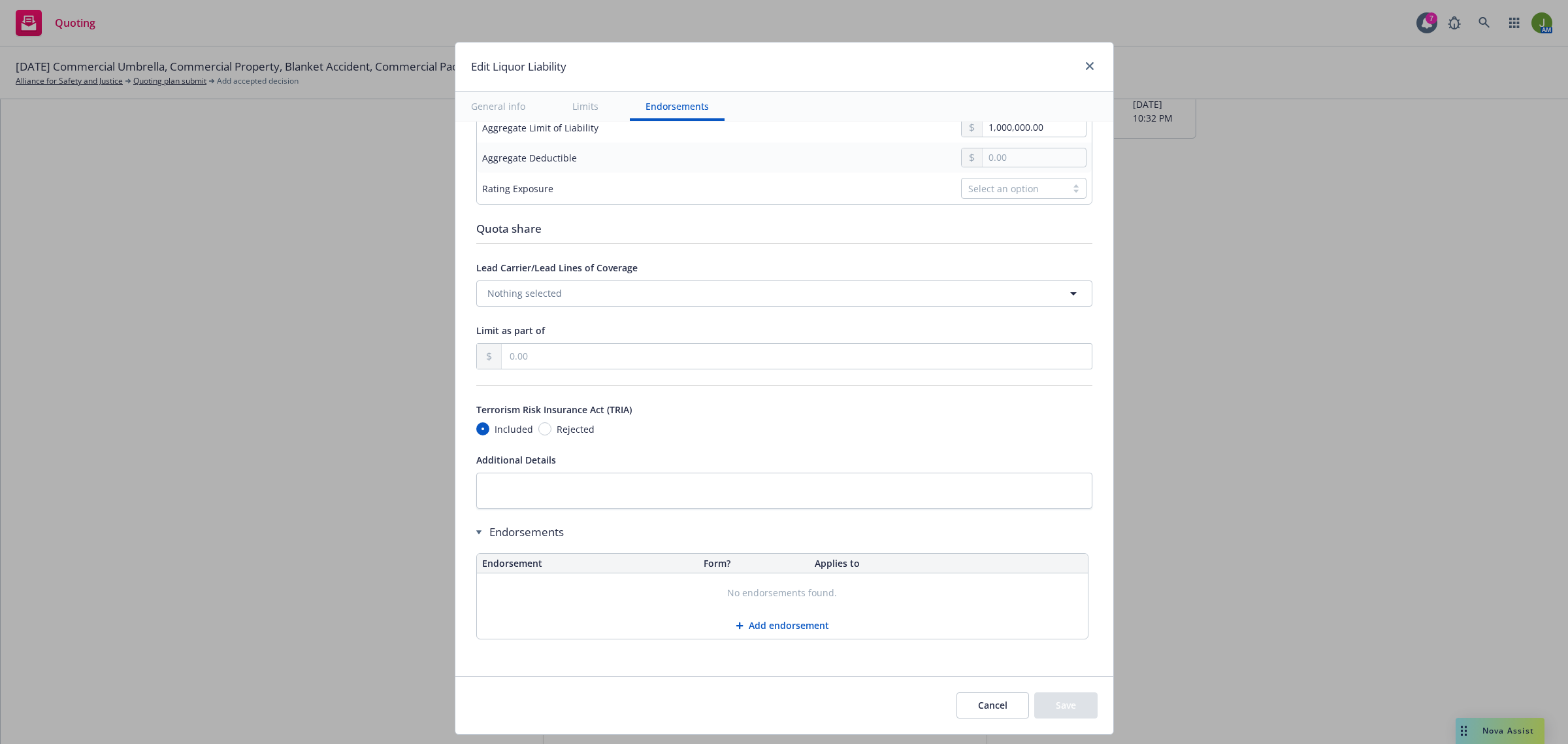
click at [980, 710] on button "Cancel" at bounding box center [993, 705] width 73 height 26
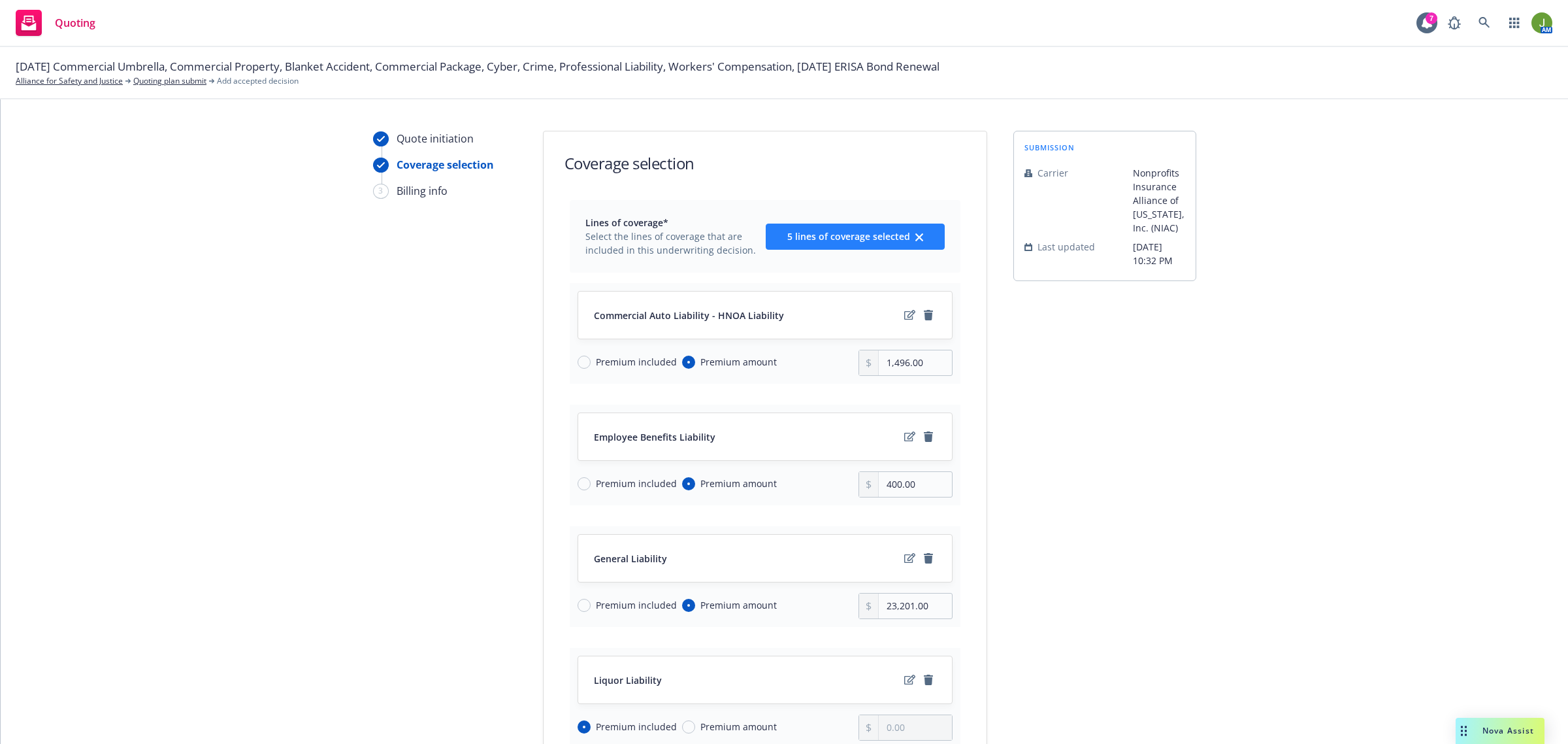
scroll to position [0, 0]
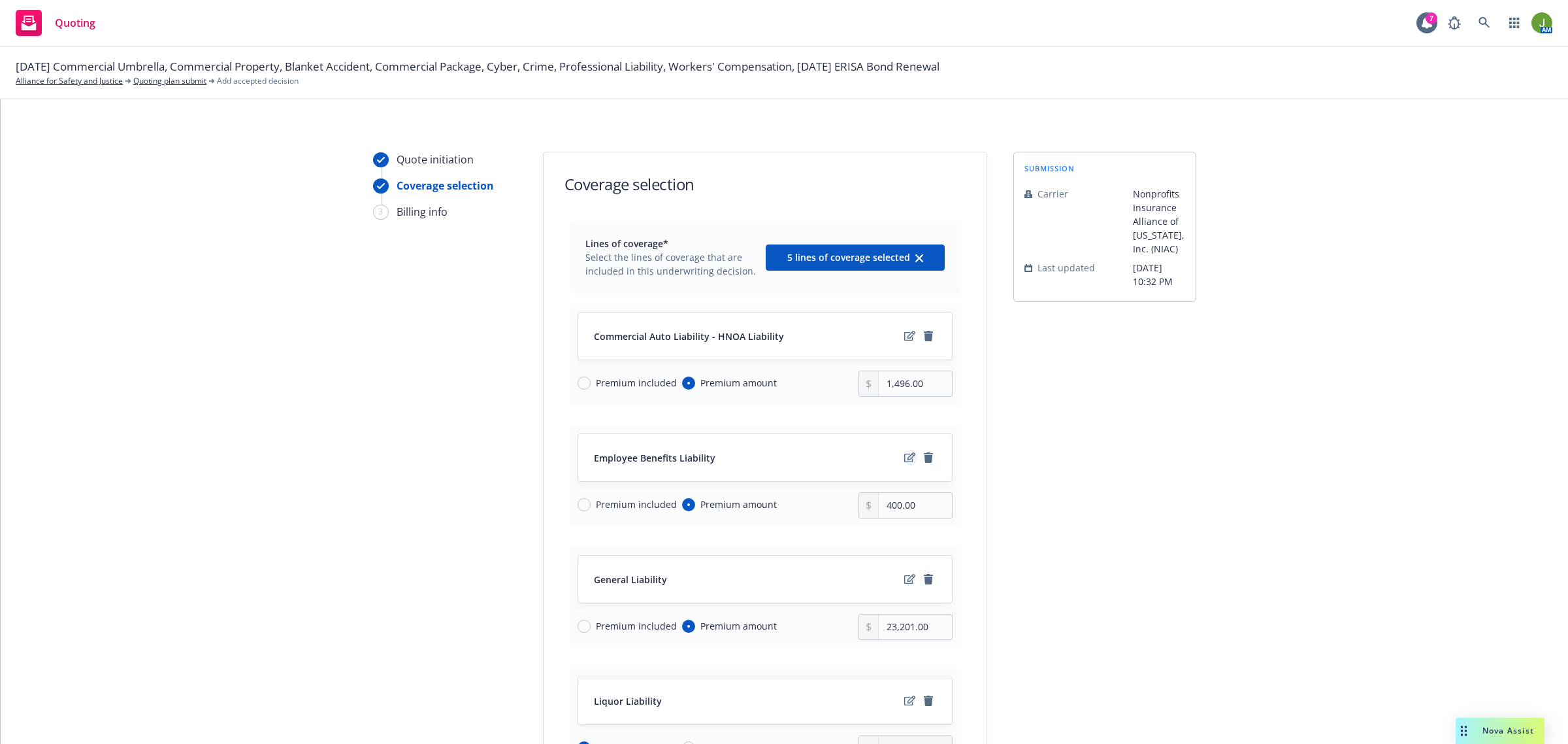
click at [905, 461] on icon "edit" at bounding box center [910, 456] width 11 height 10
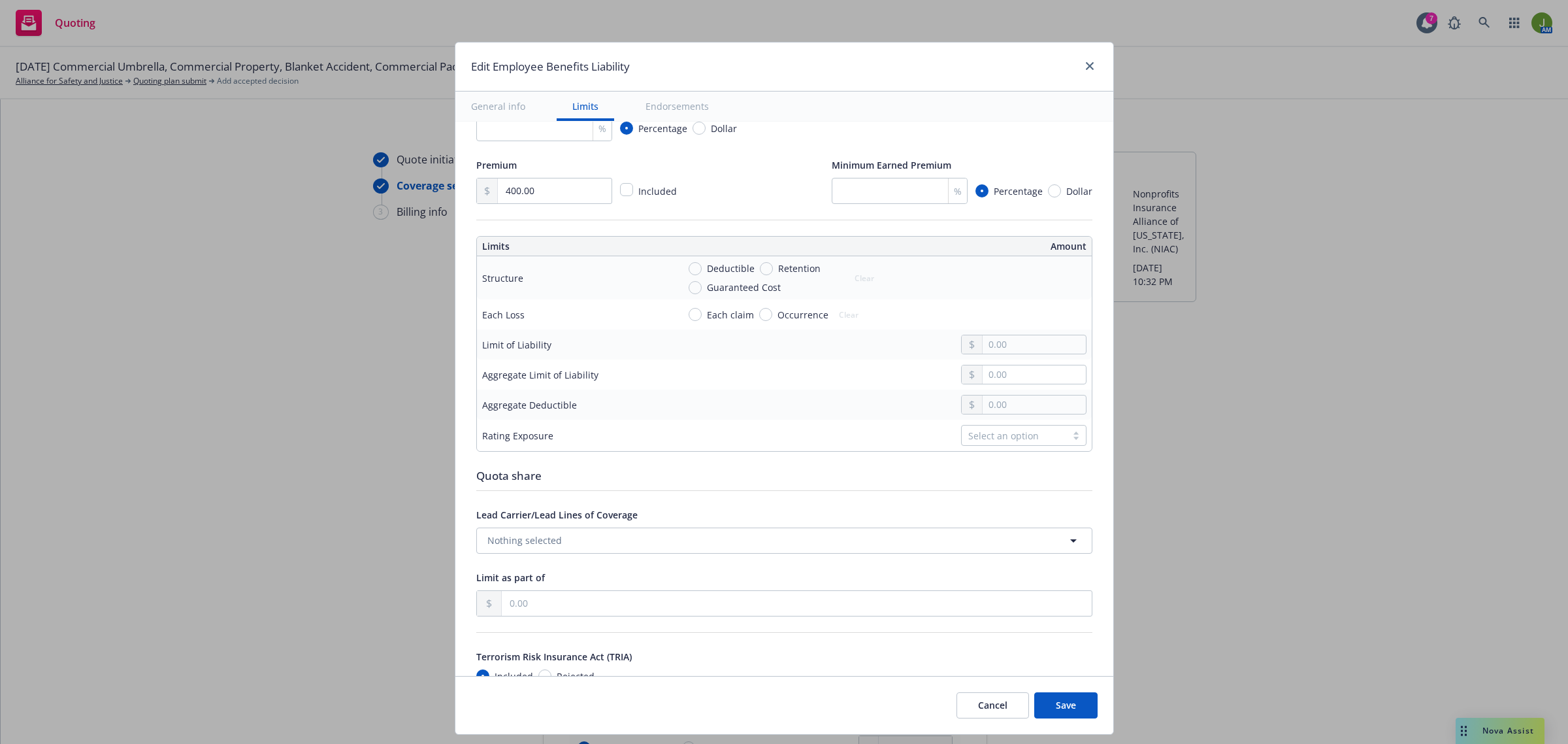
scroll to position [327, 0]
click at [985, 346] on input "text" at bounding box center [1034, 342] width 102 height 18
type input "1,000,000.00"
click at [983, 374] on input "text" at bounding box center [1034, 372] width 102 height 18
type input "2,000,000.00"
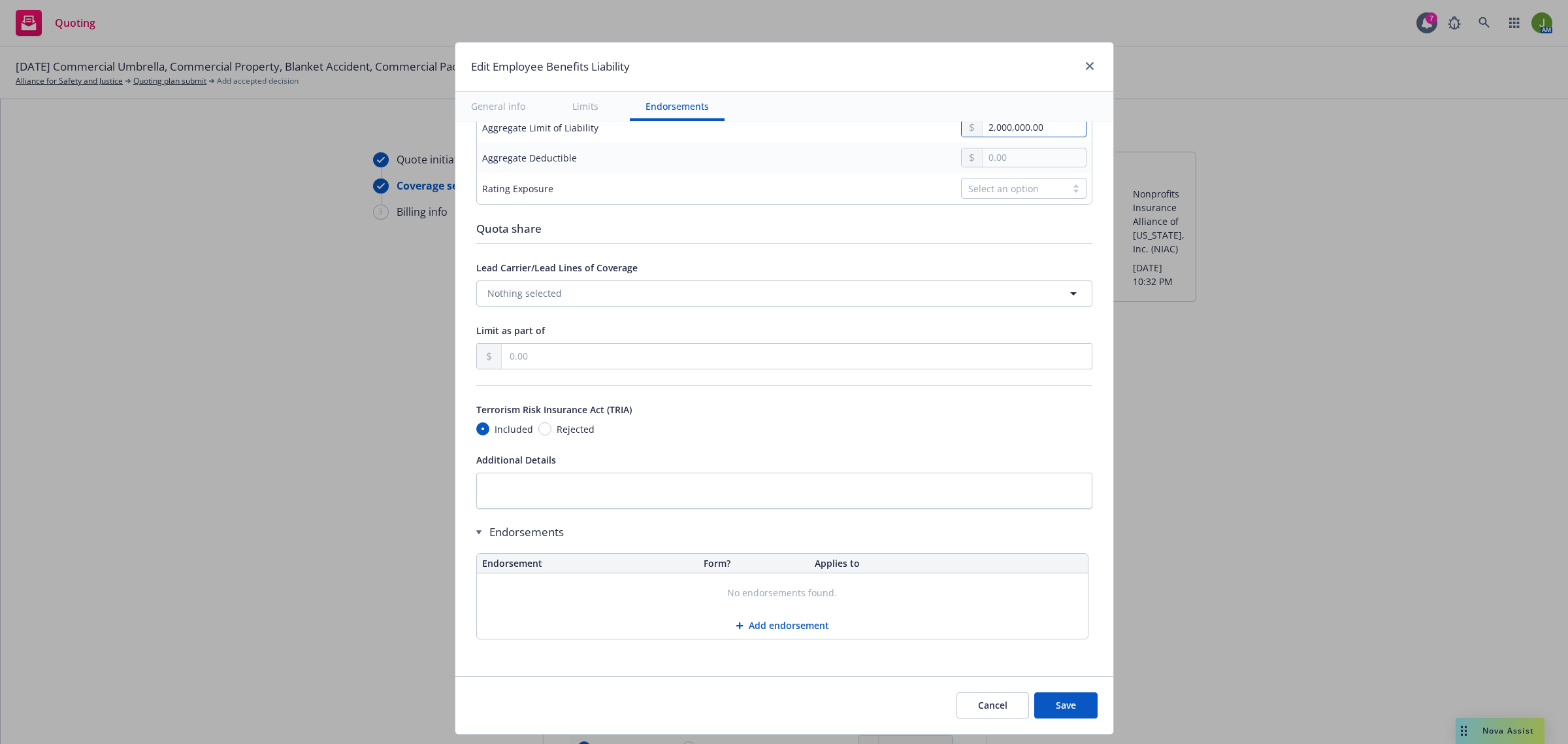
scroll to position [574, 0]
click at [1072, 706] on button "Save" at bounding box center [1066, 705] width 63 height 26
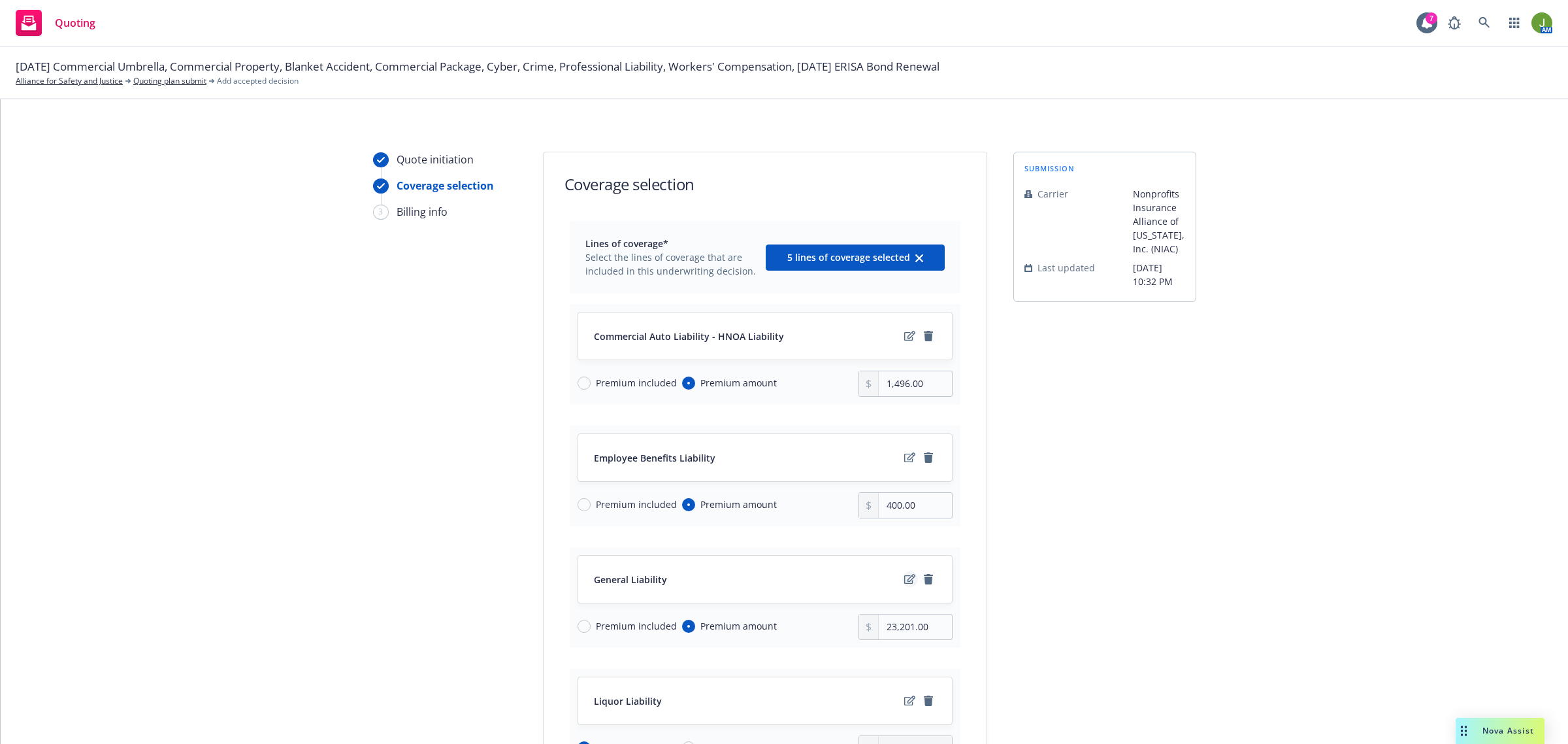
click at [905, 580] on icon "edit" at bounding box center [910, 579] width 11 height 10
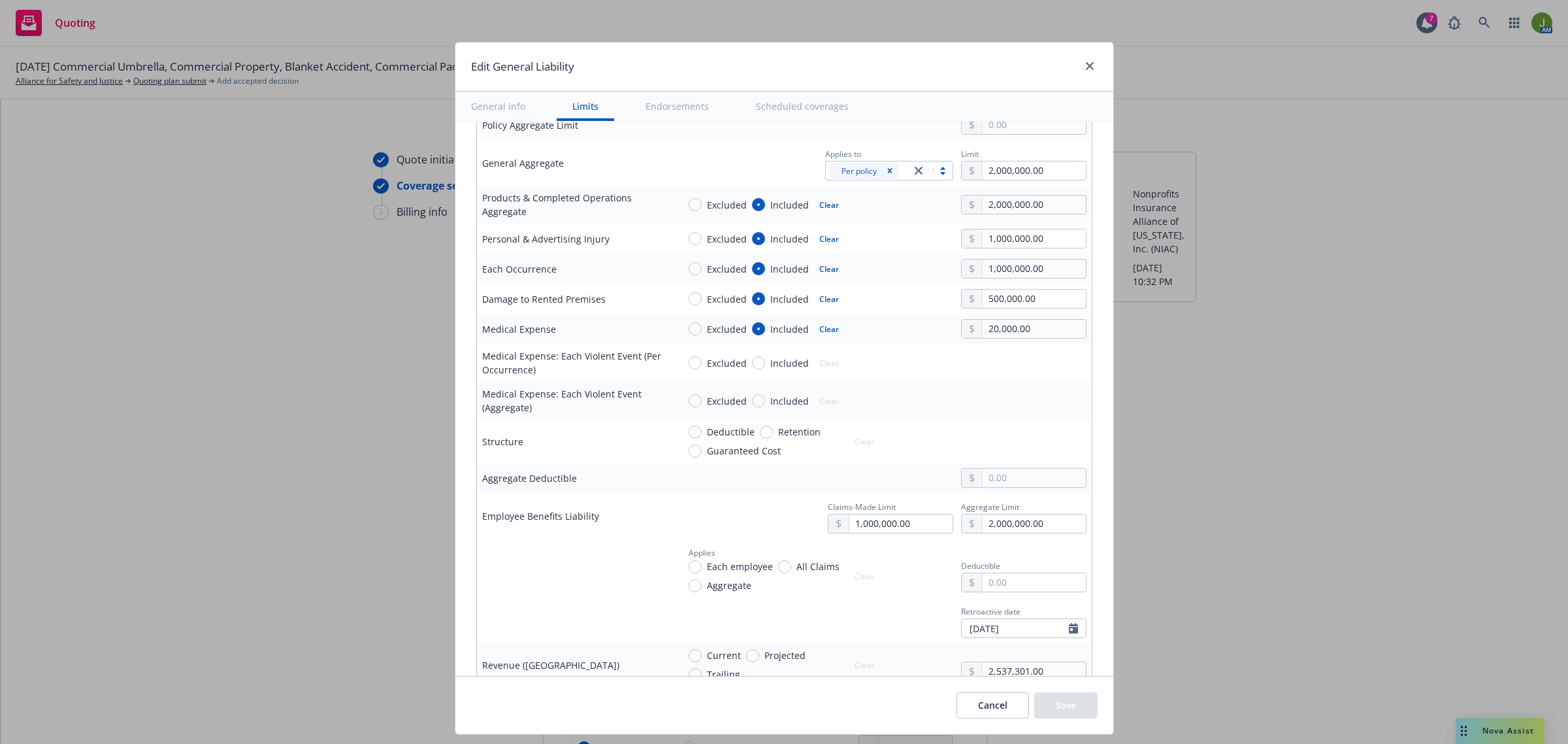
scroll to position [490, 0]
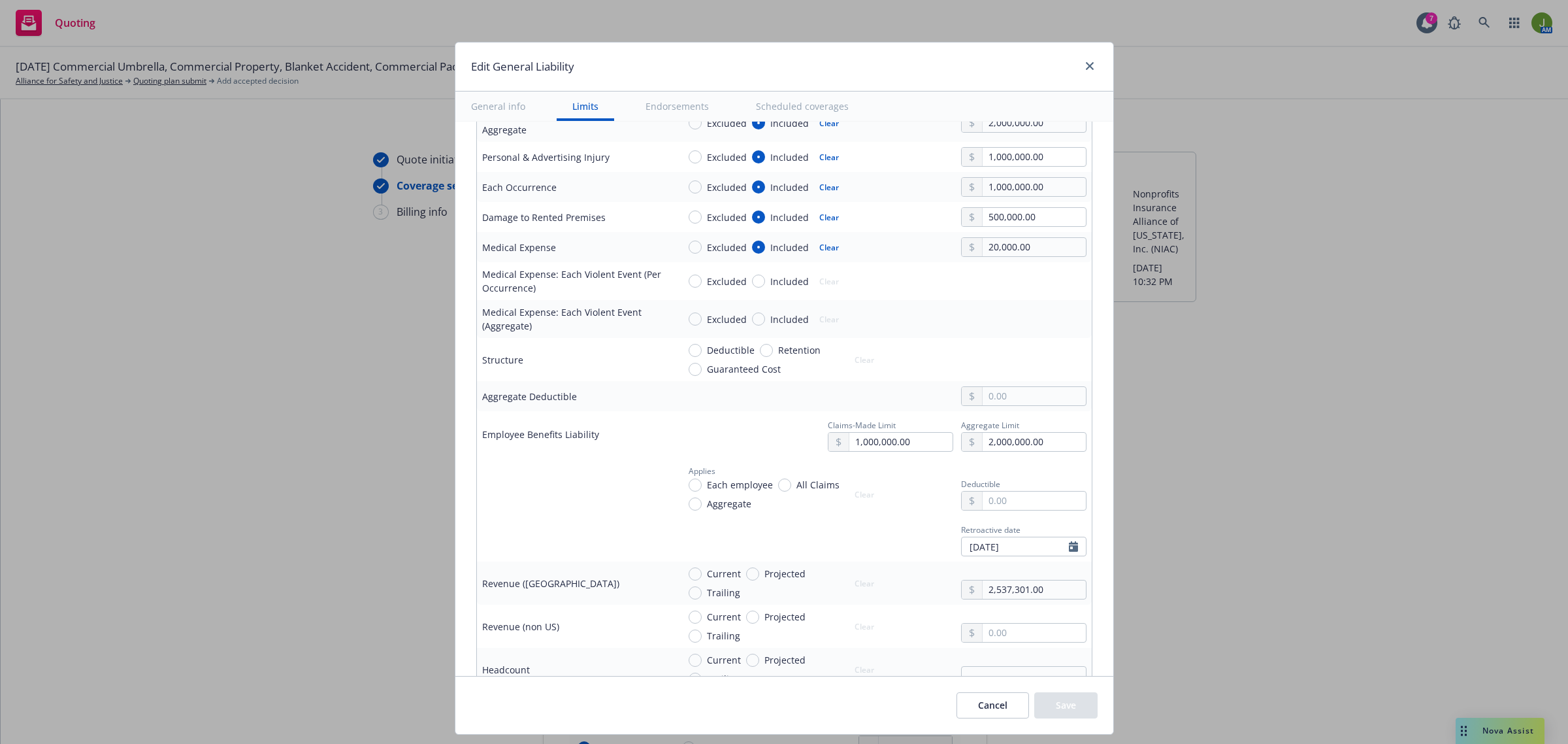
drag, startPoint x: 977, startPoint y: 700, endPoint x: 961, endPoint y: 685, distance: 21.9
click at [977, 700] on button "Cancel" at bounding box center [993, 705] width 73 height 26
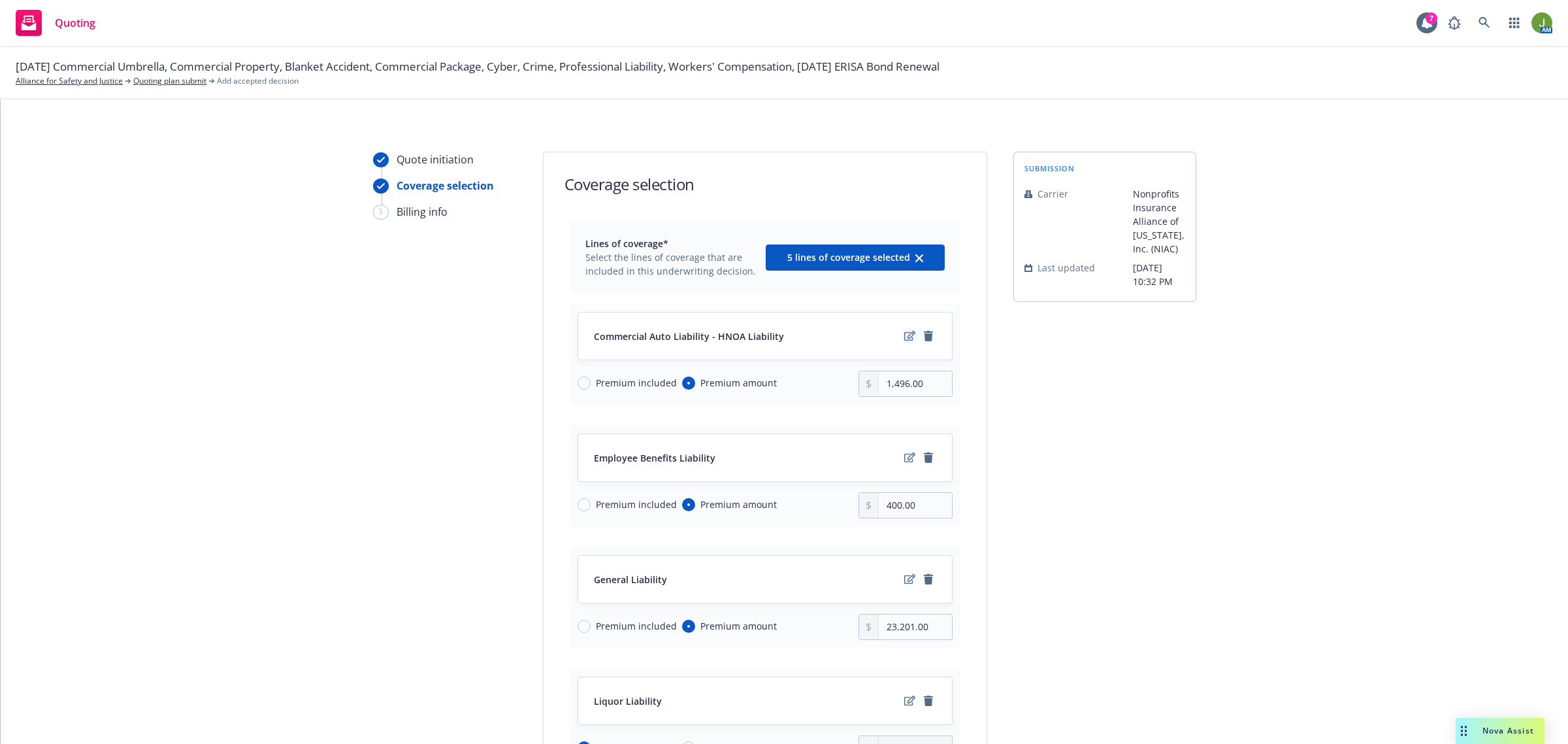
click at [905, 340] on icon "edit" at bounding box center [910, 335] width 11 height 10
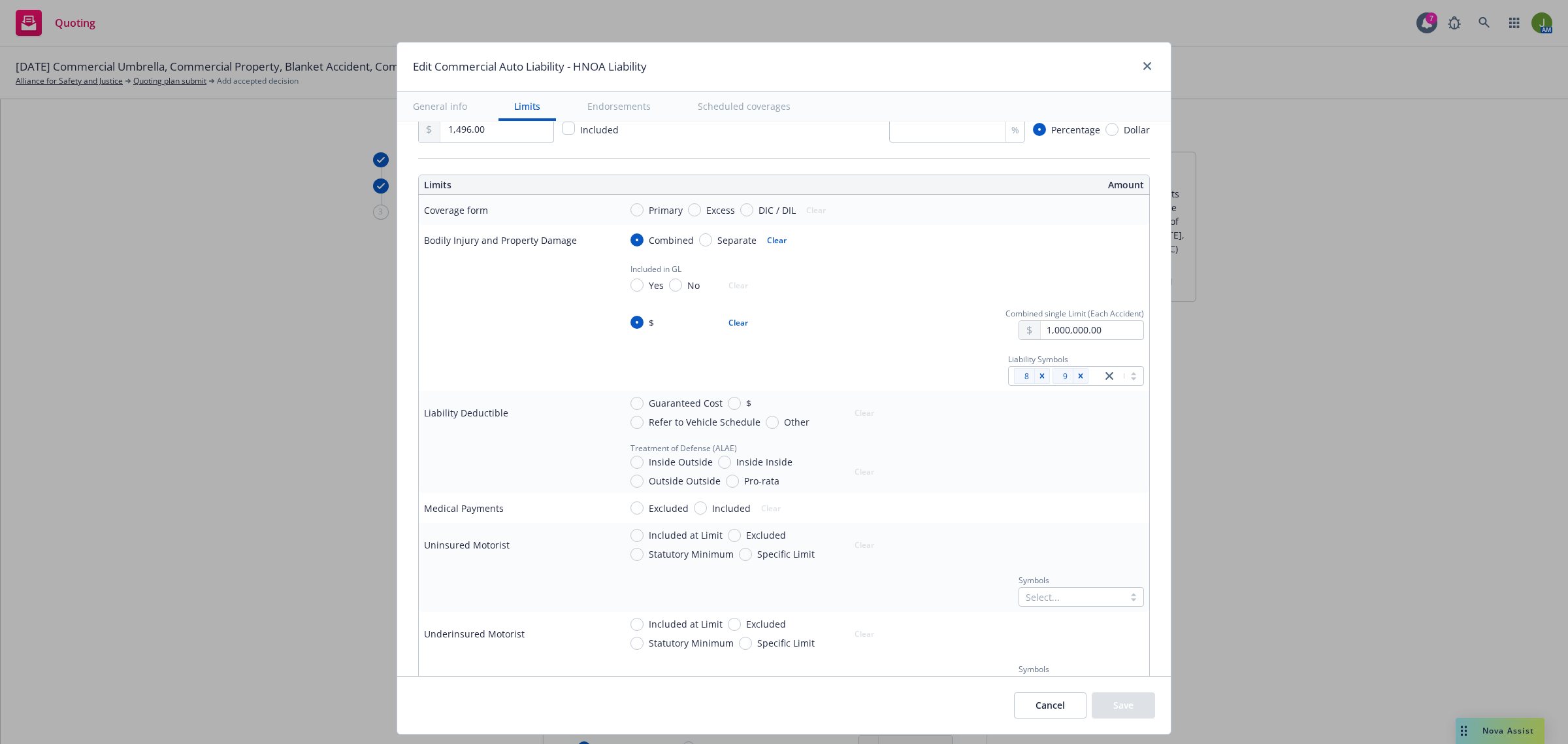
scroll to position [327, 0]
type textarea "x"
click at [1049, 703] on button "Cancel" at bounding box center [1050, 705] width 73 height 26
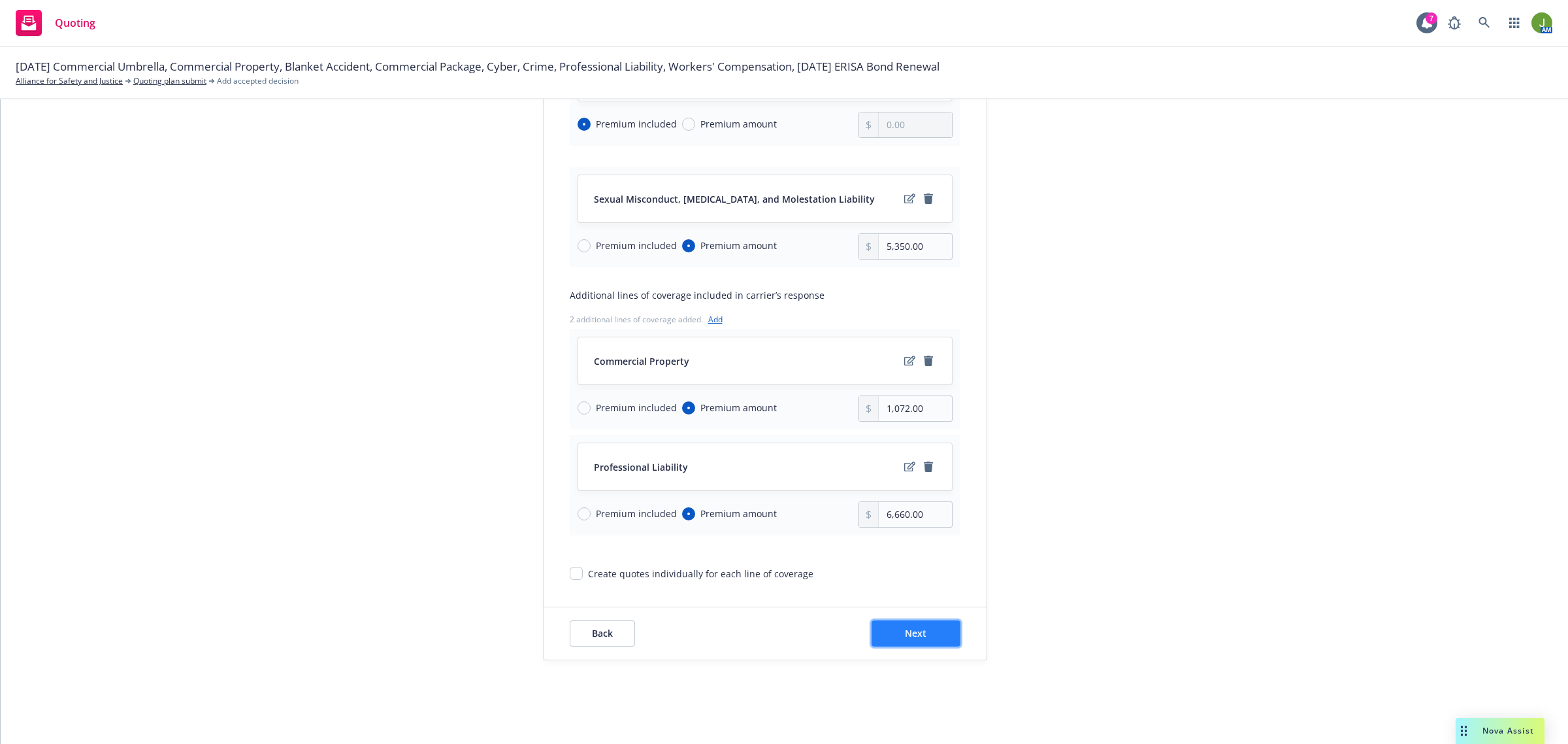
click at [917, 629] on span "Next" at bounding box center [915, 633] width 22 height 12
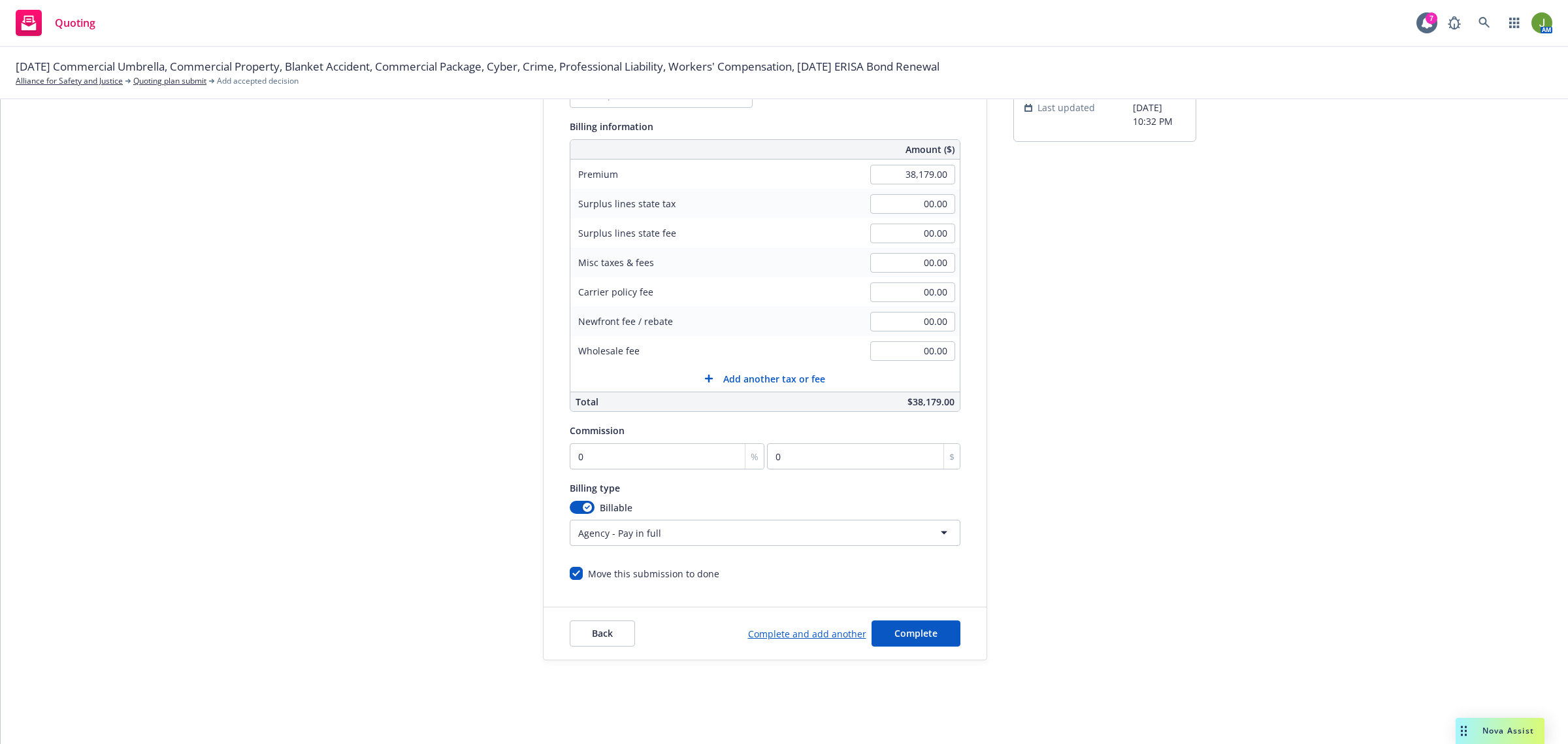
scroll to position [161, 0]
click at [596, 527] on html "Quoting 7 AM 10/01/25 Commercial Umbrella, Commercial Property, Blanket Acciden…" at bounding box center [784, 372] width 1568 height 744
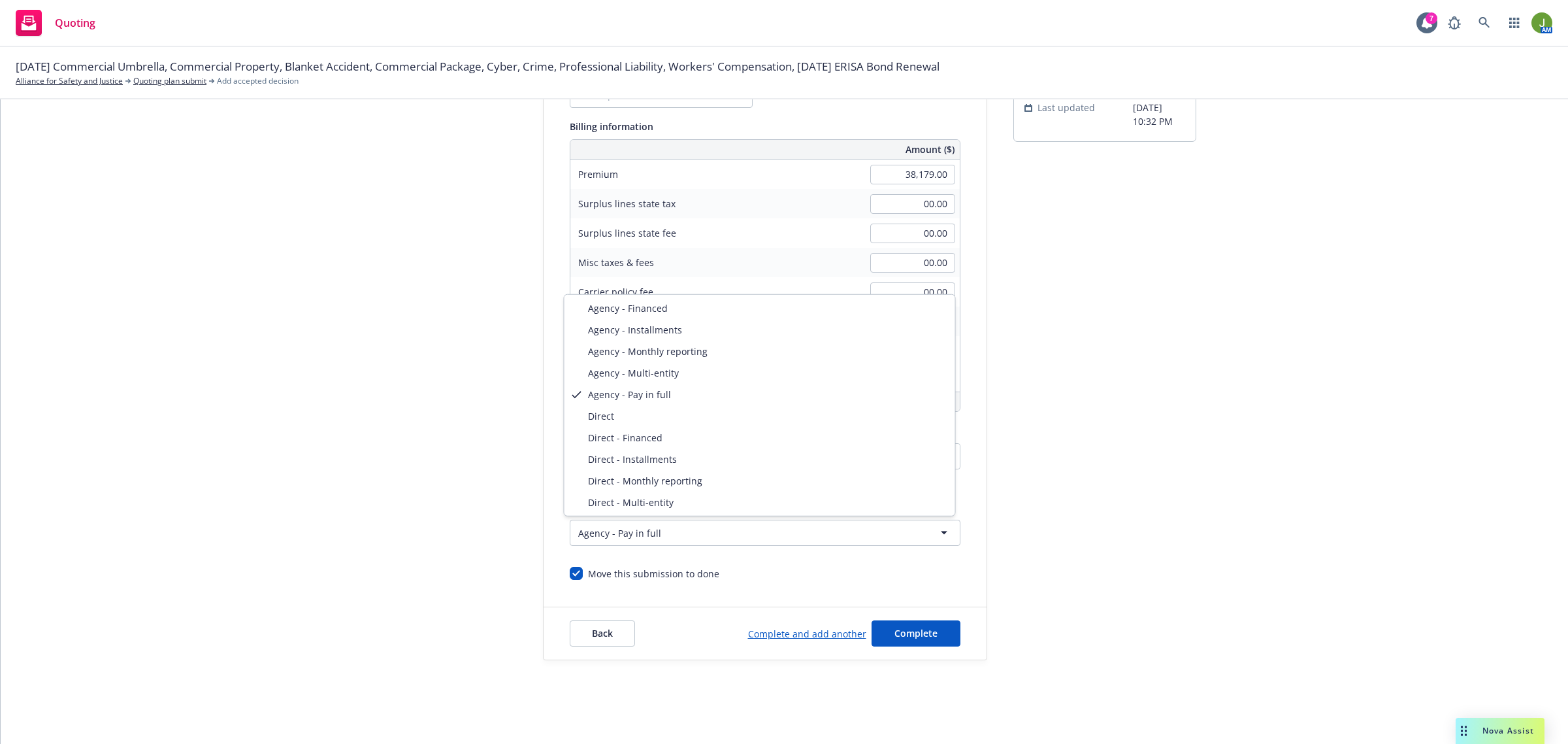
select select "DIRECT"
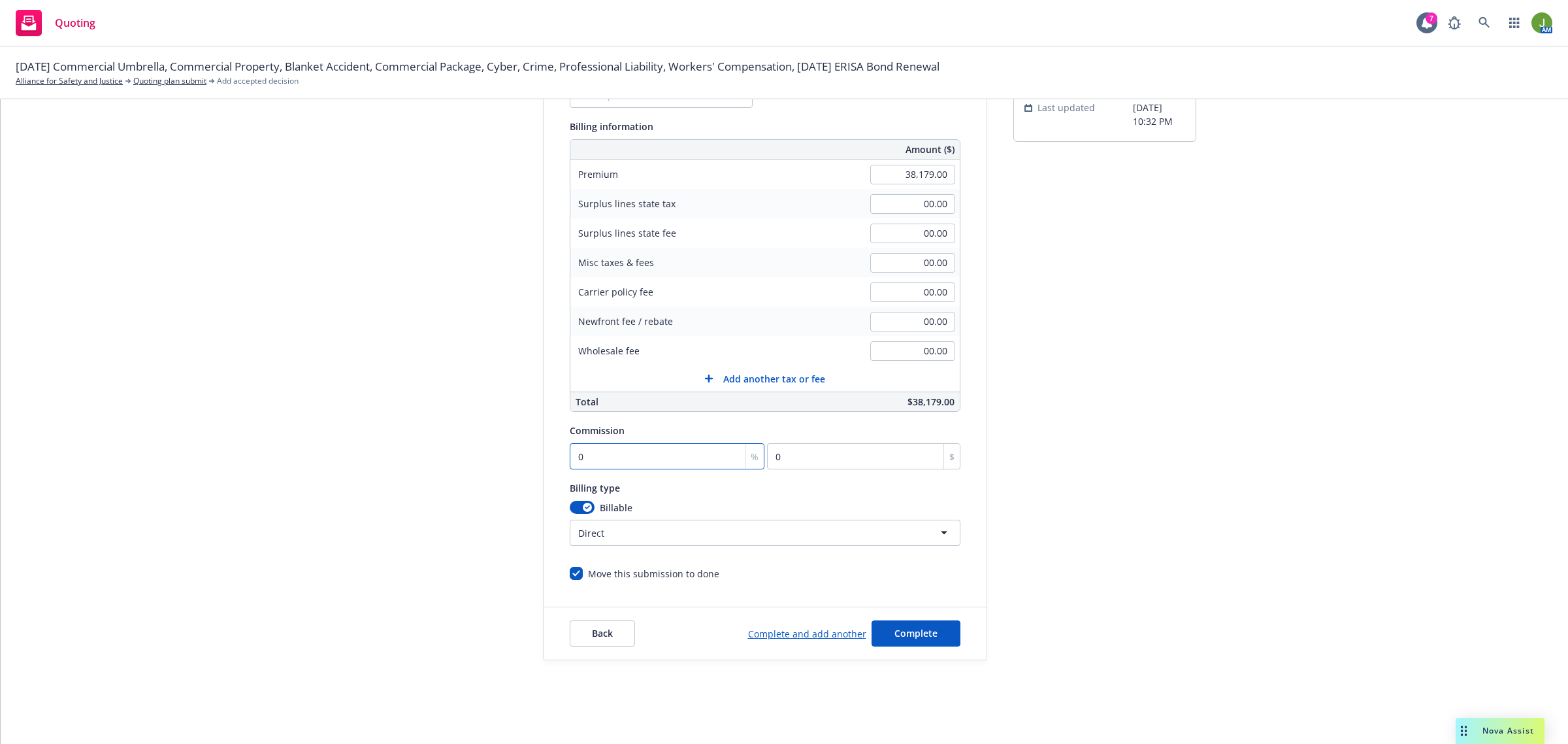
click at [610, 465] on input "0" at bounding box center [668, 456] width 196 height 26
type input "1"
type input "381.79"
type input "15"
type input "5726.85"
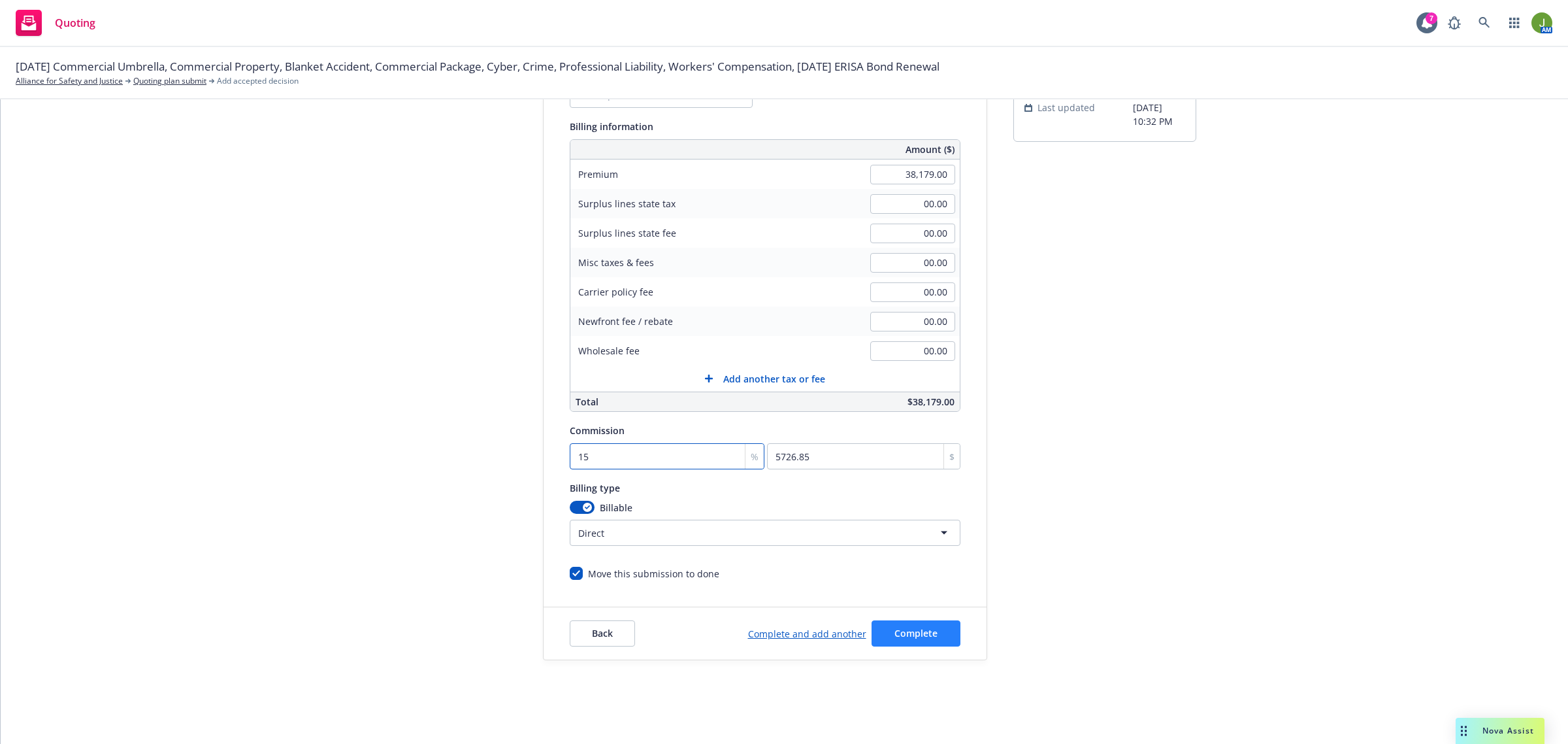
type input "15"
click at [905, 641] on button "Complete" at bounding box center [916, 633] width 89 height 26
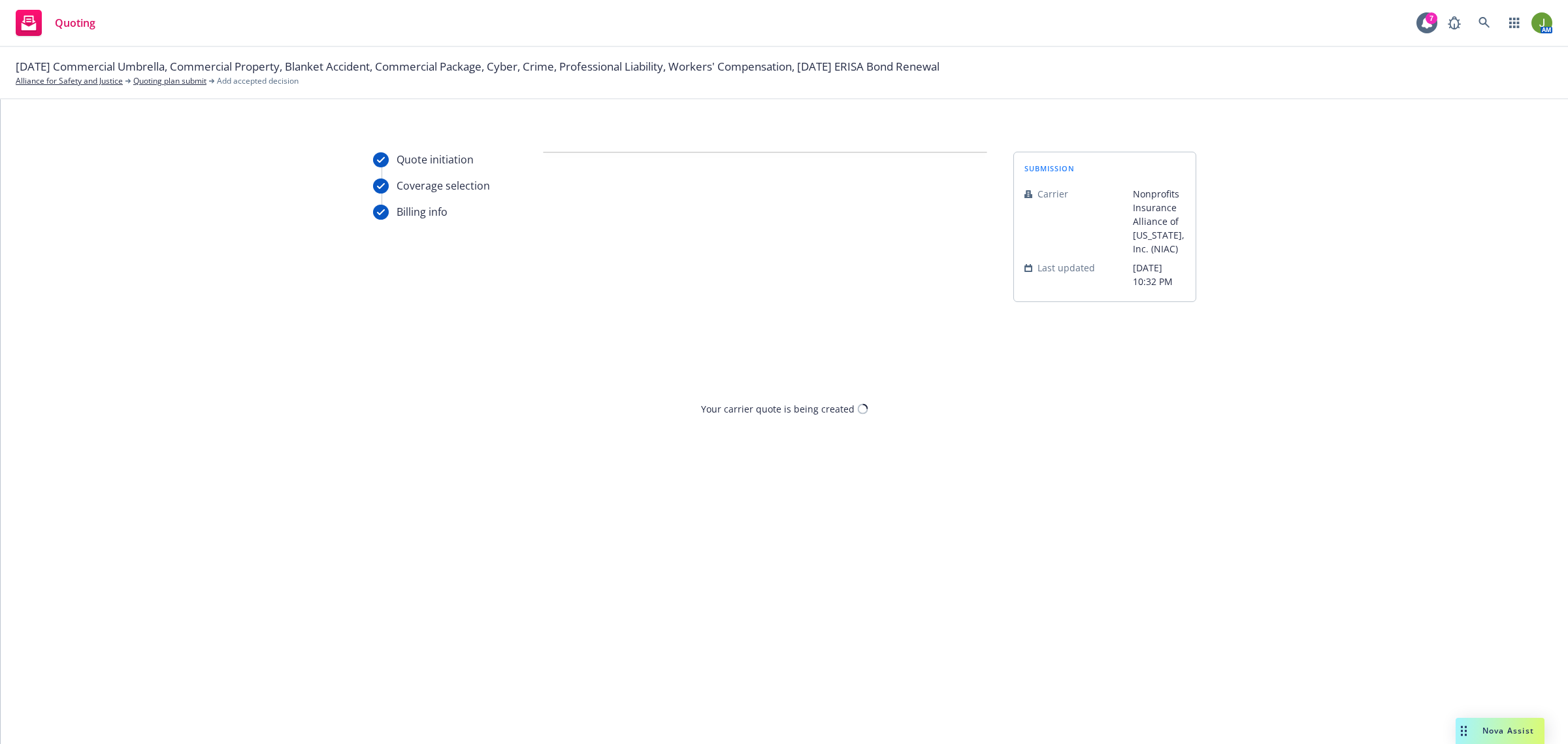
scroll to position [0, 0]
